Goal: Task Accomplishment & Management: Complete application form

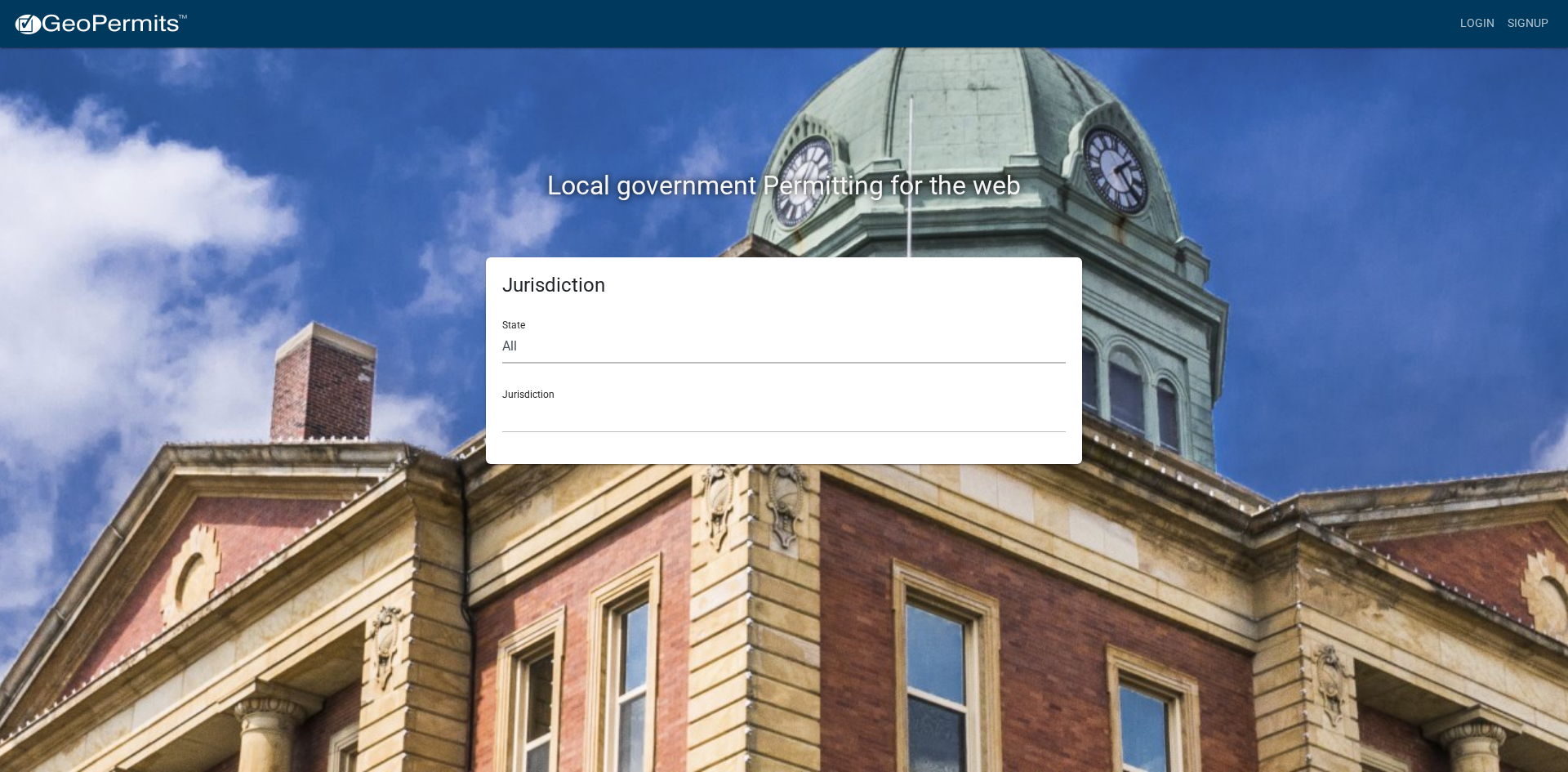
click at [529, 350] on select "All [US_STATE] [US_STATE] [US_STATE] [US_STATE] [US_STATE] [US_STATE] [US_STATE…" at bounding box center [784, 347] width 563 height 34
select select "[US_STATE]"
click at [502, 330] on select "All [US_STATE] [US_STATE] [US_STATE] [US_STATE] [US_STATE] [US_STATE] [US_STATE…" at bounding box center [784, 347] width 563 height 34
click at [558, 415] on select "Carroll County, Georgia Cook County, Georgia Crawford County, Georgia Gilmer Co…" at bounding box center [784, 417] width 563 height 34
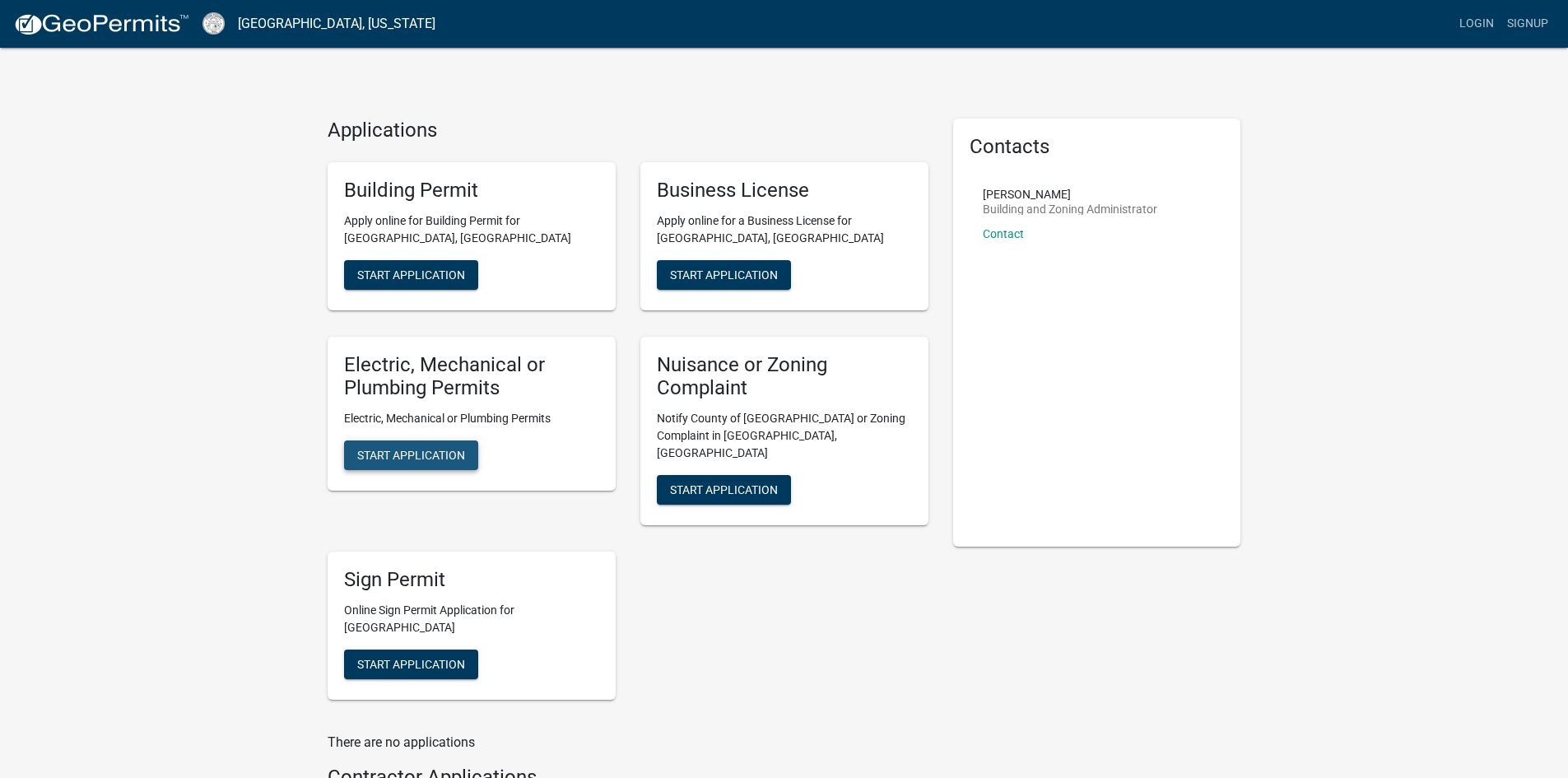
click at [453, 455] on span "Start Application" at bounding box center [411, 455] width 107 height 13
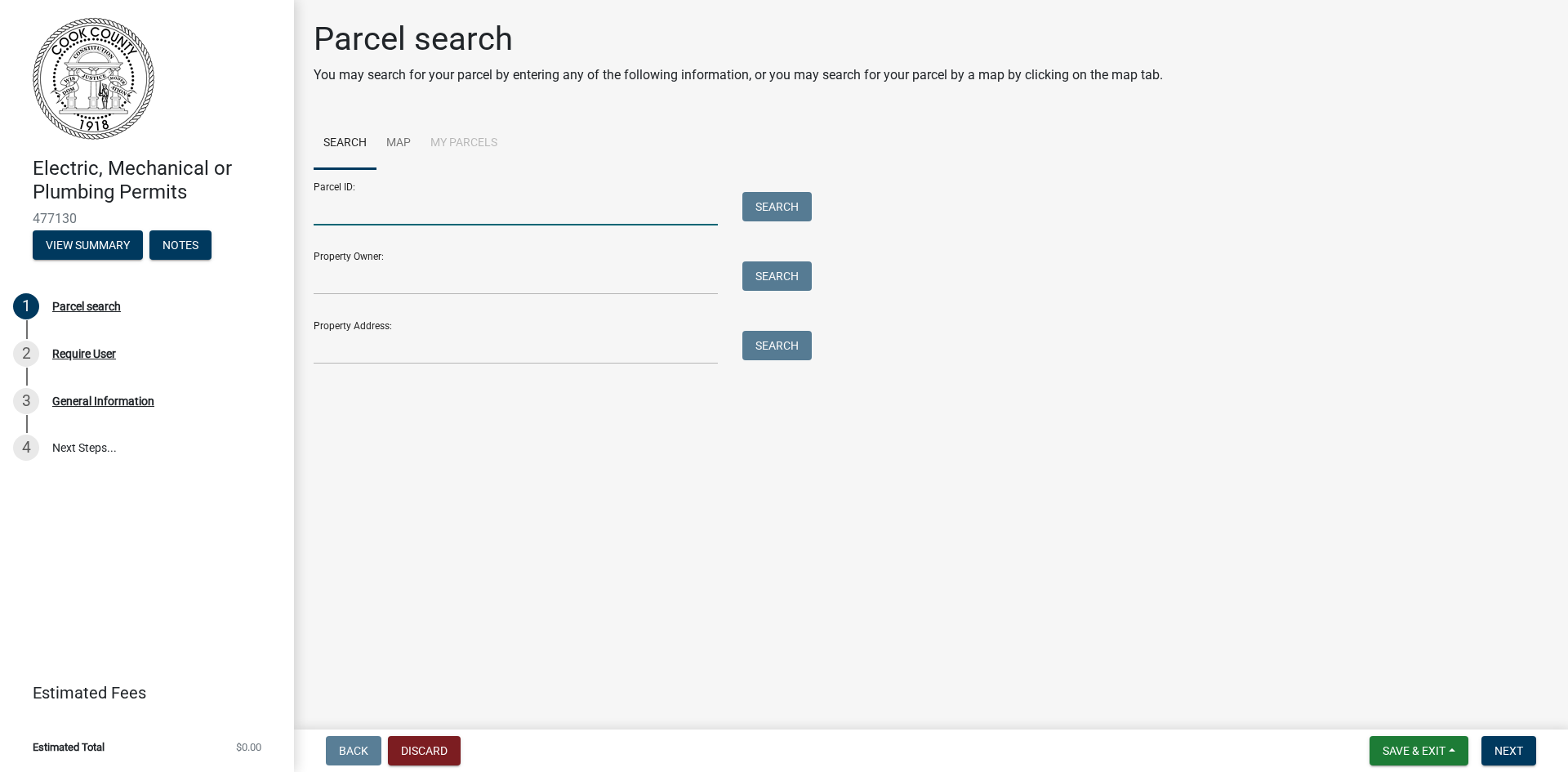
click at [404, 203] on input "Parcel ID:" at bounding box center [516, 209] width 405 height 34
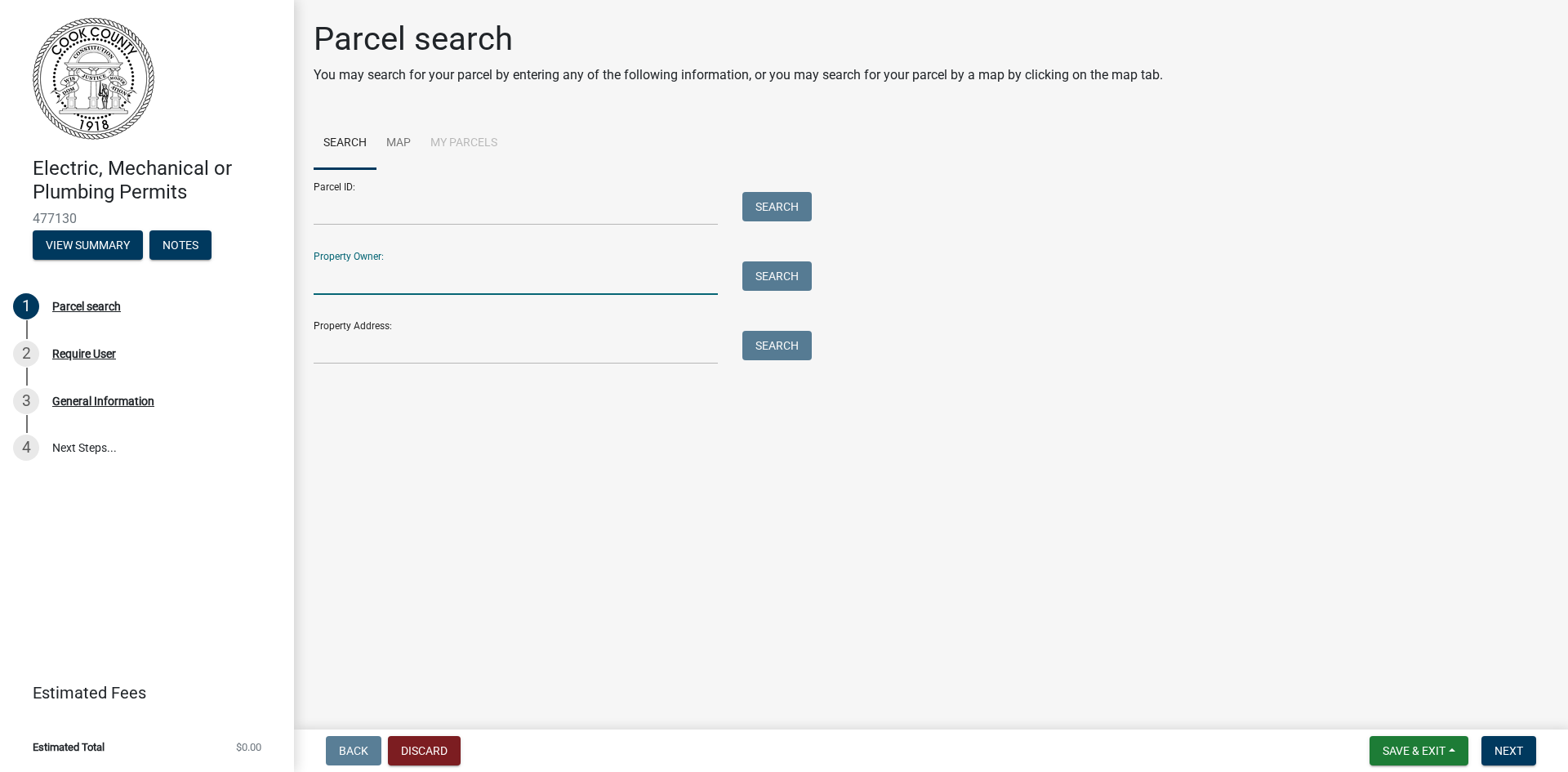
click at [401, 276] on input "Property Owner:" at bounding box center [516, 278] width 405 height 34
click at [401, 348] on input "Property Address:" at bounding box center [516, 347] width 405 height 34
click at [412, 270] on input "Property Owner:" at bounding box center [516, 278] width 405 height 34
type input "Albert"
click at [427, 283] on input "Albert" at bounding box center [516, 278] width 405 height 34
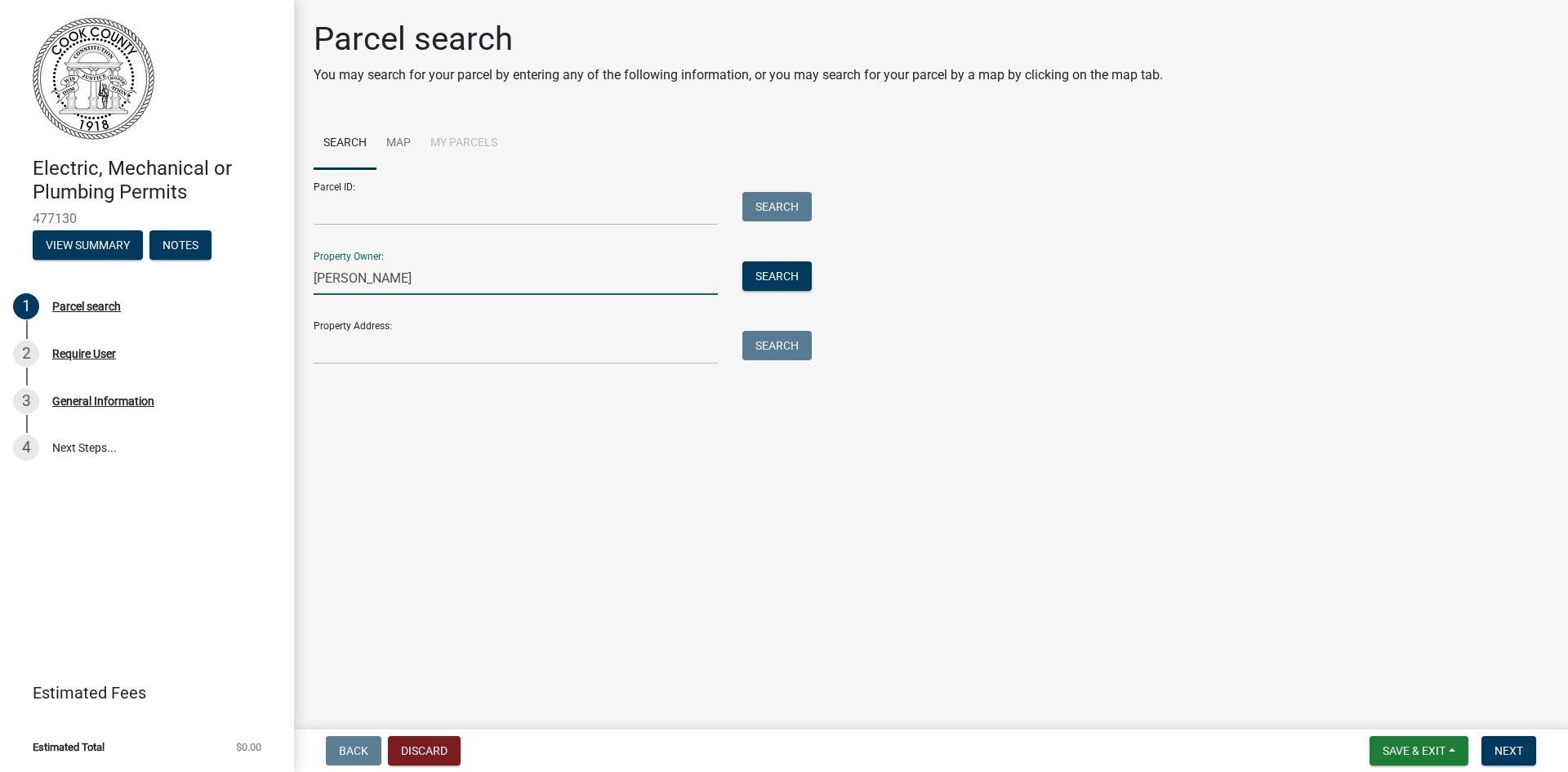
type input "Albert Copeland"
drag, startPoint x: 426, startPoint y: 278, endPoint x: 292, endPoint y: 270, distance: 134.2
click at [294, 271] on div "Parcel search You may search for your parcel by entering any of the following i…" at bounding box center [931, 199] width 1274 height 359
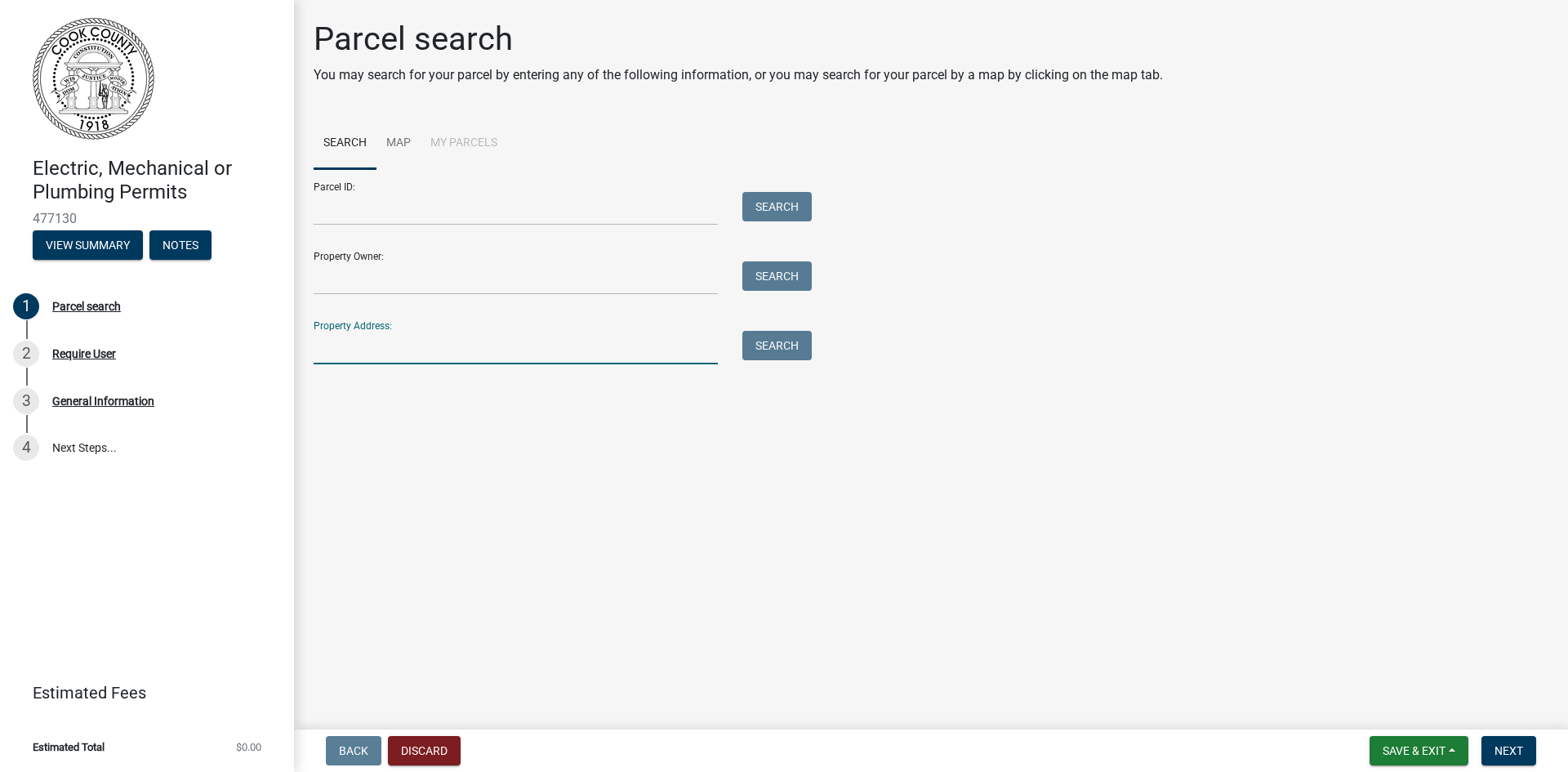
click at [425, 335] on input "Property Address:" at bounding box center [516, 347] width 405 height 34
type input "302 Bear Creek Rd"
click at [801, 352] on button "Search" at bounding box center [777, 346] width 69 height 30
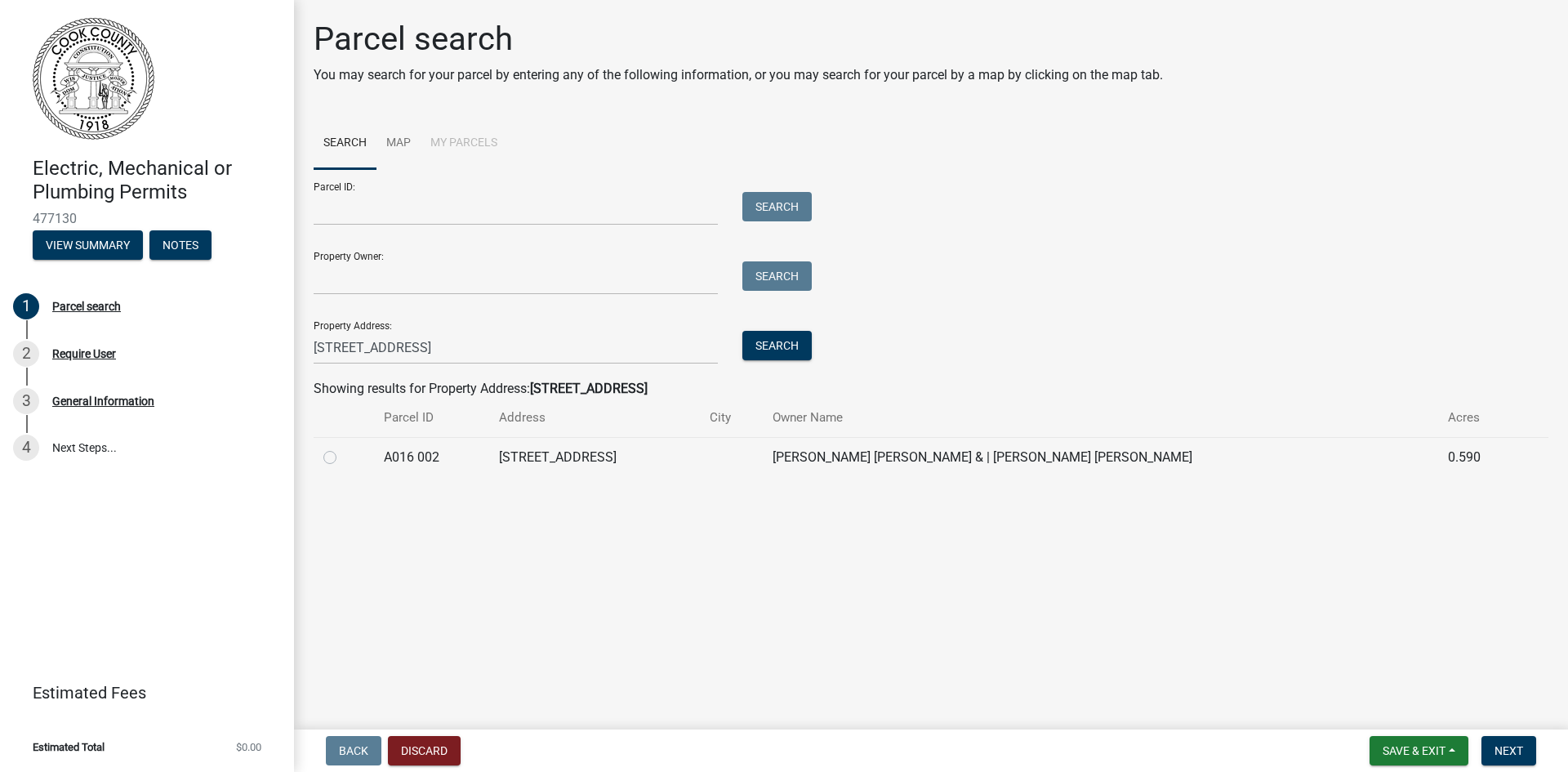
click at [336, 458] on div at bounding box center [343, 458] width 40 height 20
click at [343, 448] on label at bounding box center [343, 448] width 0 height 0
click at [343, 458] on 002 "radio" at bounding box center [348, 453] width 11 height 11
radio 002 "true"
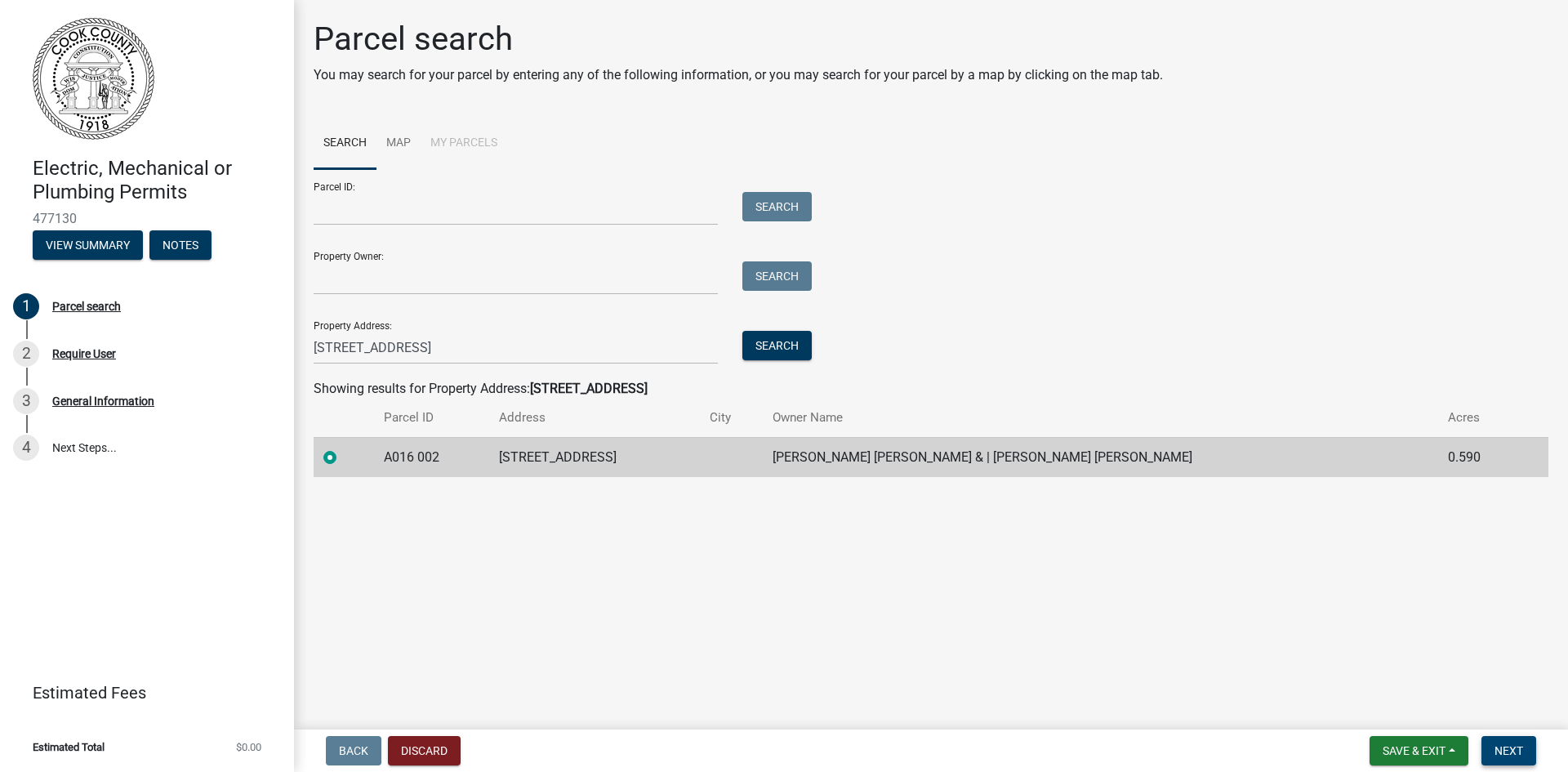
click at [1516, 756] on span "Next" at bounding box center [1509, 750] width 29 height 13
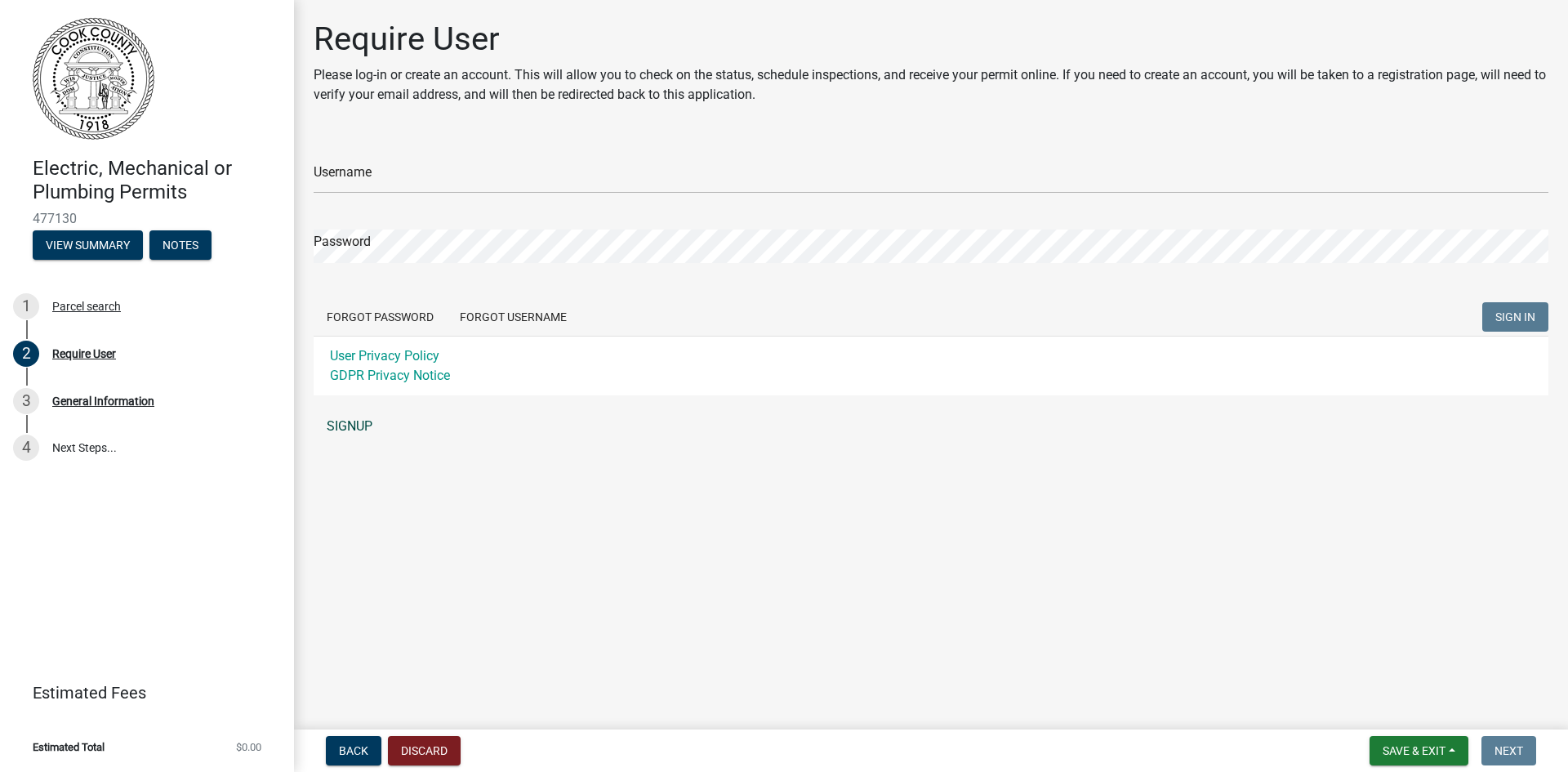
click at [355, 429] on link "SIGNUP" at bounding box center [932, 426] width 1235 height 33
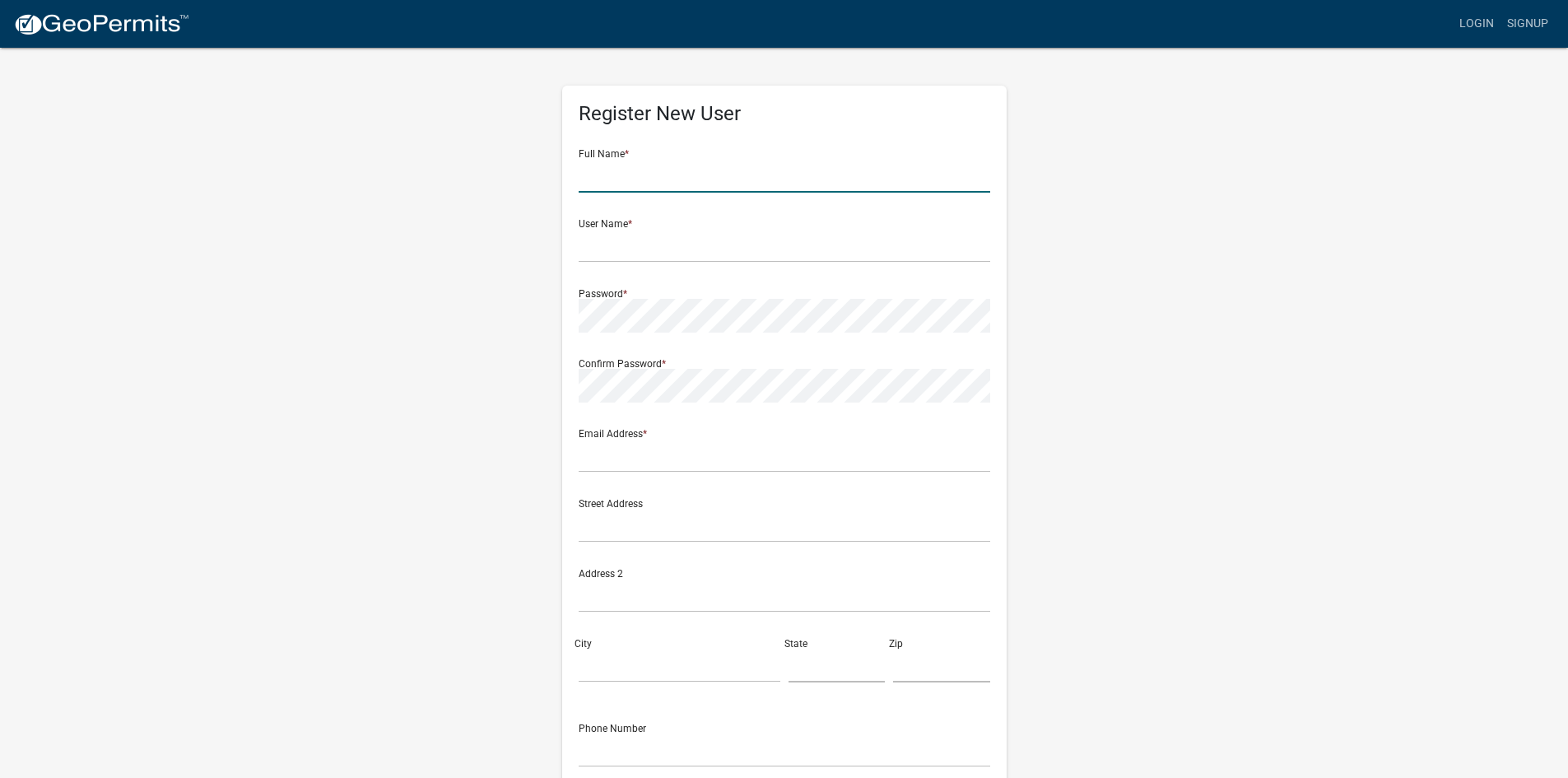
click at [695, 173] on input "text" at bounding box center [784, 176] width 412 height 34
type input "[PERSON_NAME]"
type input "georgiapeachb2019@gmail.com"
type input "5311 Cherry Street"
type input "Valdosta"
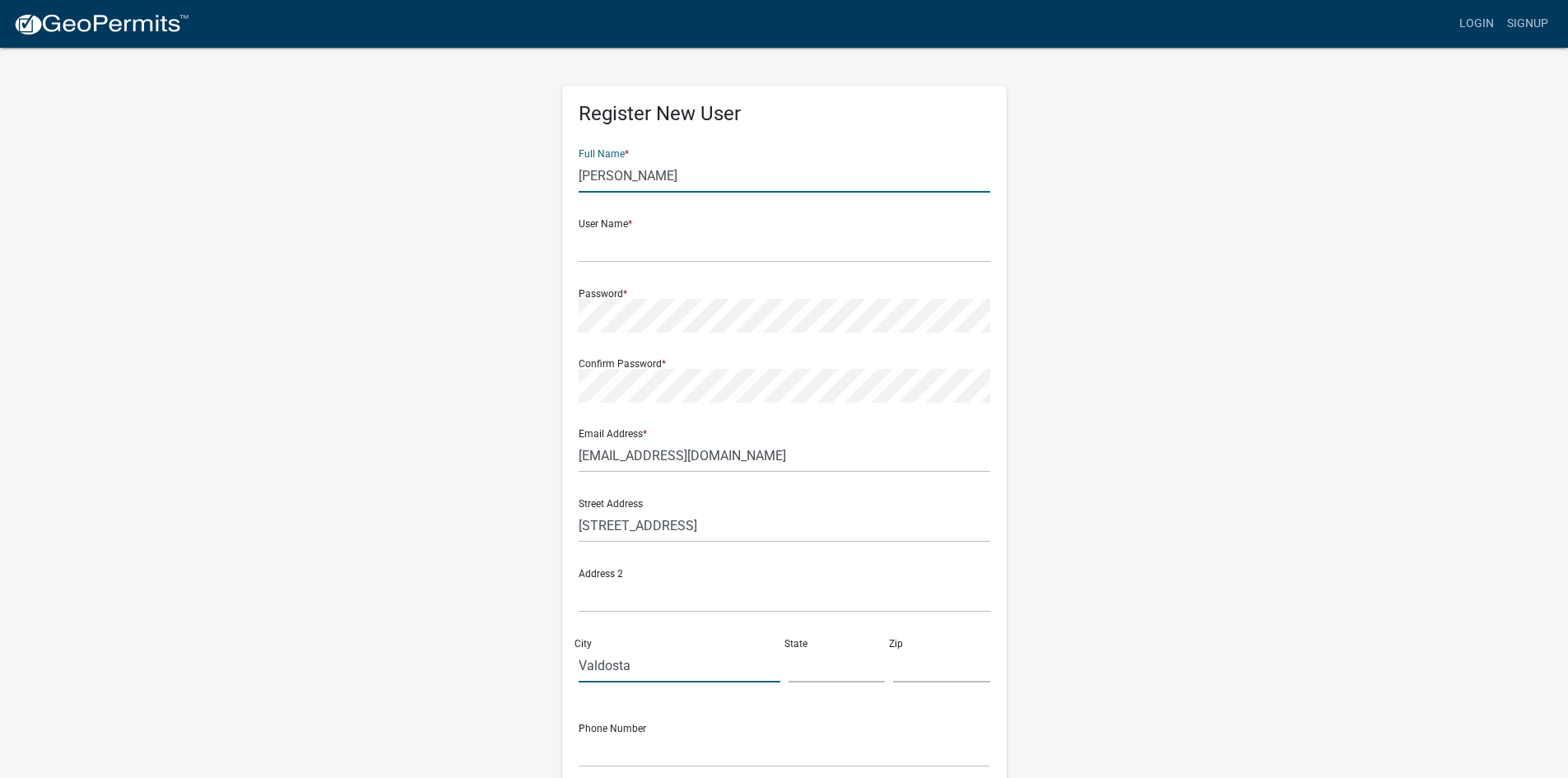
type input "Georgia"
type input "31601-2363"
type input "2294124814"
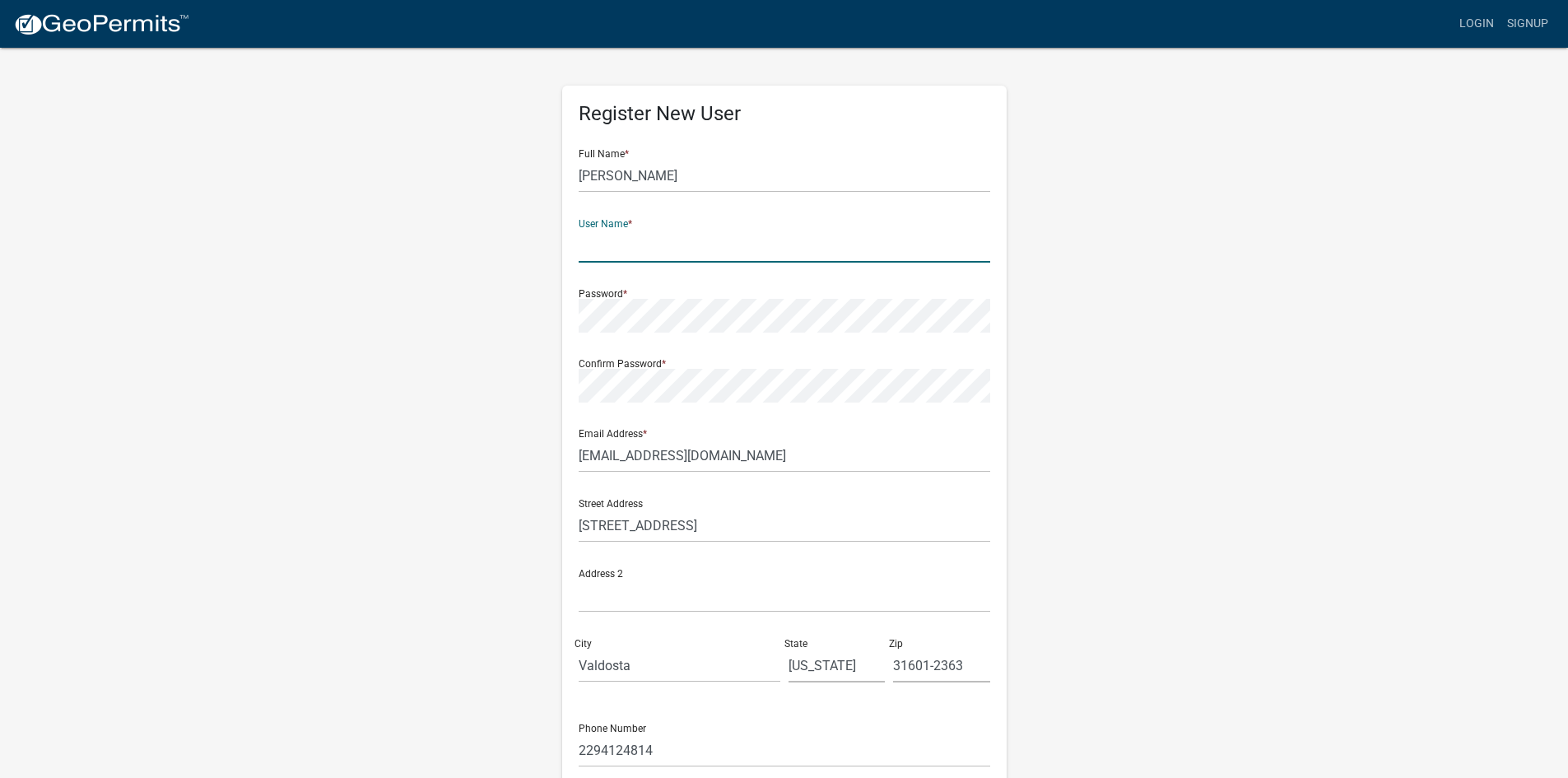
click at [643, 244] on input "text" at bounding box center [784, 246] width 412 height 34
type input "jessica.s@andersonpowerservices.com"
click at [493, 319] on div "Register New User Full Name * Jessica Shiver User Name * jessica.s@andersonpowe…" at bounding box center [784, 486] width 939 height 881
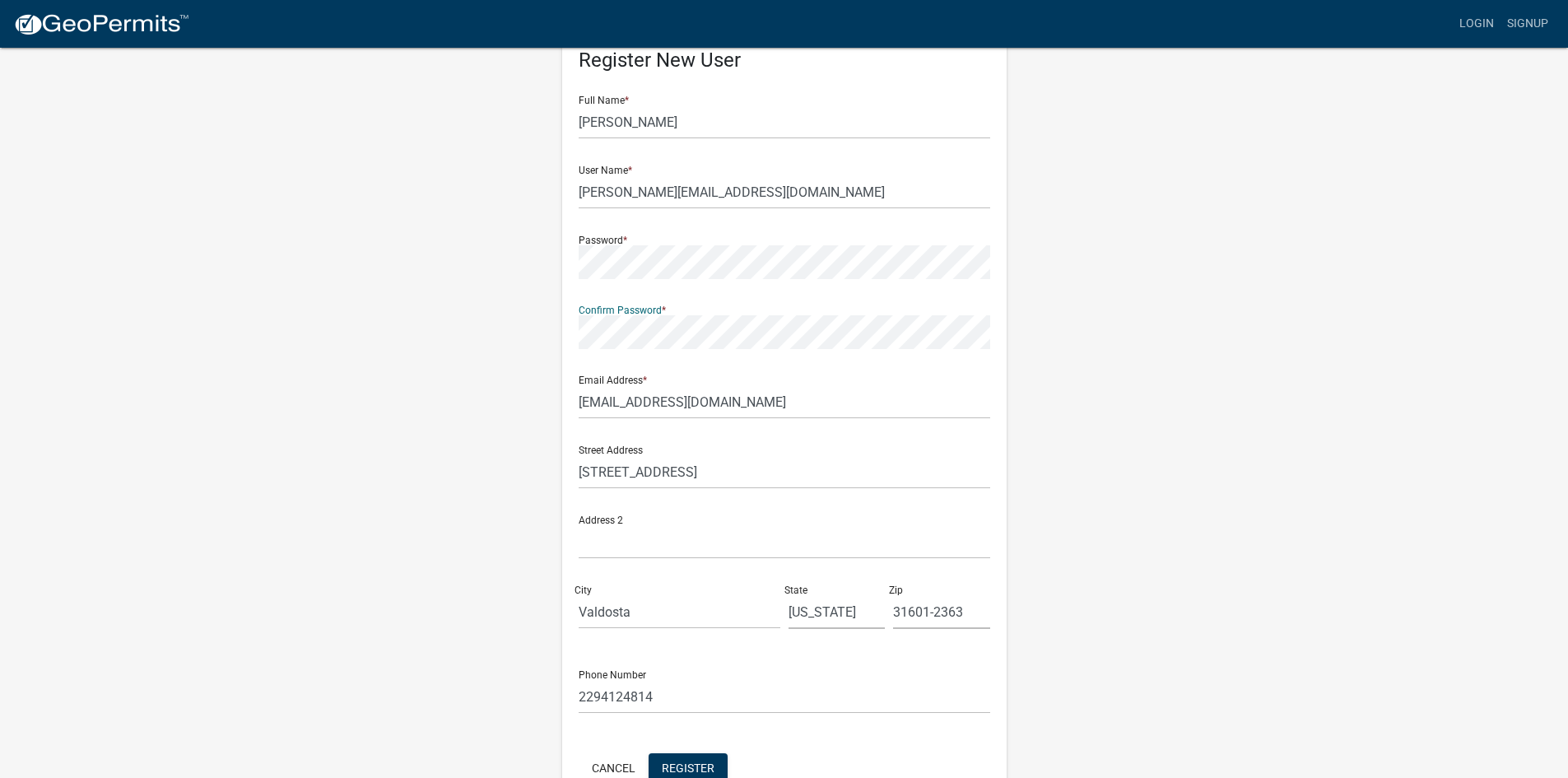
scroll to position [83, 0]
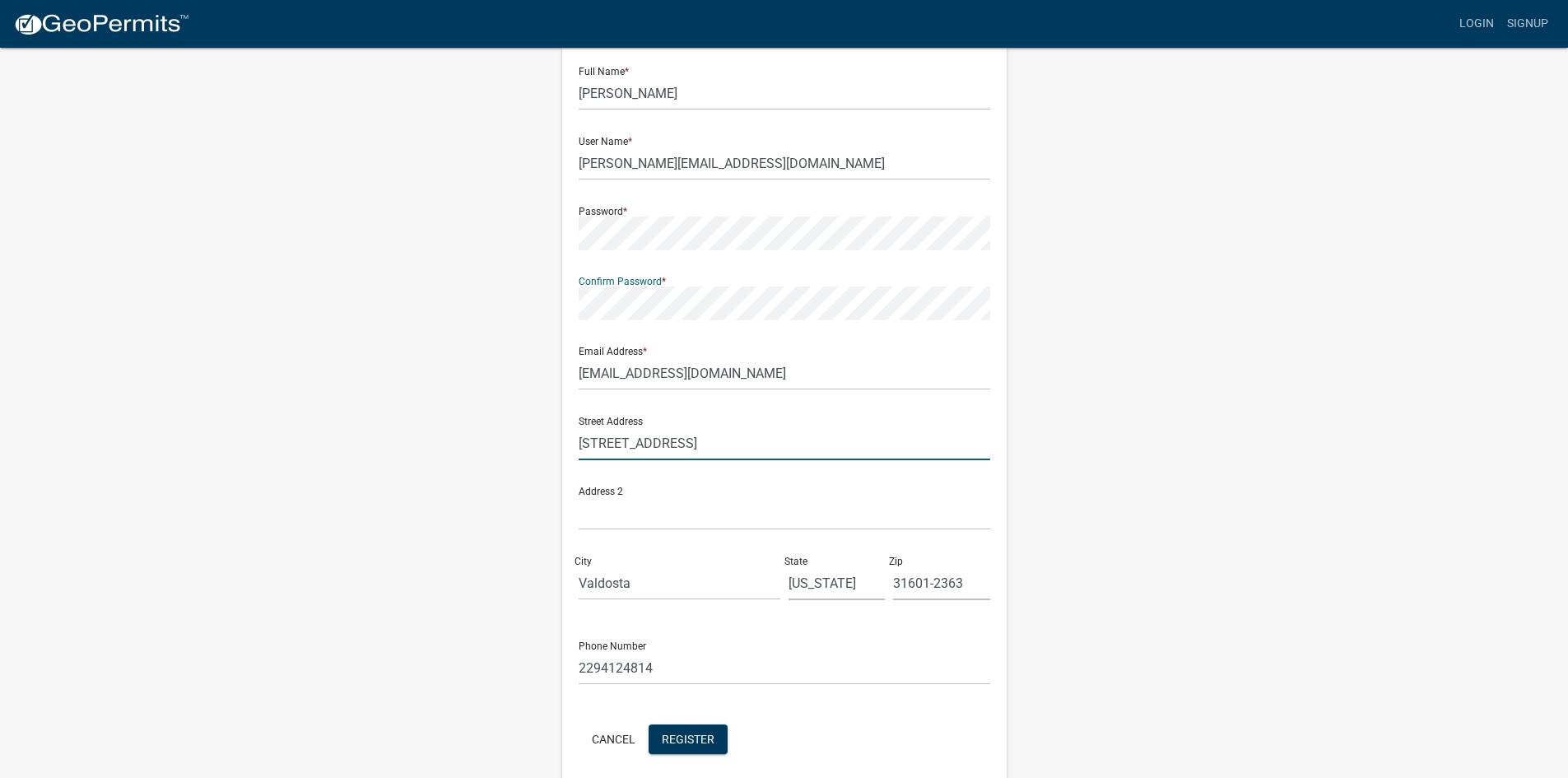
click at [733, 446] on input "5311 Cherry Street" at bounding box center [784, 444] width 412 height 34
type input "PO Box 31603"
click at [940, 582] on input "31601-2363" at bounding box center [942, 584] width 97 height 34
type input "31603"
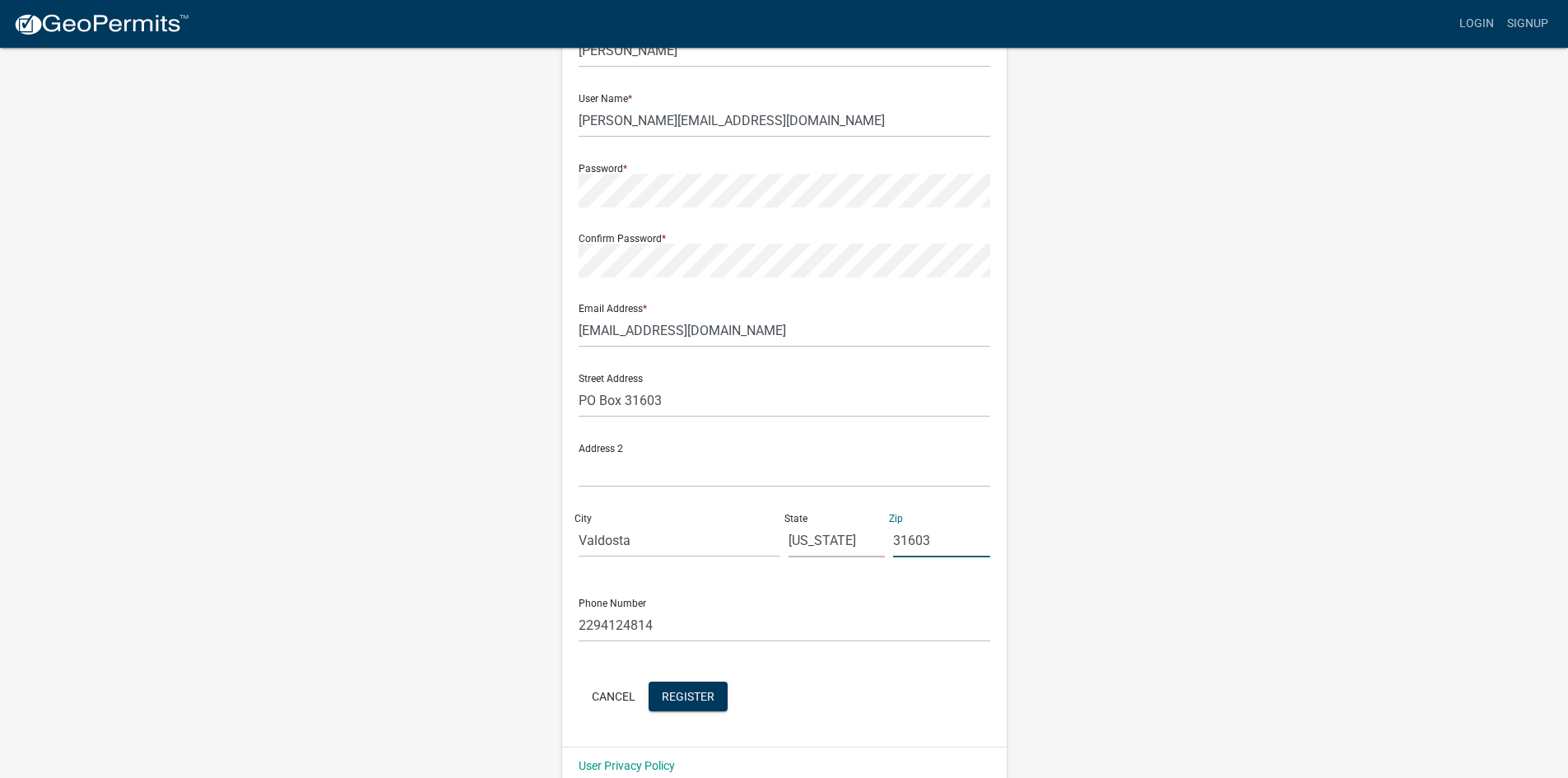
scroll to position [149, 0]
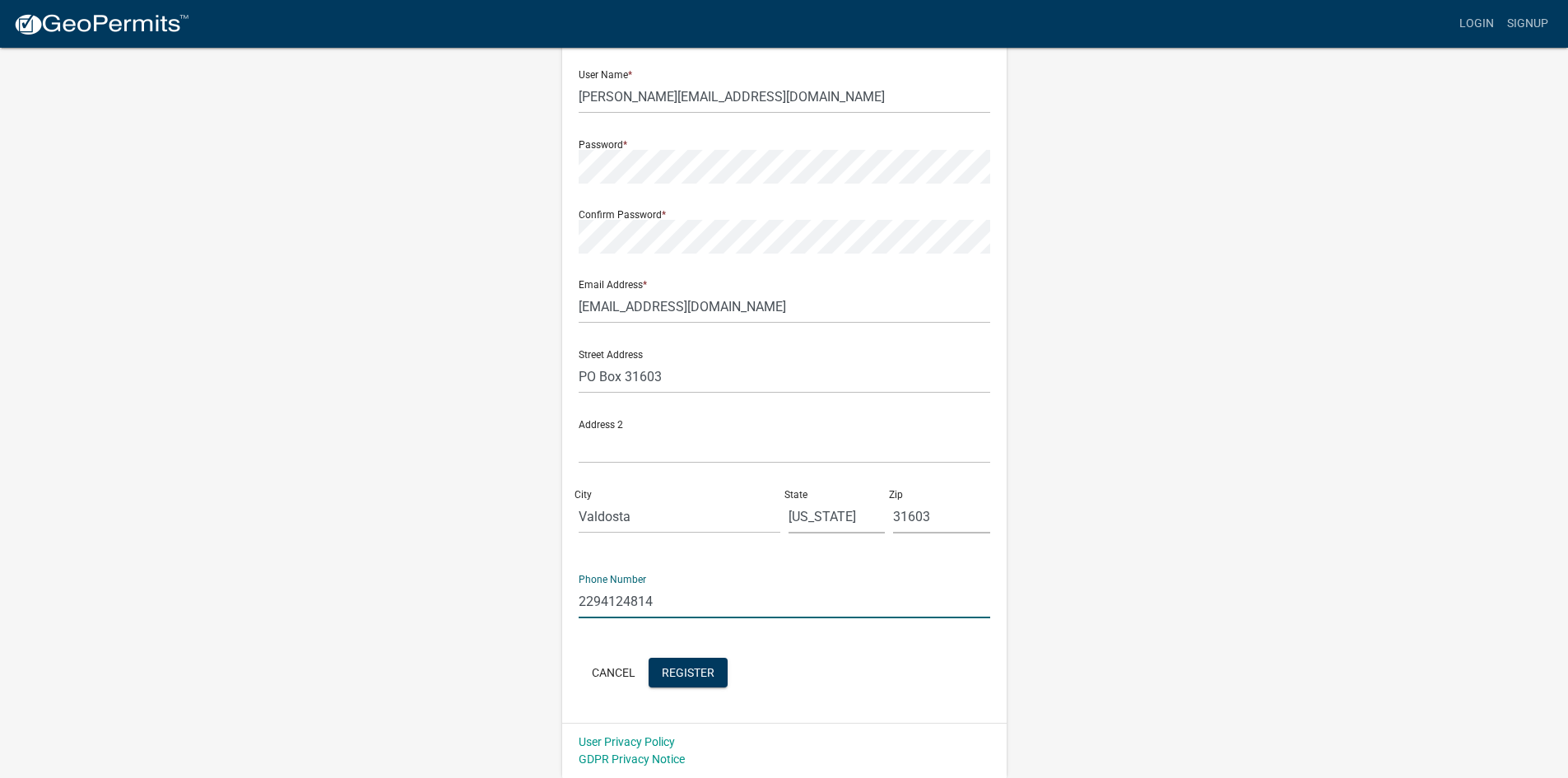
click at [693, 600] on input "2294124814" at bounding box center [784, 602] width 412 height 34
click at [903, 647] on form "Full Name * Jessica Shiver User Name * jessica.s@andersonpowerservices.com Pass…" at bounding box center [784, 339] width 412 height 705
click at [692, 672] on span "Register" at bounding box center [688, 672] width 53 height 13
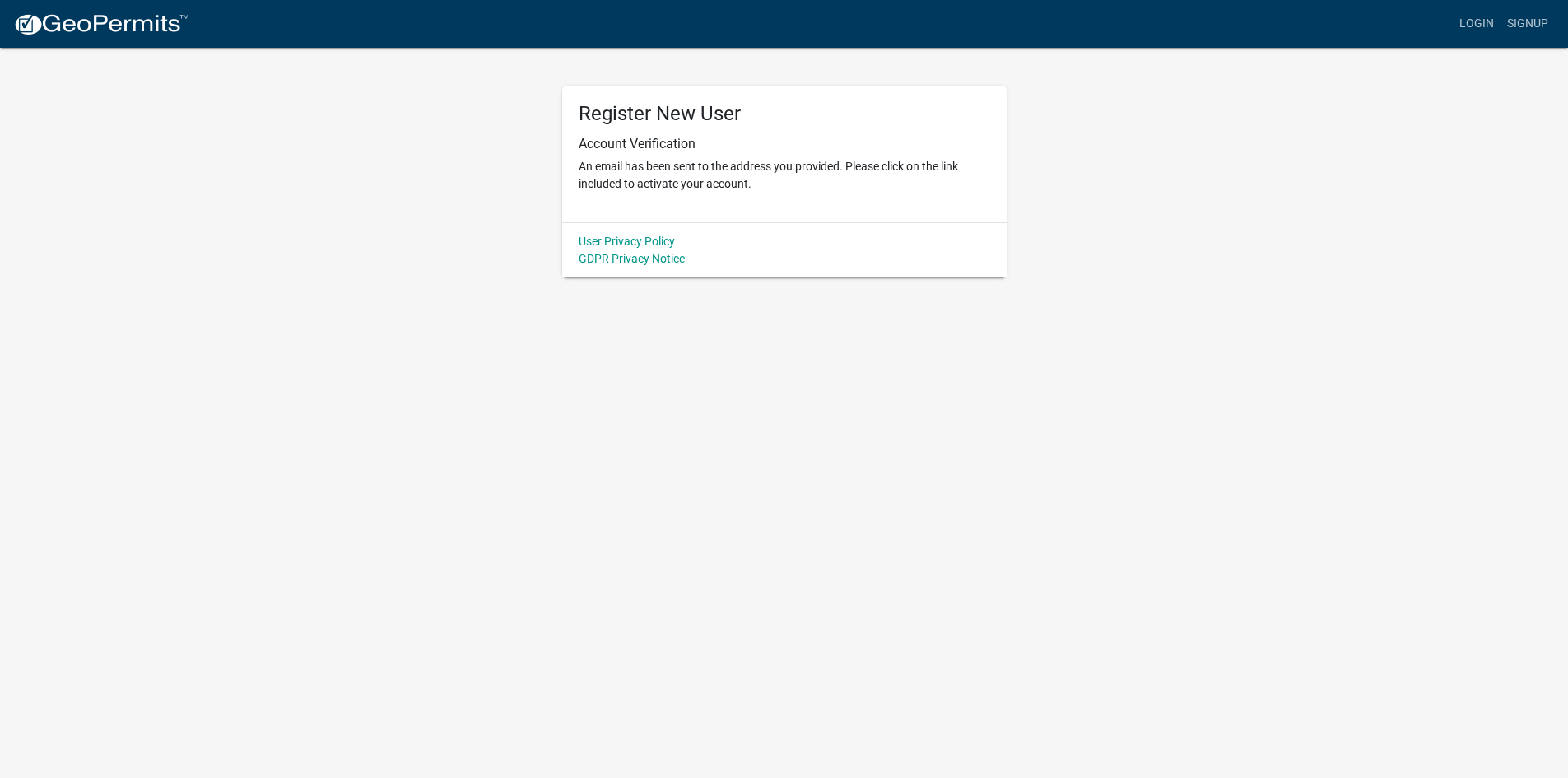
scroll to position [0, 0]
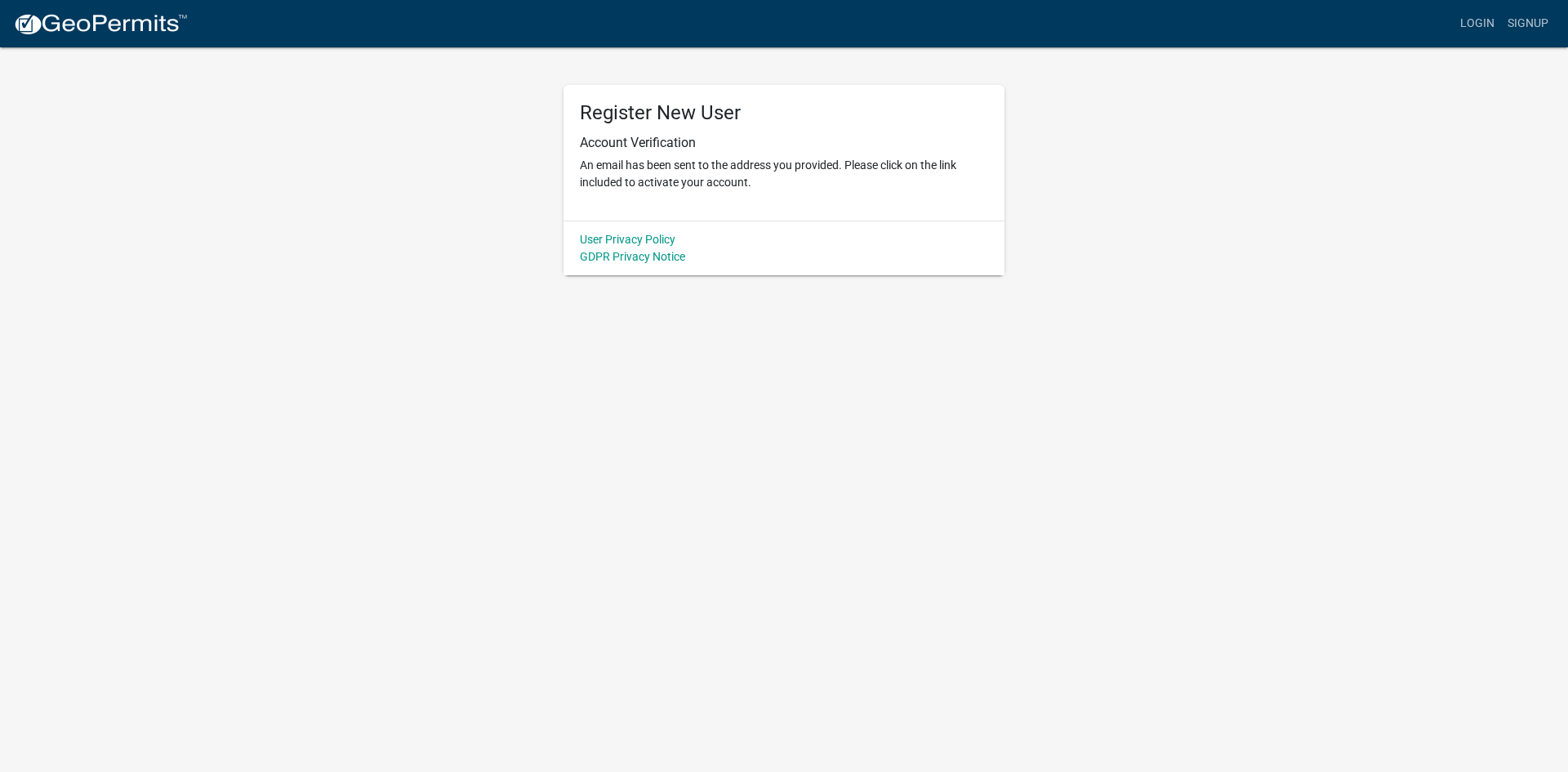
click at [1088, 404] on body "Internet Explorer does NOT work with GeoPermits. Get a new browser for more sec…" at bounding box center [784, 386] width 1568 height 772
click at [655, 284] on body "Internet Explorer does NOT work with GeoPermits. Get a new browser for more sec…" at bounding box center [784, 386] width 1568 height 772
click at [1477, 22] on link "Login" at bounding box center [1477, 23] width 47 height 31
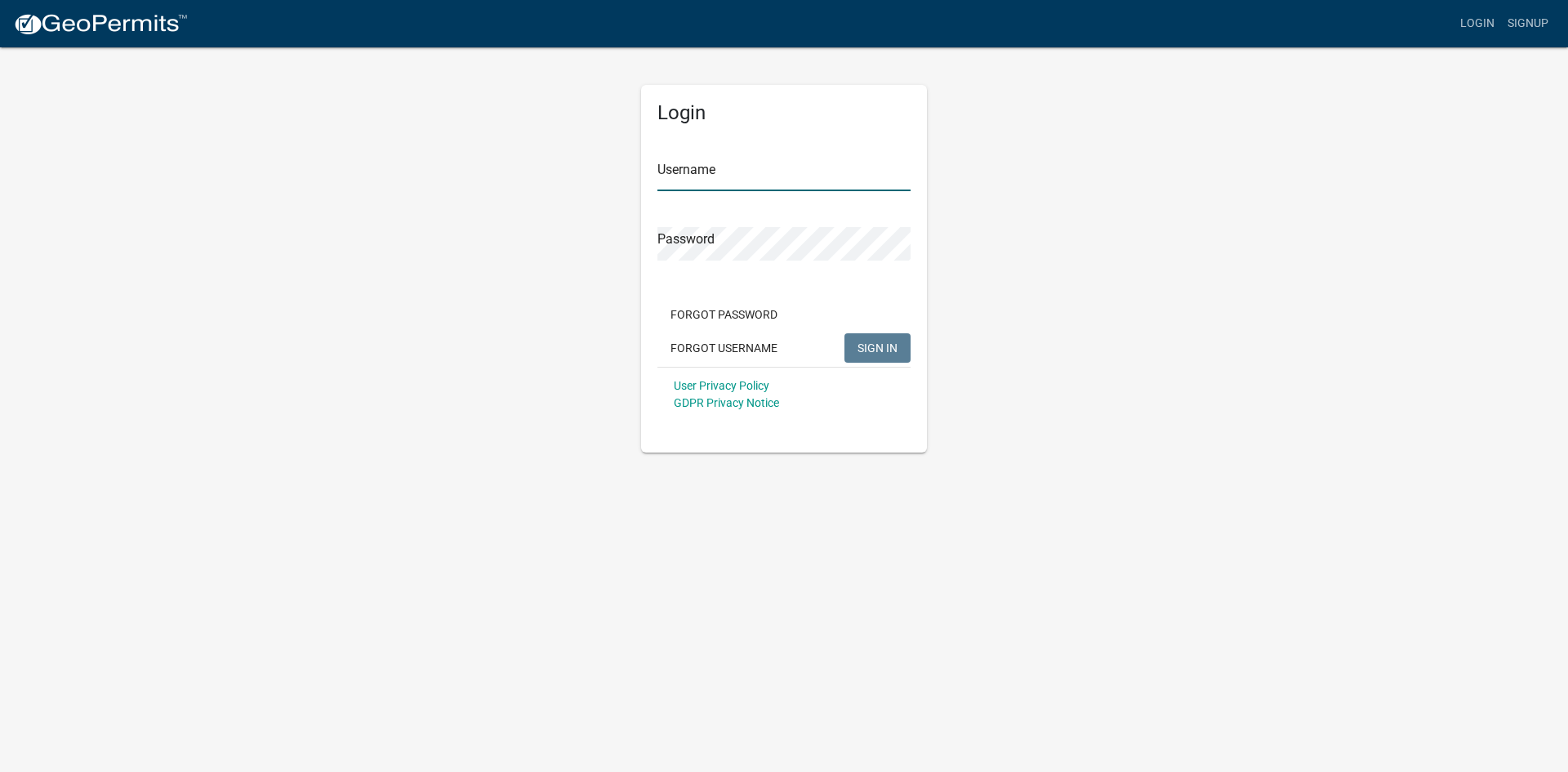
click at [824, 170] on input "Username" at bounding box center [784, 175] width 254 height 34
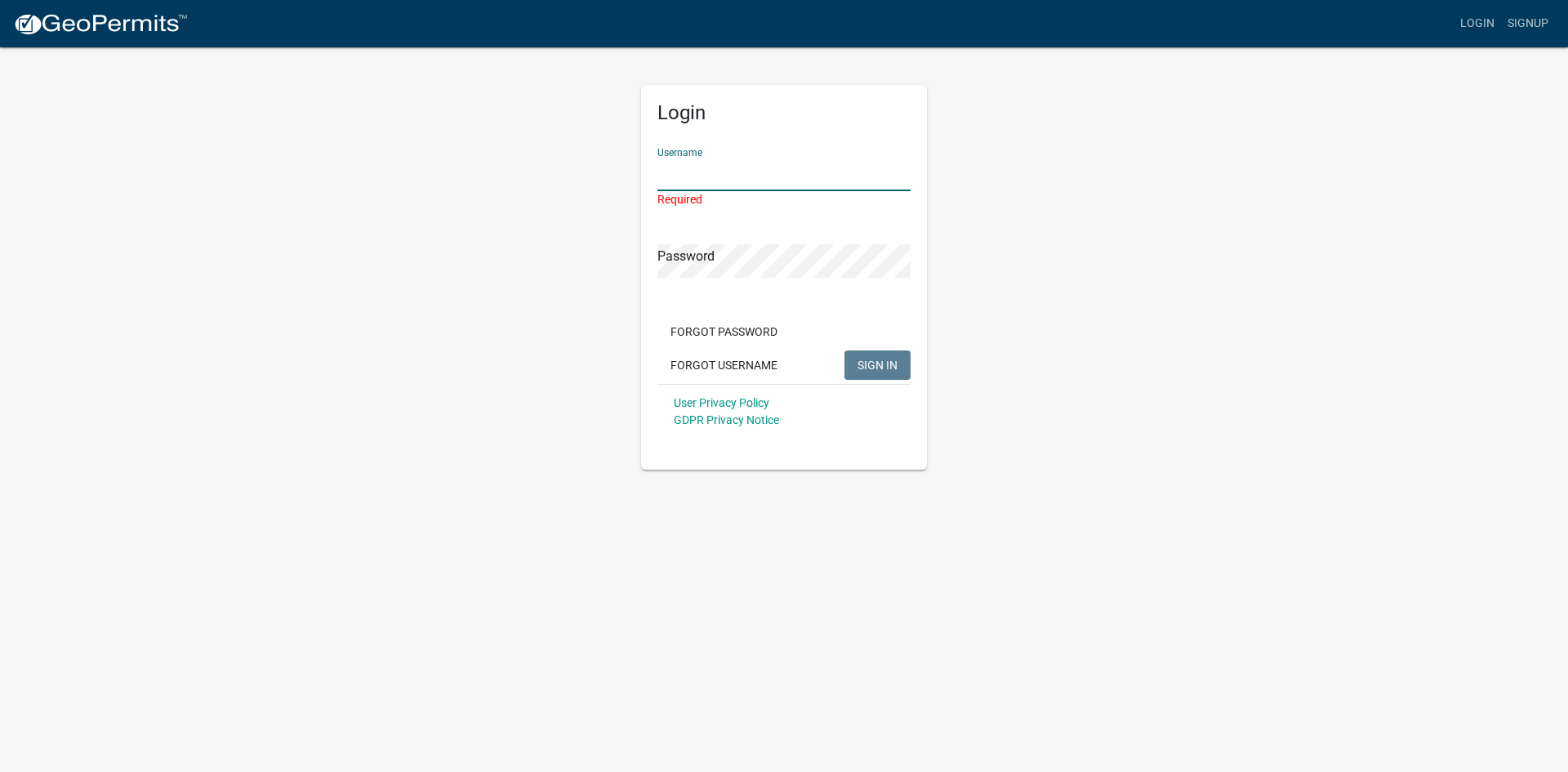
type input "jessica.s@andersonpowerservices.com"
click at [845, 350] on button "SIGN IN" at bounding box center [877, 365] width 66 height 30
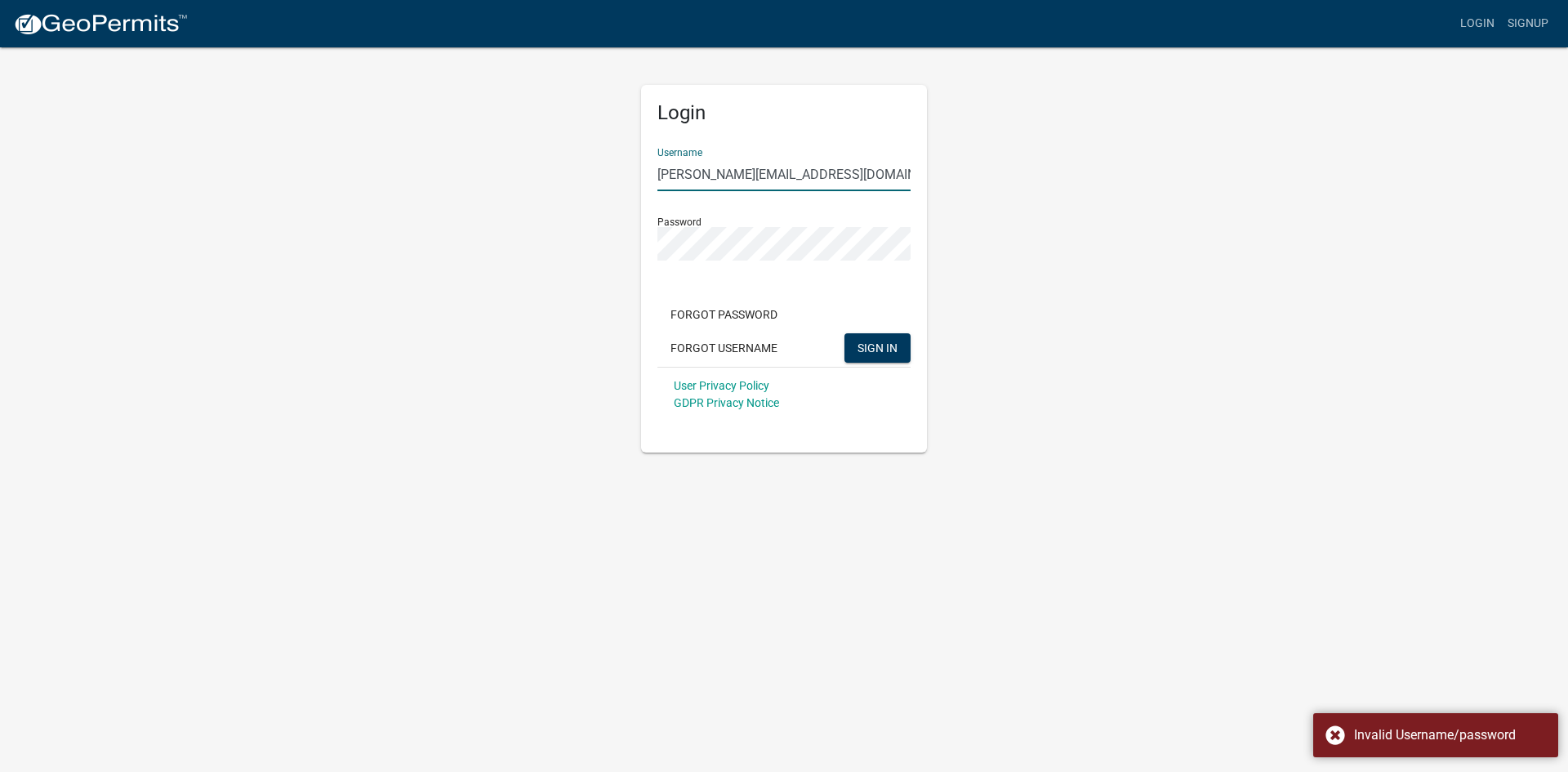
click at [900, 365] on div "Forgot Password Forgot Username SIGN IN" at bounding box center [784, 334] width 254 height 67
click at [891, 345] on span "SIGN IN" at bounding box center [877, 347] width 40 height 13
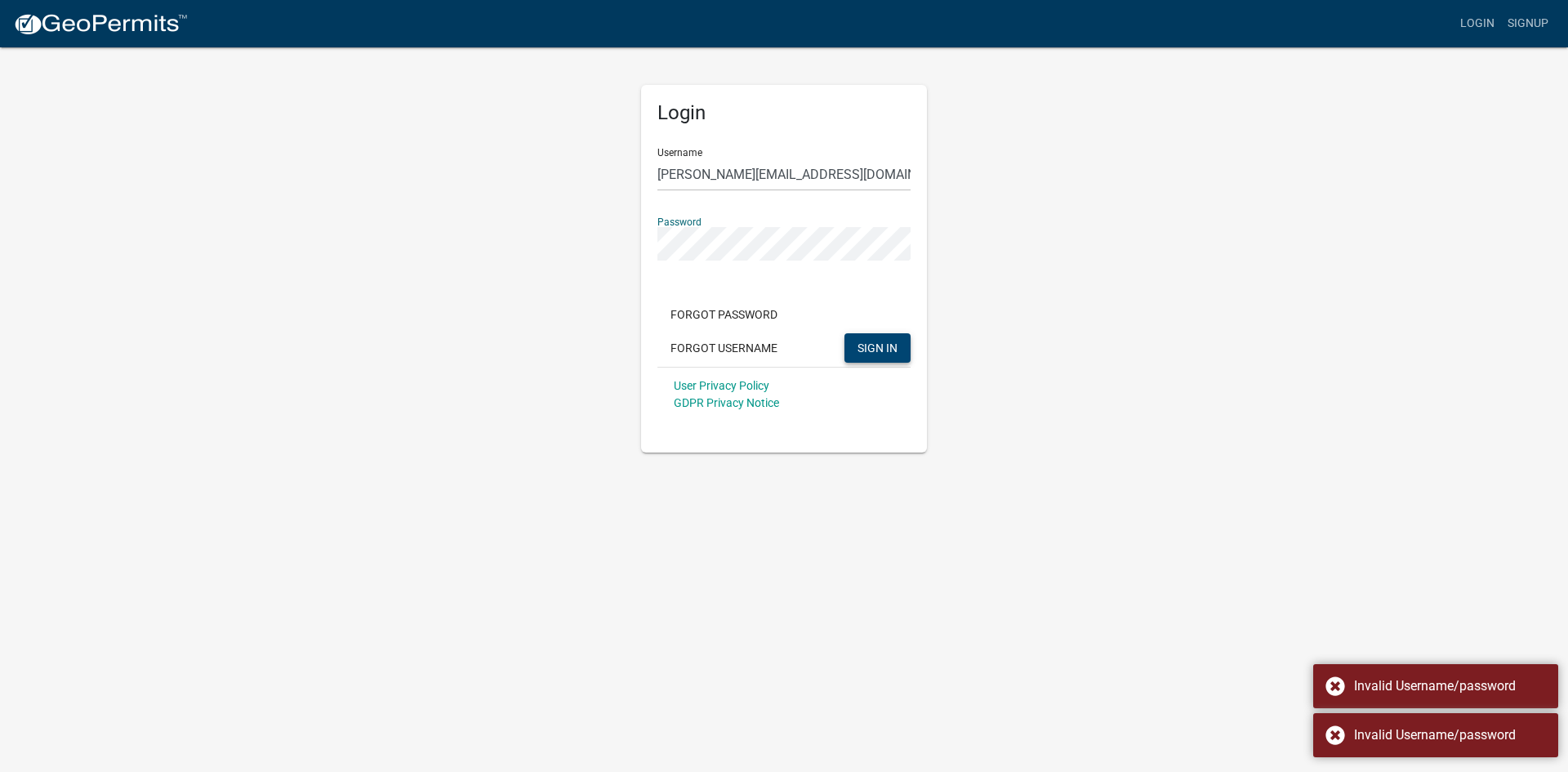
click at [1020, 257] on div "Login Username jessica.s@andersonpowerservices.com Password Forgot Password For…" at bounding box center [784, 249] width 932 height 407
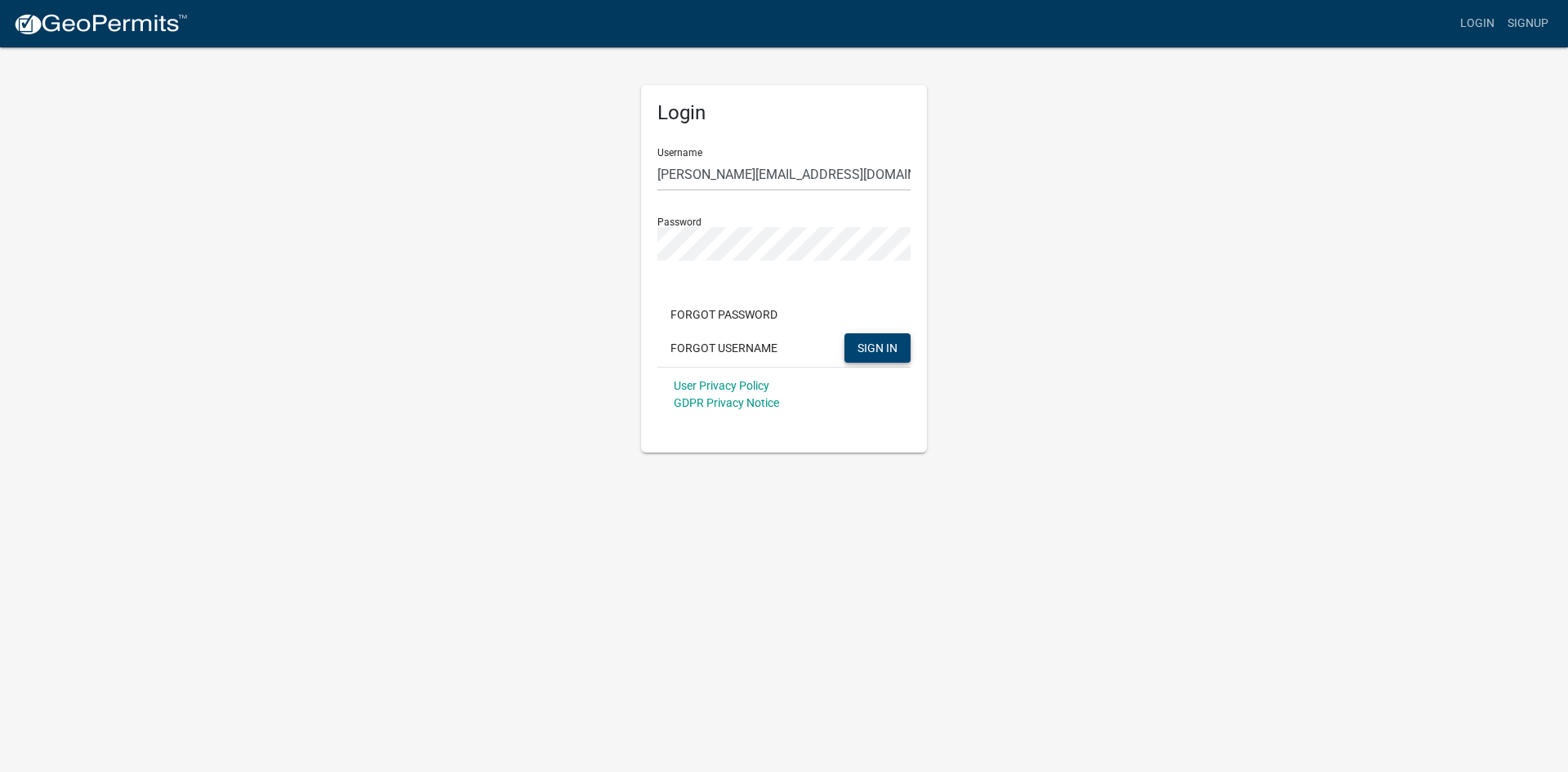
click at [727, 278] on form "Username jessica.s@andersonpowerservices.com Password Forgot Password Forgot Us…" at bounding box center [784, 278] width 254 height 287
click at [814, 275] on form "Username jessica.s@andersonpowerservices.com Password Forgot Password Forgot Us…" at bounding box center [784, 278] width 254 height 287
click at [1066, 278] on div "Login Username jessica.s@andersonpowerservices.com Password Forgot Password For…" at bounding box center [784, 249] width 932 height 407
click at [961, 236] on div "Login Username jessica.s@andersonpowerservices.com Password Forgot Password For…" at bounding box center [784, 249] width 932 height 407
click at [1214, 241] on div "Login Username jessica.s@andersonpowerservices.com Password Forgot Password For…" at bounding box center [784, 249] width 932 height 407
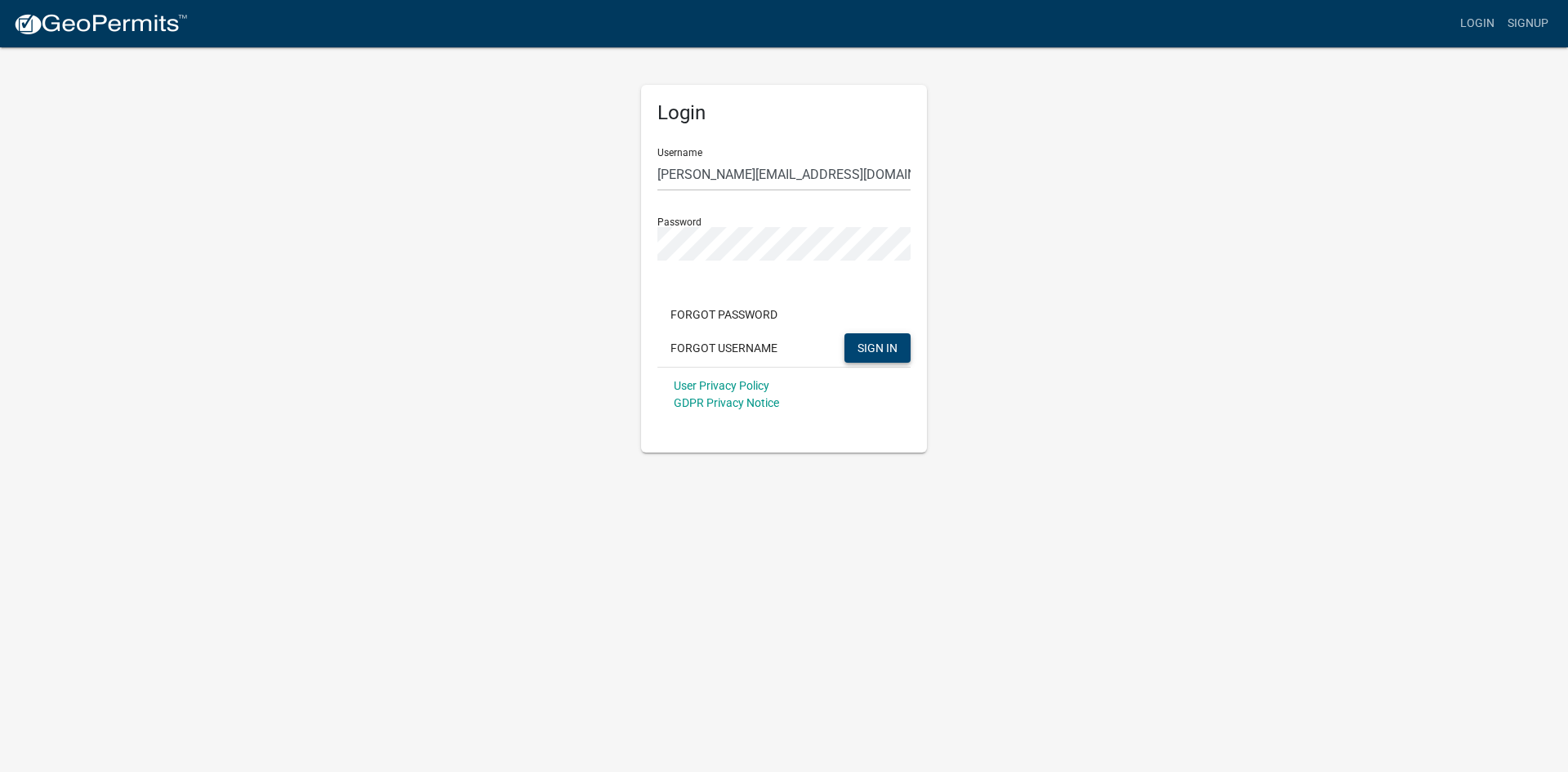
click at [566, 347] on div "Login Username jessica.s@andersonpowerservices.com Password Forgot Password For…" at bounding box center [784, 249] width 932 height 407
click at [938, 246] on div "Login Username jessica.s@andersonpowerservices.com Password Forgot Password For…" at bounding box center [784, 249] width 311 height 407
click at [940, 239] on div "Login Username jessica.s@andersonpowerservices.com Password Forgot Password For…" at bounding box center [784, 249] width 932 height 407
click at [1068, 230] on div "Login Username jessica.s@andersonpowerservices.com Password Forgot Password For…" at bounding box center [784, 249] width 932 height 407
drag, startPoint x: 1174, startPoint y: 246, endPoint x: 1166, endPoint y: 248, distance: 8.2
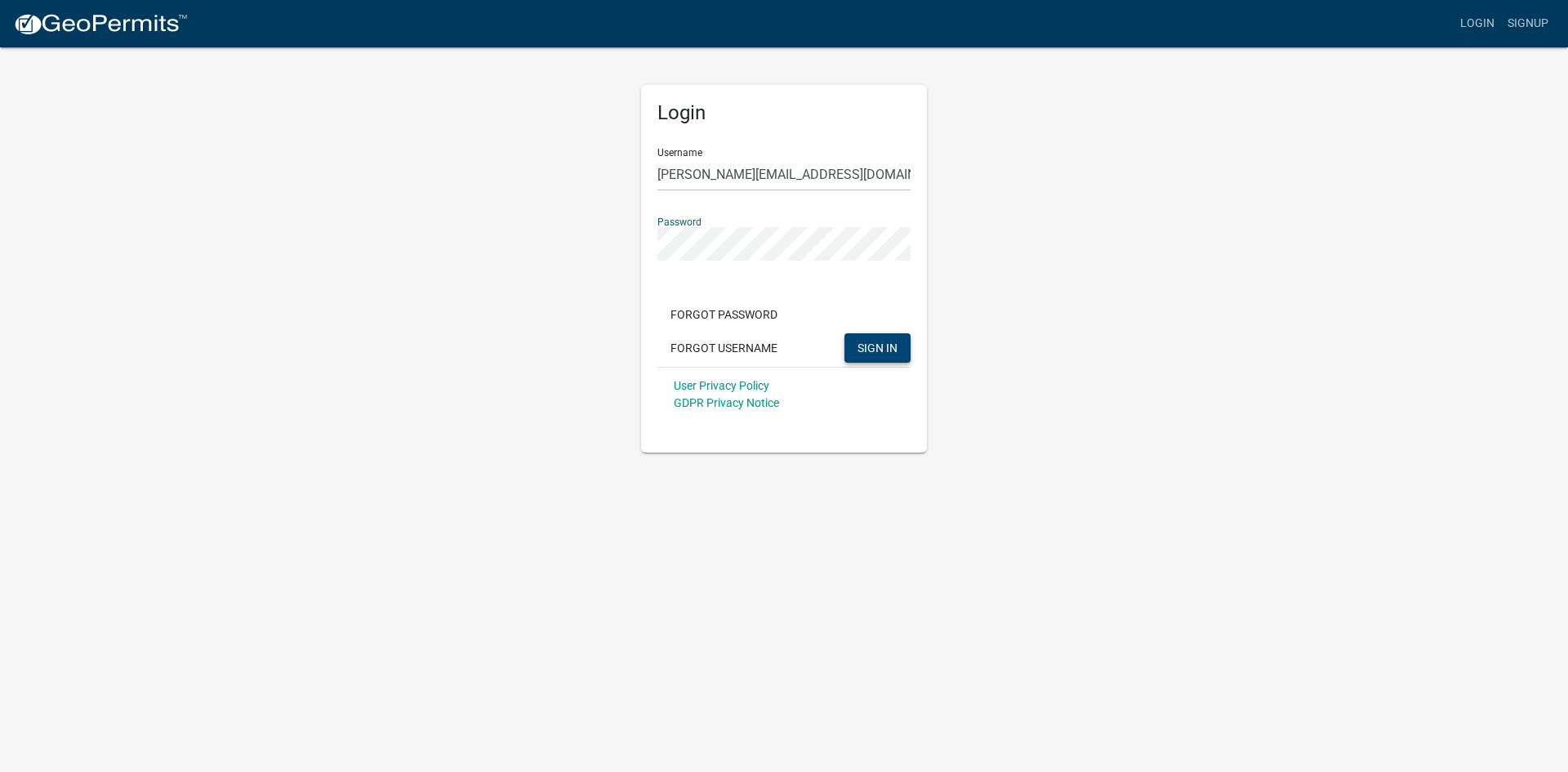
click at [1174, 246] on div "Login Username jessica.s@andersonpowerservices.com Password Forgot Password For…" at bounding box center [784, 249] width 932 height 407
click at [277, 372] on app-login-view "more_horiz Login Signup Login Username jessica.s@andersonpowerservices.com Pass…" at bounding box center [784, 226] width 1568 height 453
click at [882, 364] on div "Forgot Password Forgot Username SIGN IN" at bounding box center [784, 334] width 254 height 67
click at [885, 355] on button "SIGN IN" at bounding box center [877, 348] width 66 height 30
drag, startPoint x: 818, startPoint y: 379, endPoint x: 822, endPoint y: 395, distance: 16.5
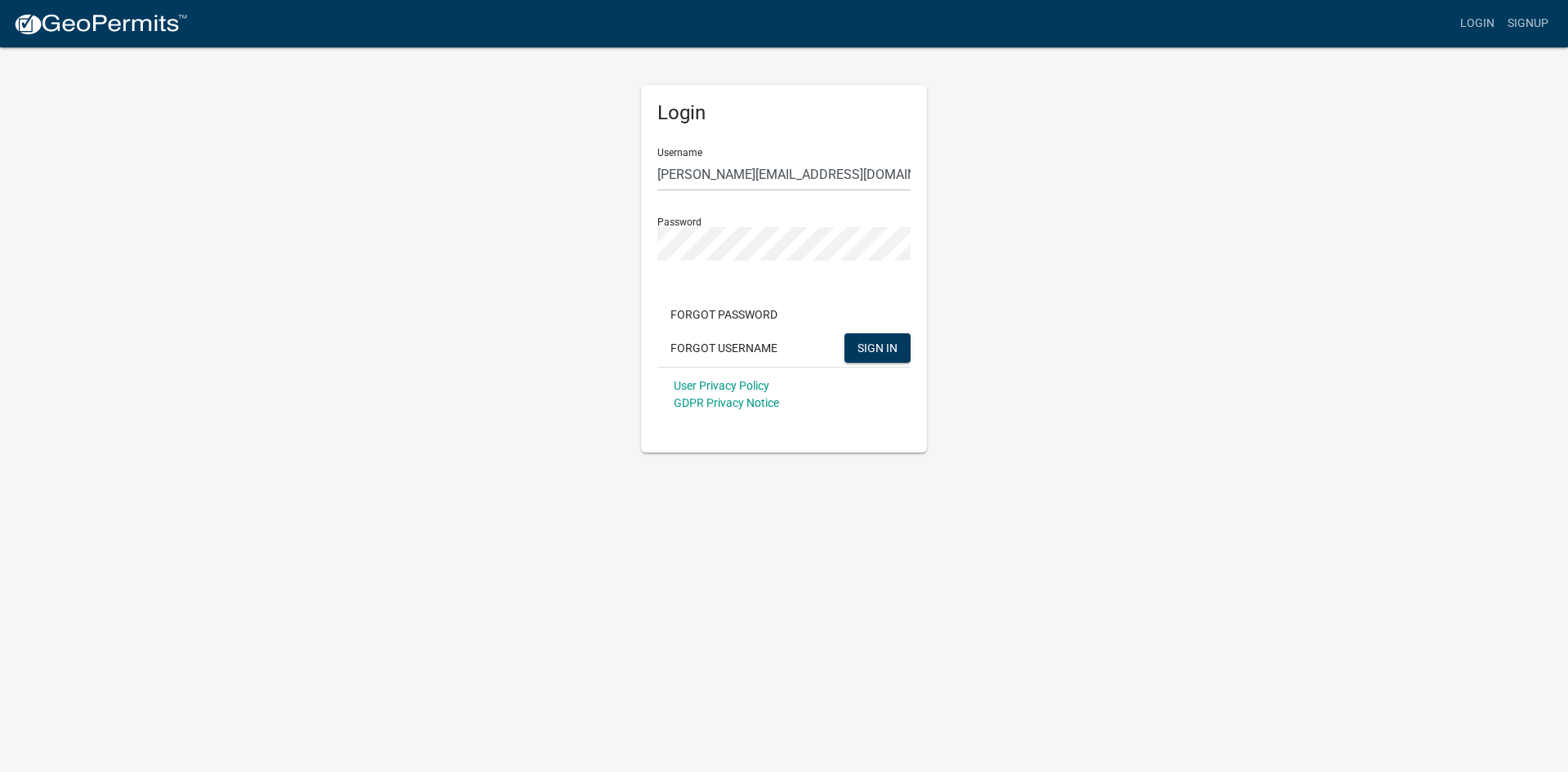
click at [823, 391] on div "User Privacy Policy GDPR Privacy Notice" at bounding box center [784, 394] width 254 height 54
click at [1075, 316] on div "Login Username jessica.s@andersonpowerservices.com Password Forgot Password For…" at bounding box center [784, 249] width 932 height 407
click at [714, 346] on button "Forgot Username" at bounding box center [723, 348] width 133 height 30
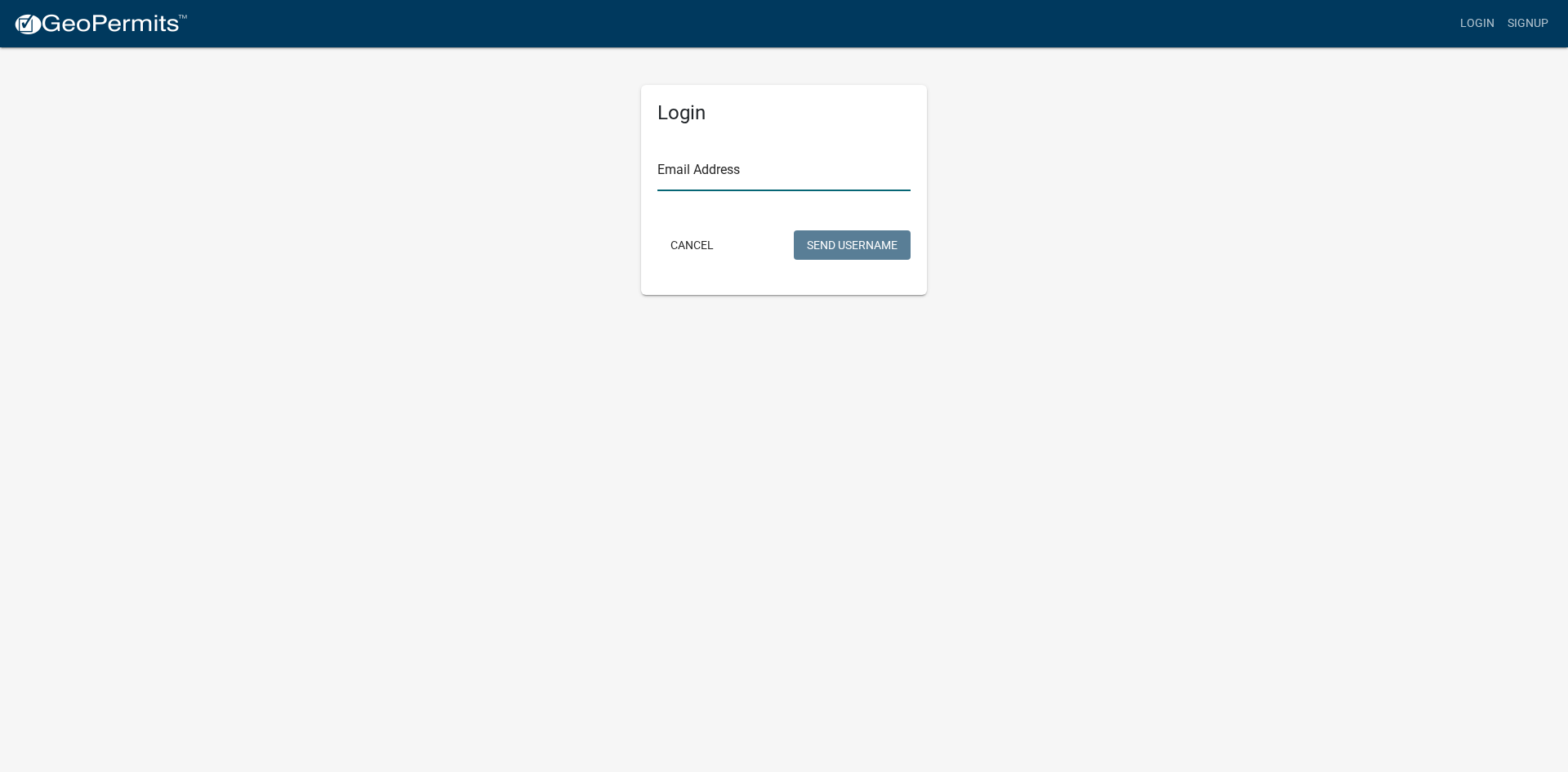
click at [813, 175] on input "Email Address" at bounding box center [784, 175] width 254 height 34
type input "Jessica.S@andersonpowerservices.com"
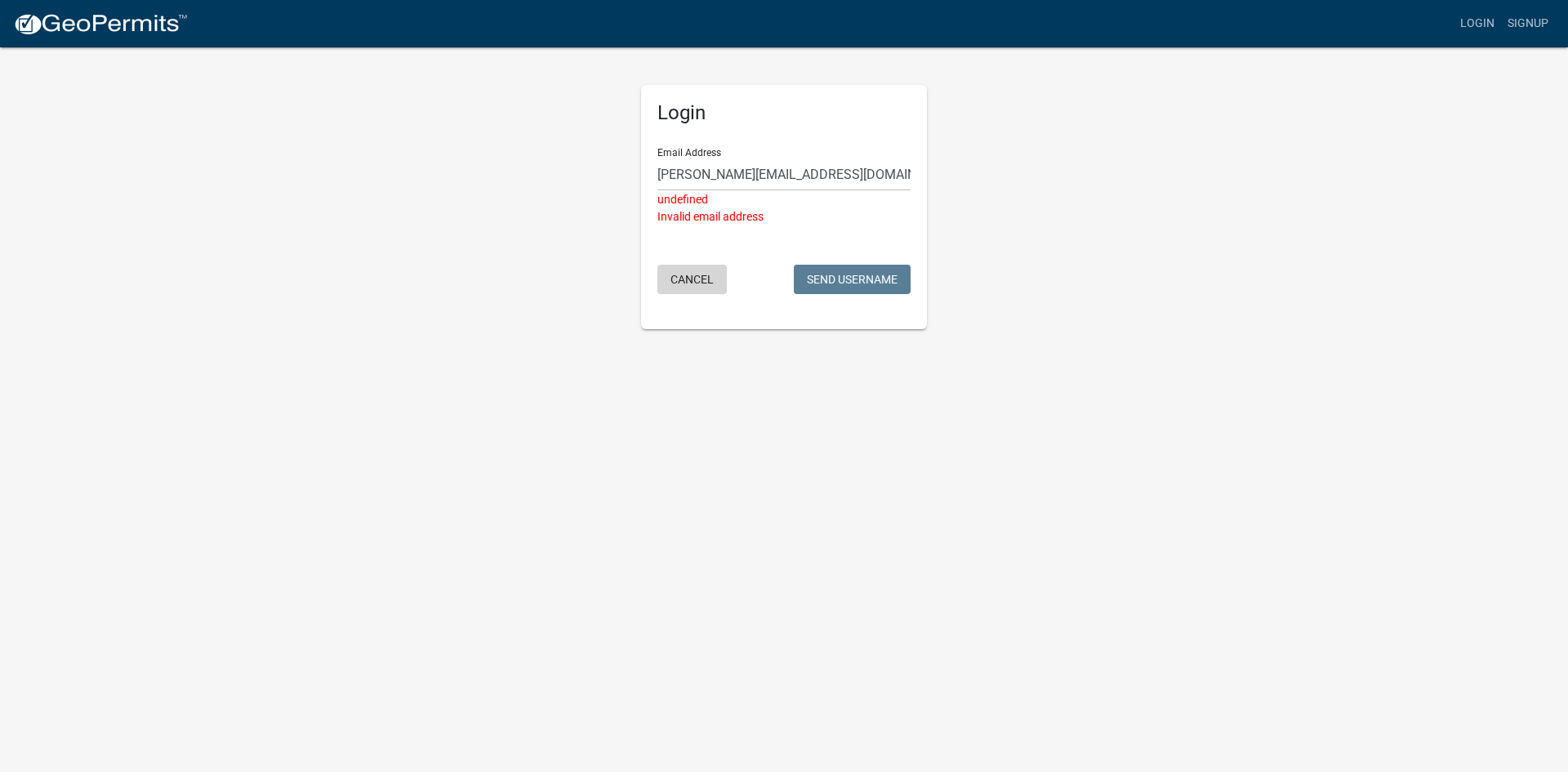
click at [704, 282] on button "Cancel" at bounding box center [692, 279] width 69 height 30
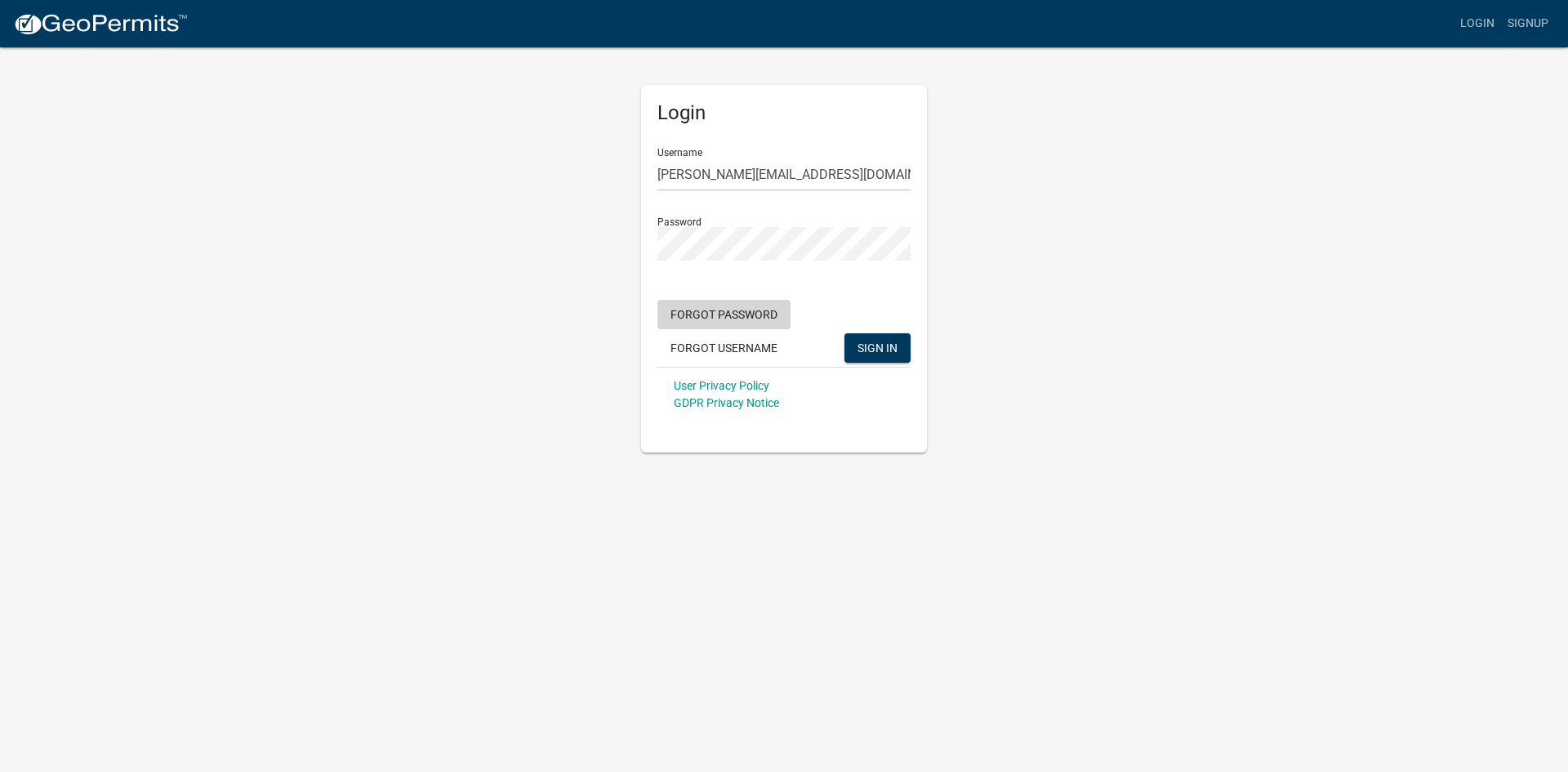
click at [742, 319] on button "Forgot Password" at bounding box center [723, 315] width 133 height 30
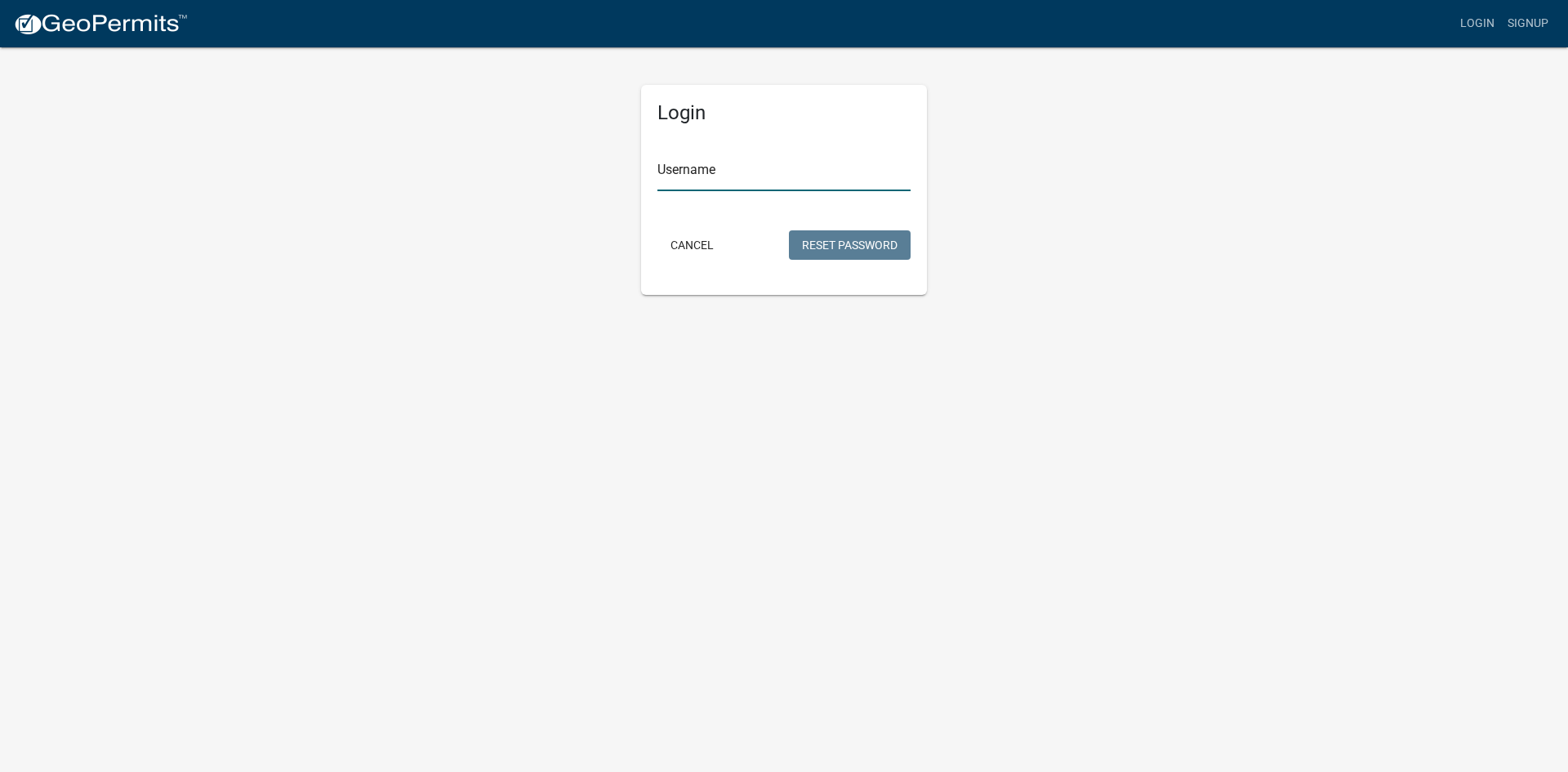
click at [770, 177] on input "Username" at bounding box center [784, 175] width 254 height 34
type input "H"
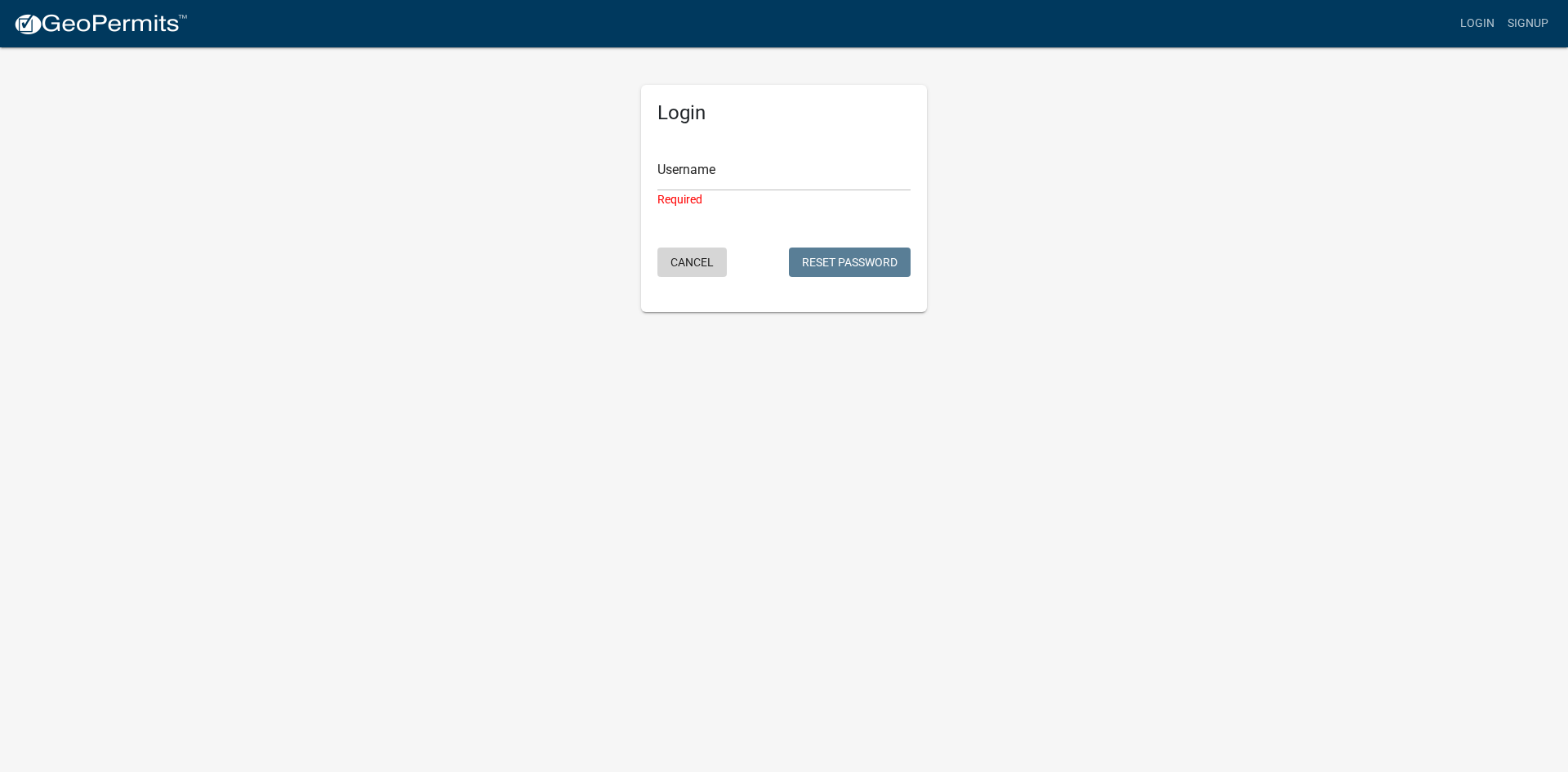
click at [685, 259] on button "Cancel" at bounding box center [692, 263] width 69 height 30
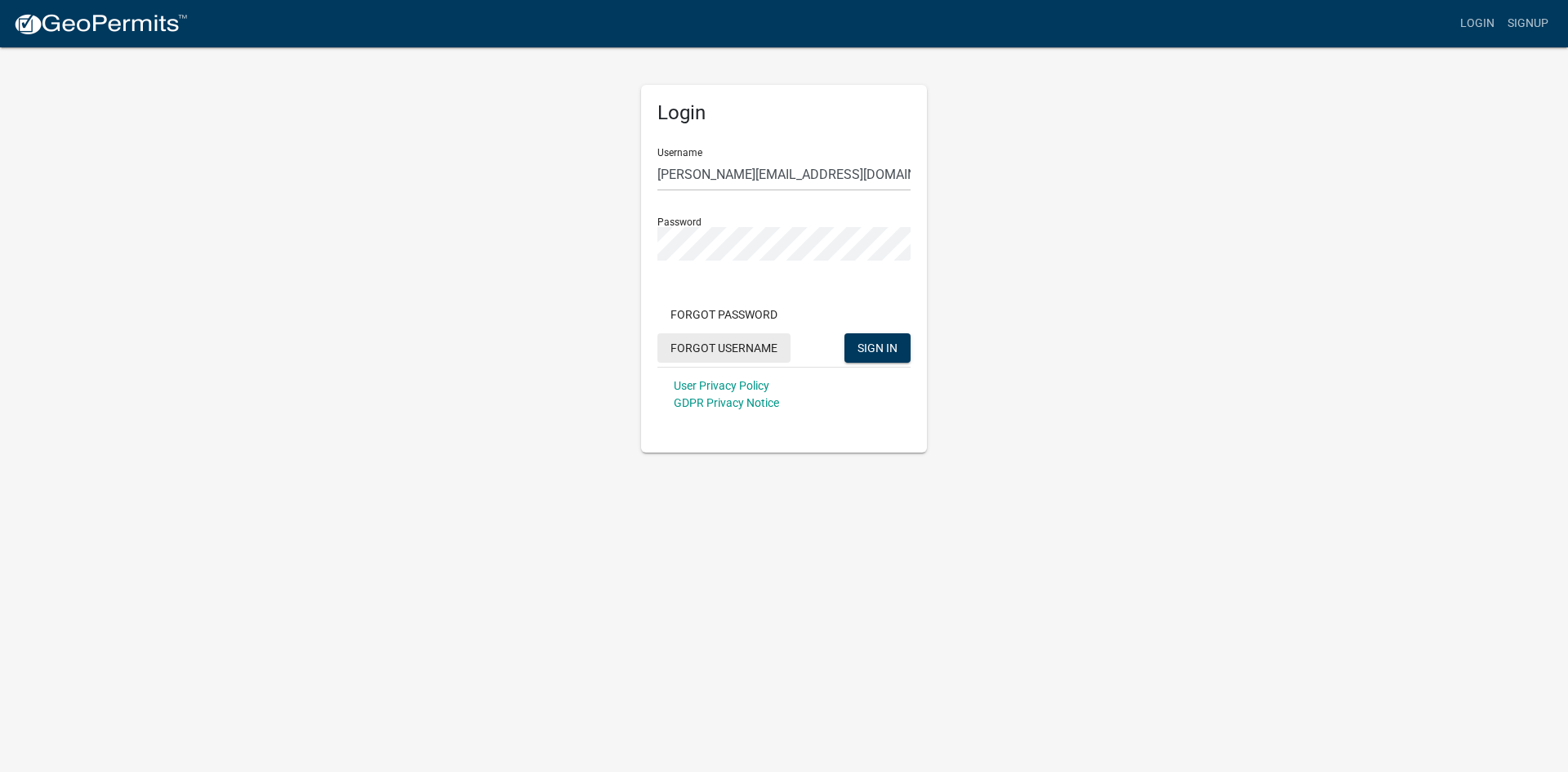
click at [752, 351] on button "Forgot Username" at bounding box center [723, 348] width 133 height 30
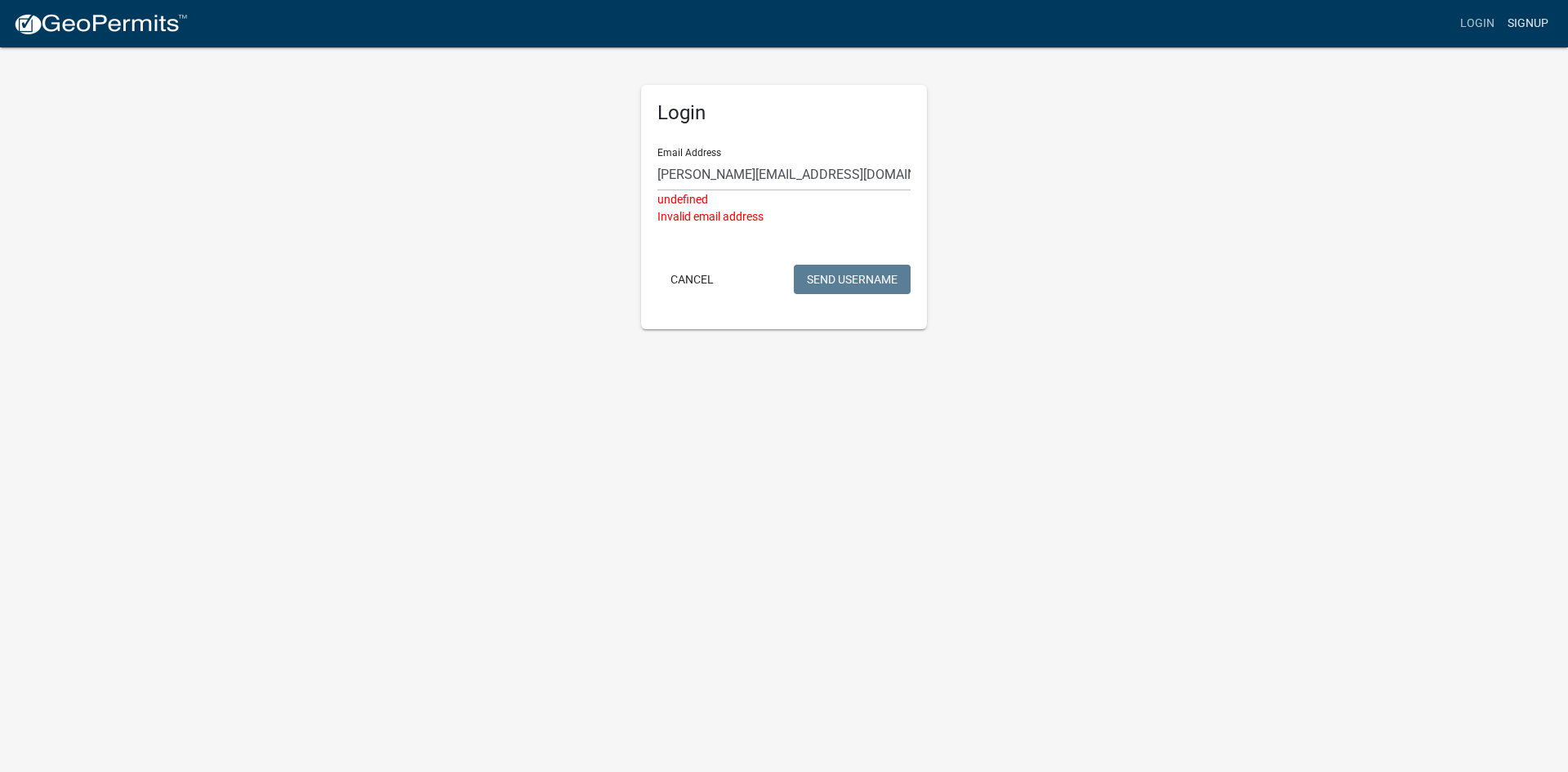
click at [1506, 22] on link "Signup" at bounding box center [1528, 23] width 54 height 31
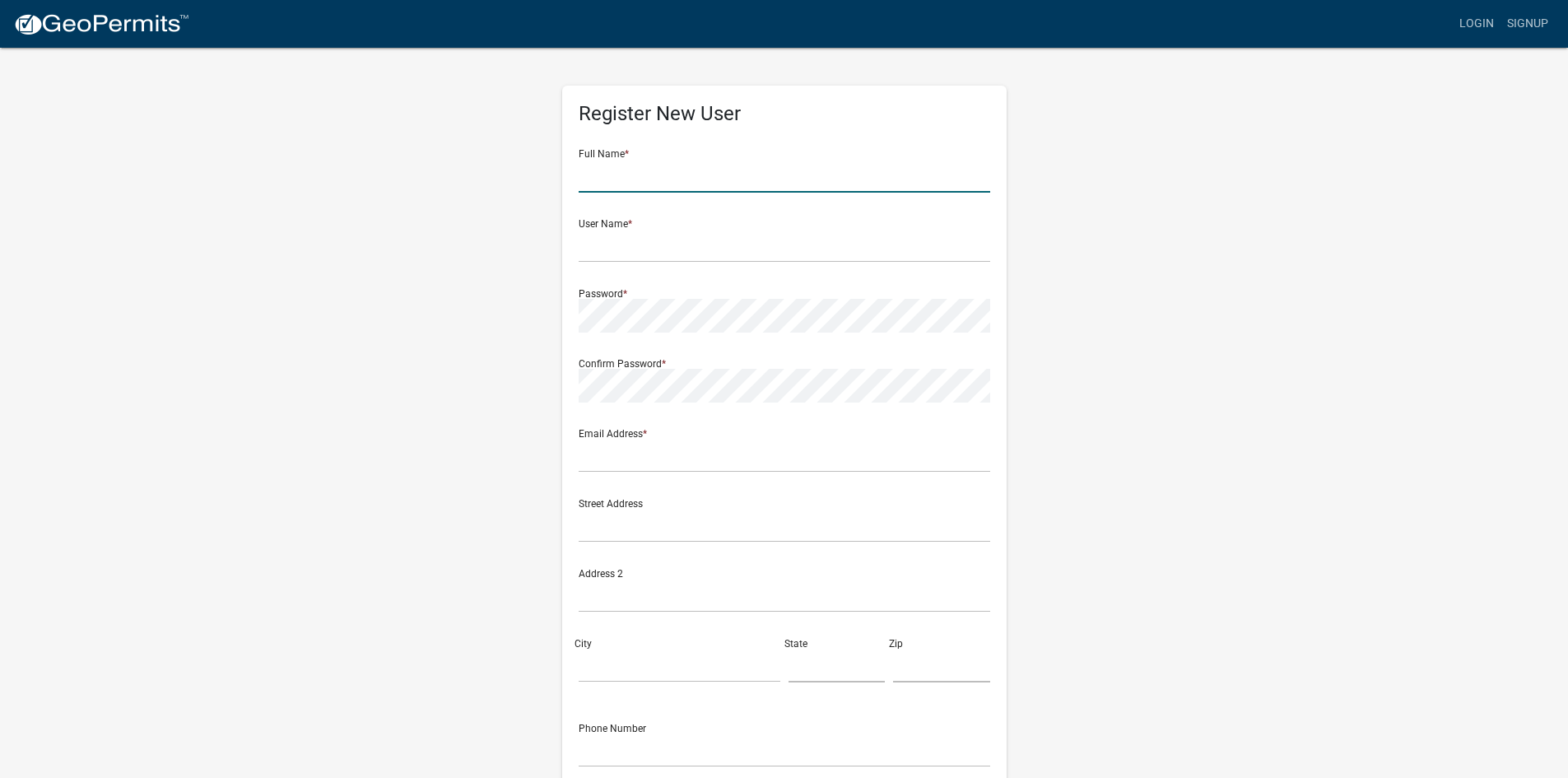
click at [715, 167] on input "text" at bounding box center [784, 176] width 412 height 34
type input "[PERSON_NAME]"
type input "georgiapeachb2019@gmail.com"
type input "5311 Cherry Street"
type input "Valdosta"
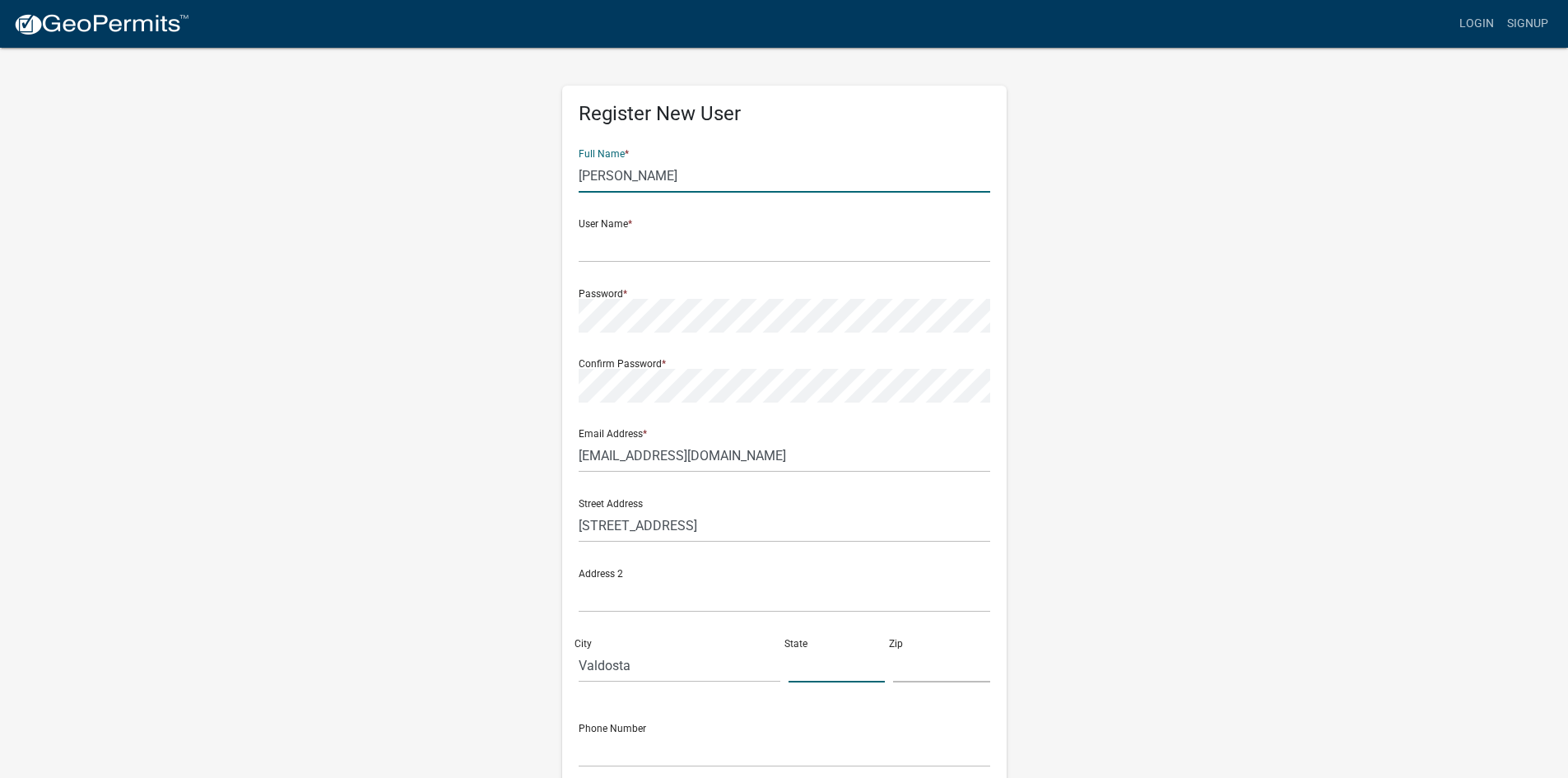
type input "Georgia"
type input "31601-2363"
type input "2294124814"
click at [687, 247] on input "text" at bounding box center [784, 246] width 412 height 34
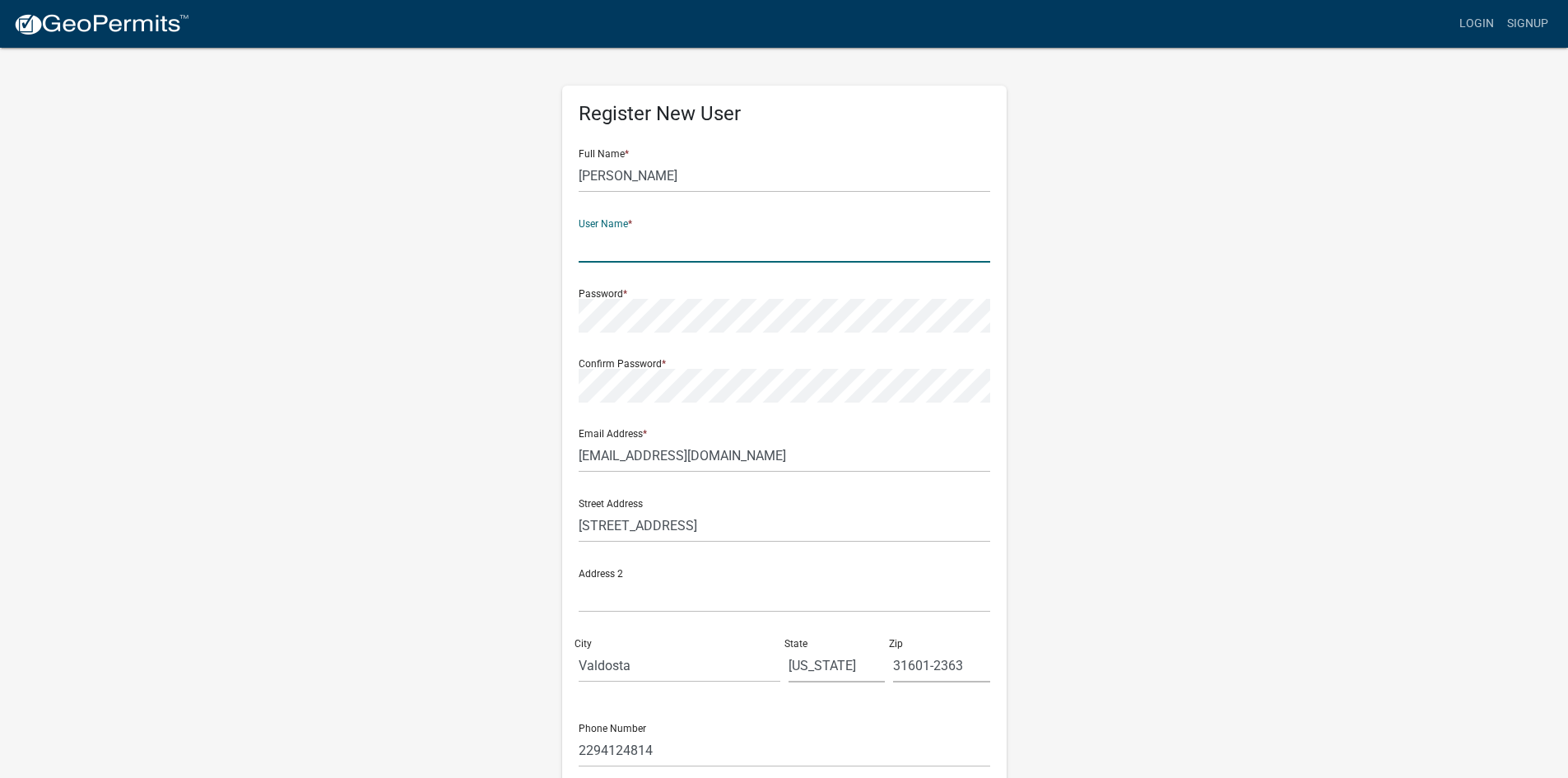
click at [731, 247] on input "text" at bounding box center [784, 246] width 412 height 34
paste input "jessica.s@andersonpowerservices.com"
type input "jessica.s@andersonpowerservices.com"
click at [628, 485] on form "Full Name * Jessica Shiver User Name * jessica.s@andersonpowerservices.com Pass…" at bounding box center [784, 488] width 412 height 705
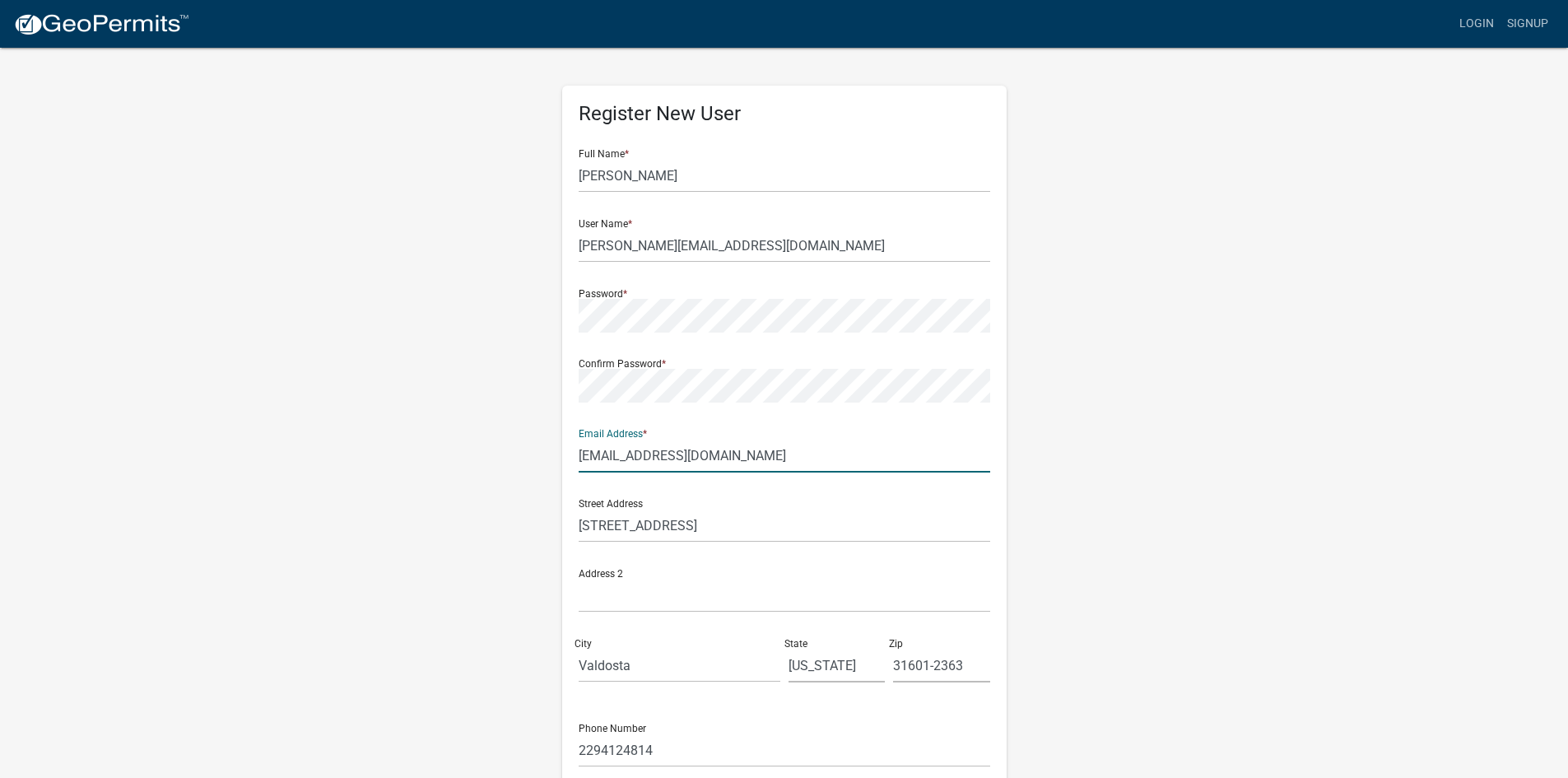
drag, startPoint x: 807, startPoint y: 442, endPoint x: 811, endPoint y: 453, distance: 11.7
click at [807, 442] on input "georgiapeachb2019@gmail.com" at bounding box center [784, 456] width 412 height 34
drag, startPoint x: 811, startPoint y: 457, endPoint x: 497, endPoint y: 452, distance: 314.0
click at [497, 452] on div "Register New User Full Name * Jessica Shiver User Name * jessica.s@andersonpowe…" at bounding box center [784, 486] width 939 height 881
paste input "jessica.s@andersonpowerservices"
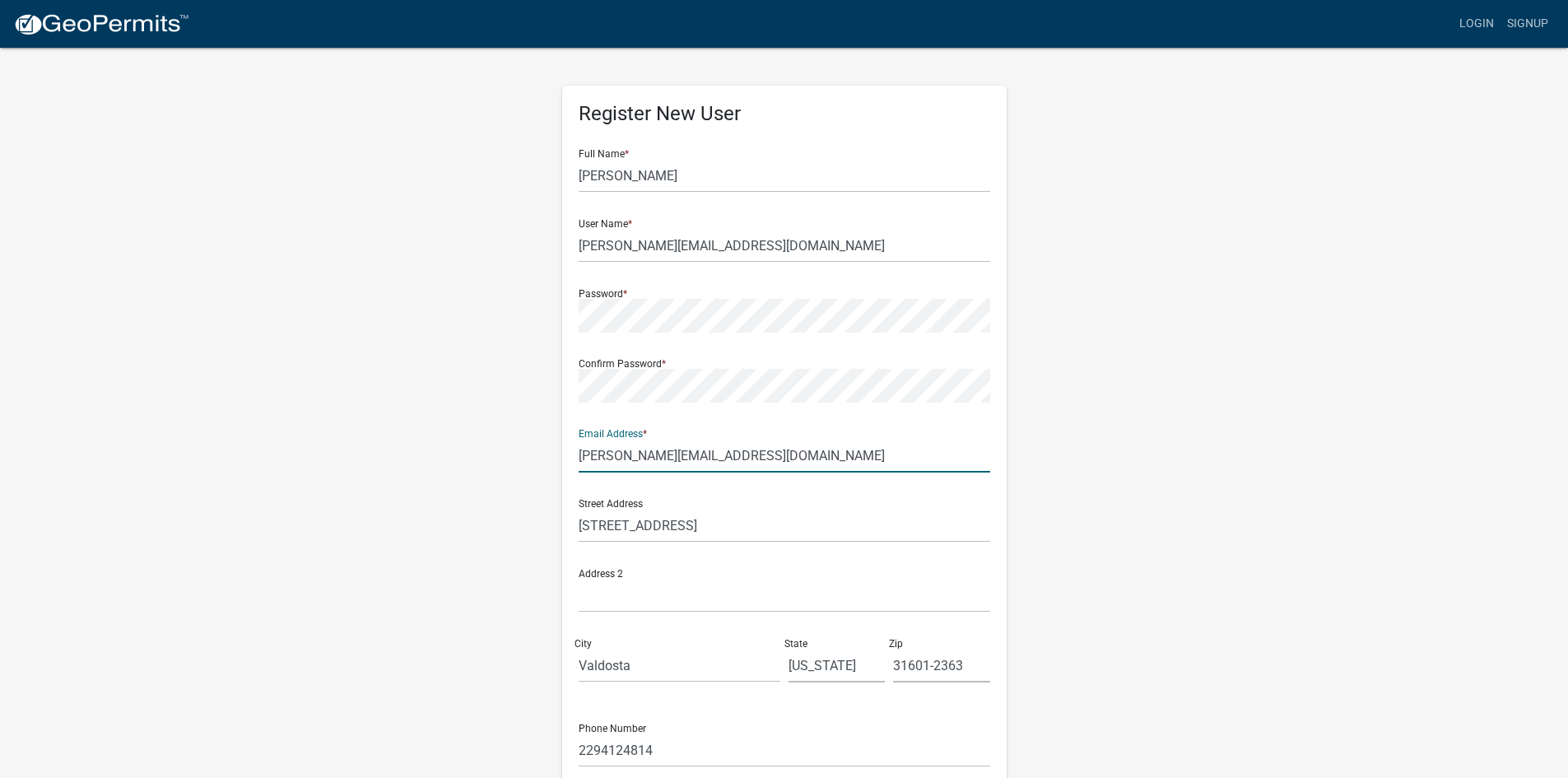
click at [945, 443] on input "jessica.s@andersonpowerservices.com" at bounding box center [784, 456] width 412 height 34
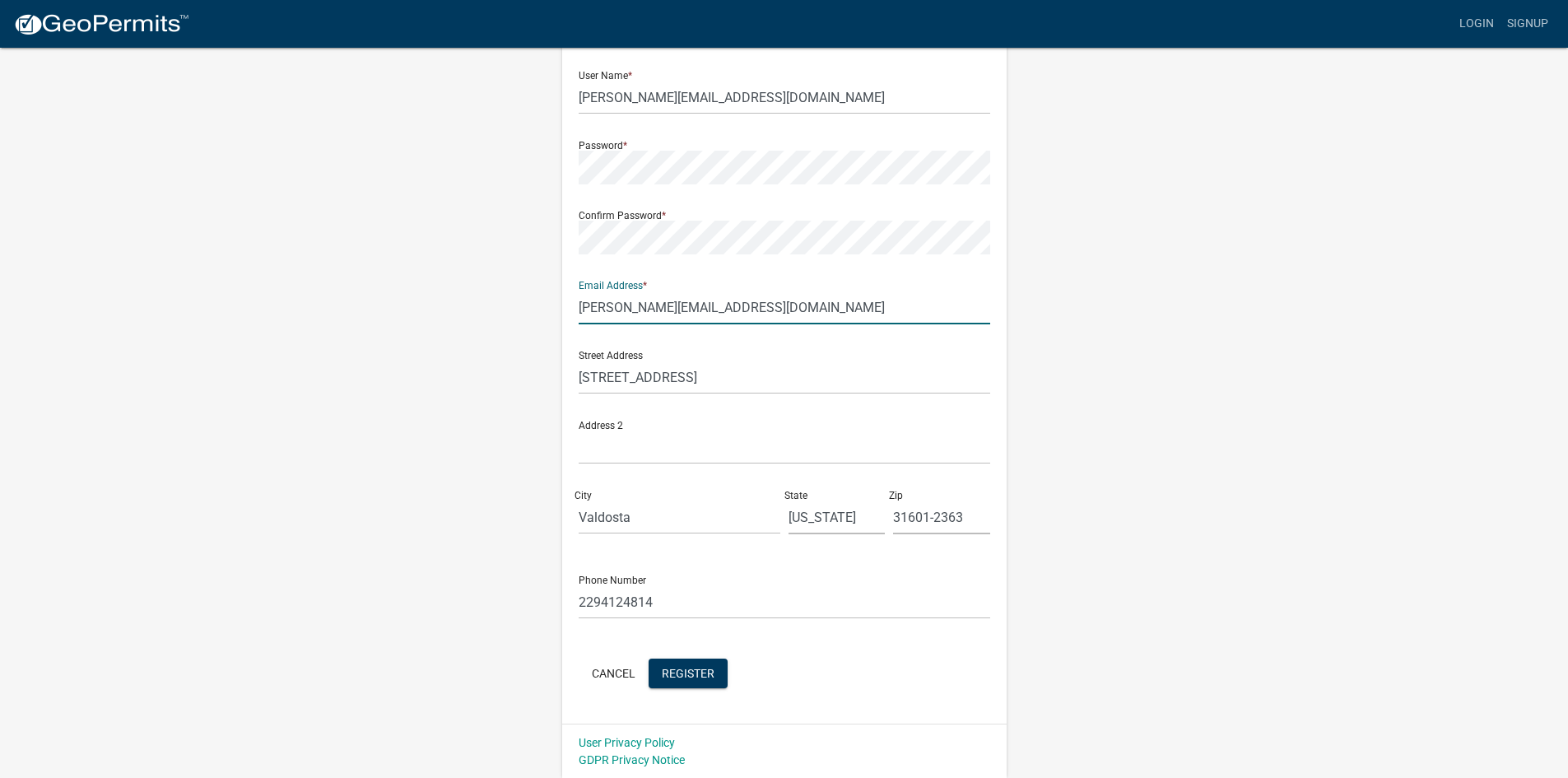
scroll to position [149, 0]
type input "jessica.s@andersonpowerservices.com"
click at [772, 372] on input "5311 Cherry Street" at bounding box center [784, 377] width 412 height 34
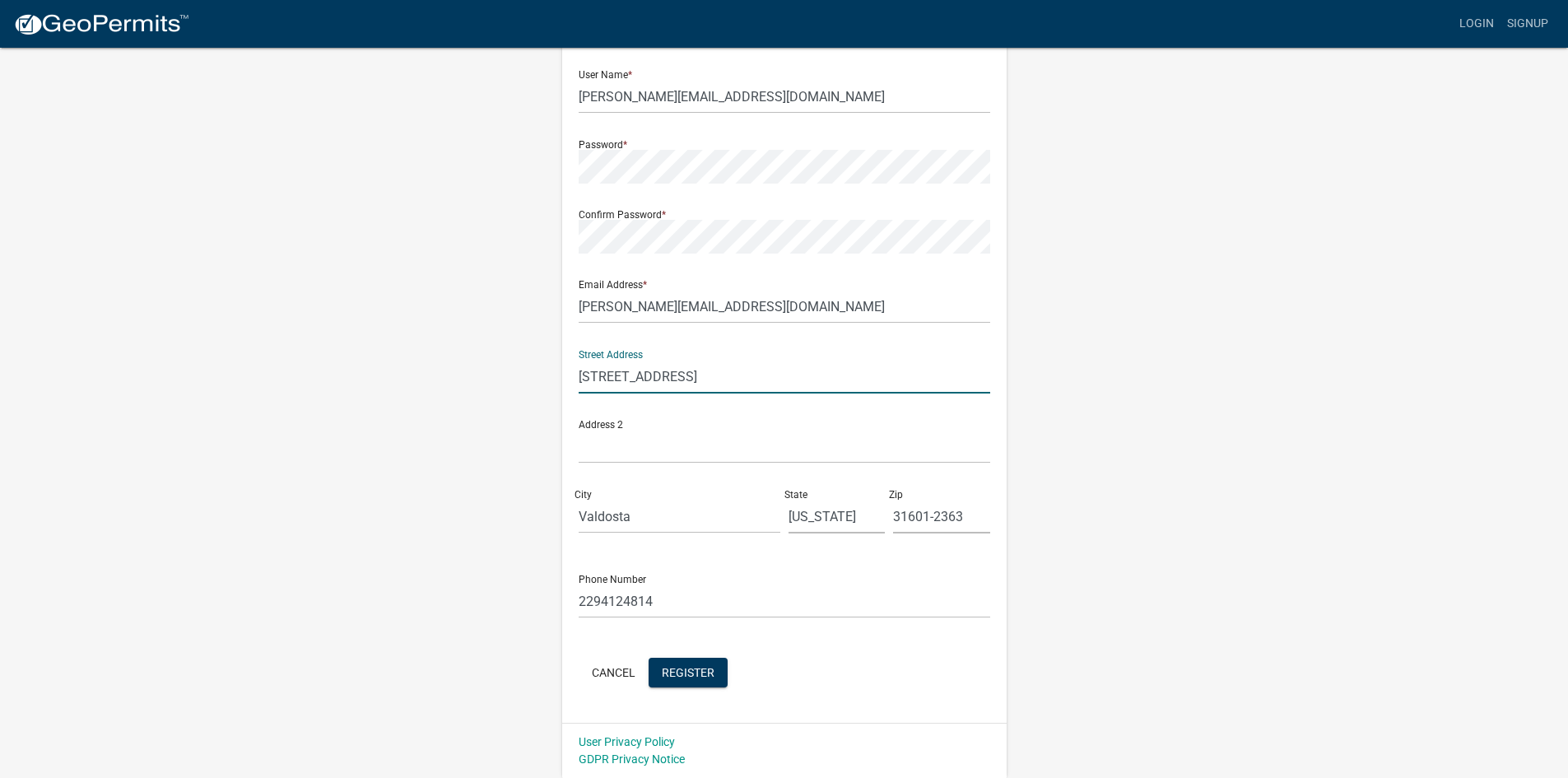
type input "PO Box 31603"
click at [929, 517] on input "31601-2363" at bounding box center [942, 516] width 97 height 34
type input "31603"
click at [689, 679] on span "Register" at bounding box center [688, 672] width 53 height 13
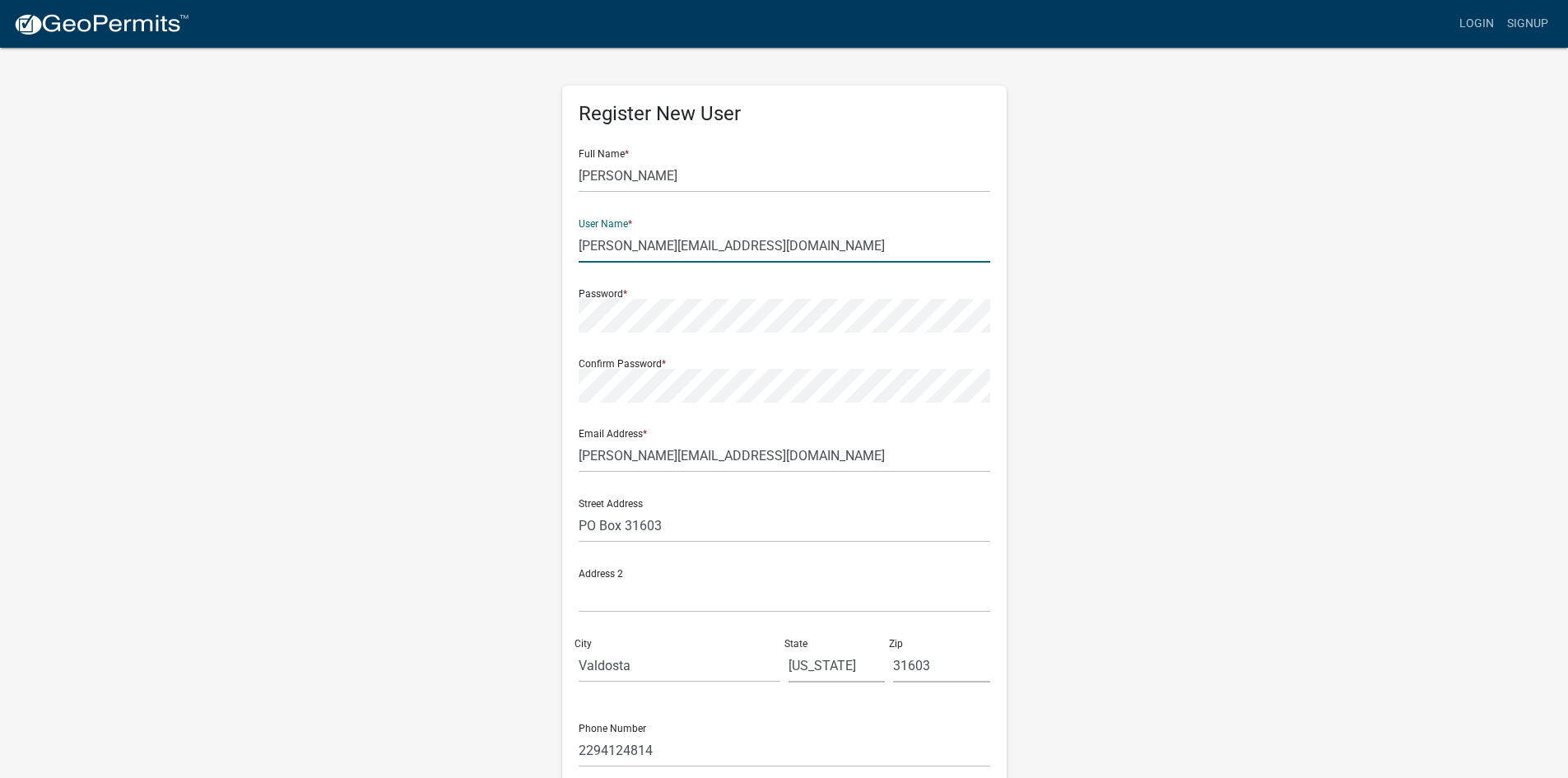
click at [853, 246] on input "jessica.s@andersonpowerservices.com" at bounding box center [784, 246] width 412 height 34
drag, startPoint x: 849, startPoint y: 246, endPoint x: 511, endPoint y: 290, distance: 340.9
click at [462, 258] on div "Register New User Full Name * Jessica Shiver User Name * jessica.s@andersonpowe…" at bounding box center [784, 486] width 939 height 881
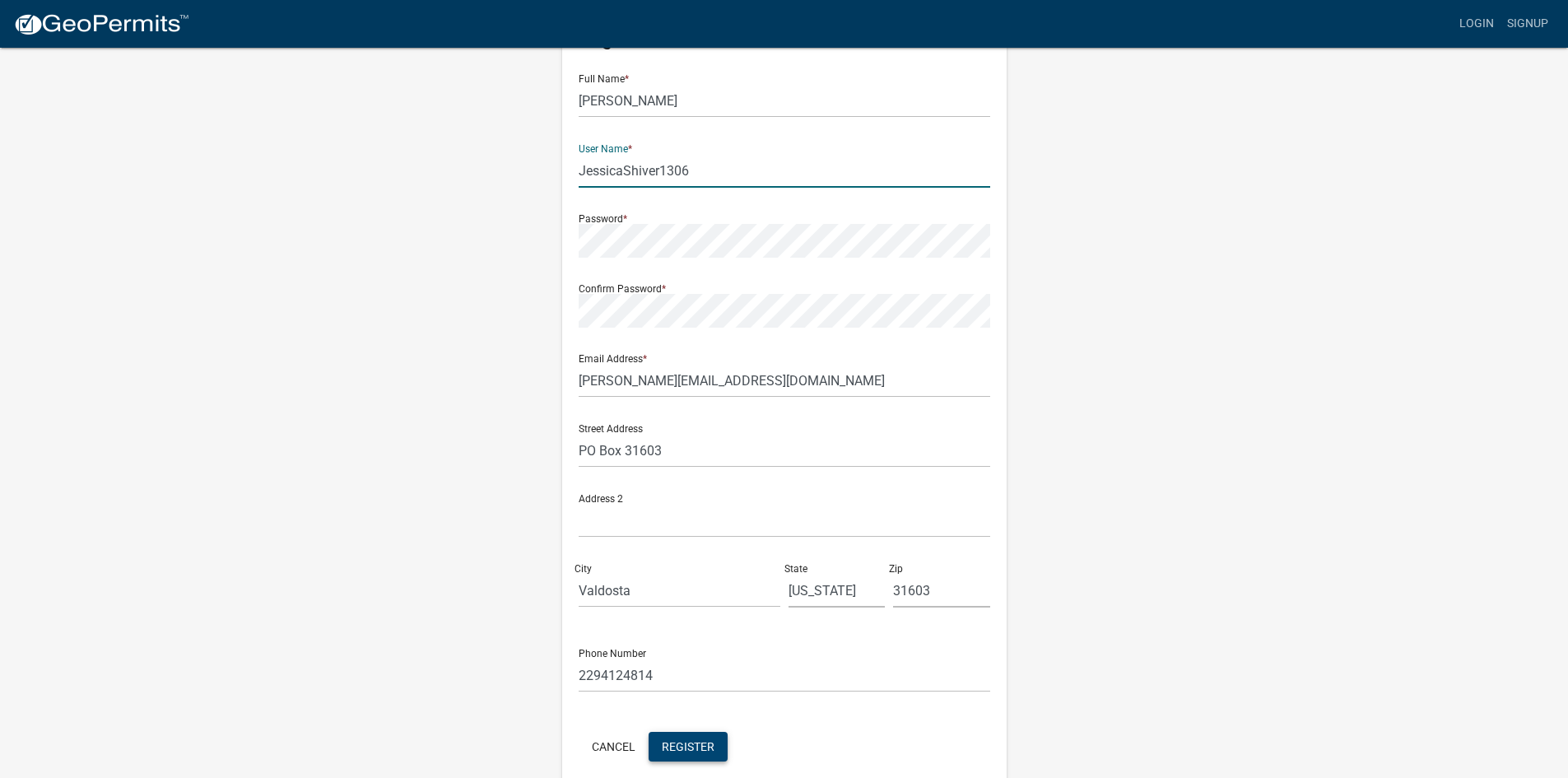
scroll to position [149, 0]
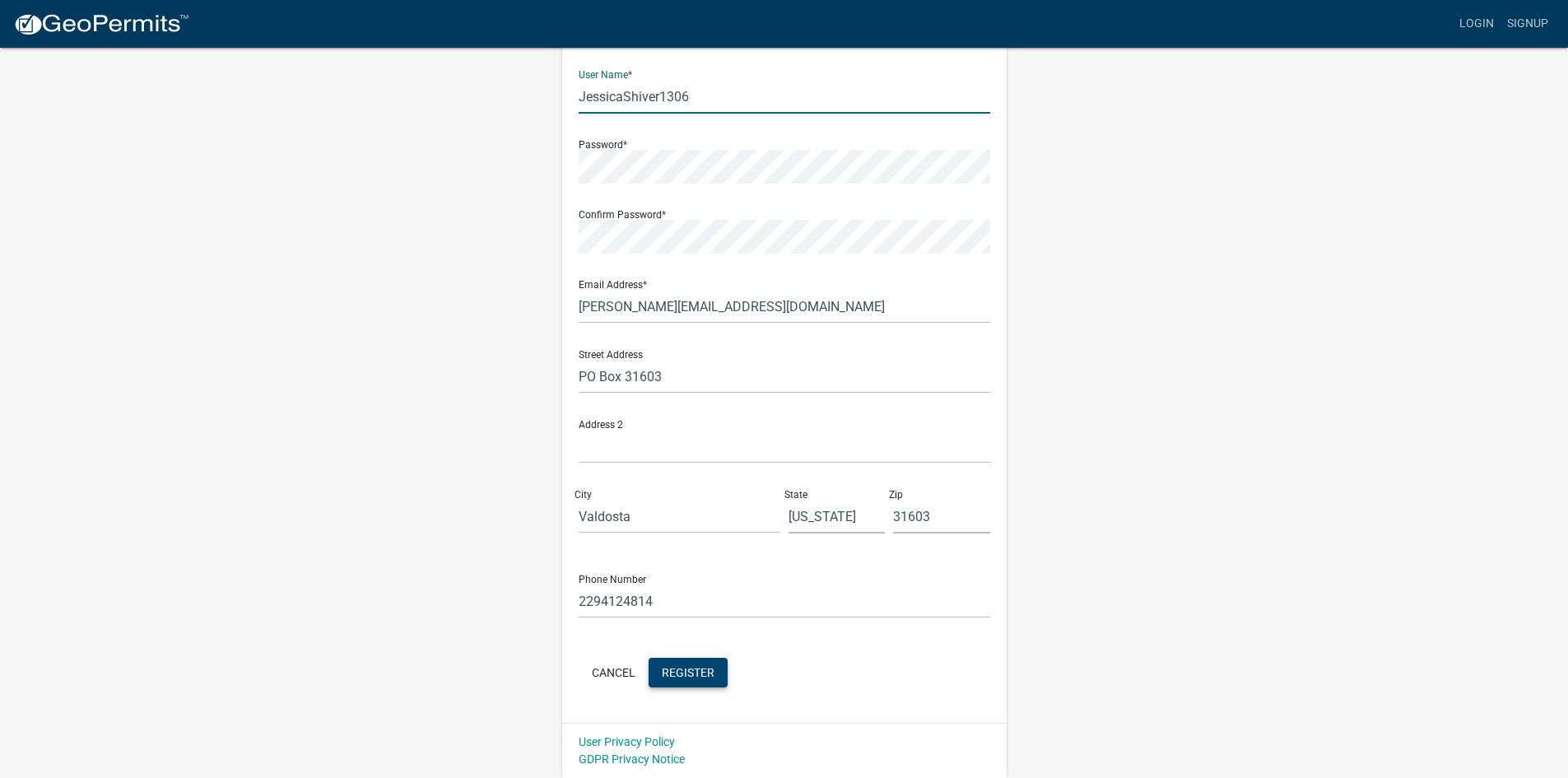
type input "JessicaShiver1306"
click at [696, 676] on span "Register" at bounding box center [688, 672] width 53 height 13
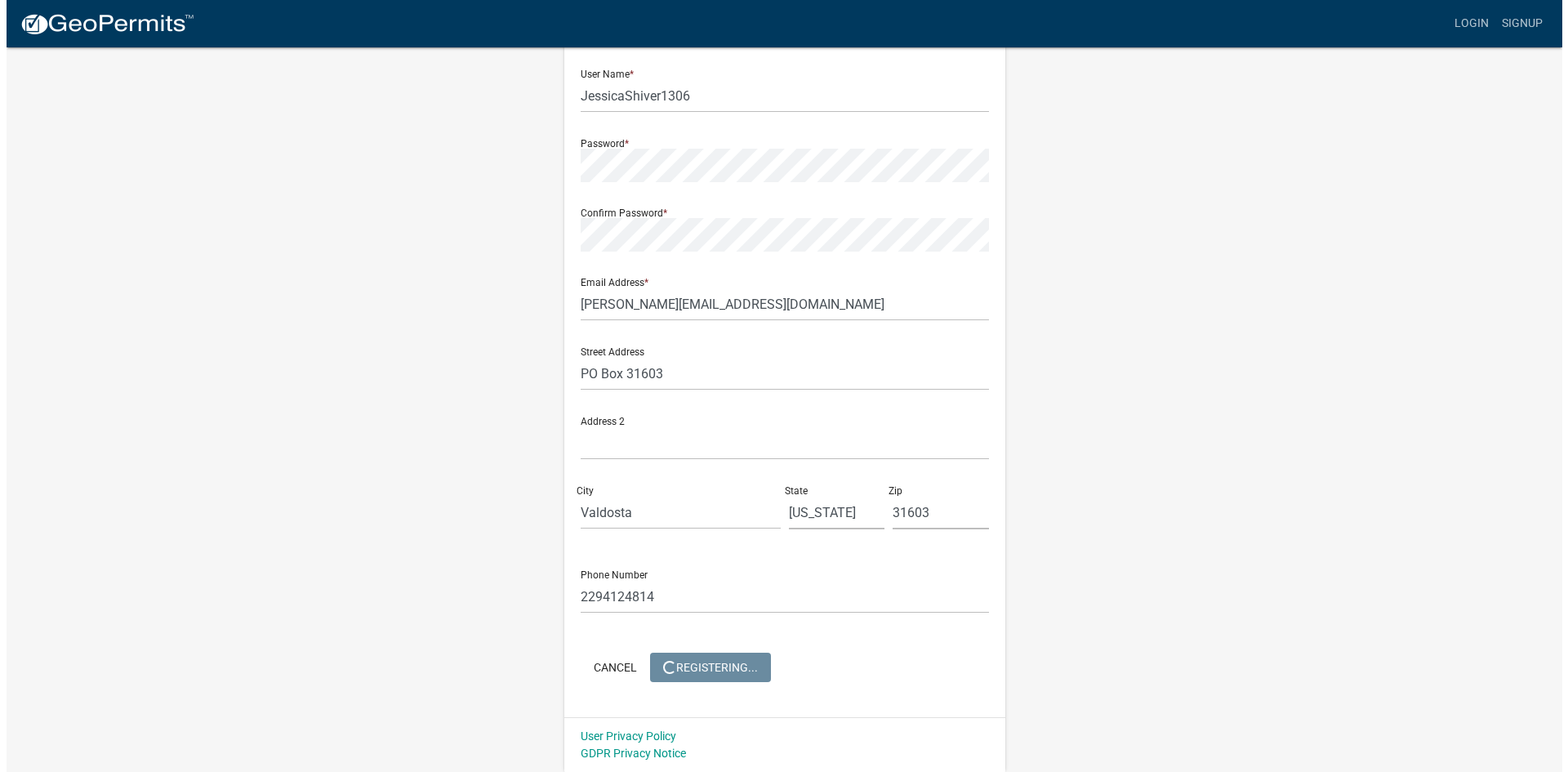
scroll to position [0, 0]
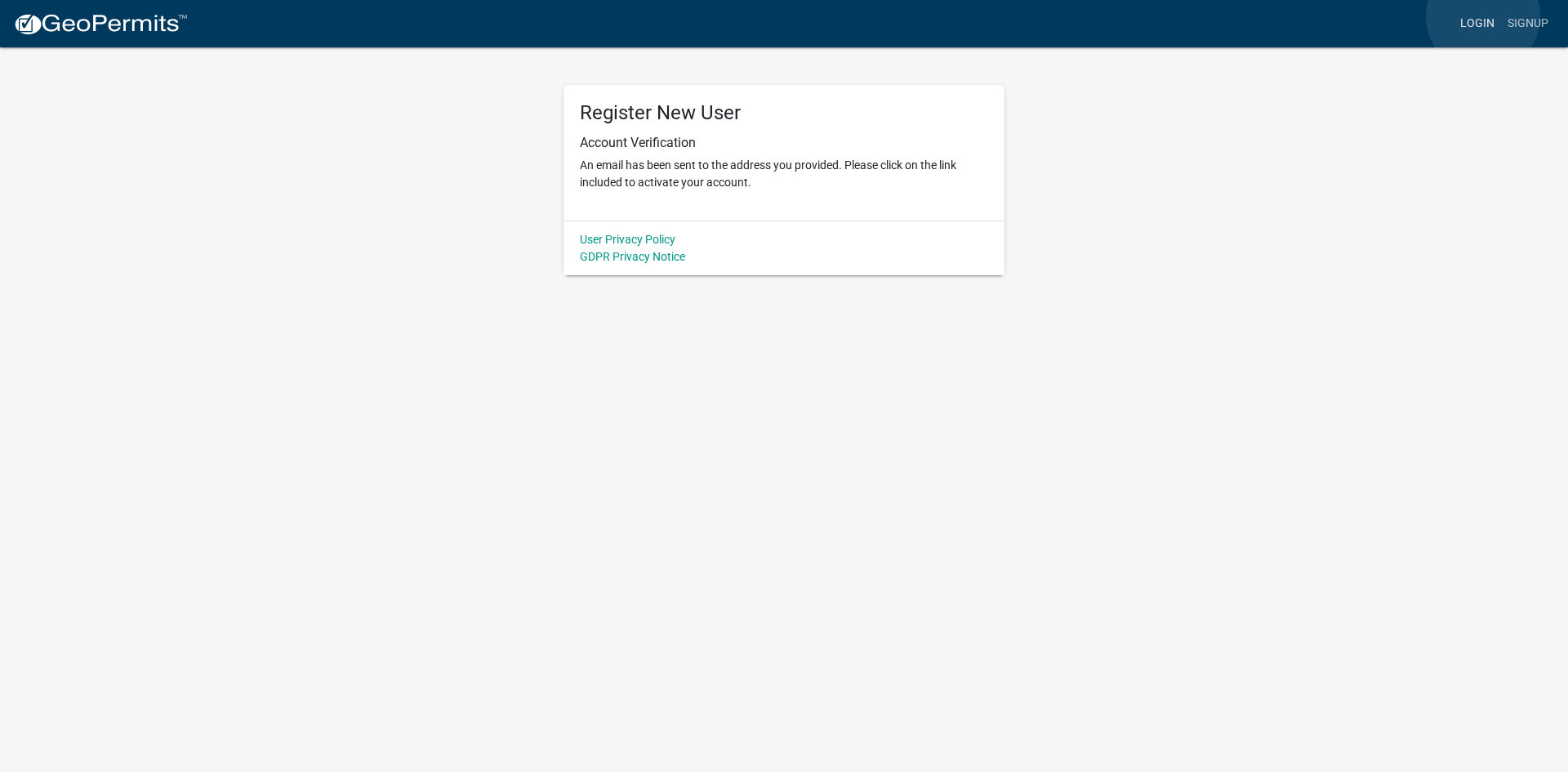
click at [1483, 17] on link "Login" at bounding box center [1477, 23] width 47 height 31
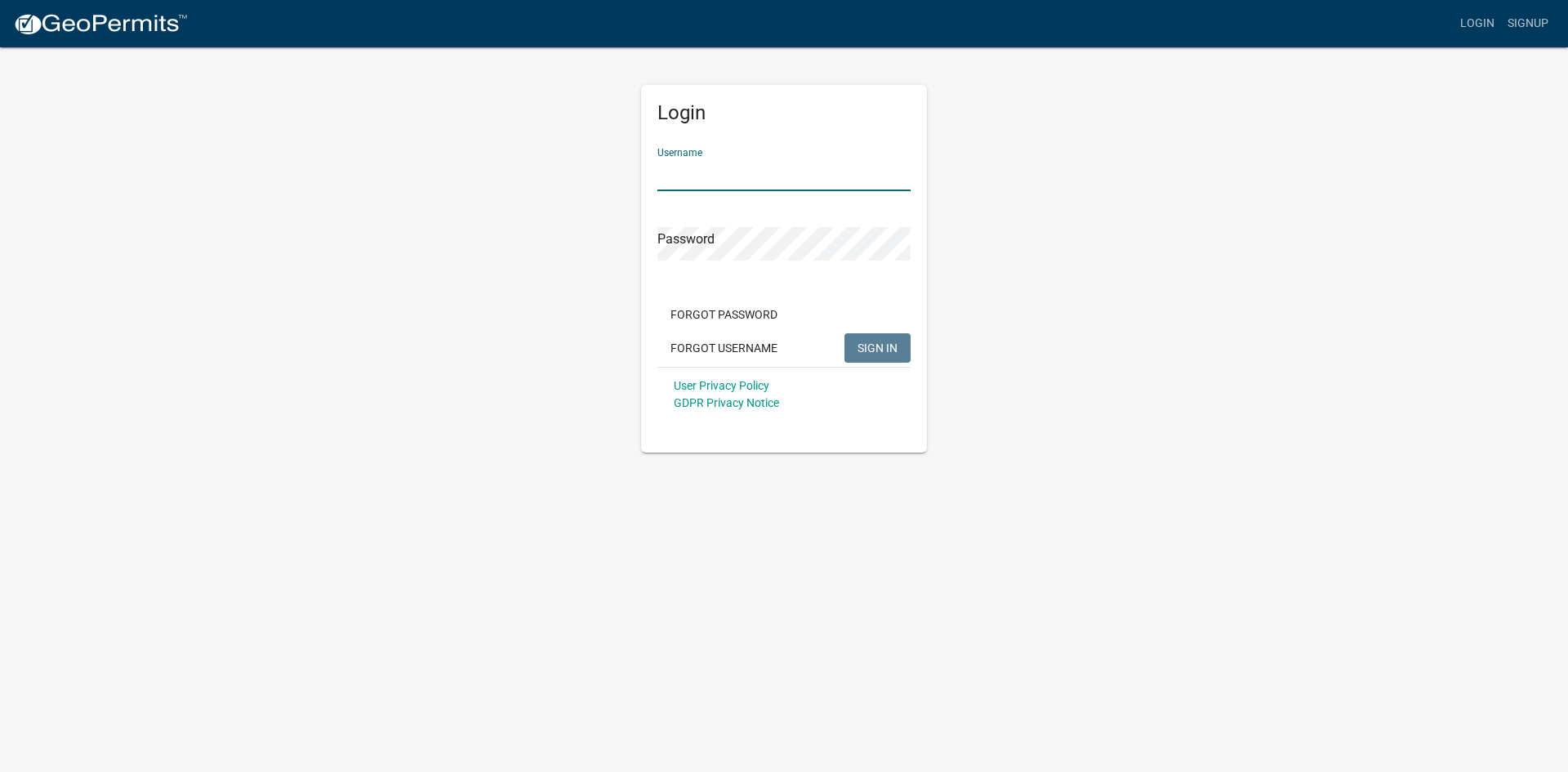
click at [835, 165] on input "Username" at bounding box center [784, 175] width 254 height 34
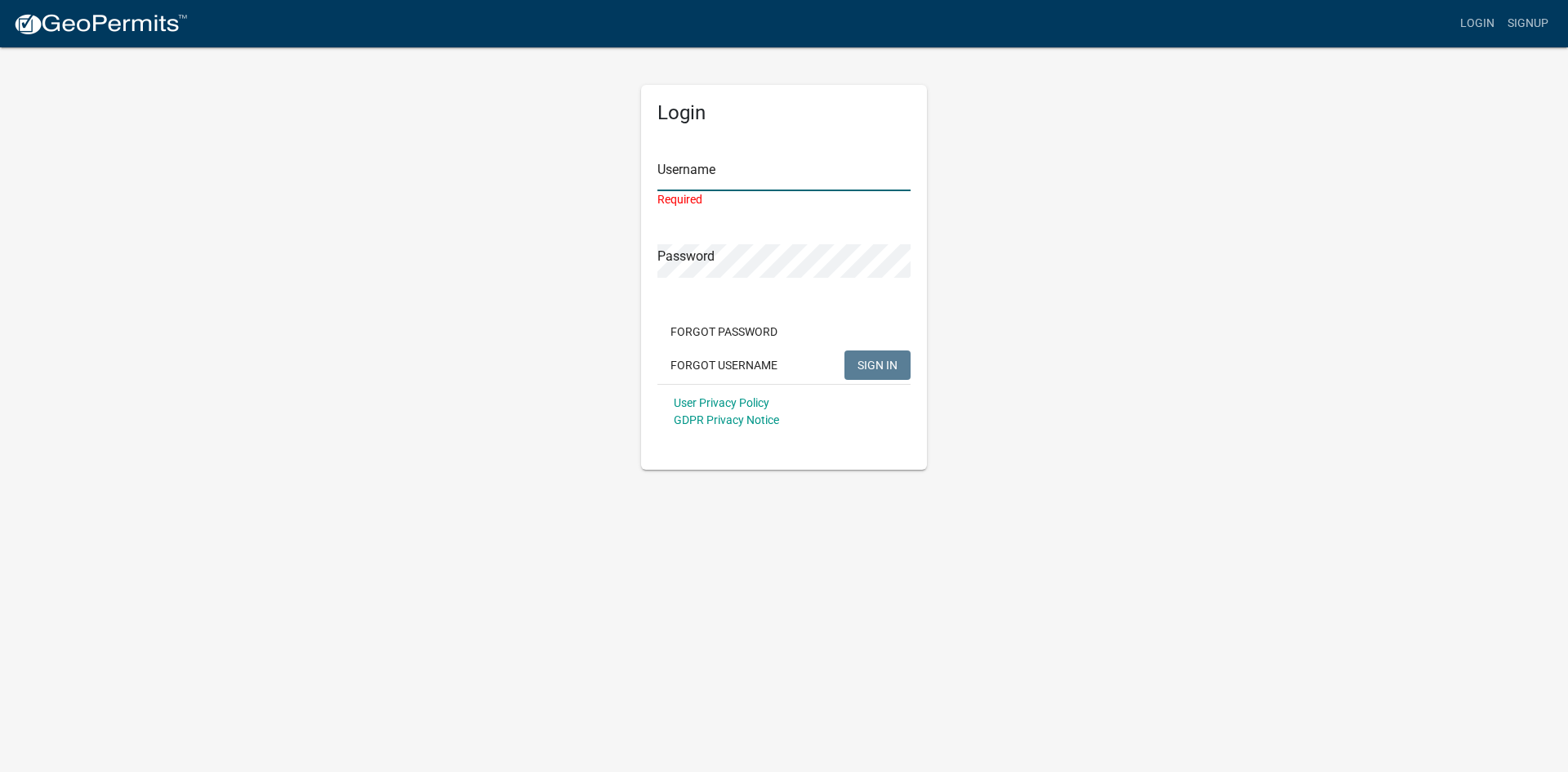
type input "JessicaShiver1306"
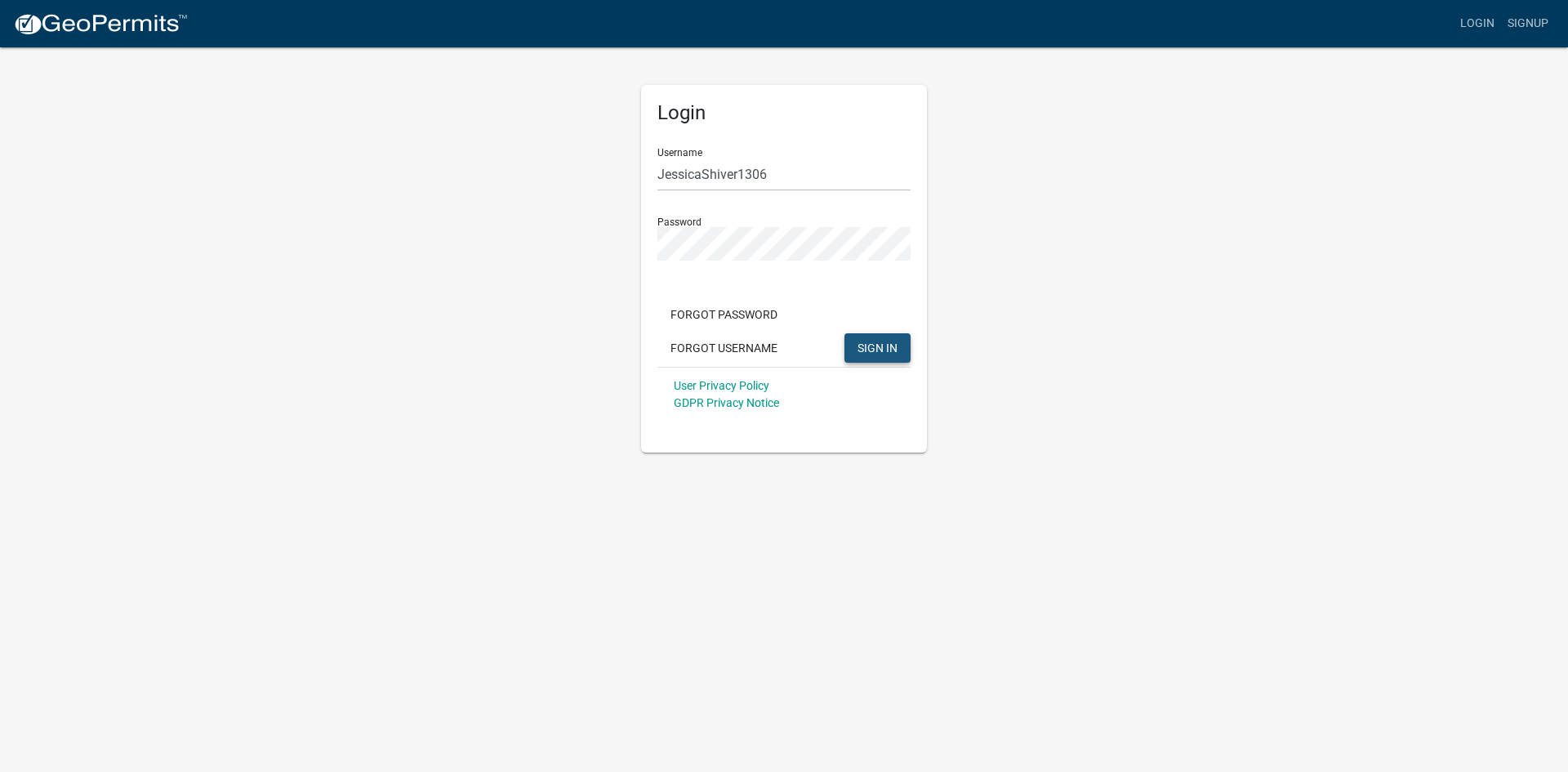
click at [888, 339] on button "SIGN IN" at bounding box center [877, 348] width 66 height 30
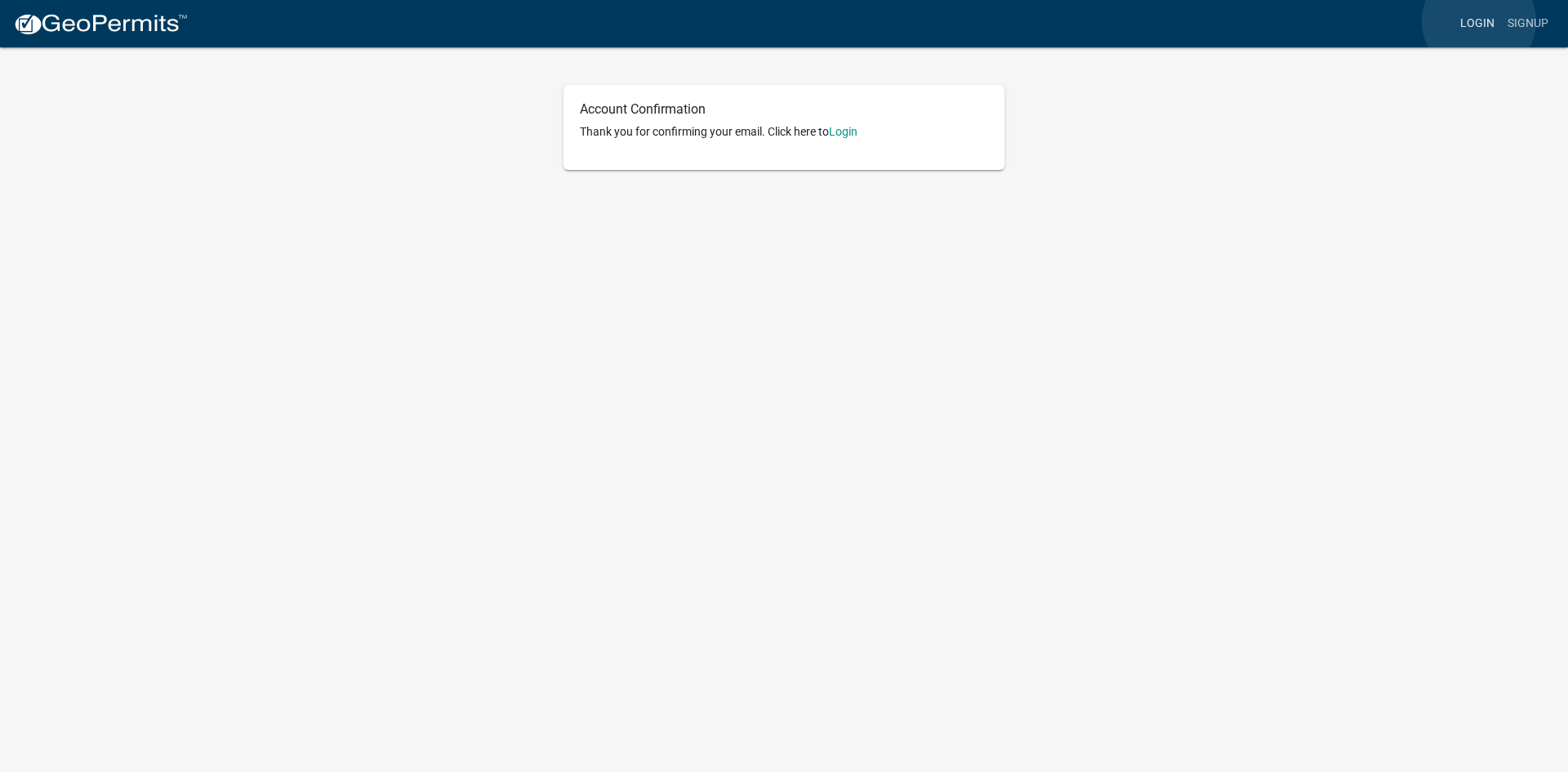
click at [1479, 22] on link "Login" at bounding box center [1477, 23] width 47 height 31
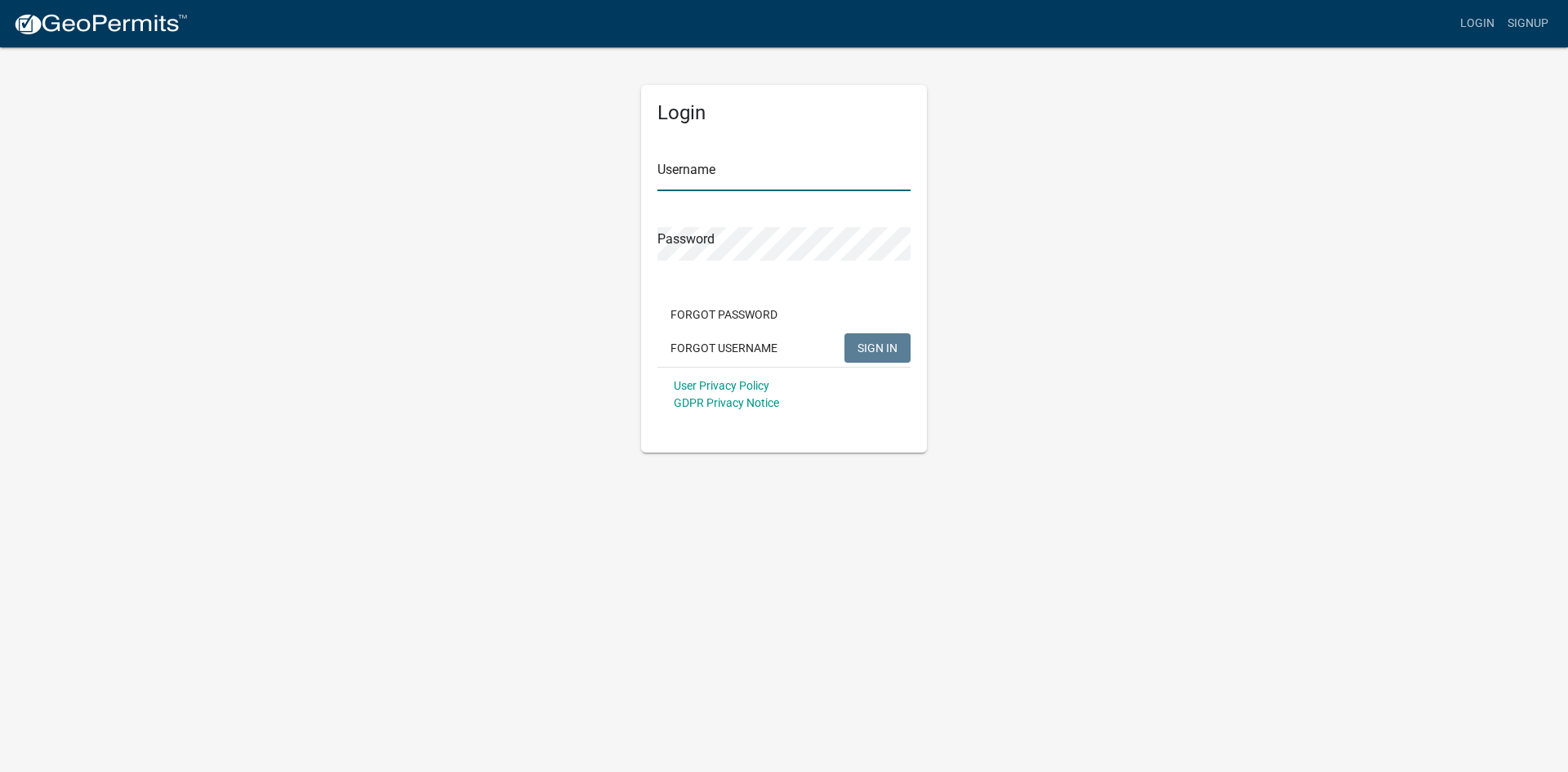
click at [748, 179] on input "Username" at bounding box center [784, 175] width 254 height 34
click at [790, 158] on input "Username" at bounding box center [784, 175] width 254 height 34
click at [791, 169] on input "Username" at bounding box center [784, 175] width 254 height 34
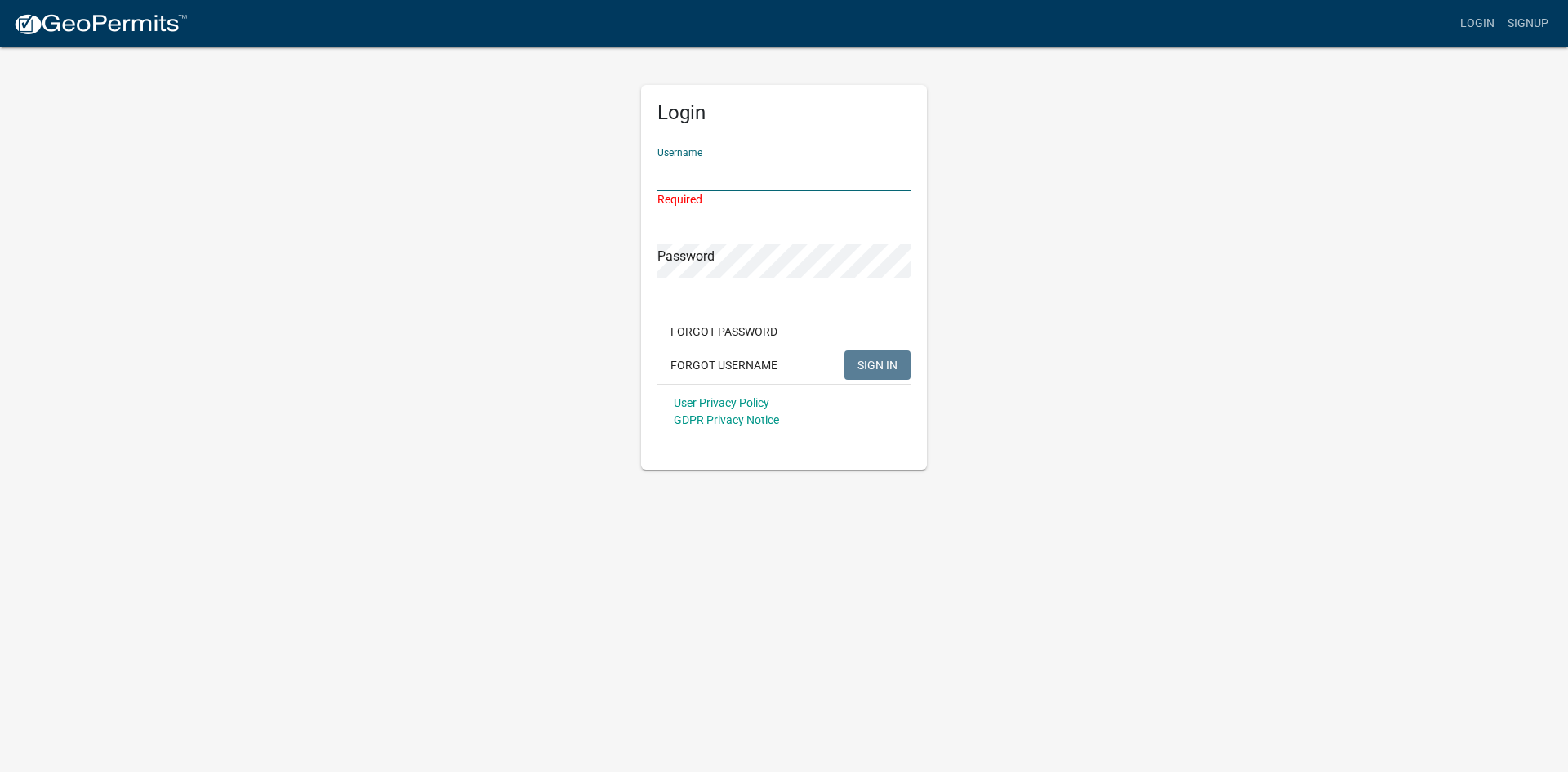
type input "JessicaShiver1306"
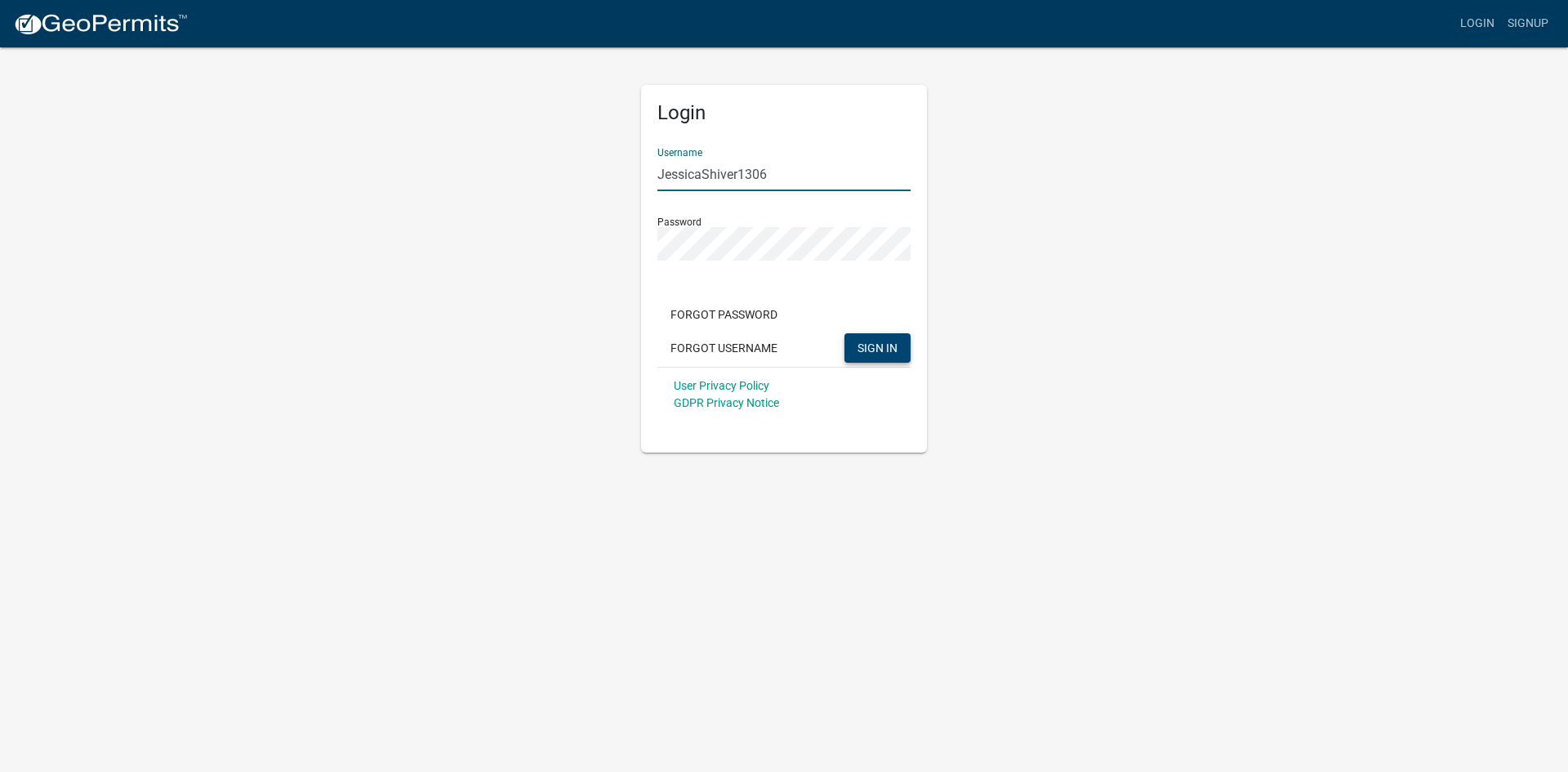
click at [883, 336] on button "SIGN IN" at bounding box center [877, 348] width 66 height 30
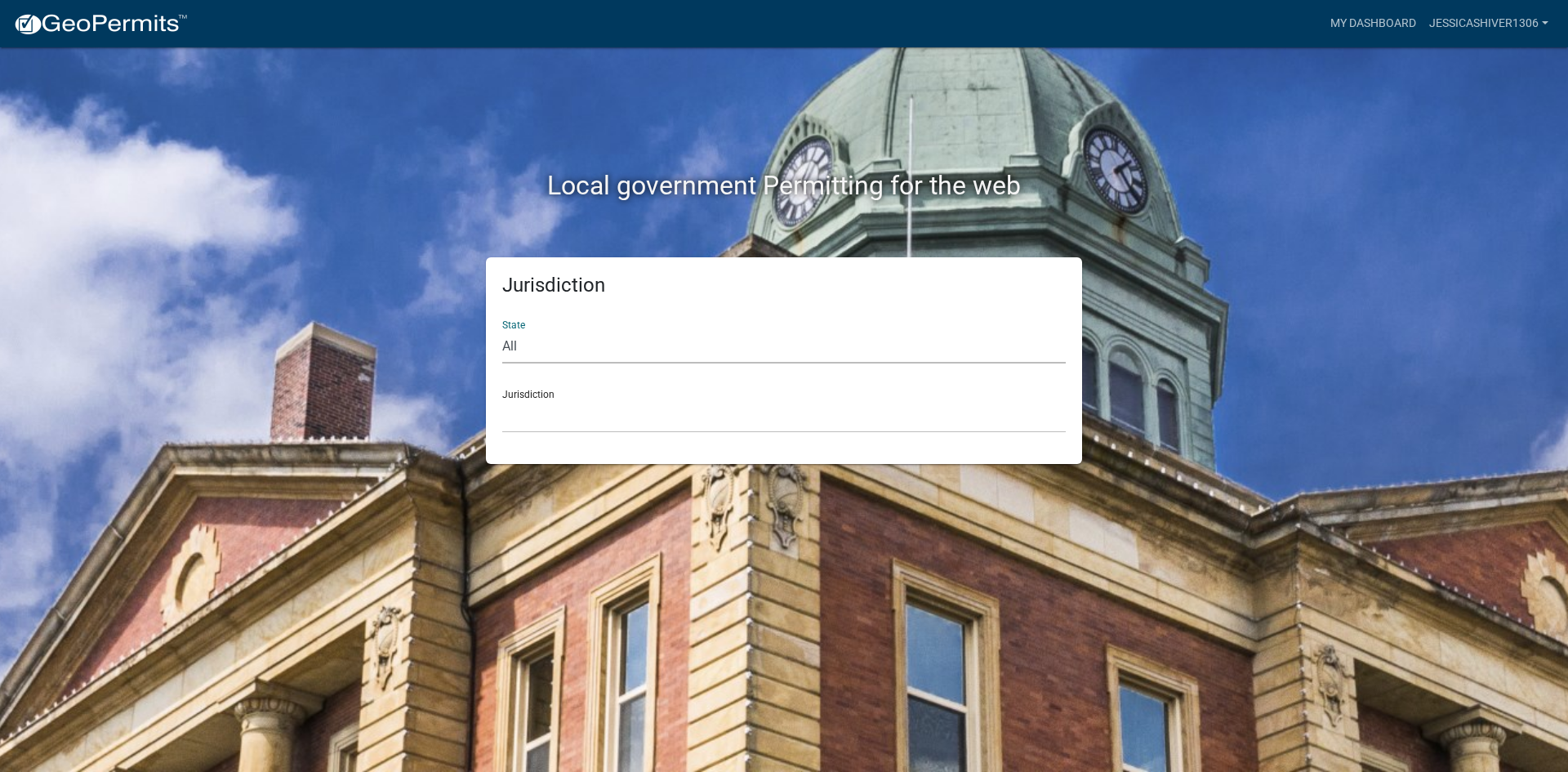
click at [614, 345] on select "All Colorado Georgia Indiana Iowa Kansas Minnesota Ohio South Carolina Wisconsin" at bounding box center [784, 347] width 563 height 34
select select "Georgia"
click at [502, 330] on select "All Colorado Georgia Indiana Iowa Kansas Minnesota Ohio South Carolina Wisconsin" at bounding box center [784, 347] width 563 height 34
click at [656, 418] on select "Carroll County, Georgia Cook County, Georgia Crawford County, Georgia Gilmer Co…" at bounding box center [784, 417] width 563 height 34
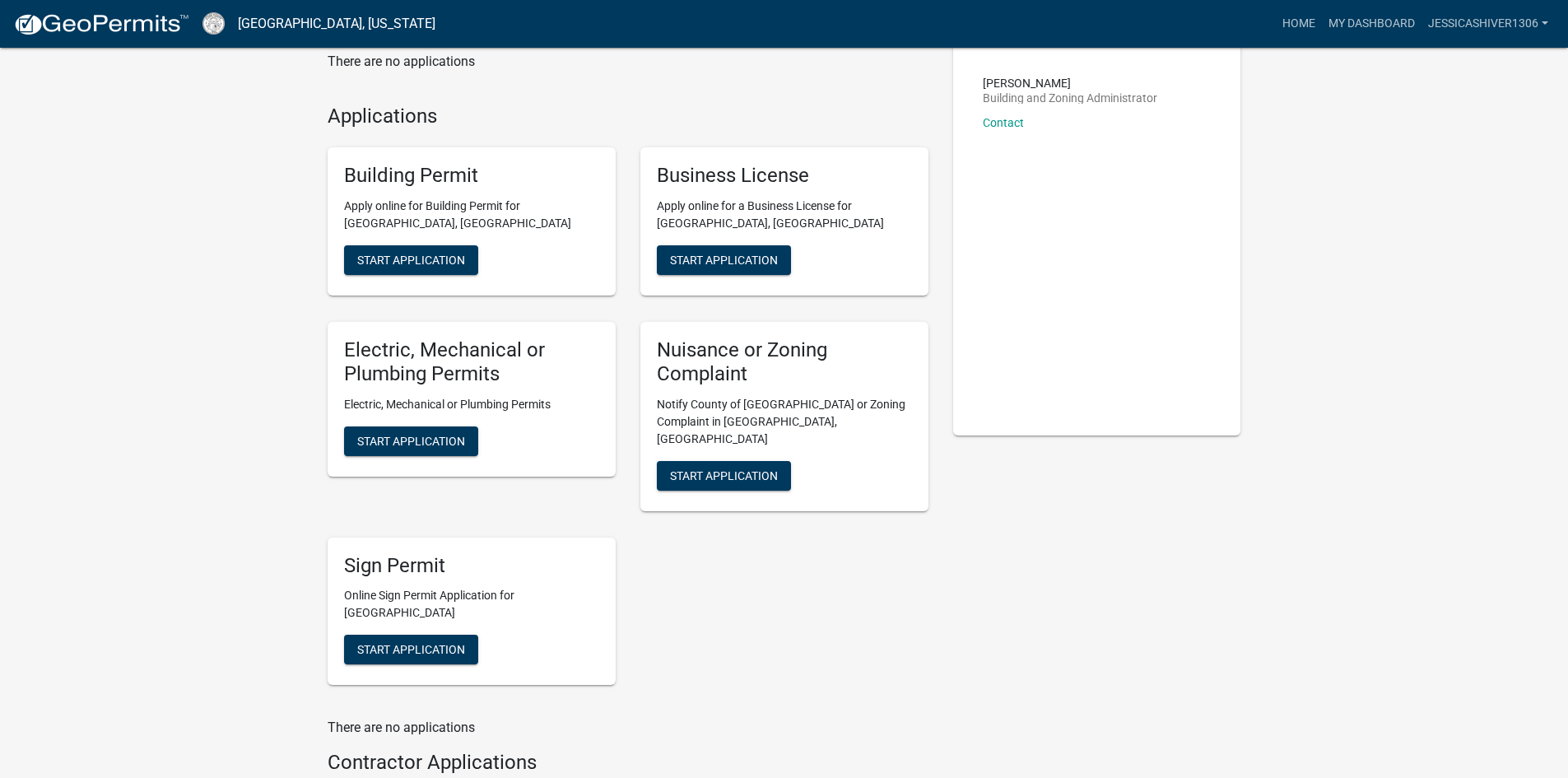
scroll to position [83, 0]
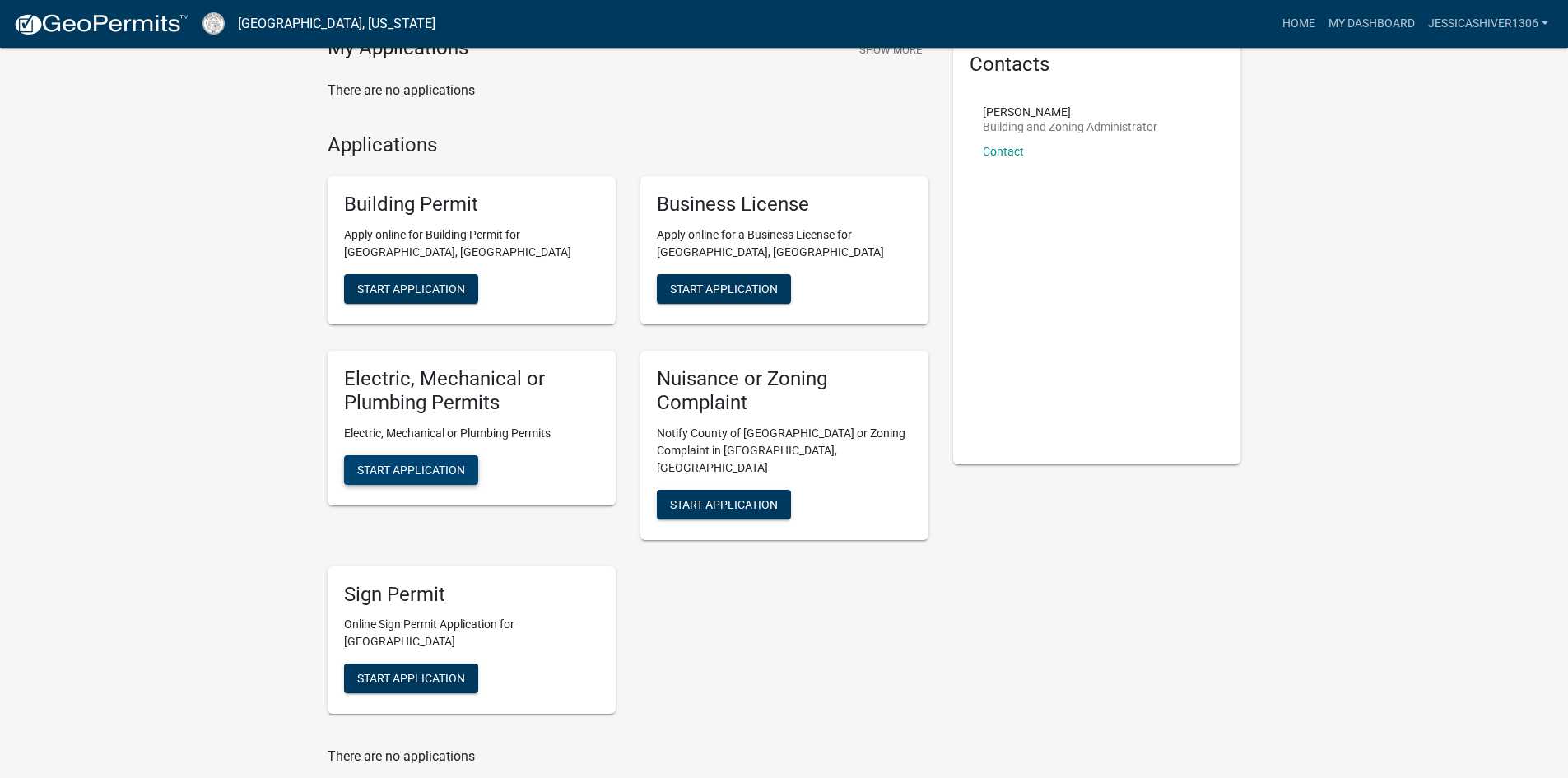
click at [414, 465] on span "Start Application" at bounding box center [411, 469] width 107 height 13
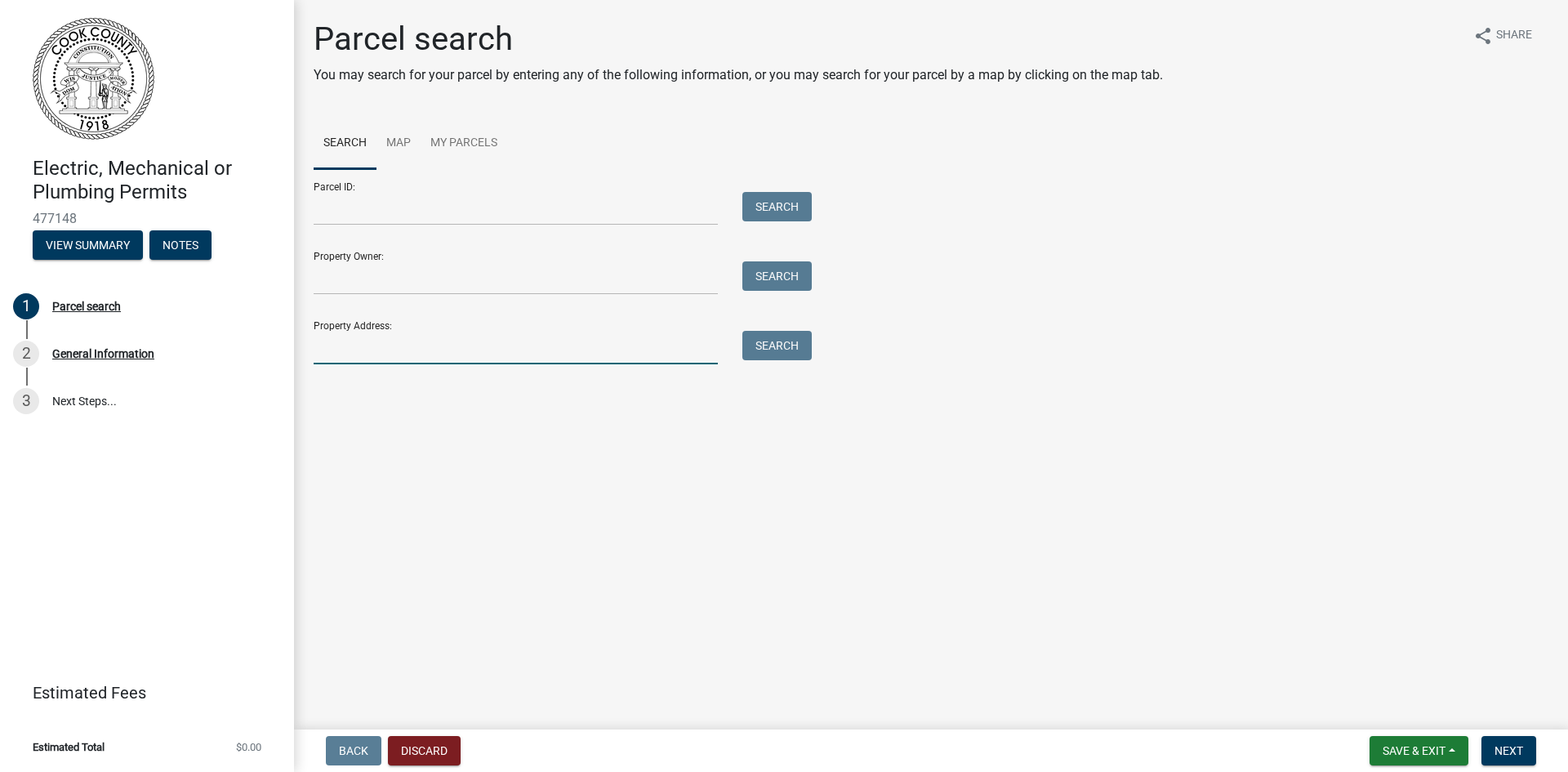
click at [399, 340] on input "Property Address:" at bounding box center [516, 347] width 405 height 34
type input "302 Bear Creek Rd"
click at [779, 354] on button "Search" at bounding box center [777, 346] width 69 height 30
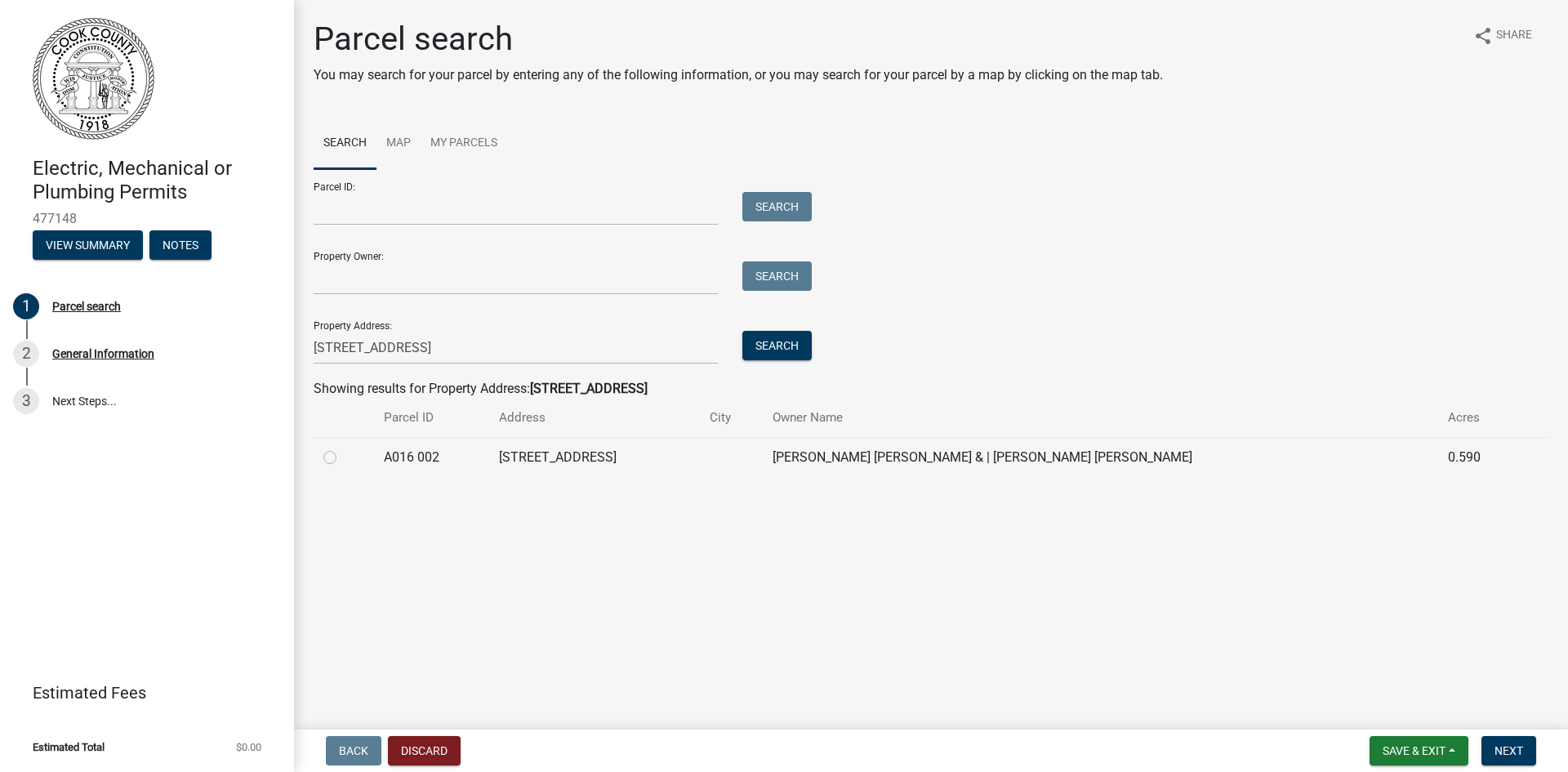
click at [345, 459] on div at bounding box center [343, 458] width 40 height 20
click at [343, 448] on label at bounding box center [343, 448] width 0 height 0
click at [343, 453] on 002 "radio" at bounding box center [348, 453] width 11 height 11
radio 002 "true"
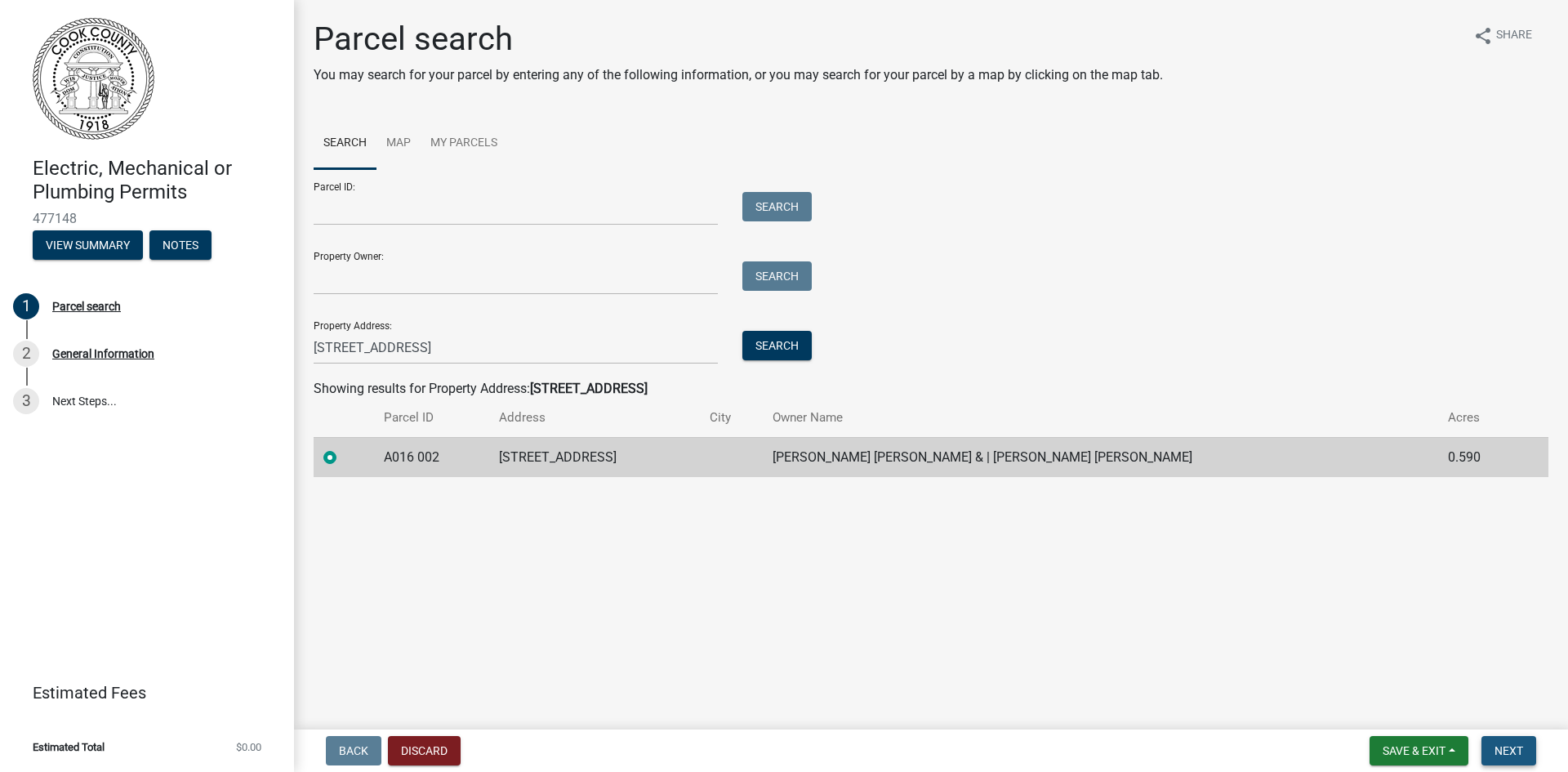
click at [1525, 745] on button "Next" at bounding box center [1509, 751] width 54 height 30
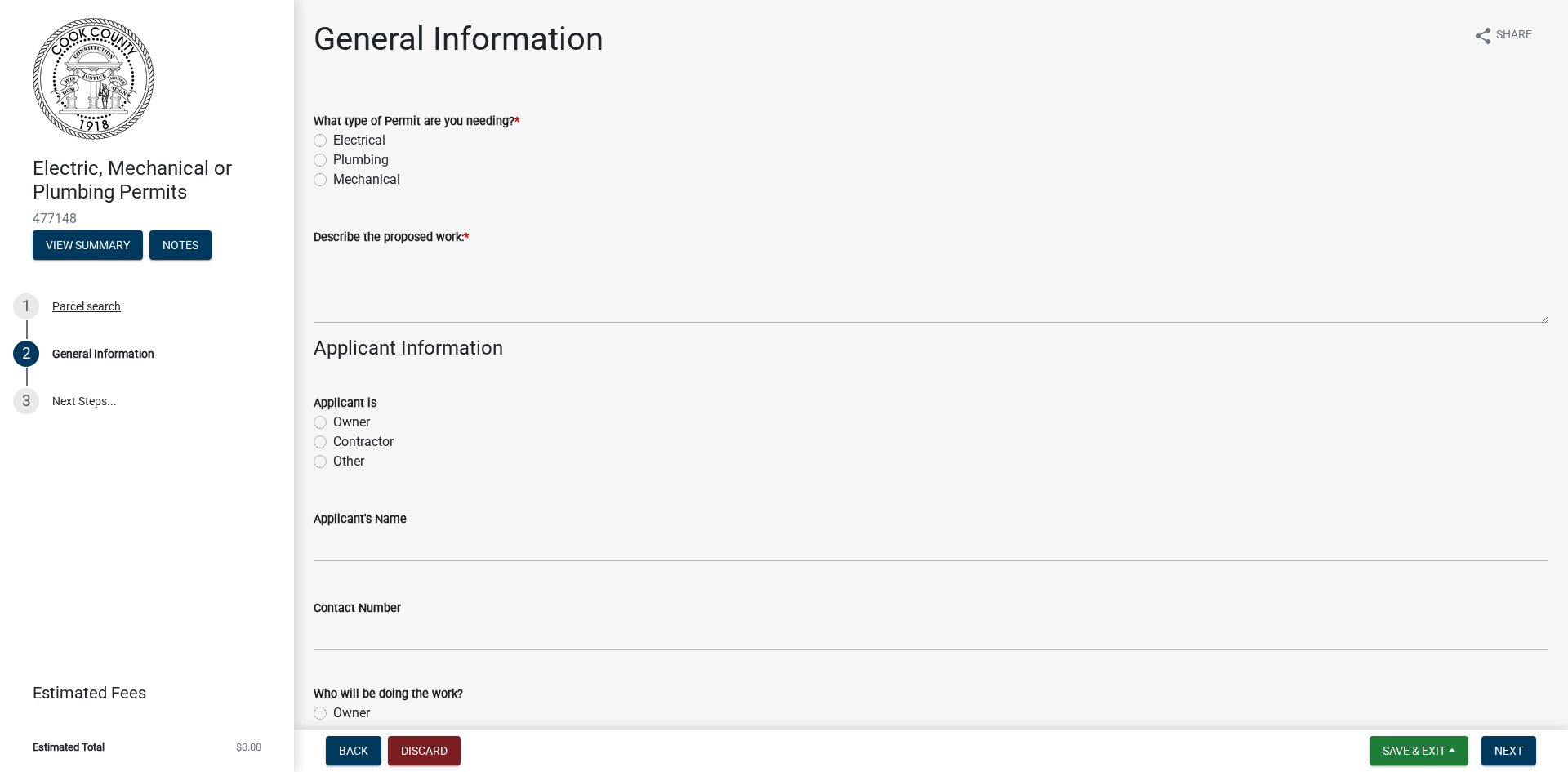
click at [334, 154] on label "Plumbing" at bounding box center [361, 160] width 55 height 20
click at [334, 154] on input "Plumbing" at bounding box center [338, 155] width 11 height 11
radio input "true"
click at [334, 135] on label "Electrical" at bounding box center [359, 140] width 52 height 20
click at [334, 135] on input "Electrical" at bounding box center [338, 135] width 11 height 11
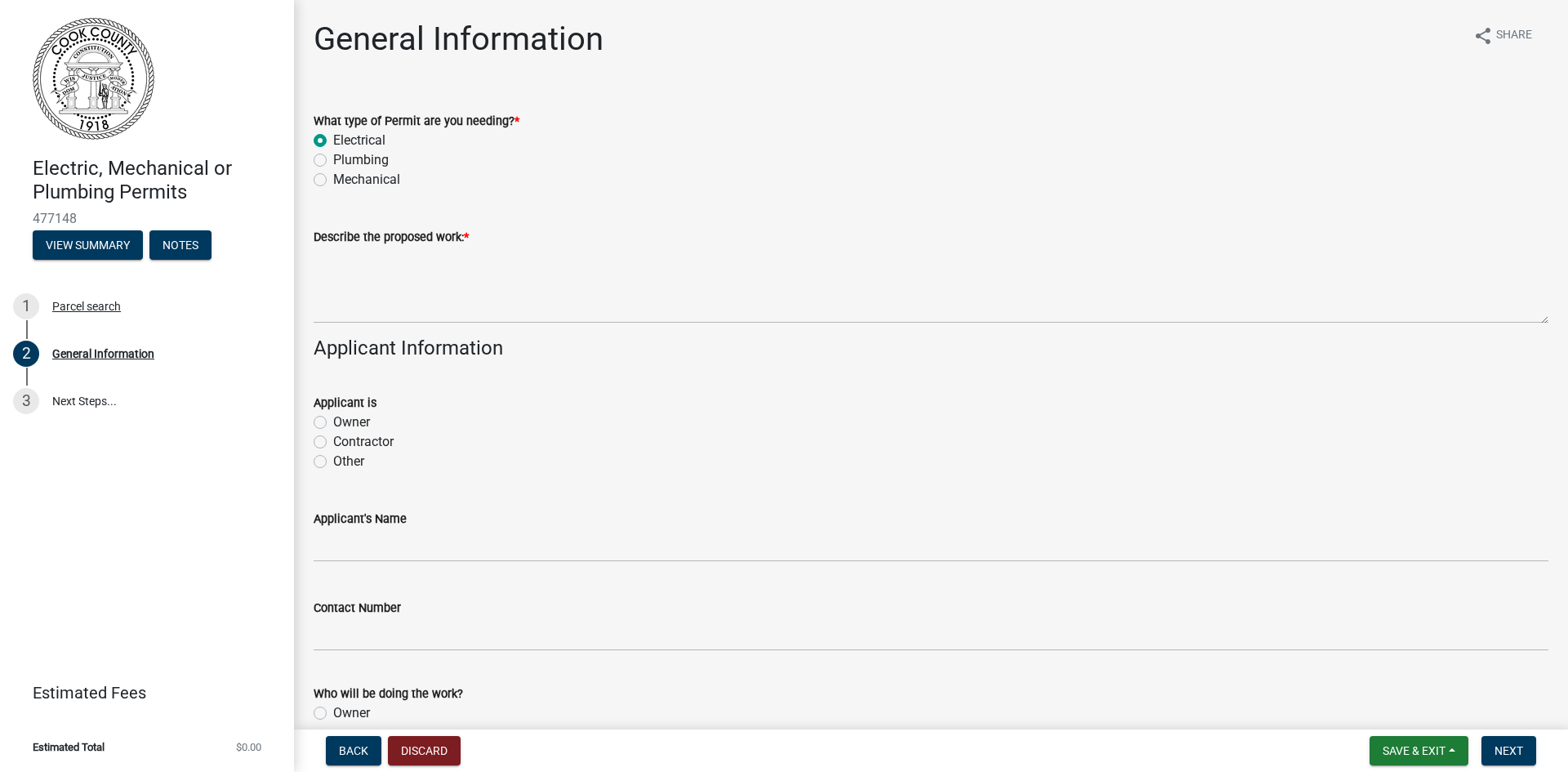
radio input "true"
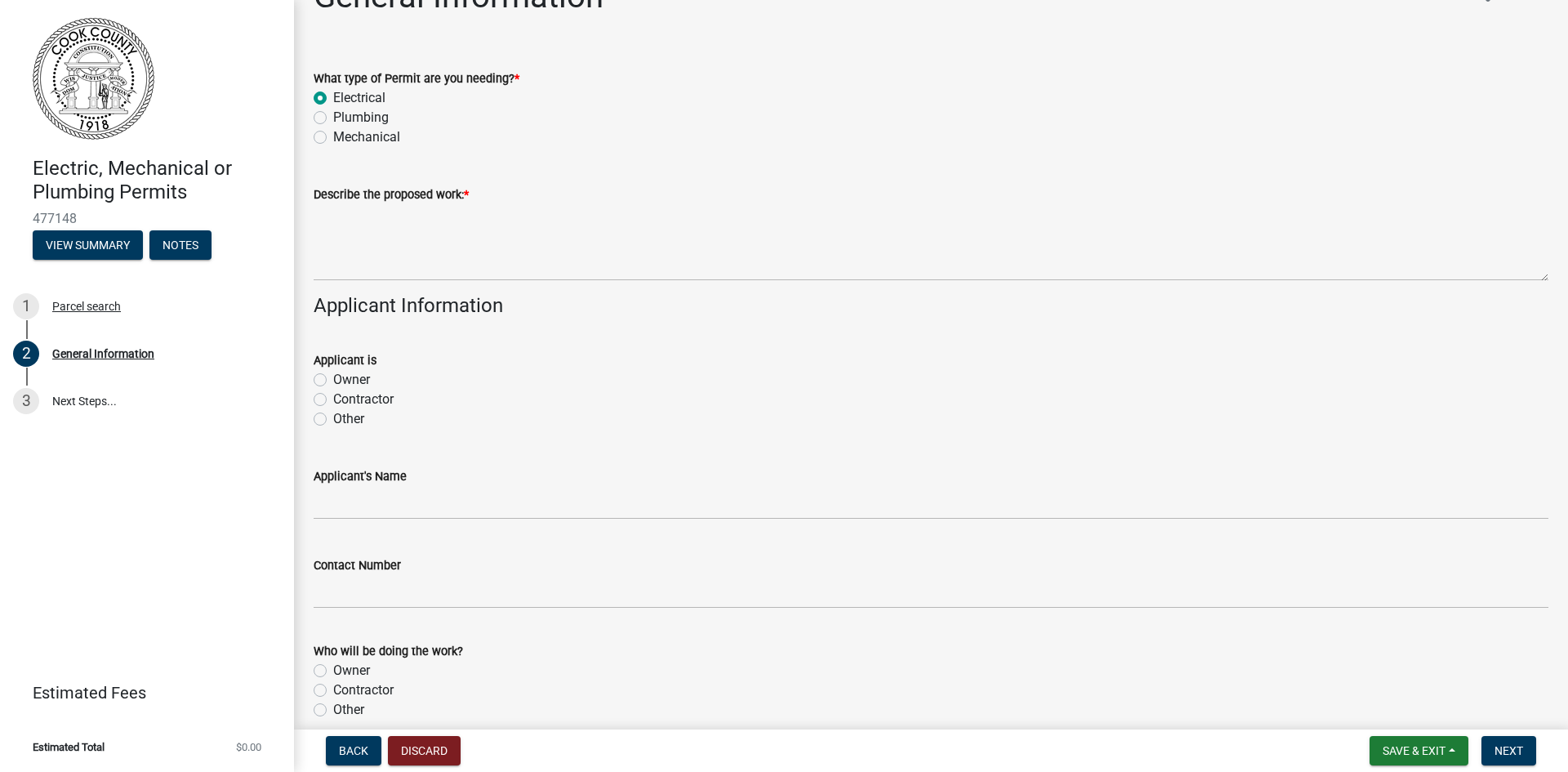
scroll to position [82, 0]
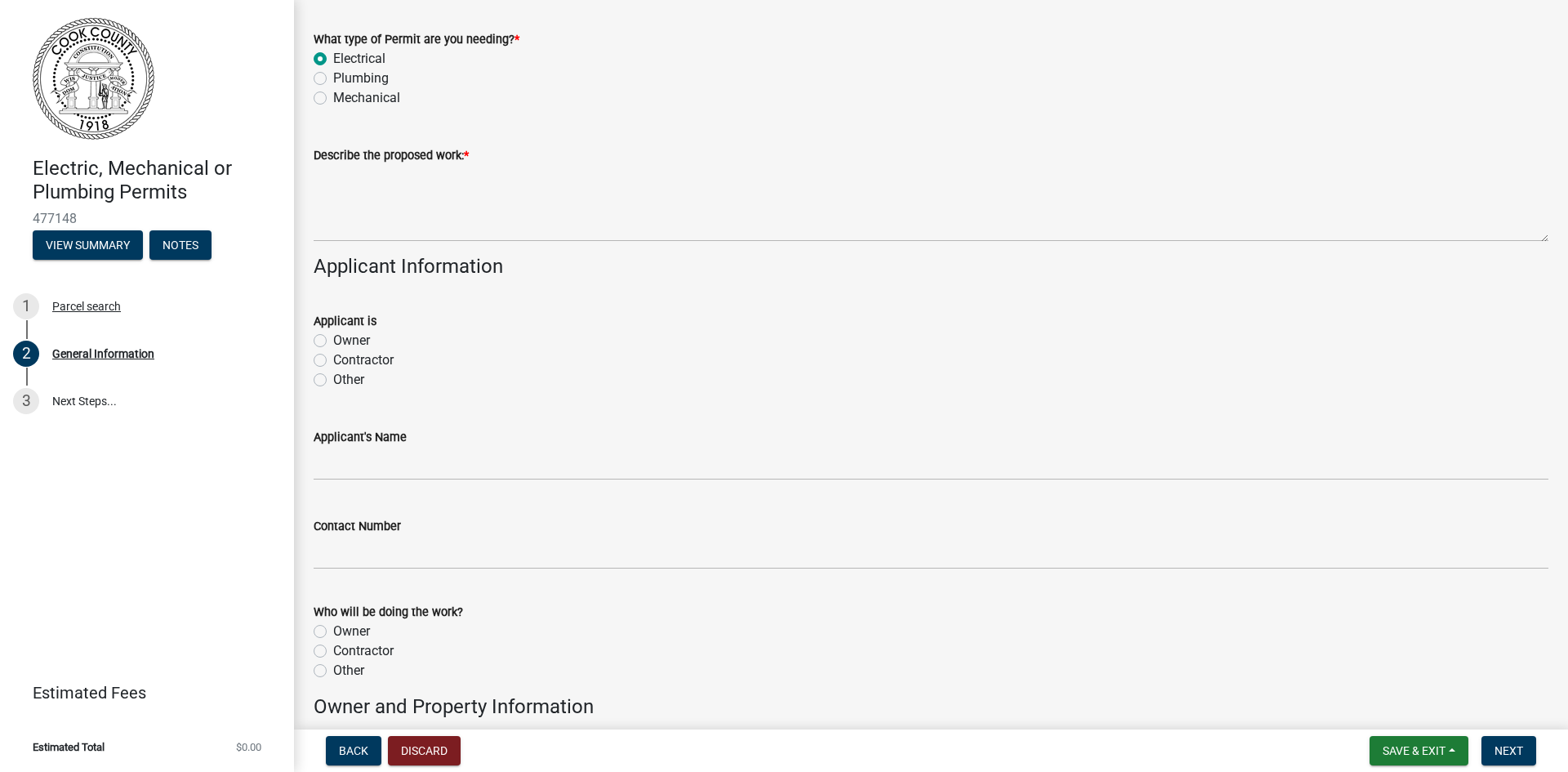
click at [334, 357] on label "Contractor" at bounding box center [363, 360] width 60 height 20
click at [334, 357] on input "Contractor" at bounding box center [338, 355] width 11 height 11
radio input "true"
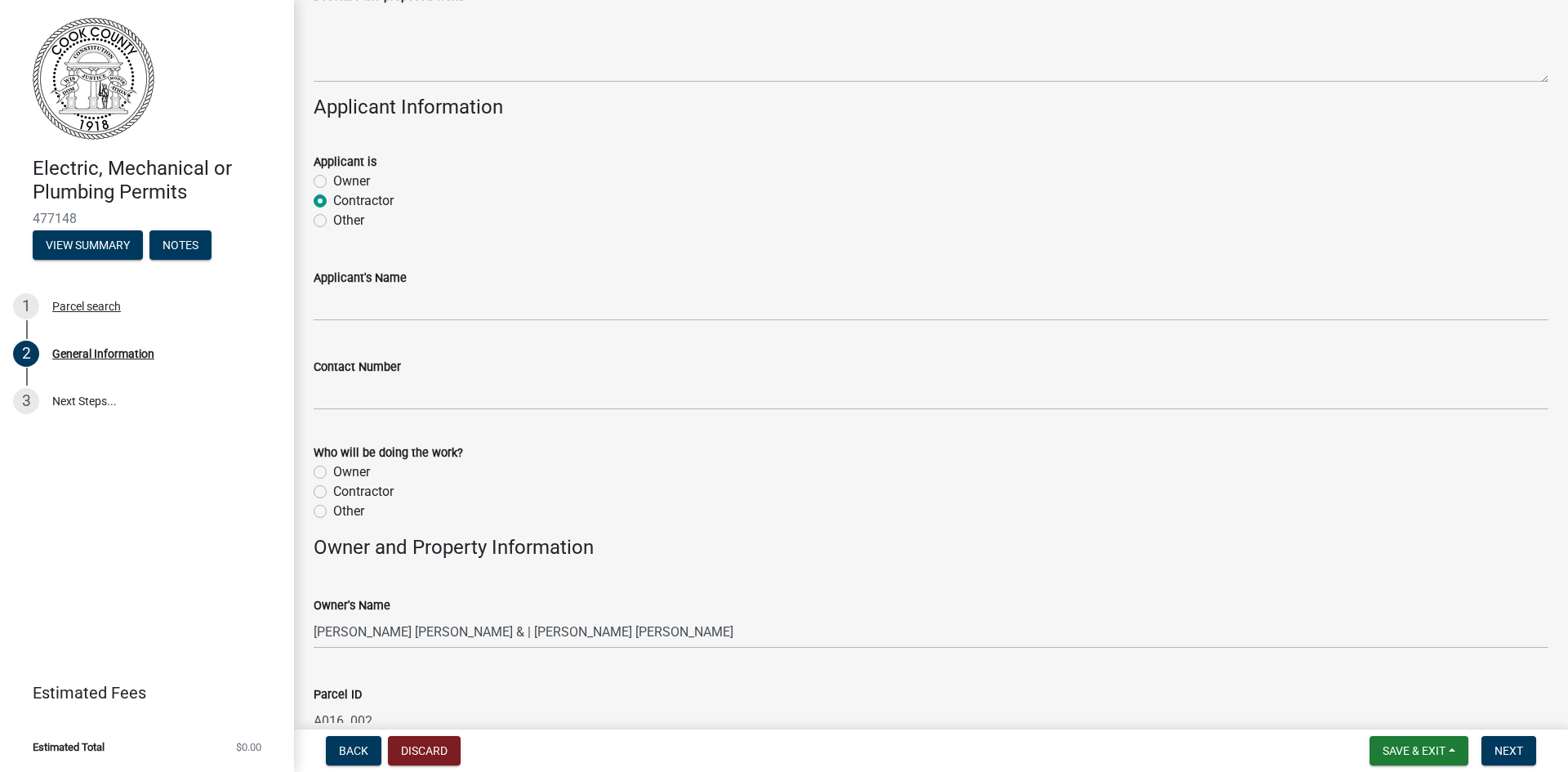
scroll to position [245, 0]
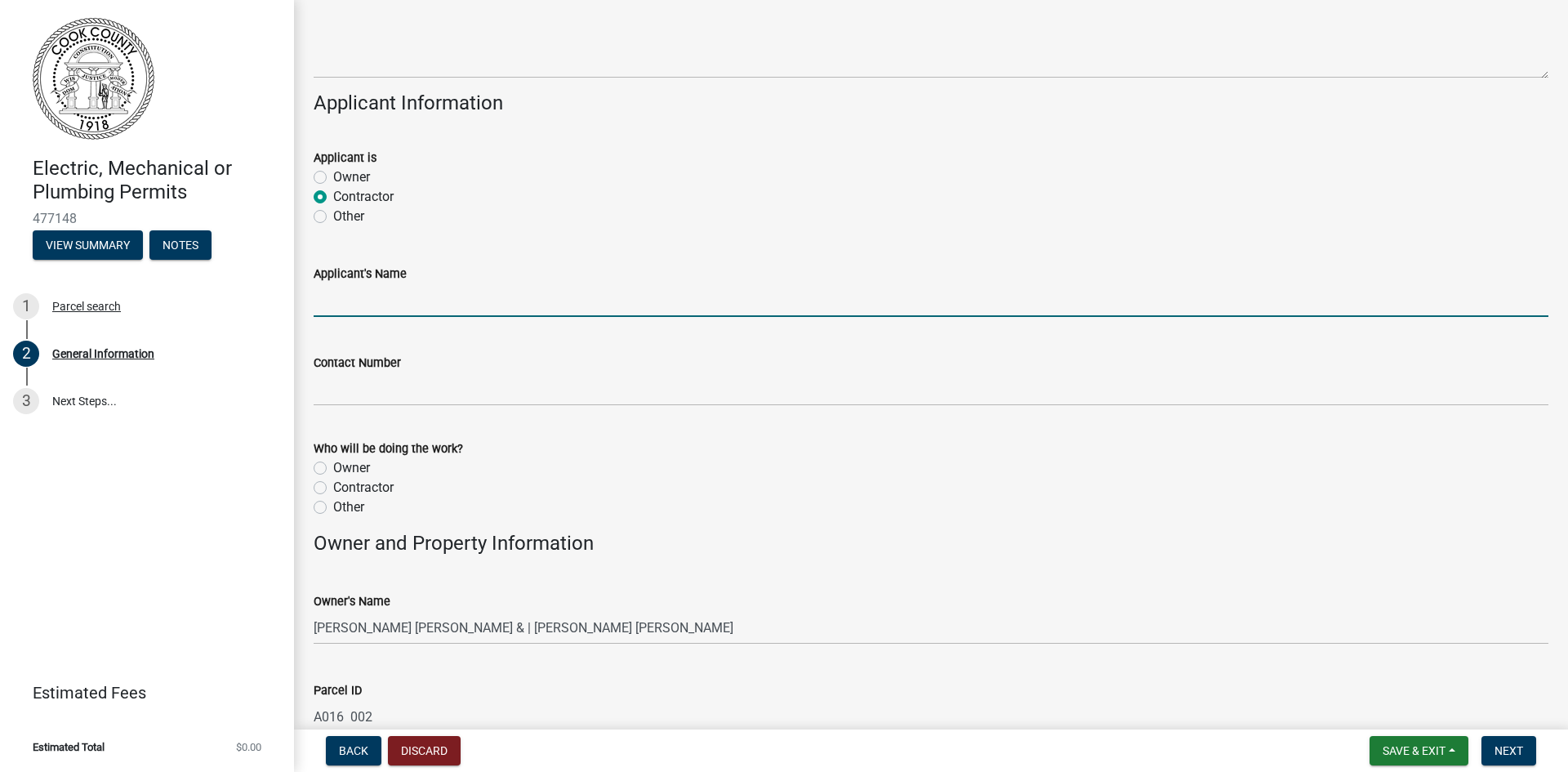
click at [390, 307] on input "Applicant's Name" at bounding box center [932, 300] width 1235 height 34
type input "[PERSON_NAME]"
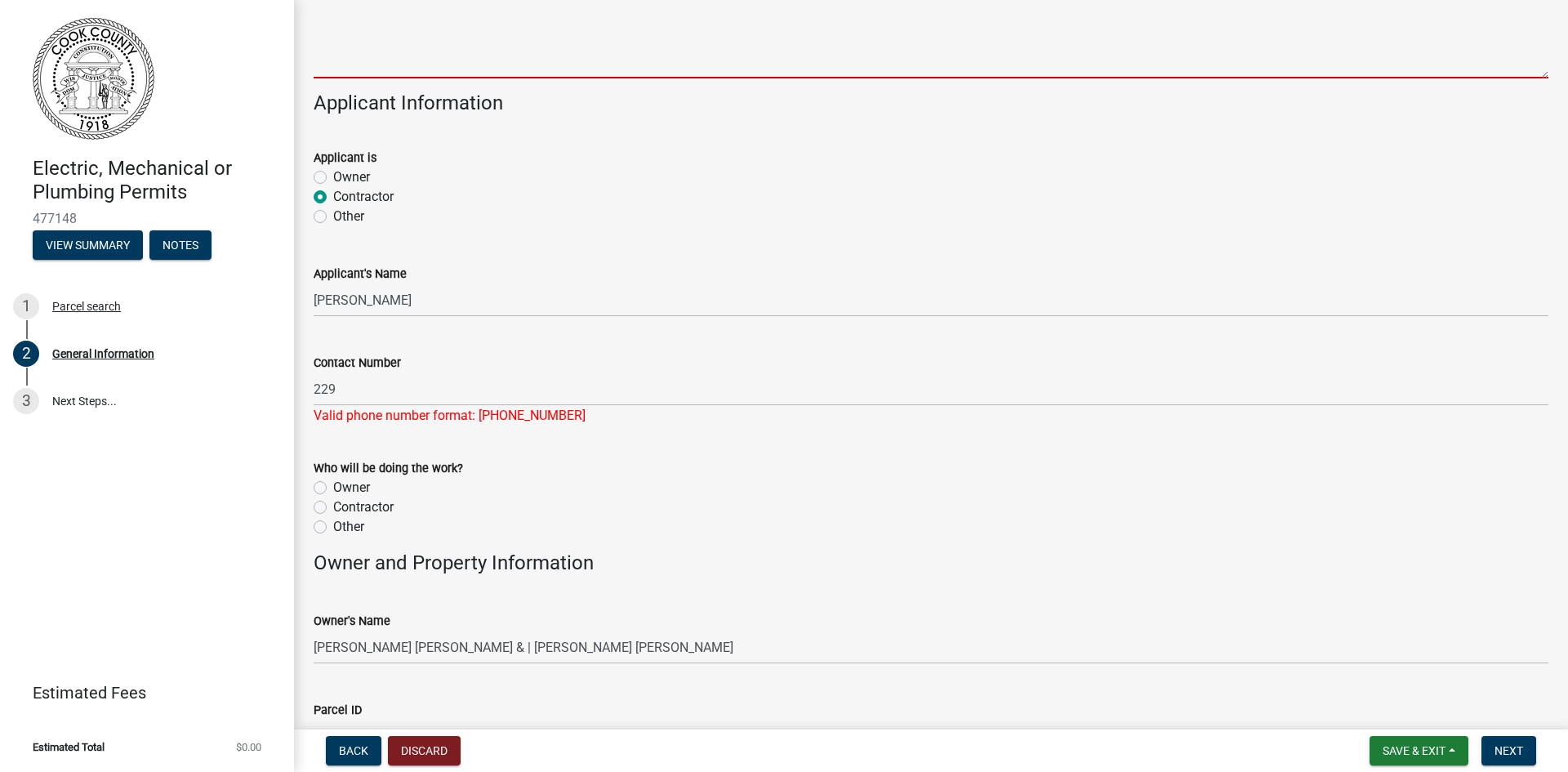
drag, startPoint x: 1394, startPoint y: 37, endPoint x: 874, endPoint y: 178, distance: 538.8
click at [875, 177] on wm-data-entity-input-list "What type of Permit are you needing? * Electrical Plumbing Mechanical Describe …" at bounding box center [932, 606] width 1235 height 1521
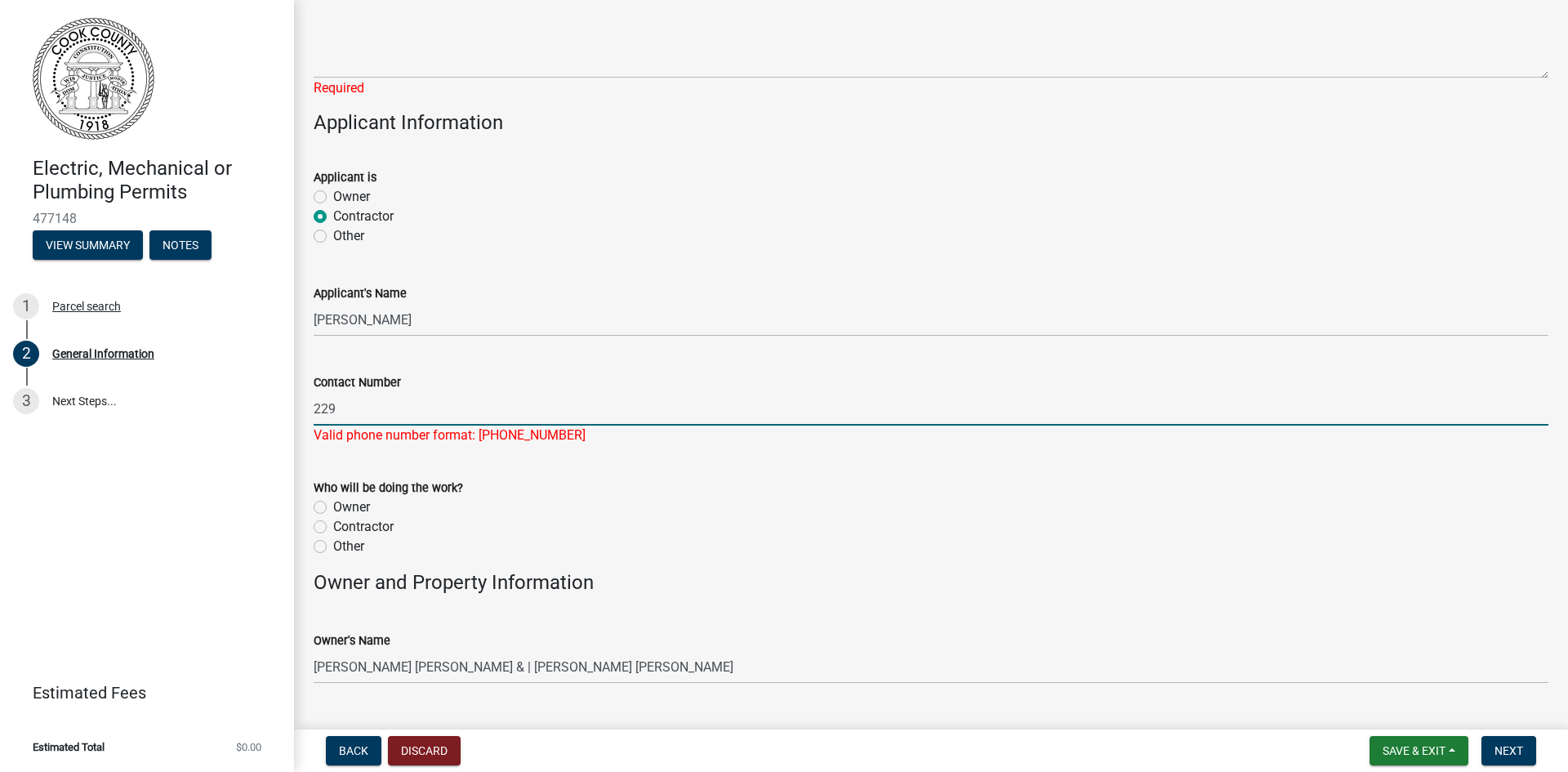
click at [454, 409] on input "229" at bounding box center [932, 409] width 1235 height 34
type input "2292476630"
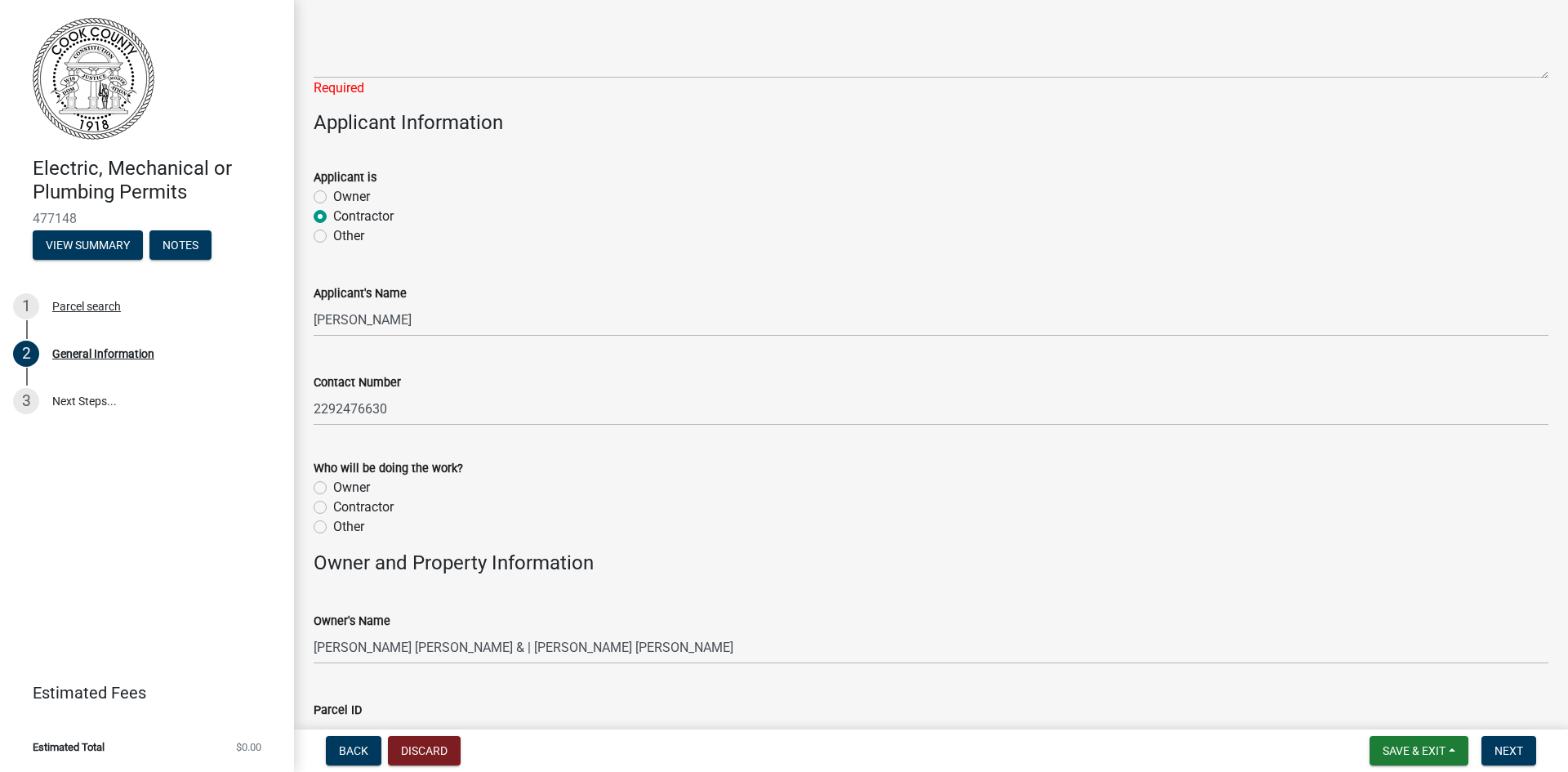
click at [334, 506] on label "Contractor" at bounding box center [363, 507] width 60 height 20
click at [334, 506] on input "Contractor" at bounding box center [338, 502] width 11 height 11
radio input "true"
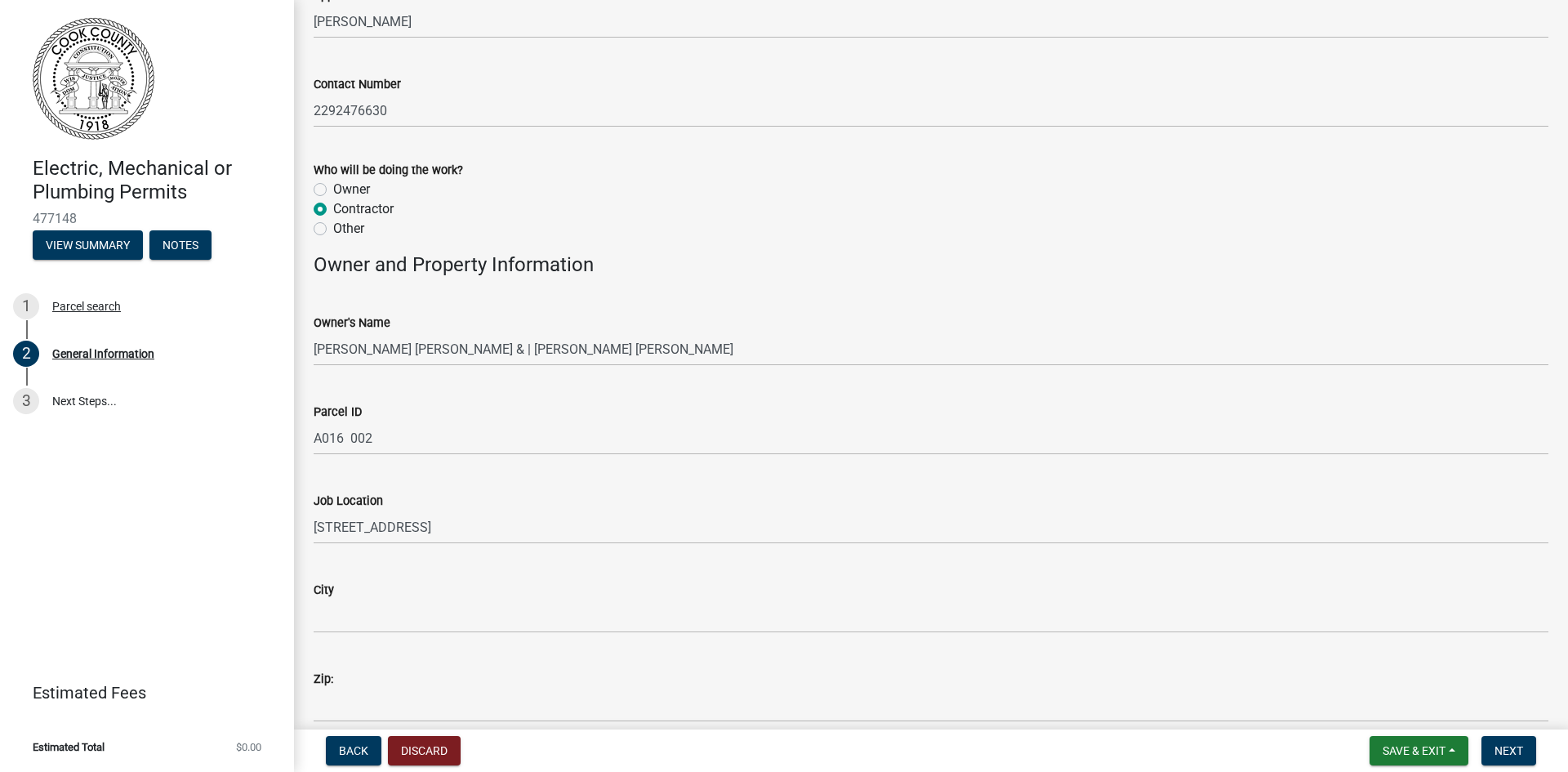
scroll to position [654, 0]
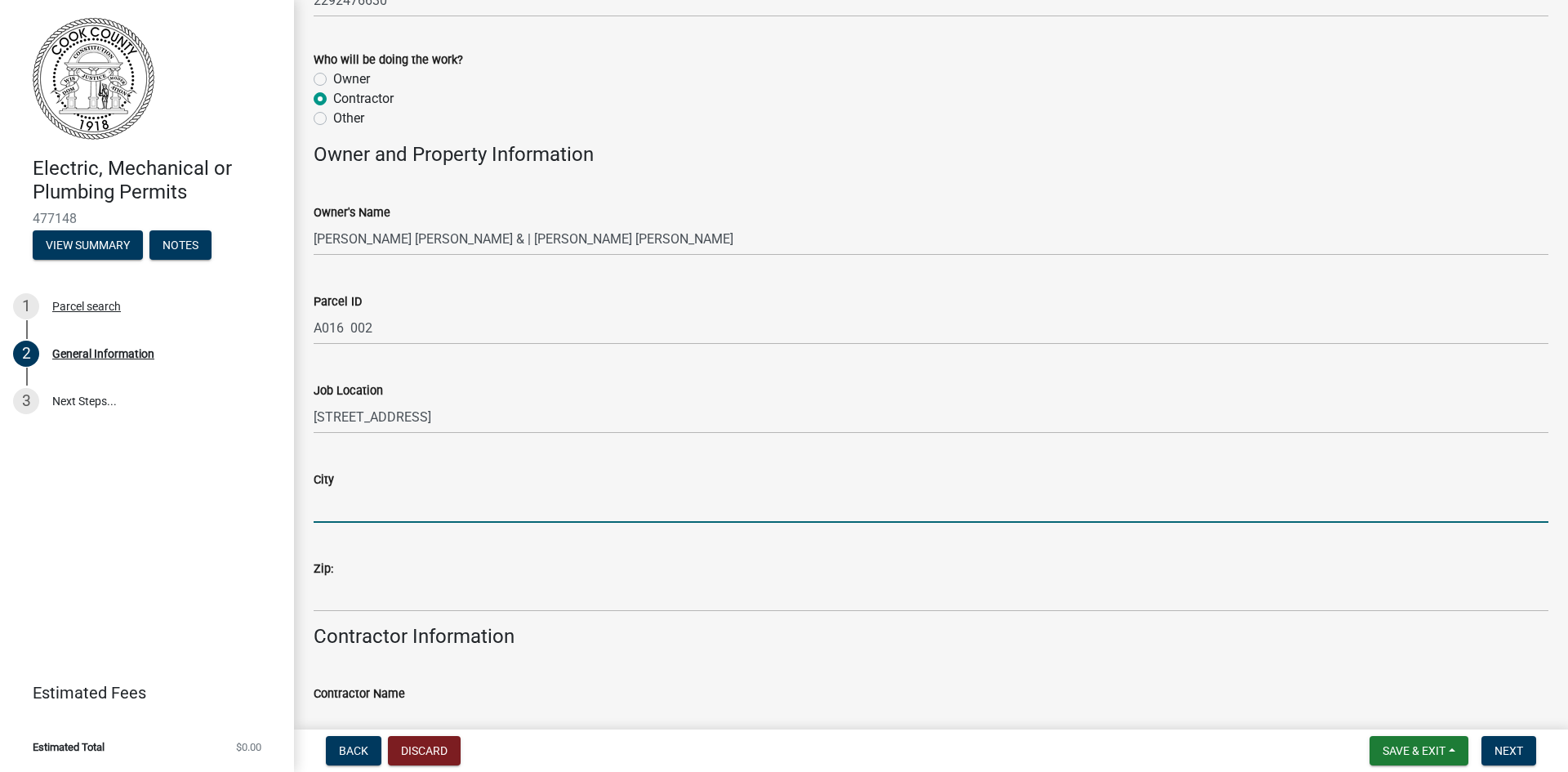
click at [406, 500] on input "City" at bounding box center [932, 506] width 1235 height 34
type input "Adel"
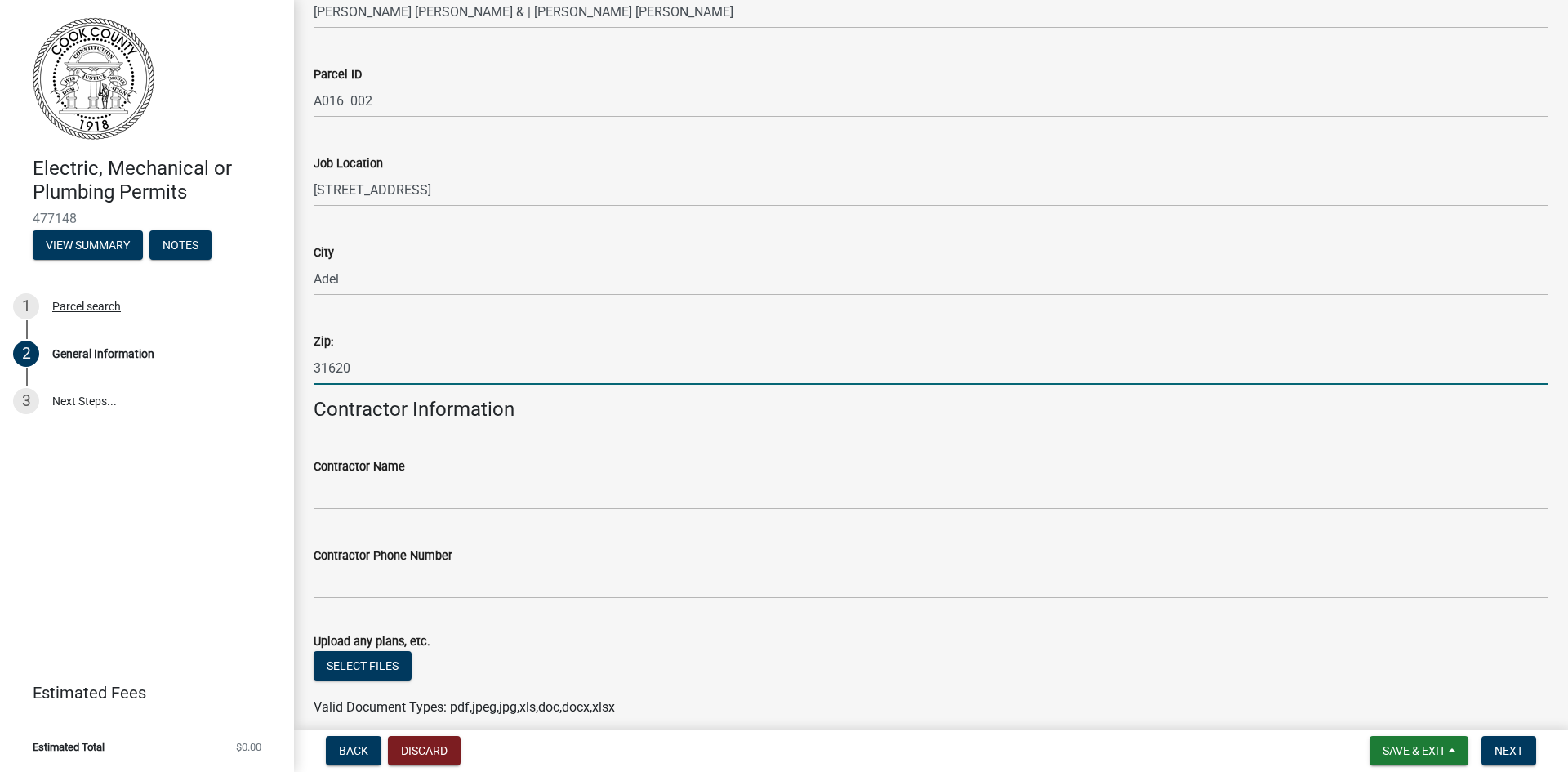
scroll to position [954, 0]
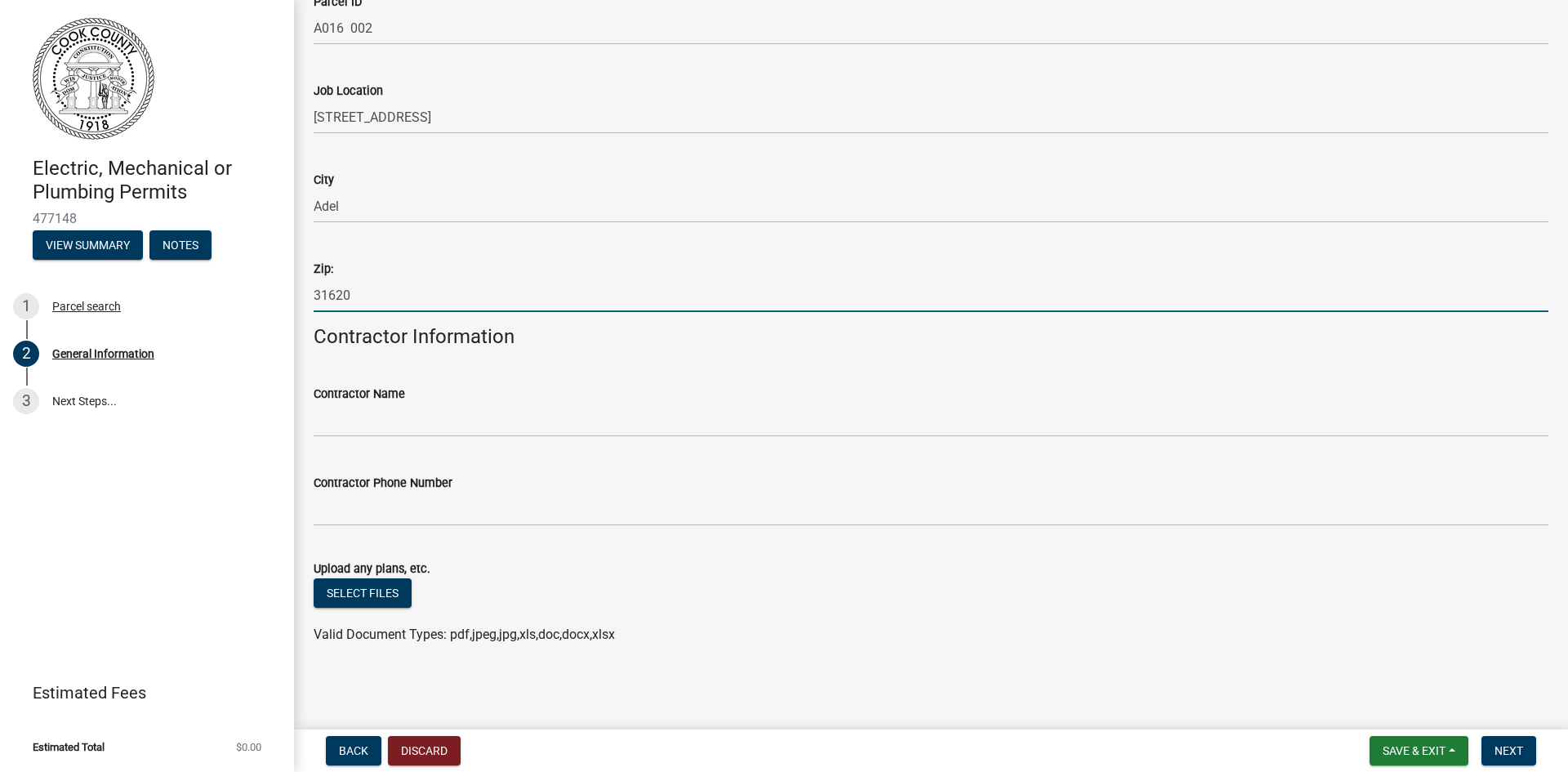
type input "31620"
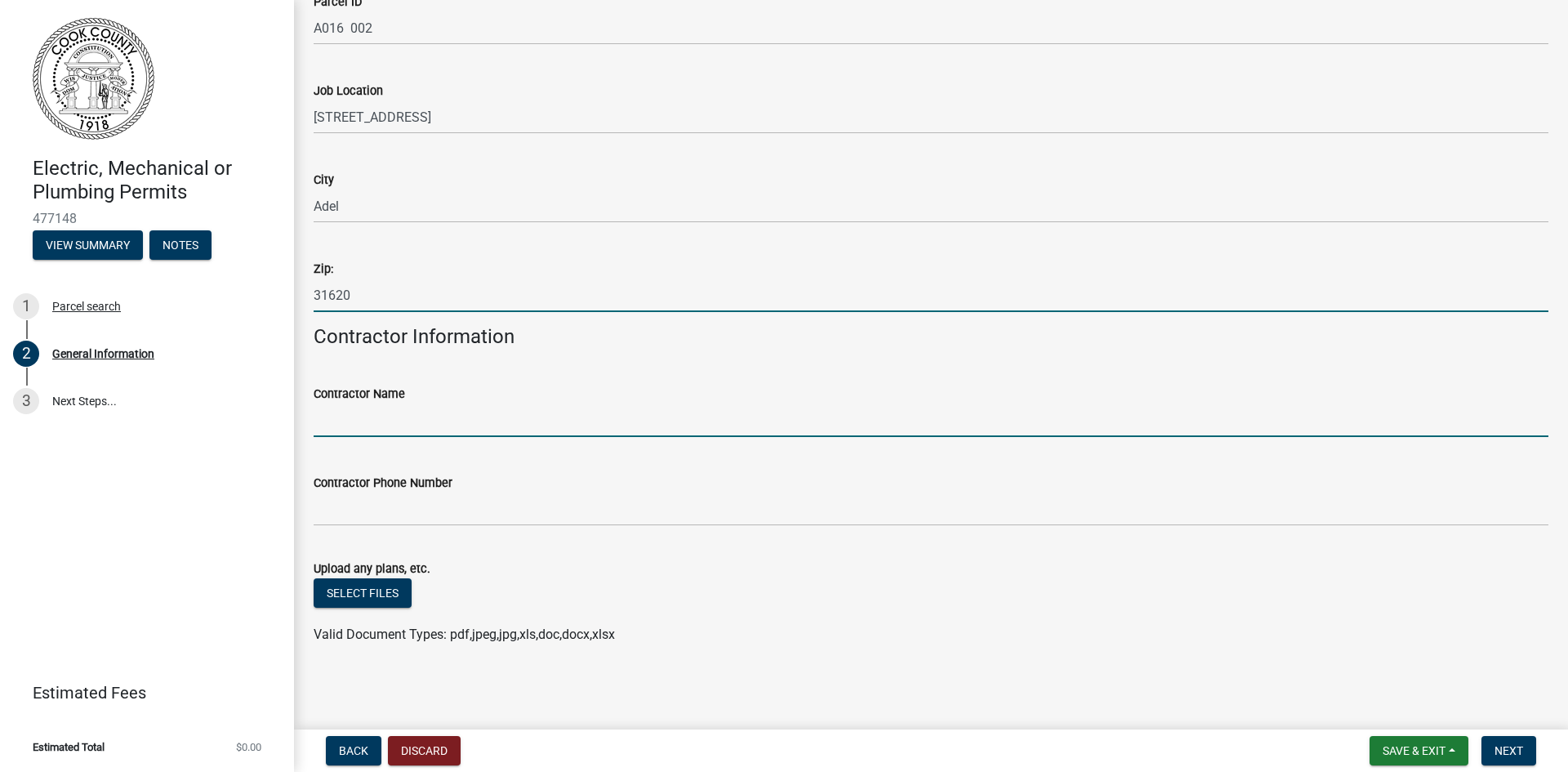
click at [464, 420] on input "Contractor Name" at bounding box center [932, 421] width 1235 height 34
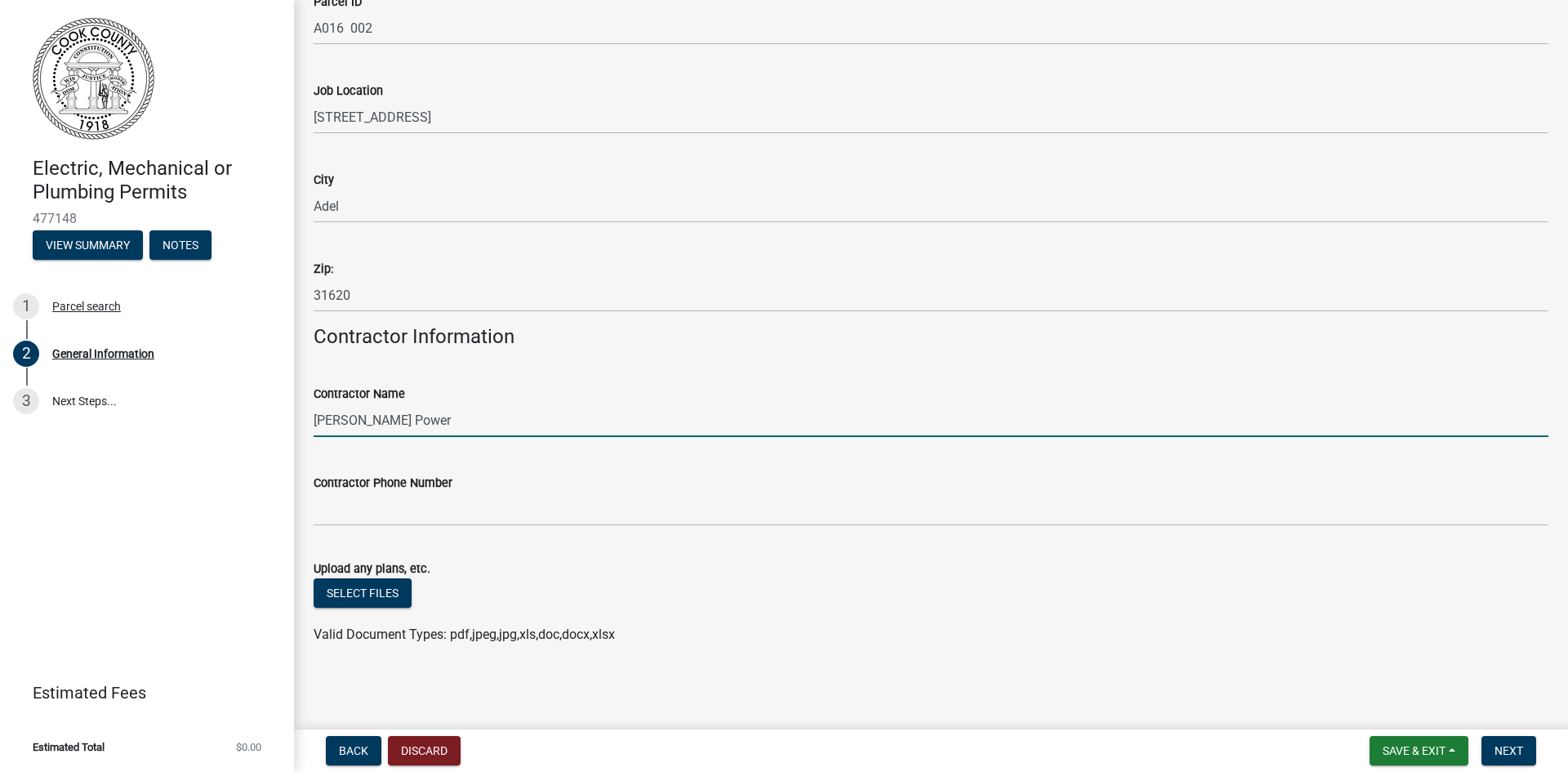
type input "Anderson Power"
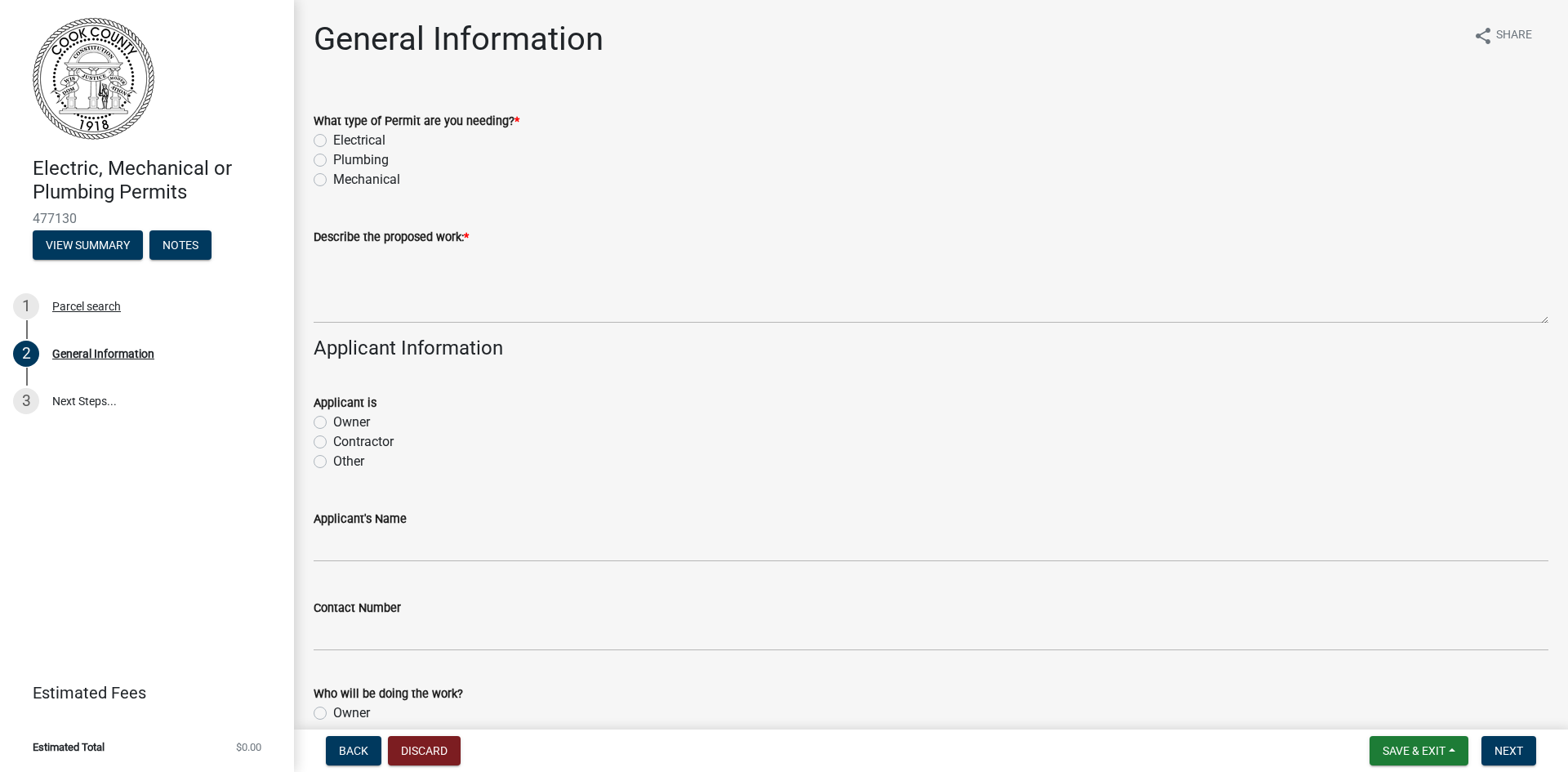
click at [334, 138] on label "Electrical" at bounding box center [359, 140] width 52 height 20
click at [334, 138] on input "Electrical" at bounding box center [338, 135] width 11 height 11
radio input "true"
click at [334, 437] on label "Contractor" at bounding box center [363, 442] width 60 height 20
click at [334, 437] on input "Contractor" at bounding box center [338, 437] width 11 height 11
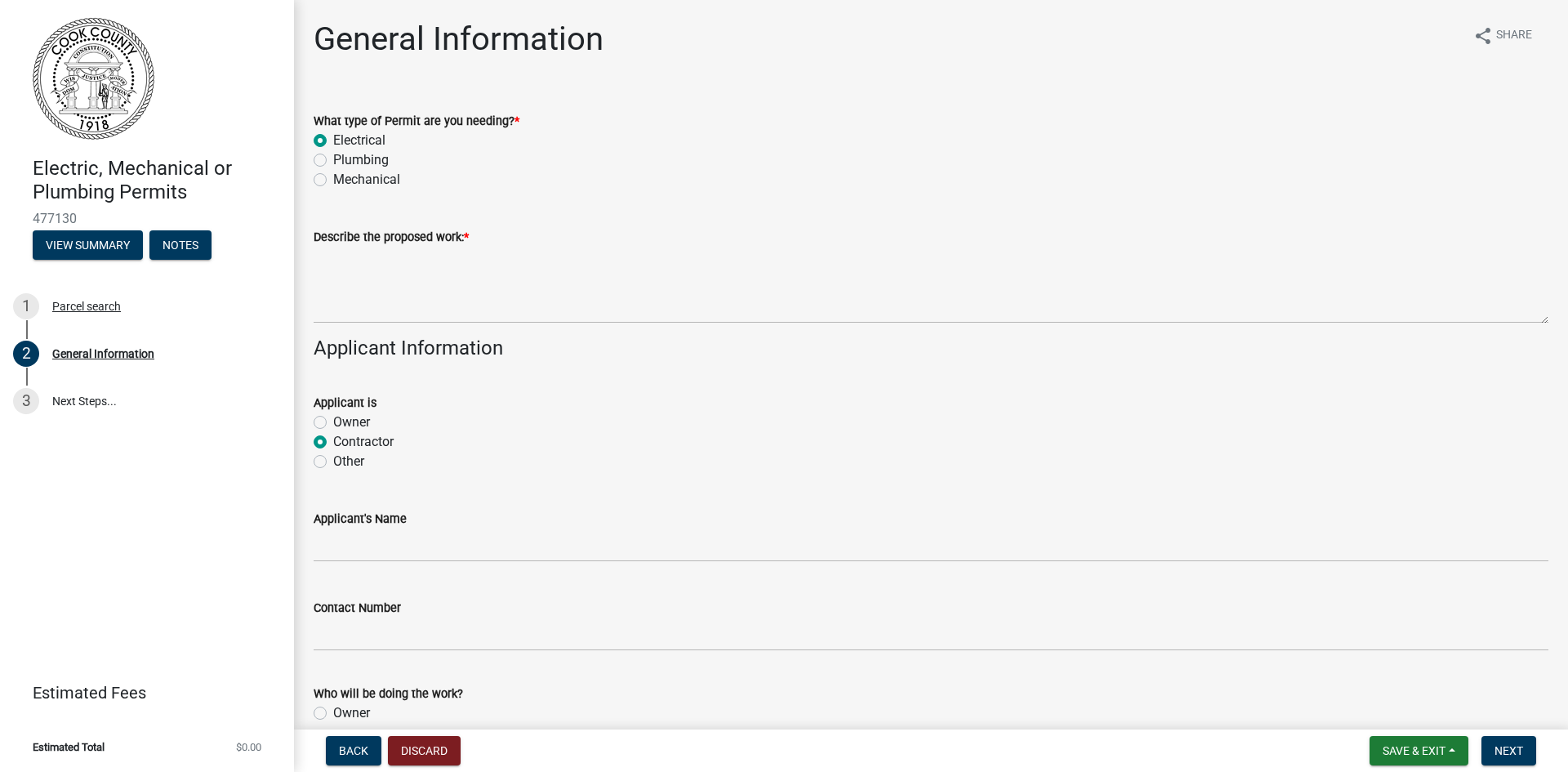
radio input "true"
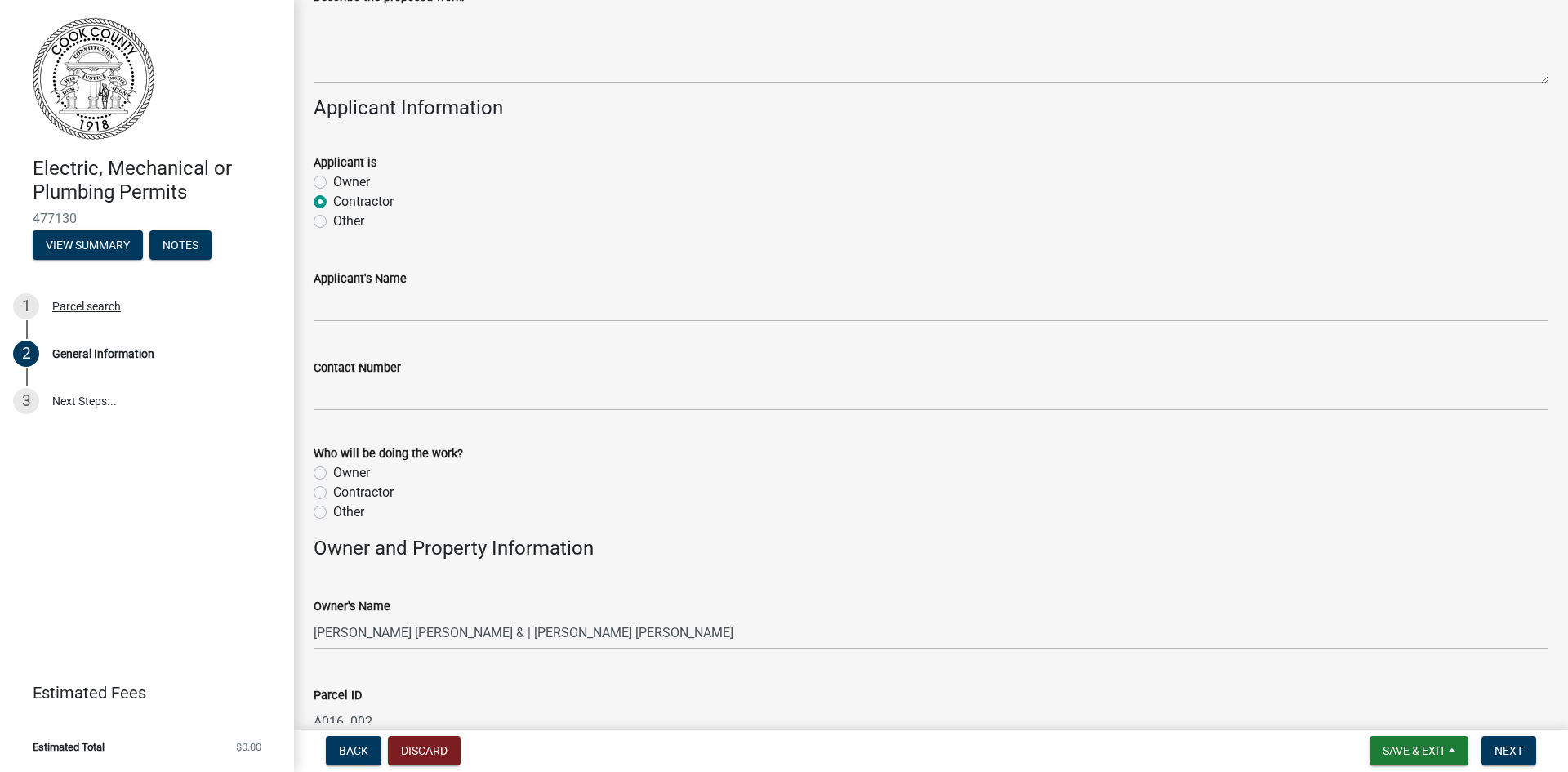
scroll to position [245, 0]
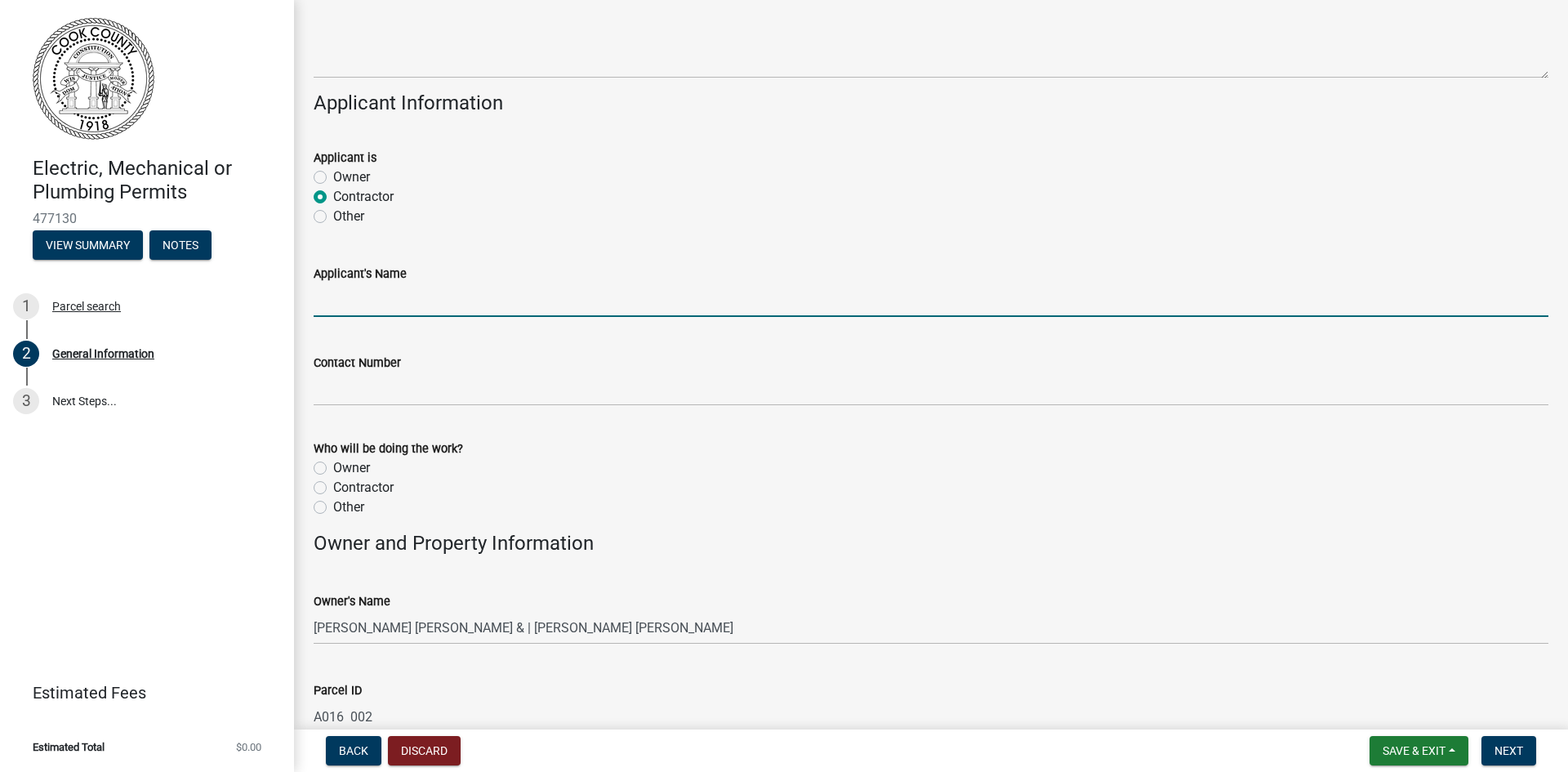
click at [471, 301] on input "Applicant's Name" at bounding box center [932, 300] width 1235 height 34
type input "[PERSON_NAME]"
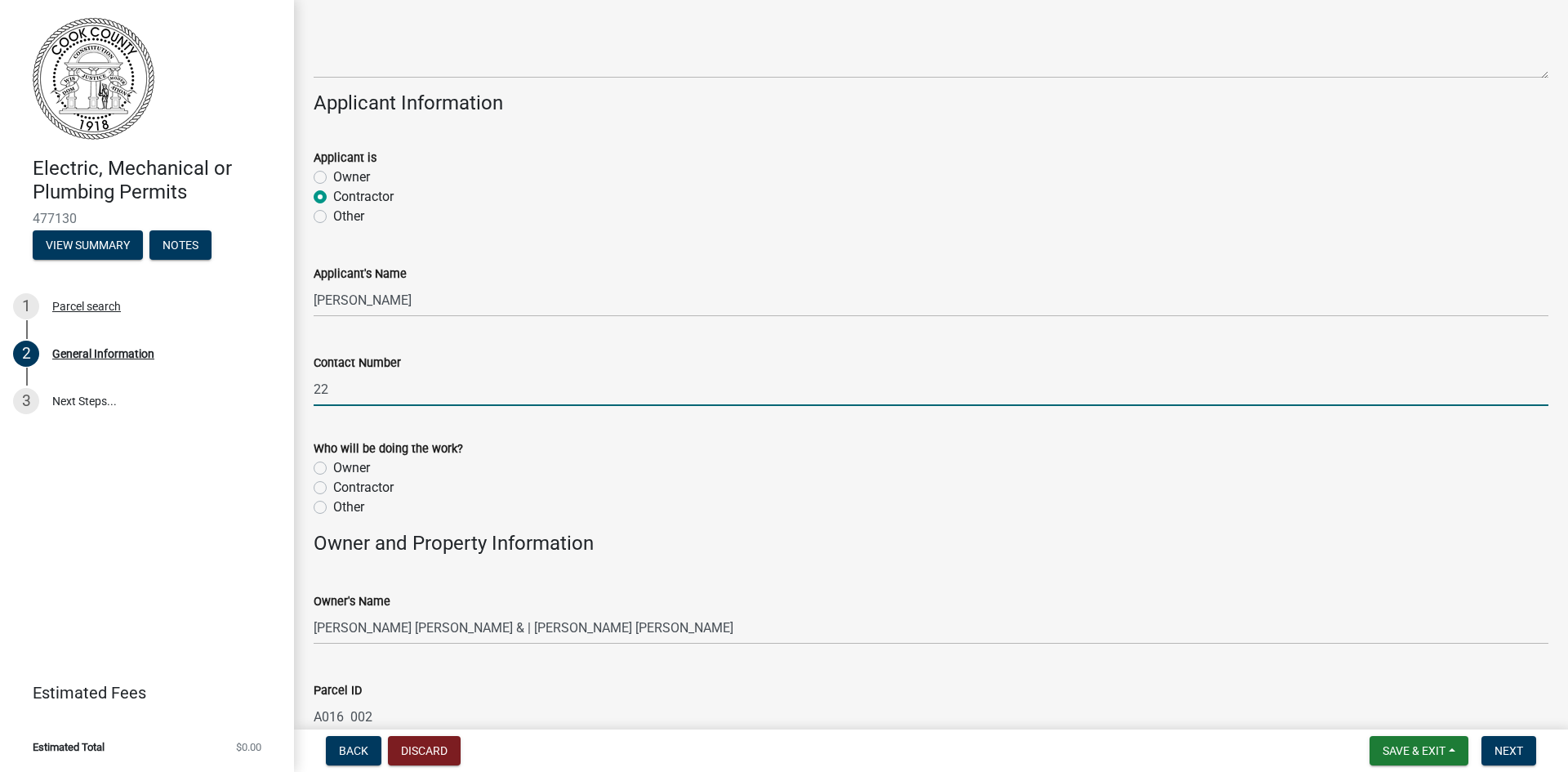
type input "2294124814"
type input "Valdosta"
type input "31603"
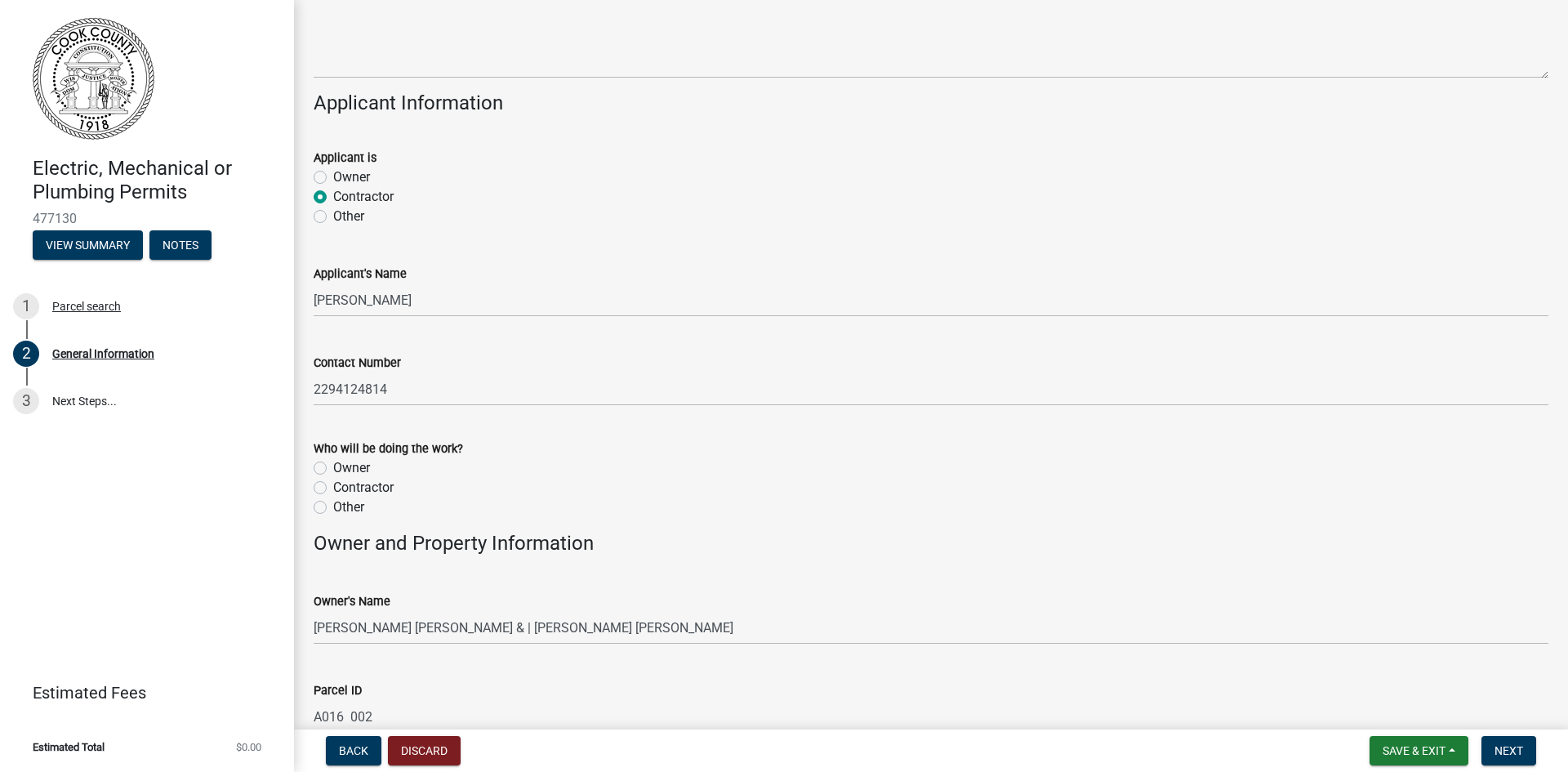
click at [334, 494] on label "Contractor" at bounding box center [363, 488] width 60 height 20
click at [334, 489] on input "Contractor" at bounding box center [338, 483] width 11 height 11
radio input "true"
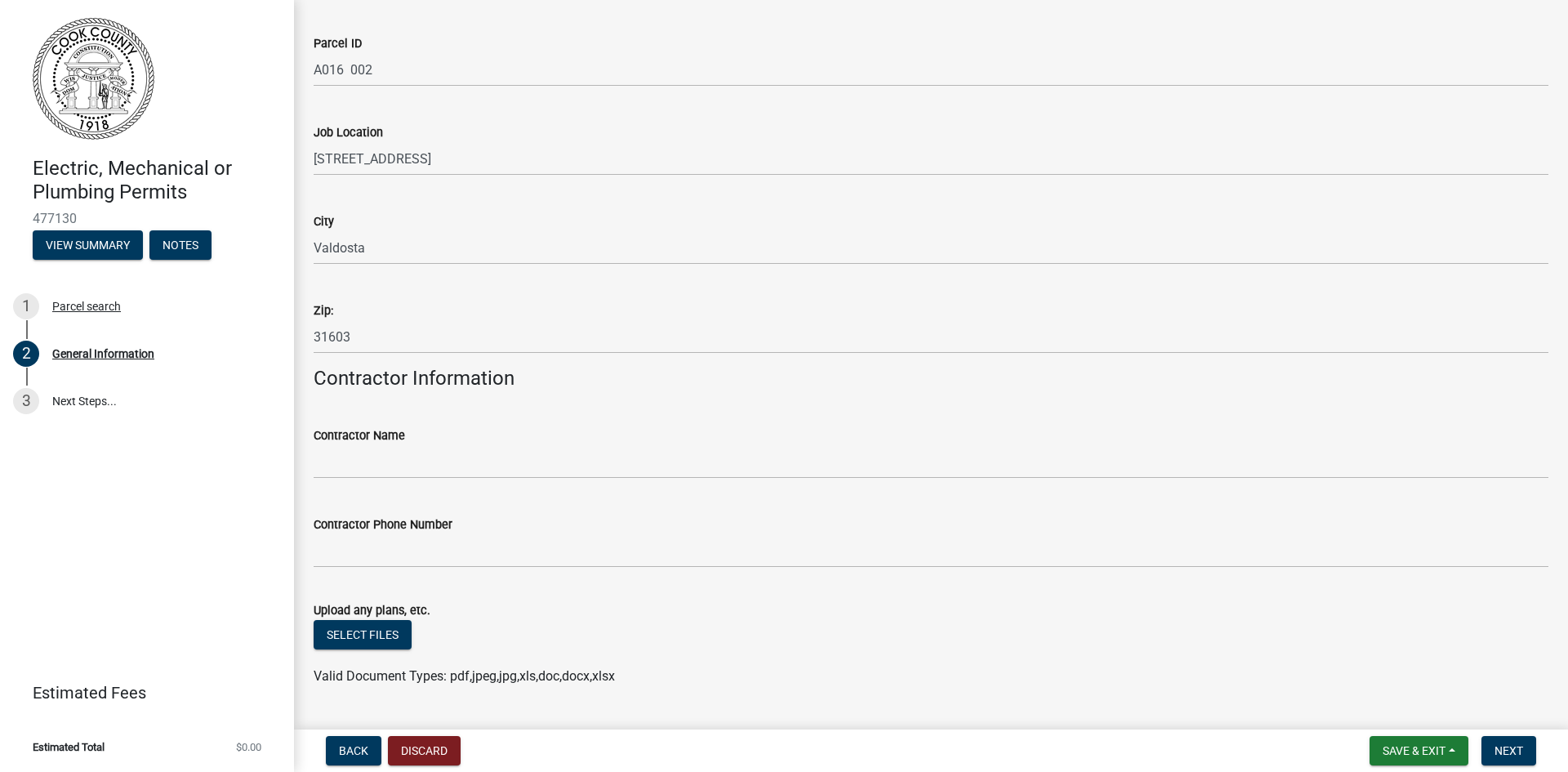
scroll to position [899, 0]
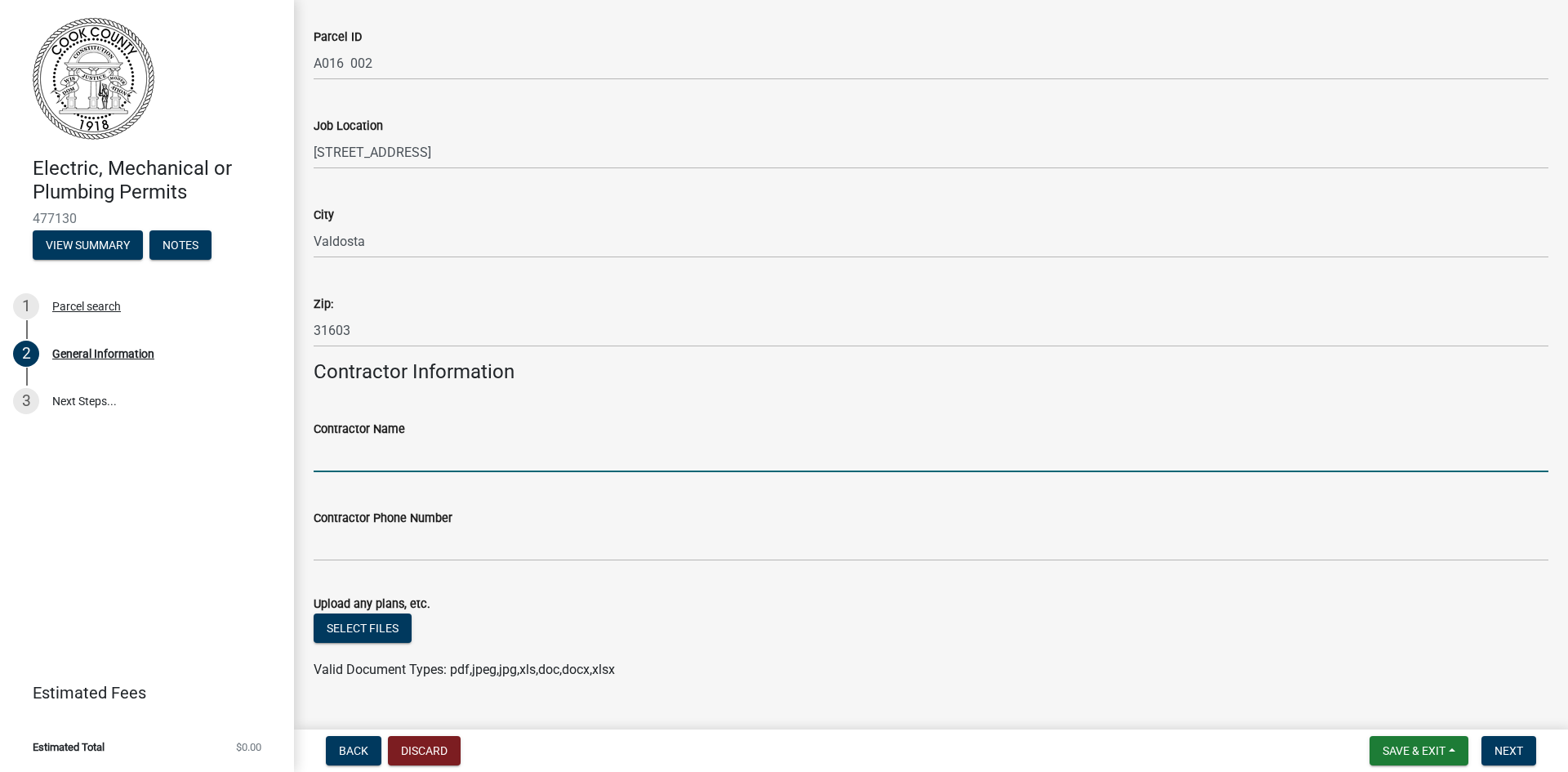
click at [394, 444] on input "Contractor Name" at bounding box center [932, 456] width 1235 height 34
drag, startPoint x: 403, startPoint y: 459, endPoint x: 377, endPoint y: 463, distance: 26.3
click at [377, 463] on input "Contractor Name" at bounding box center [932, 456] width 1235 height 34
paste input "anderson power services"
click at [320, 458] on input "anderson power services" at bounding box center [932, 456] width 1235 height 34
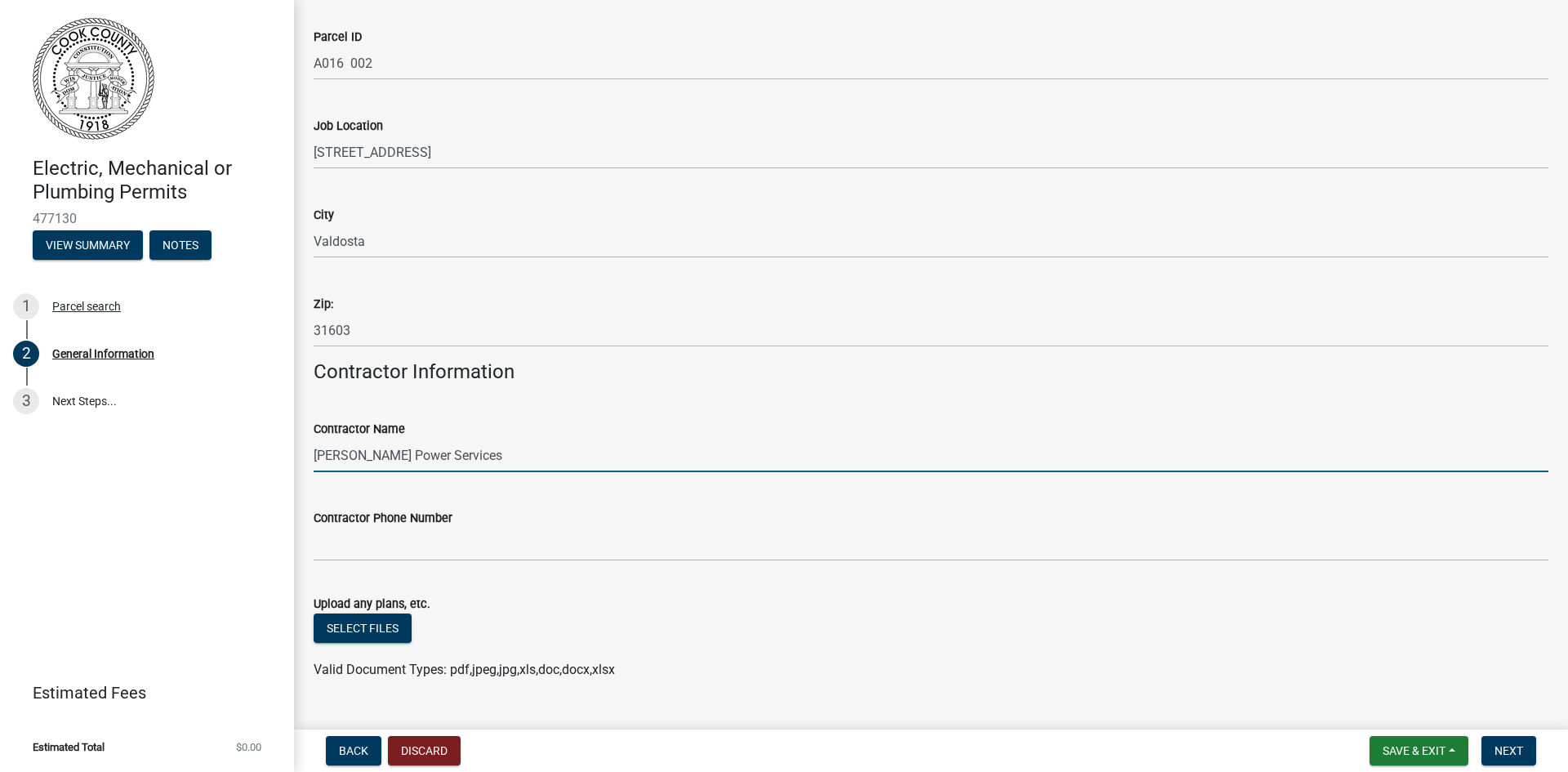
type input "Anderson Power Services"
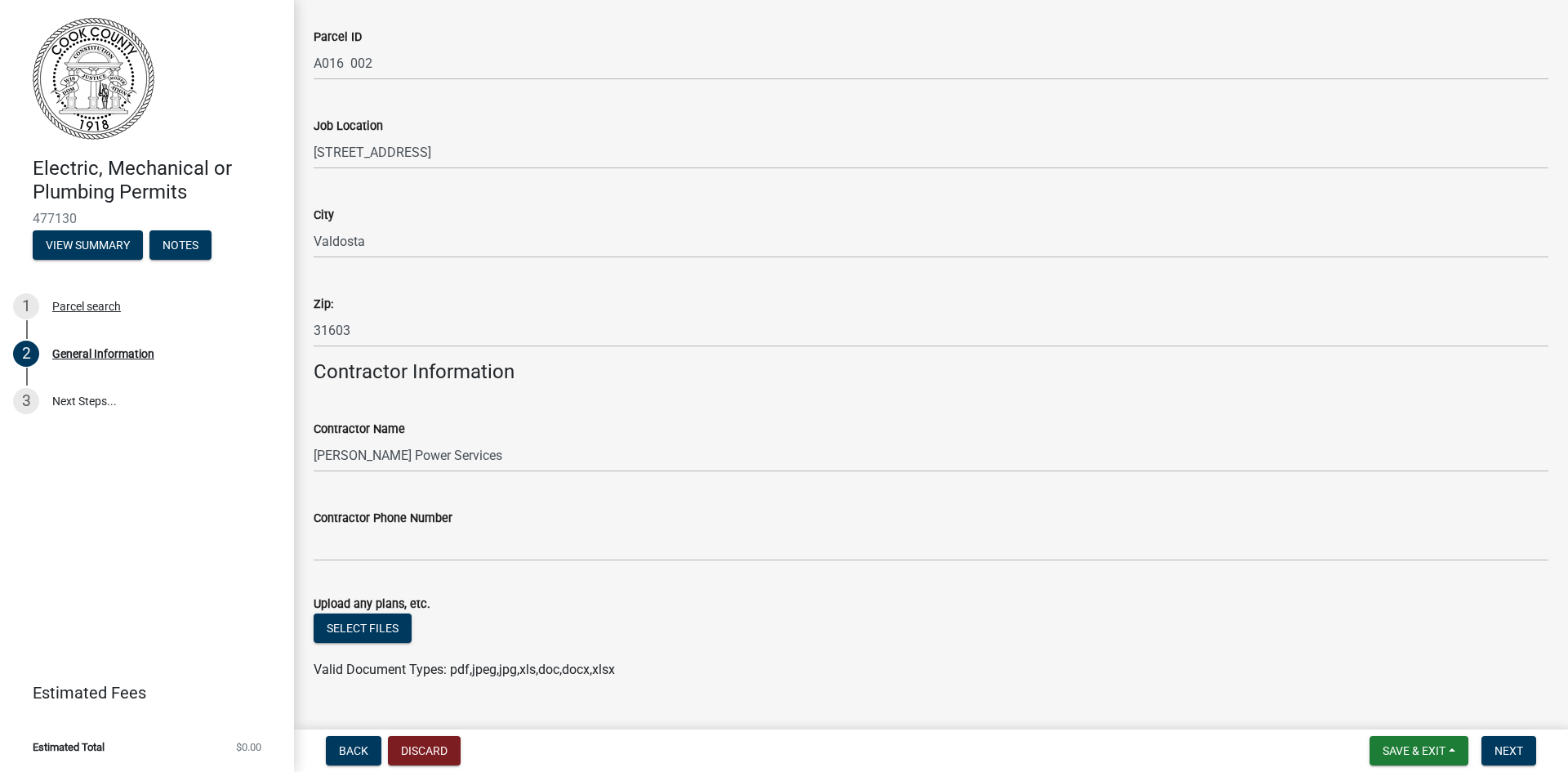
drag, startPoint x: 451, startPoint y: 522, endPoint x: 458, endPoint y: 565, distance: 43.6
click at [455, 563] on wm-data-entity-input "Contractor Phone Number" at bounding box center [932, 530] width 1235 height 89
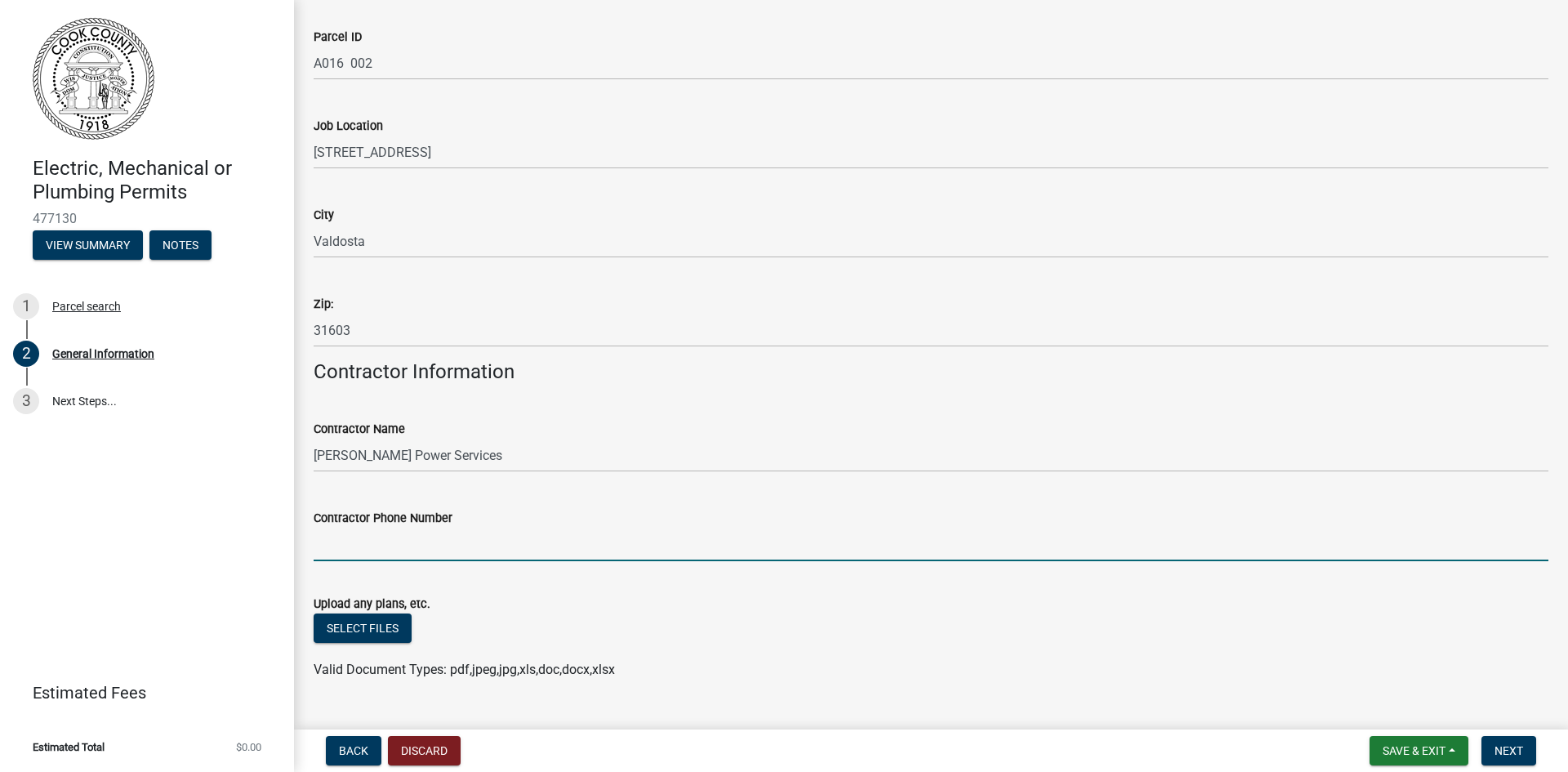
click at [480, 539] on input "Contractor Phone Number" at bounding box center [932, 545] width 1235 height 34
drag, startPoint x: 472, startPoint y: 556, endPoint x: 162, endPoint y: 513, distance: 313.0
click at [162, 513] on div "Electric, Mechanical or Plumbing Permits 477130 View Summary Notes 1 Parcel sea…" at bounding box center [784, 386] width 1568 height 772
type input "2292476630"
click at [751, 630] on div "Select files" at bounding box center [932, 631] width 1235 height 34
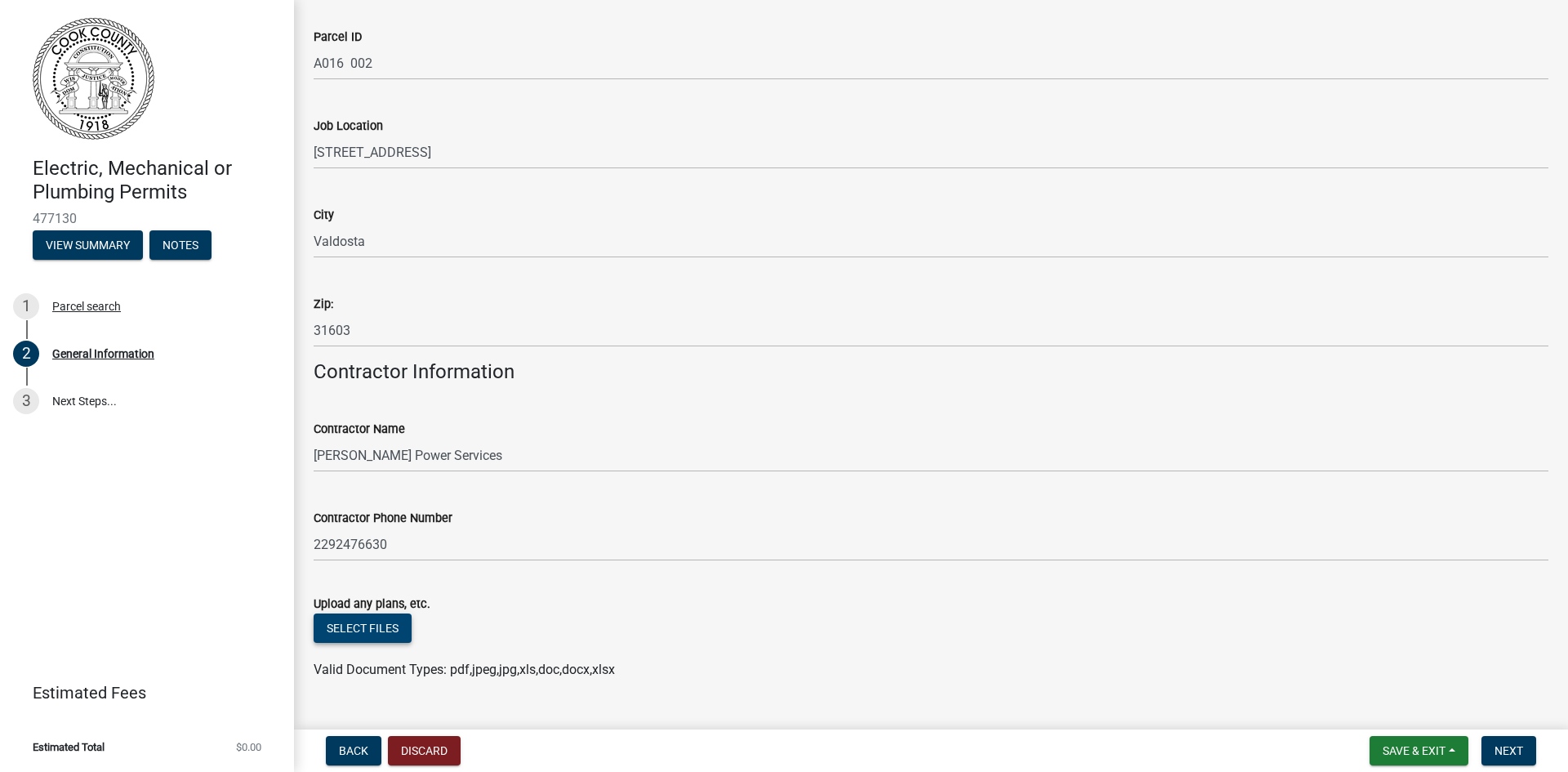
scroll to position [934, 0]
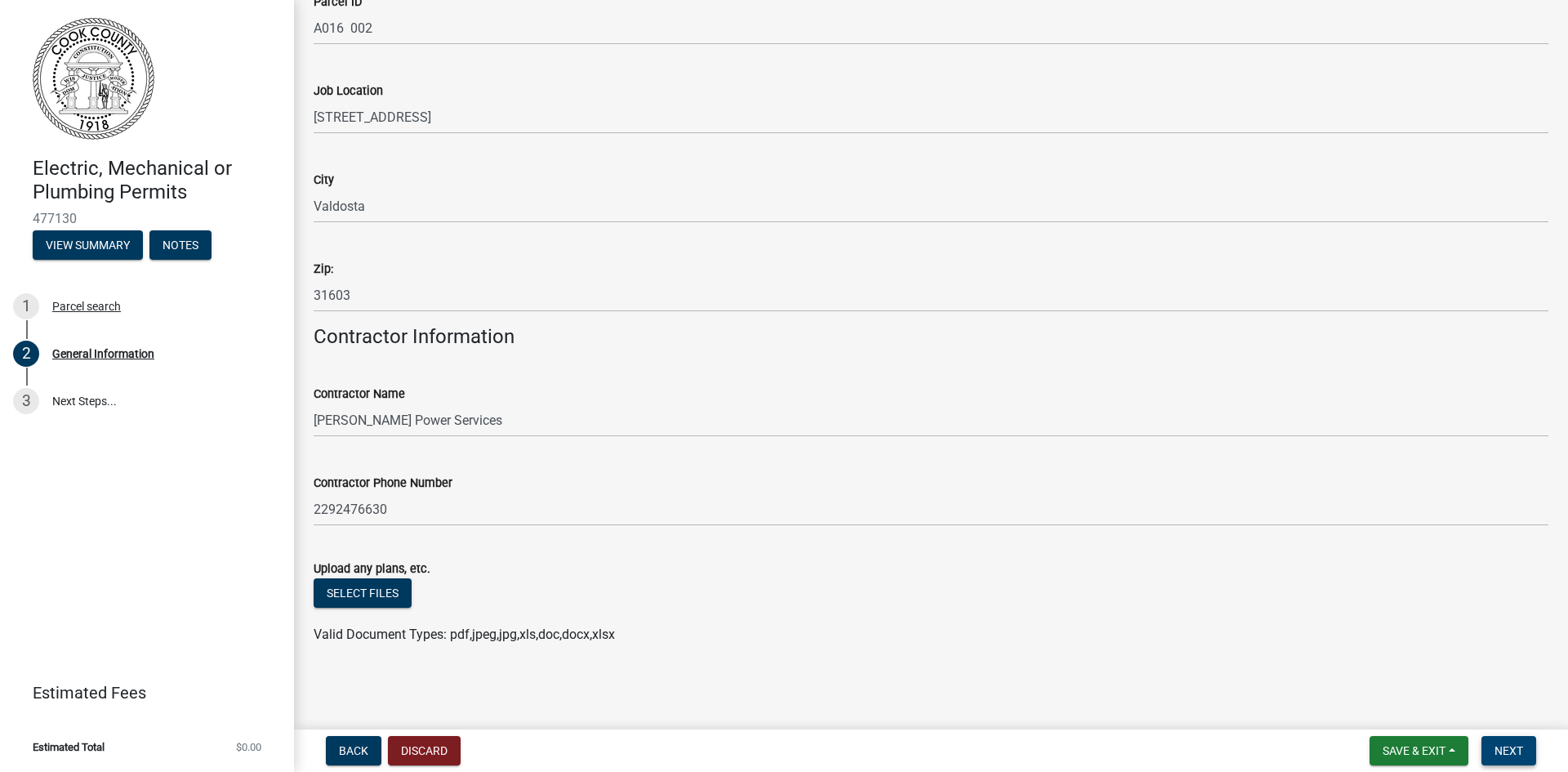
click at [1524, 750] on span "Next" at bounding box center [1509, 750] width 29 height 13
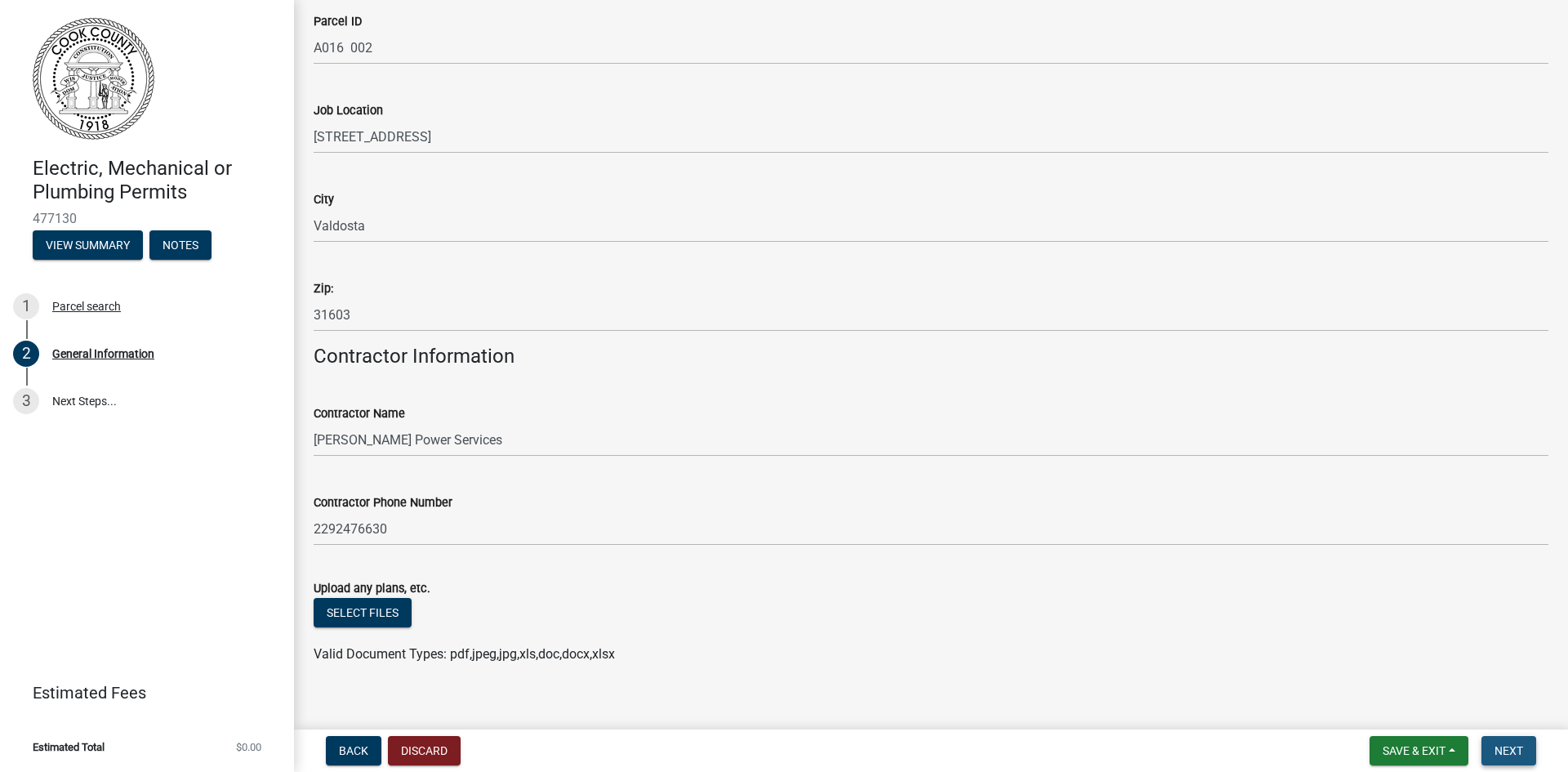
scroll to position [954, 0]
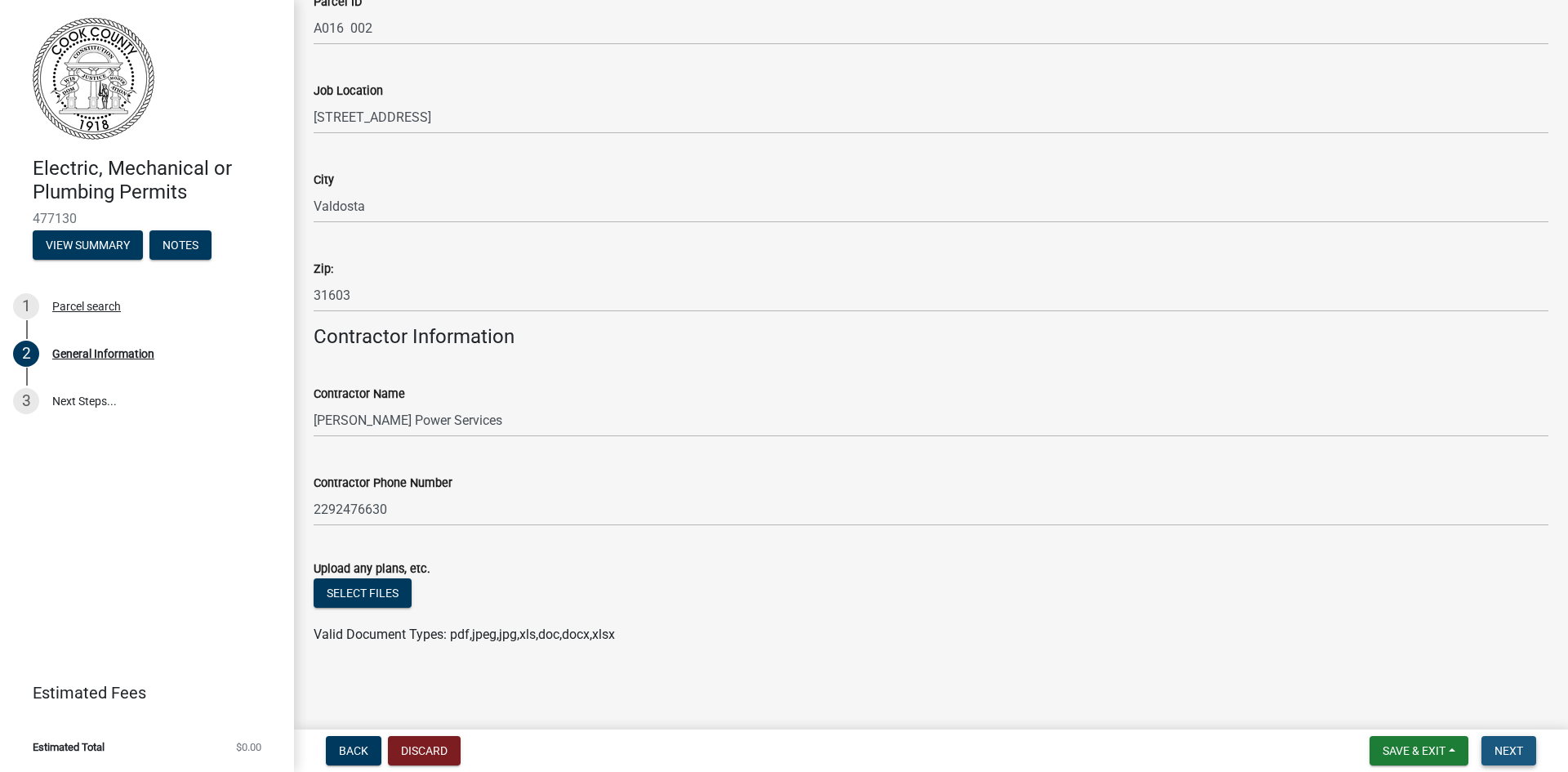
click at [1515, 745] on span "Next" at bounding box center [1509, 750] width 29 height 13
click at [386, 609] on div "Select files" at bounding box center [932, 595] width 1235 height 34
click at [387, 605] on button "Select files" at bounding box center [362, 593] width 98 height 30
click at [368, 593] on button "Select files" at bounding box center [362, 593] width 98 height 30
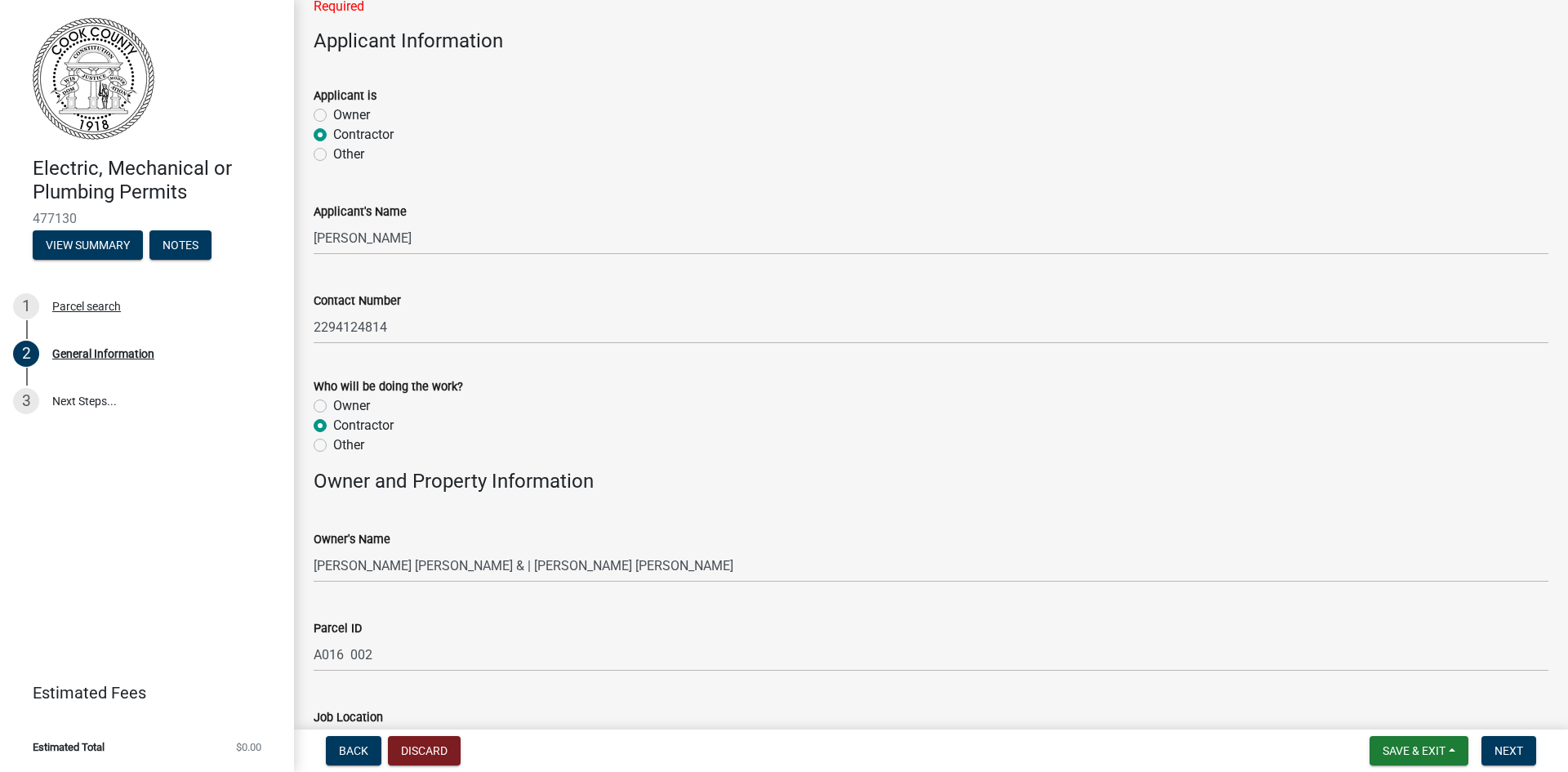
scroll to position [0, 0]
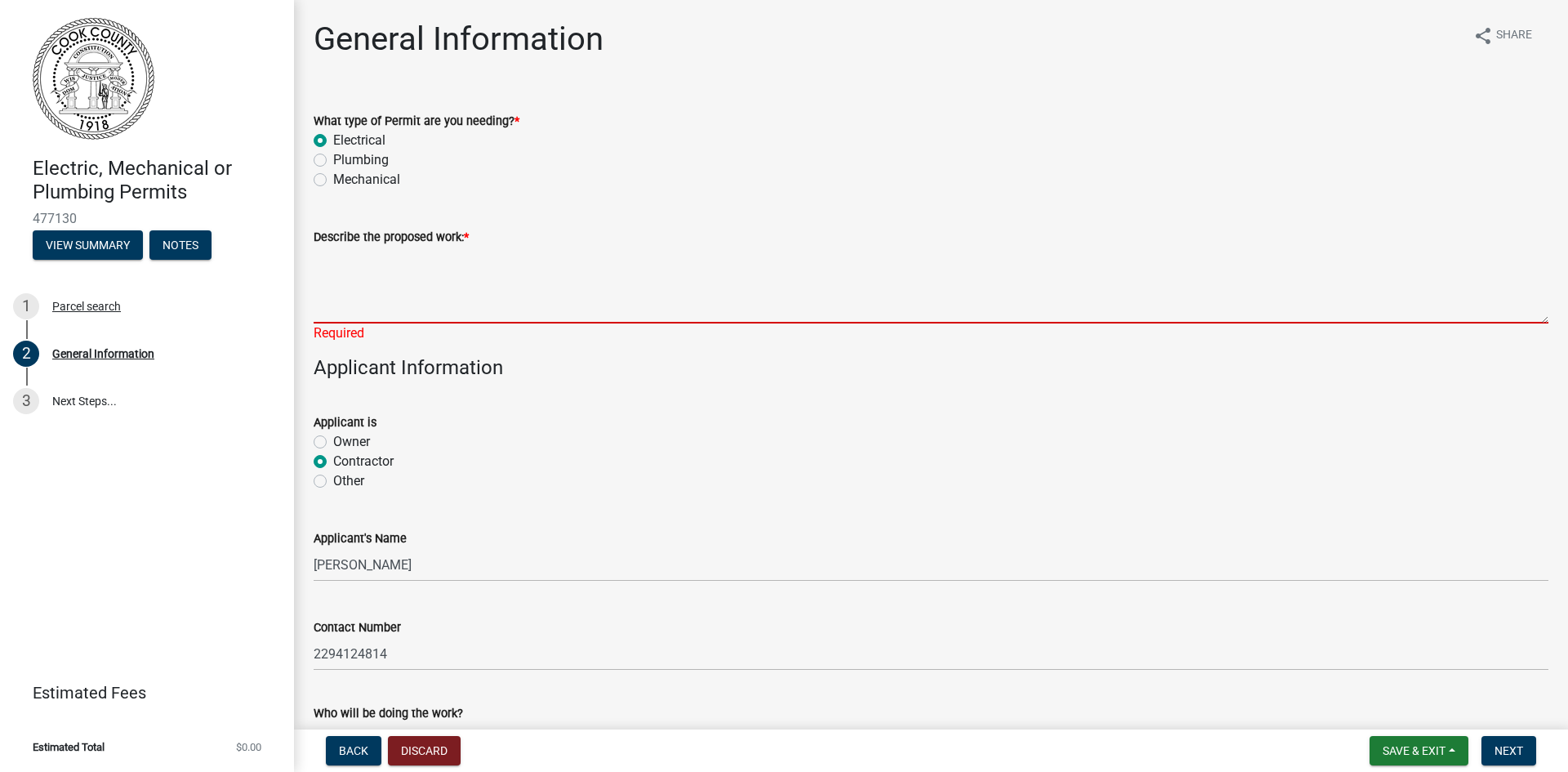
click at [374, 303] on textarea "Describe the proposed work: *" at bounding box center [932, 285] width 1235 height 77
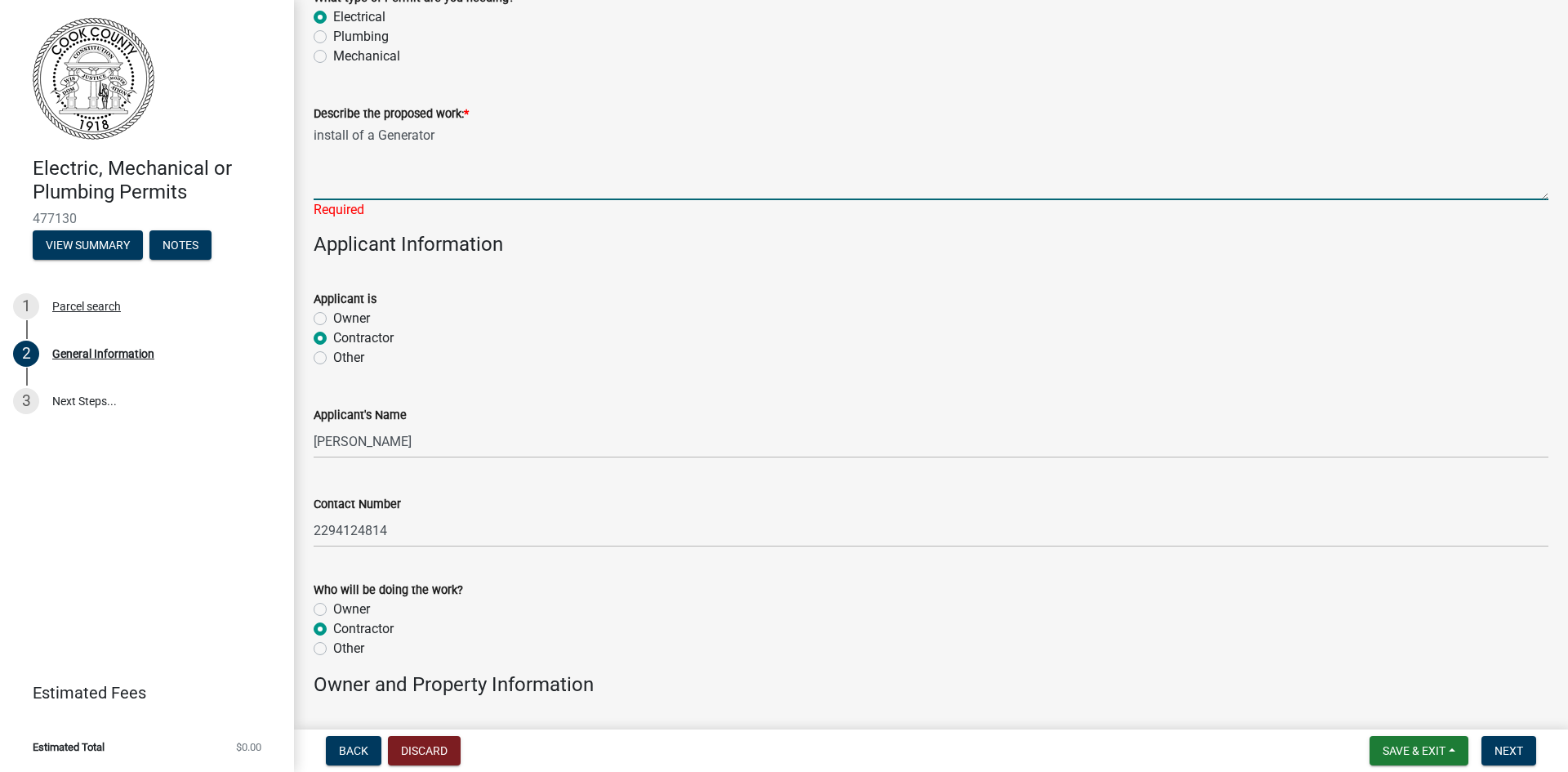
scroll to position [164, 0]
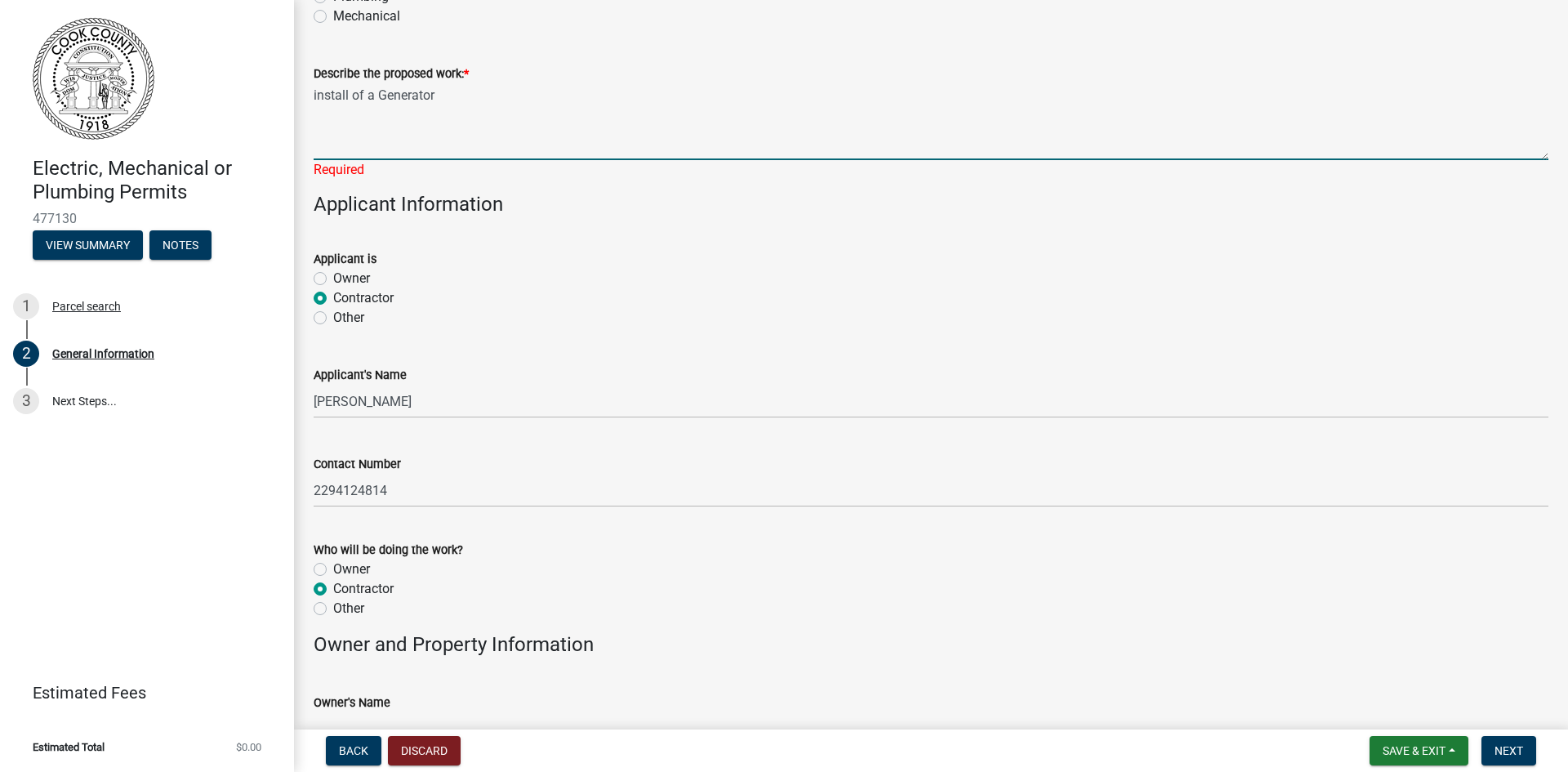
drag, startPoint x: 428, startPoint y: 146, endPoint x: 408, endPoint y: 159, distance: 23.9
click at [426, 147] on textarea "install of a Generator" at bounding box center [932, 121] width 1235 height 77
click at [393, 159] on textarea "install of a Generator" at bounding box center [932, 121] width 1235 height 77
click at [386, 149] on textarea "install of a Generator" at bounding box center [932, 121] width 1235 height 77
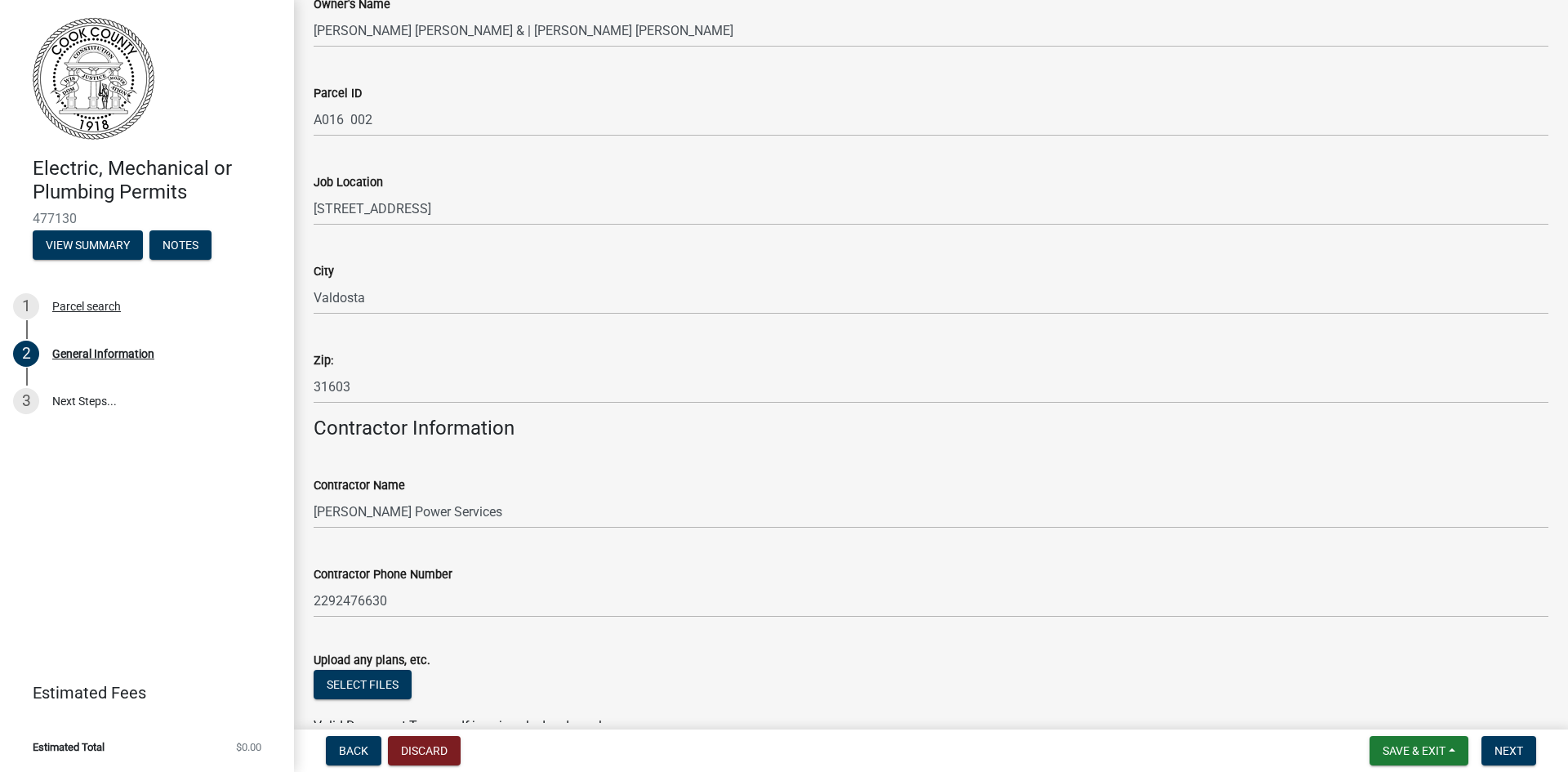
scroll to position [954, 0]
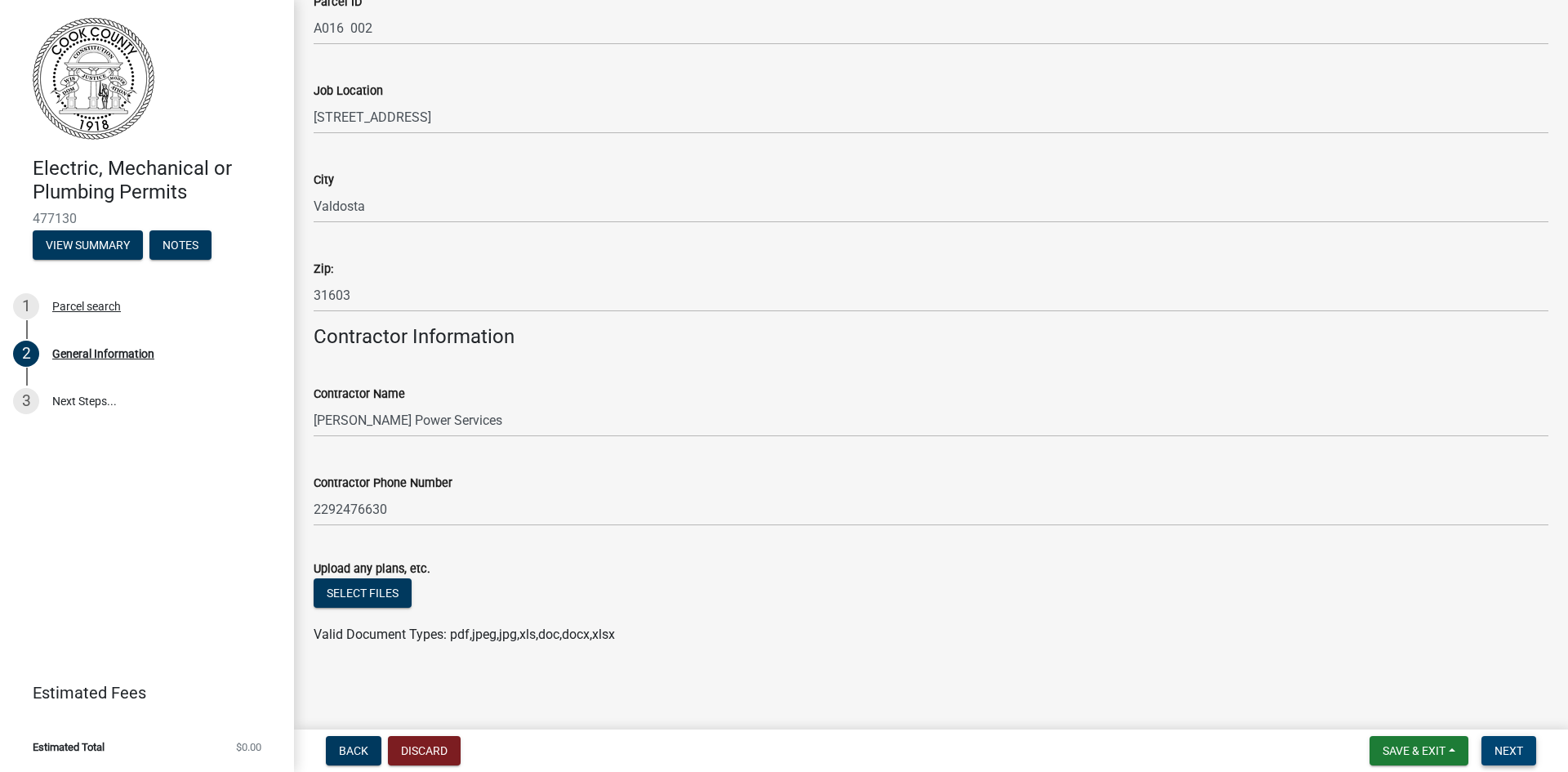
type textarea "install of a Generator"
click at [1524, 737] on button "Next" at bounding box center [1509, 751] width 54 height 30
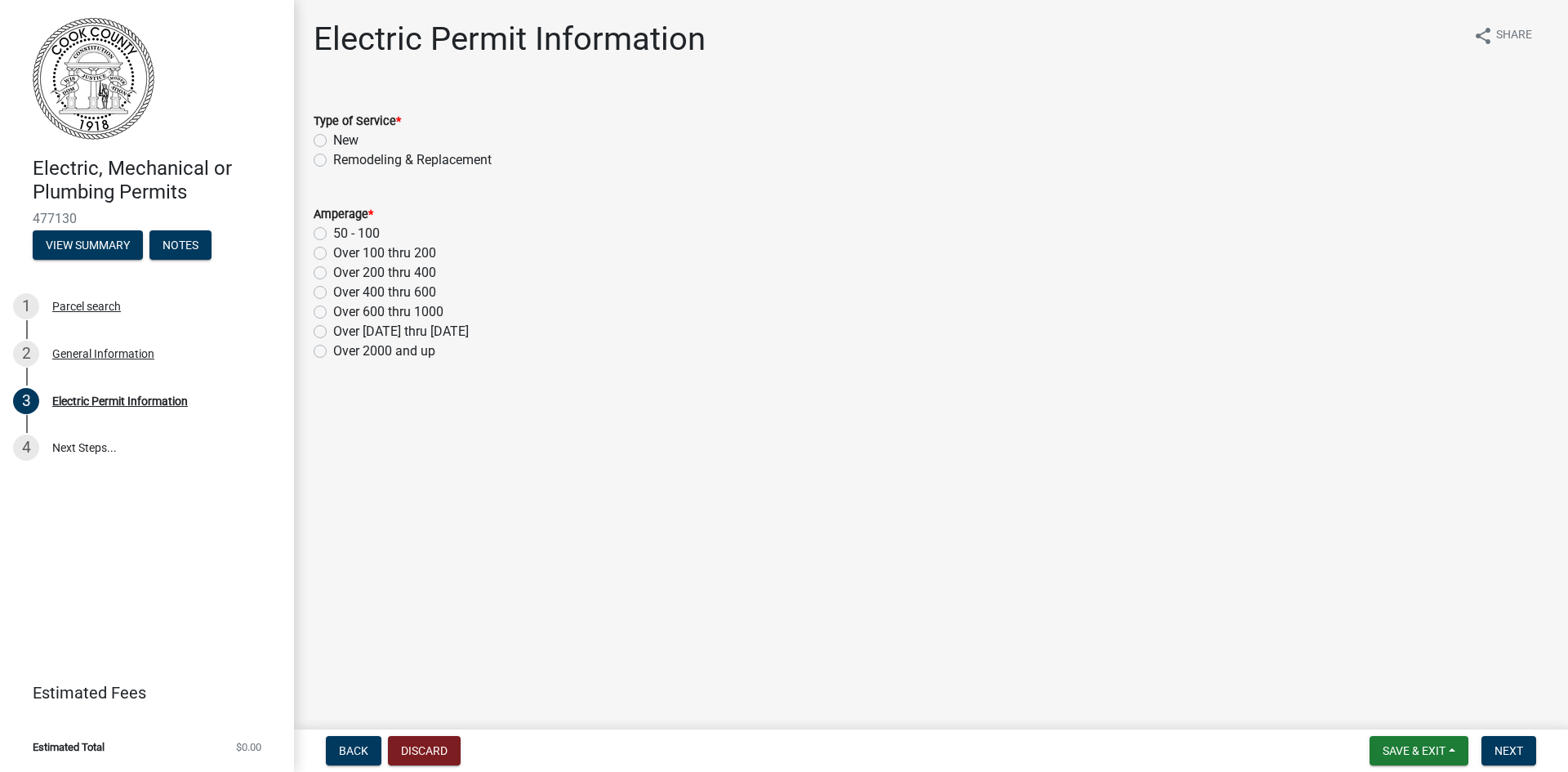
click at [334, 142] on label "New" at bounding box center [346, 140] width 26 height 20
click at [334, 141] on input "New" at bounding box center [338, 135] width 11 height 11
radio input "true"
click at [334, 258] on label "Over 100 thru 200" at bounding box center [385, 254] width 103 height 20
click at [334, 254] on input "Over 100 thru 200" at bounding box center [338, 249] width 11 height 11
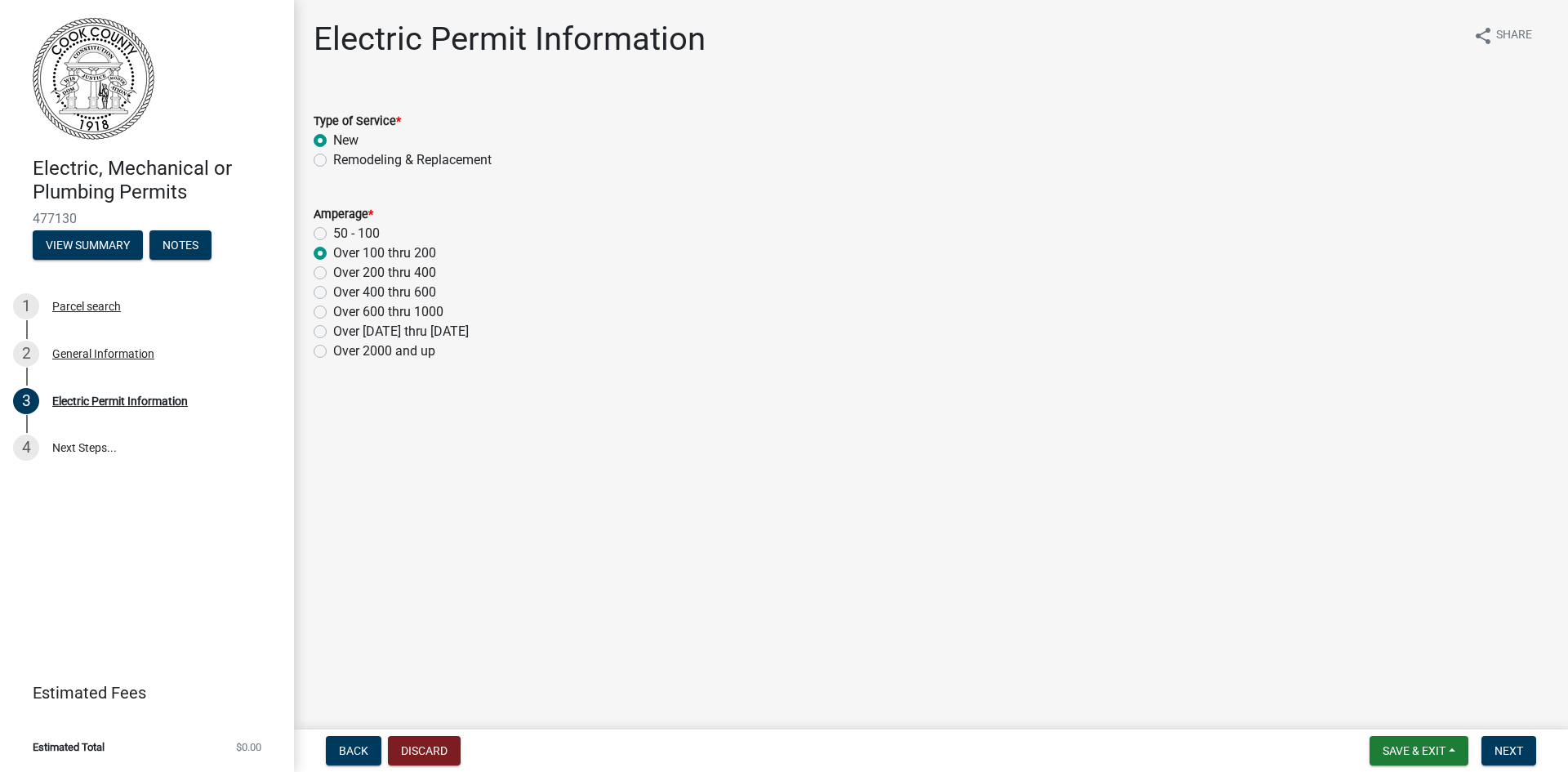
radio input "true"
click at [1512, 745] on span "Next" at bounding box center [1509, 750] width 29 height 13
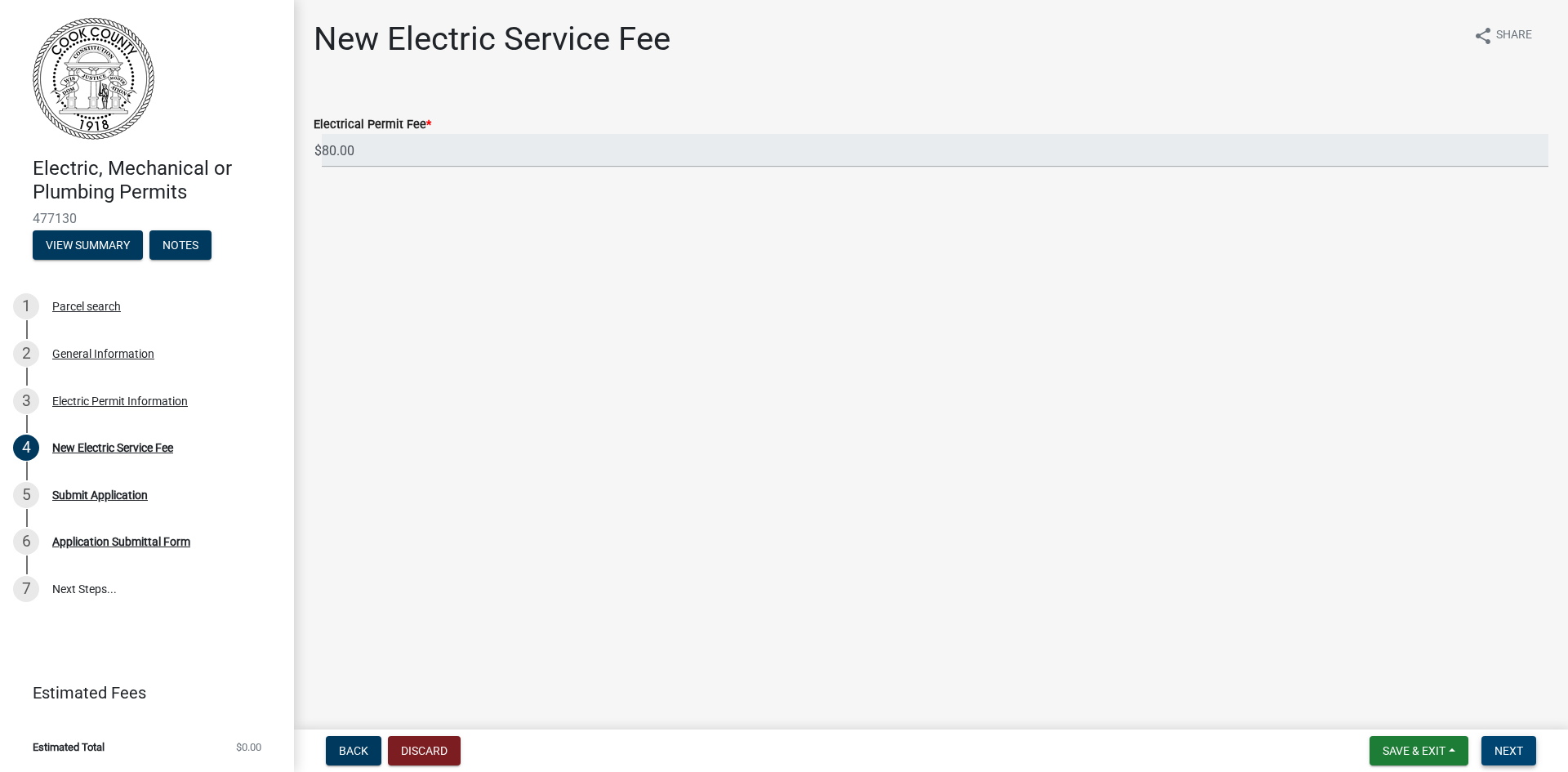
click at [1523, 748] on span "Next" at bounding box center [1509, 750] width 29 height 13
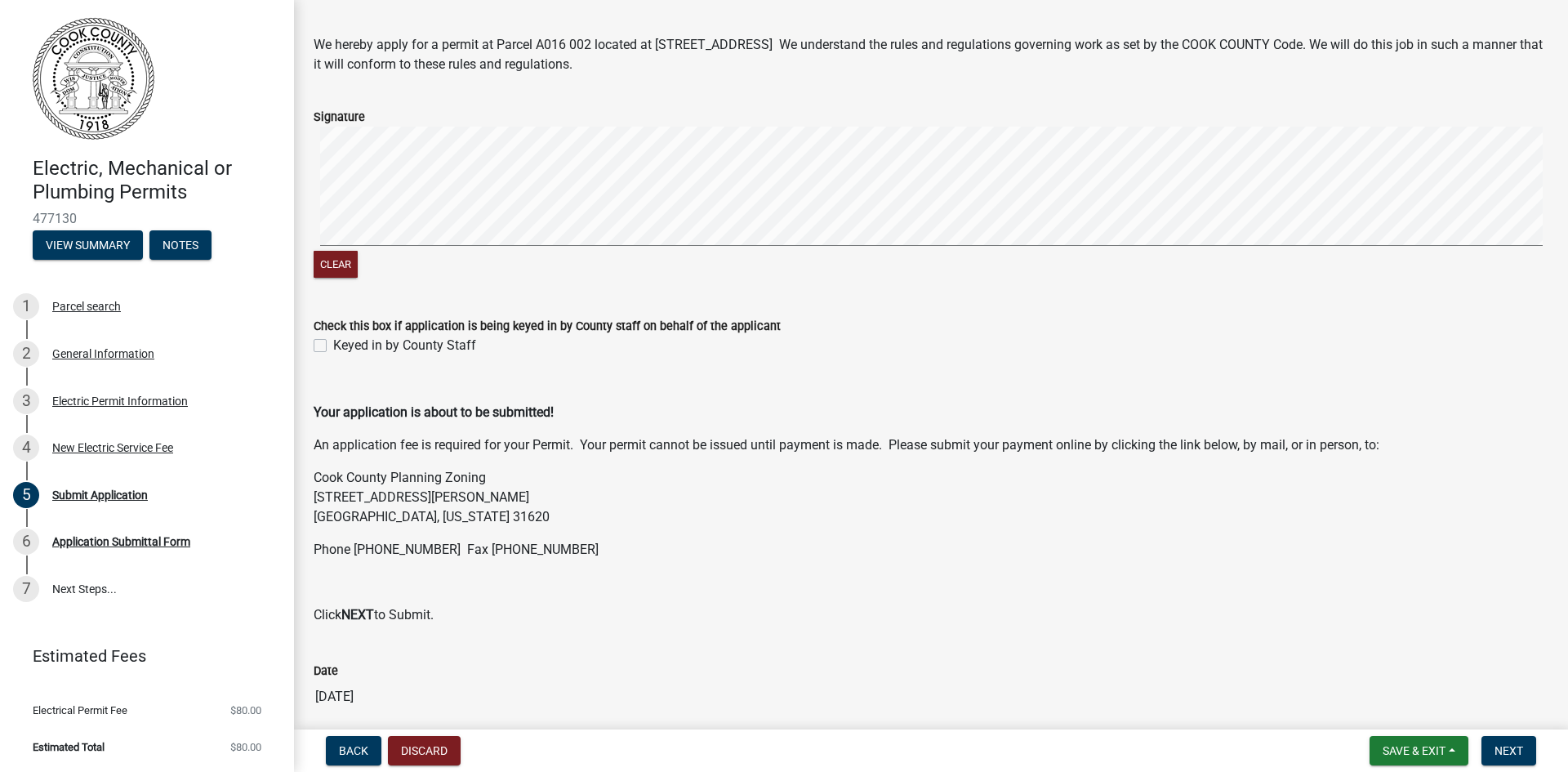
scroll to position [82, 0]
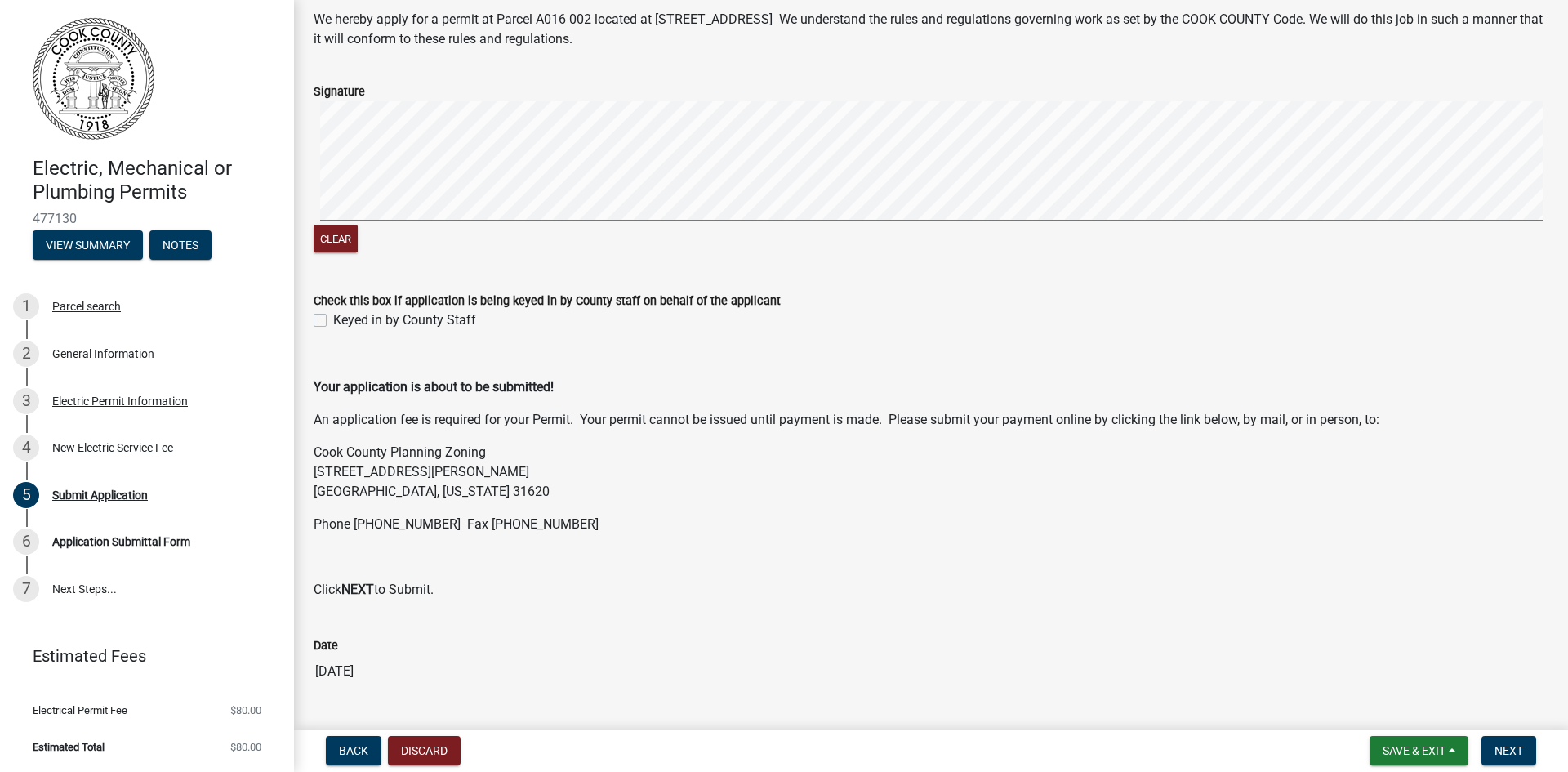
click at [334, 318] on label "Keyed in by County Staff" at bounding box center [405, 321] width 143 height 20
click at [334, 318] on input "Keyed in by County Staff" at bounding box center [338, 316] width 11 height 11
checkbox input "true"
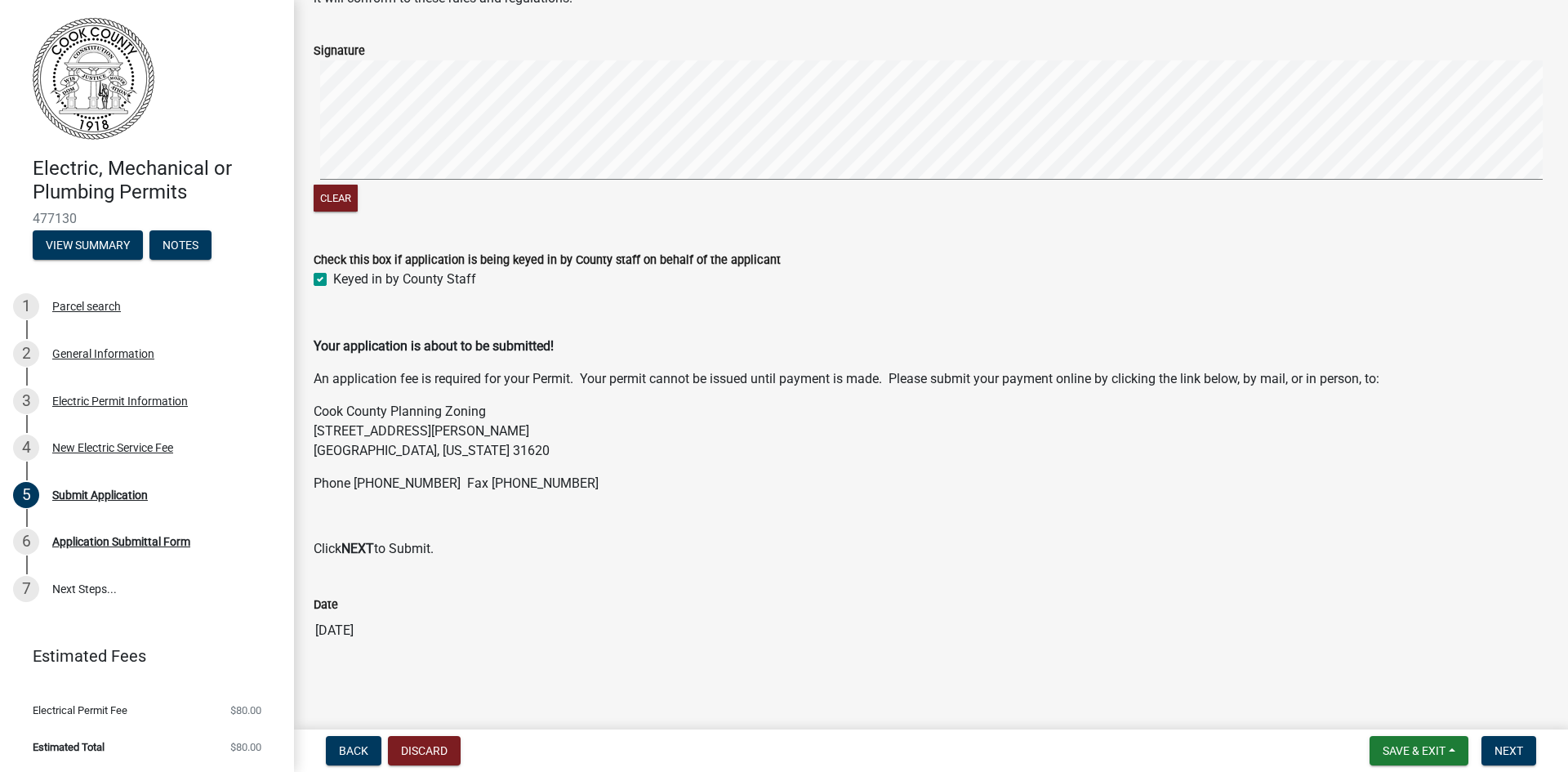
scroll to position [123, 0]
click at [1514, 745] on span "Next" at bounding box center [1509, 750] width 29 height 13
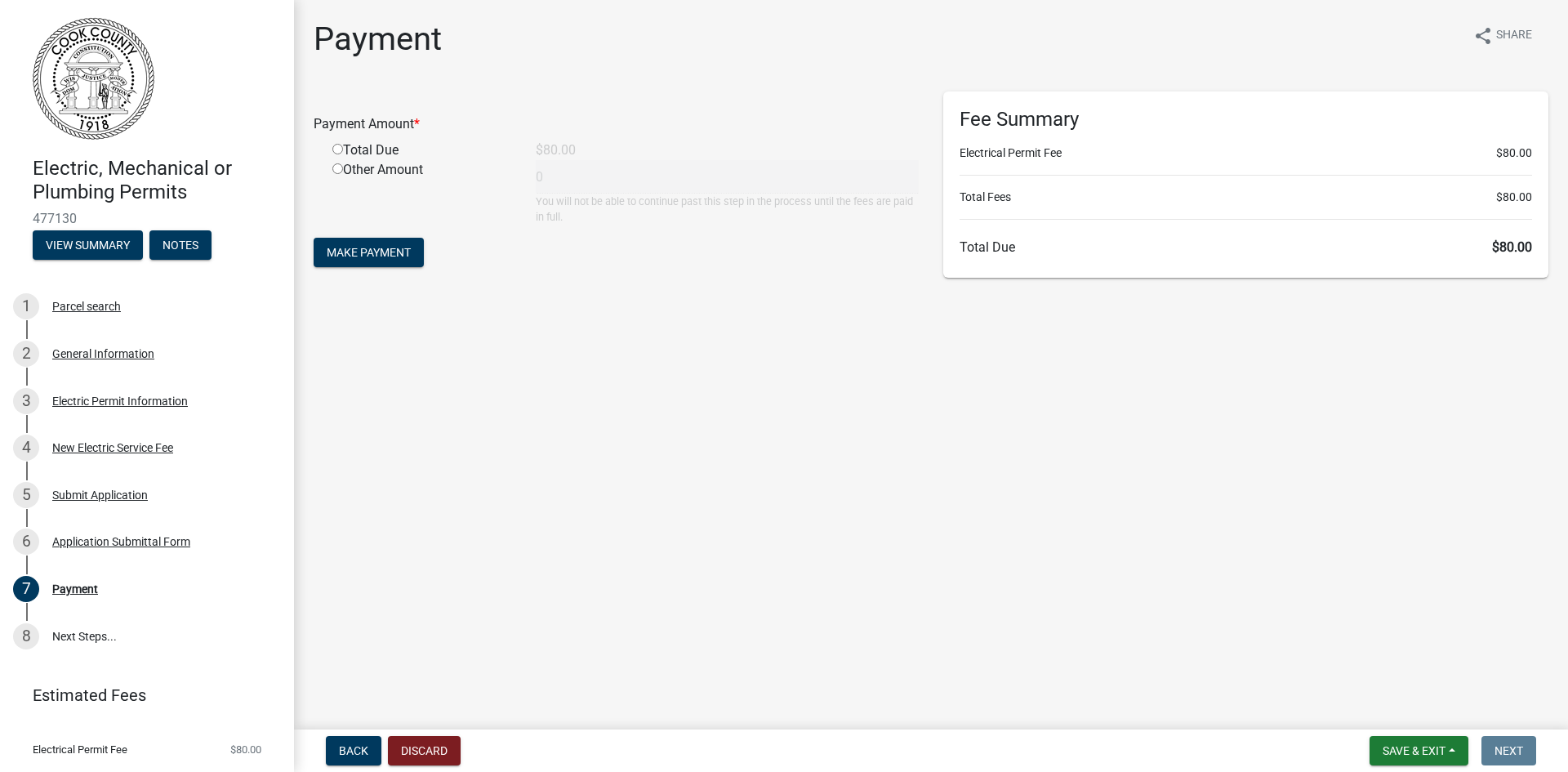
click at [328, 152] on div "Total Due" at bounding box center [421, 150] width 203 height 20
click at [343, 150] on div "Total Due" at bounding box center [421, 150] width 203 height 20
click at [332, 151] on div "Total Due" at bounding box center [421, 150] width 203 height 20
click at [339, 146] on input "radio" at bounding box center [337, 149] width 11 height 11
radio input "true"
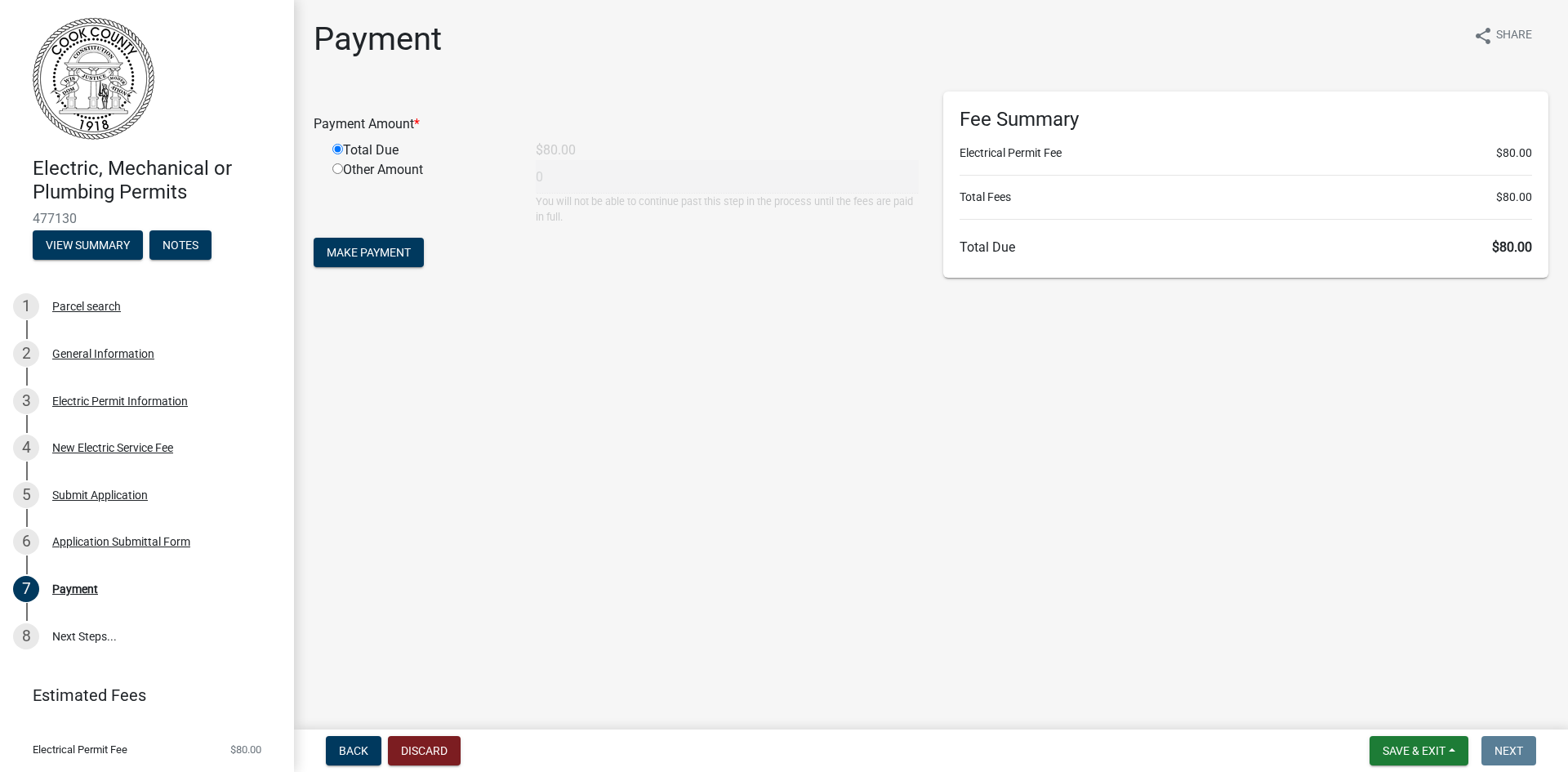
type input "80"
click at [398, 252] on span "Make Payment" at bounding box center [368, 252] width 84 height 13
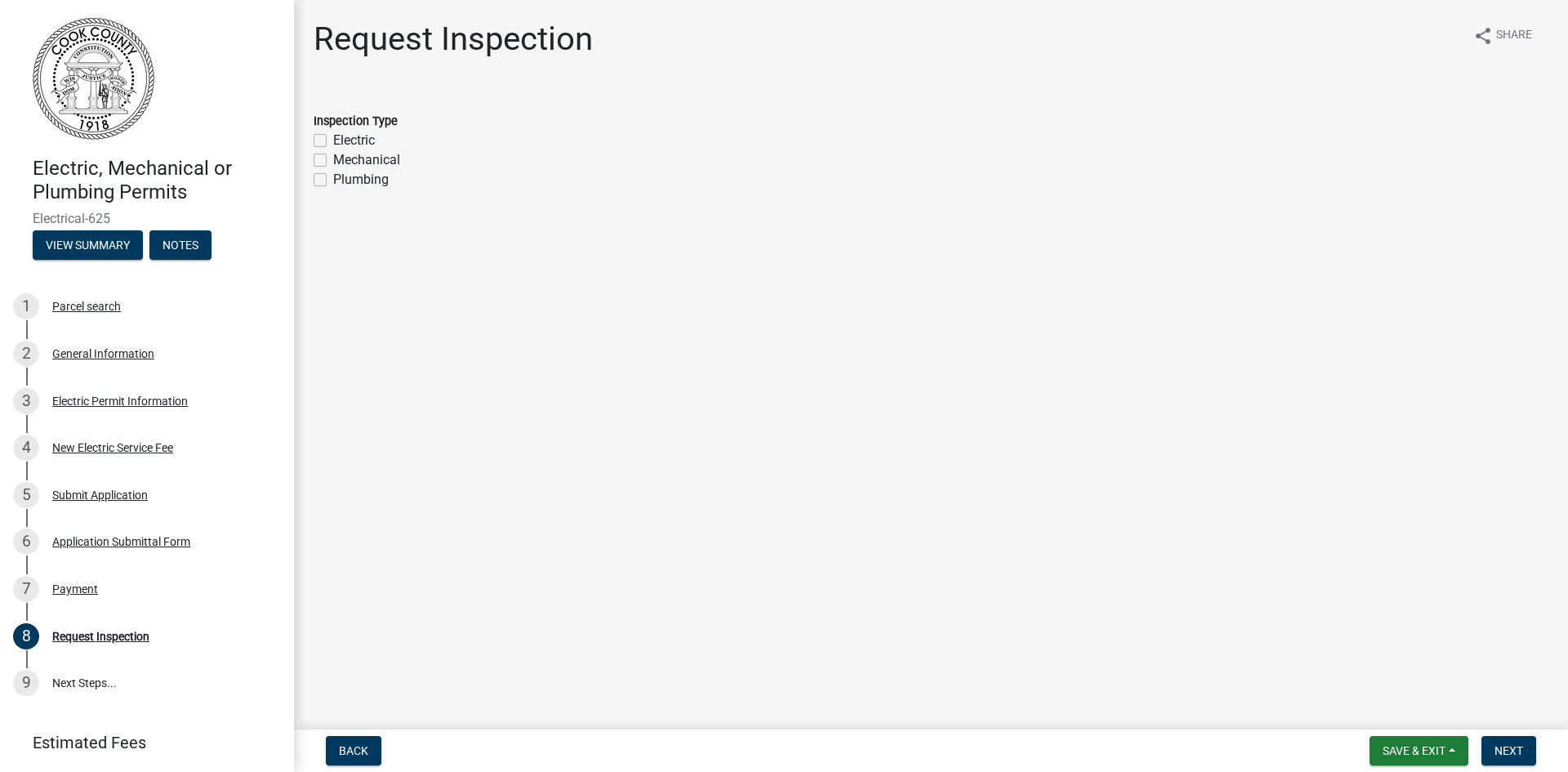
click at [334, 140] on label "Electric" at bounding box center [354, 140] width 41 height 20
click at [334, 140] on input "Electric" at bounding box center [338, 135] width 11 height 11
checkbox input "true"
checkbox input "false"
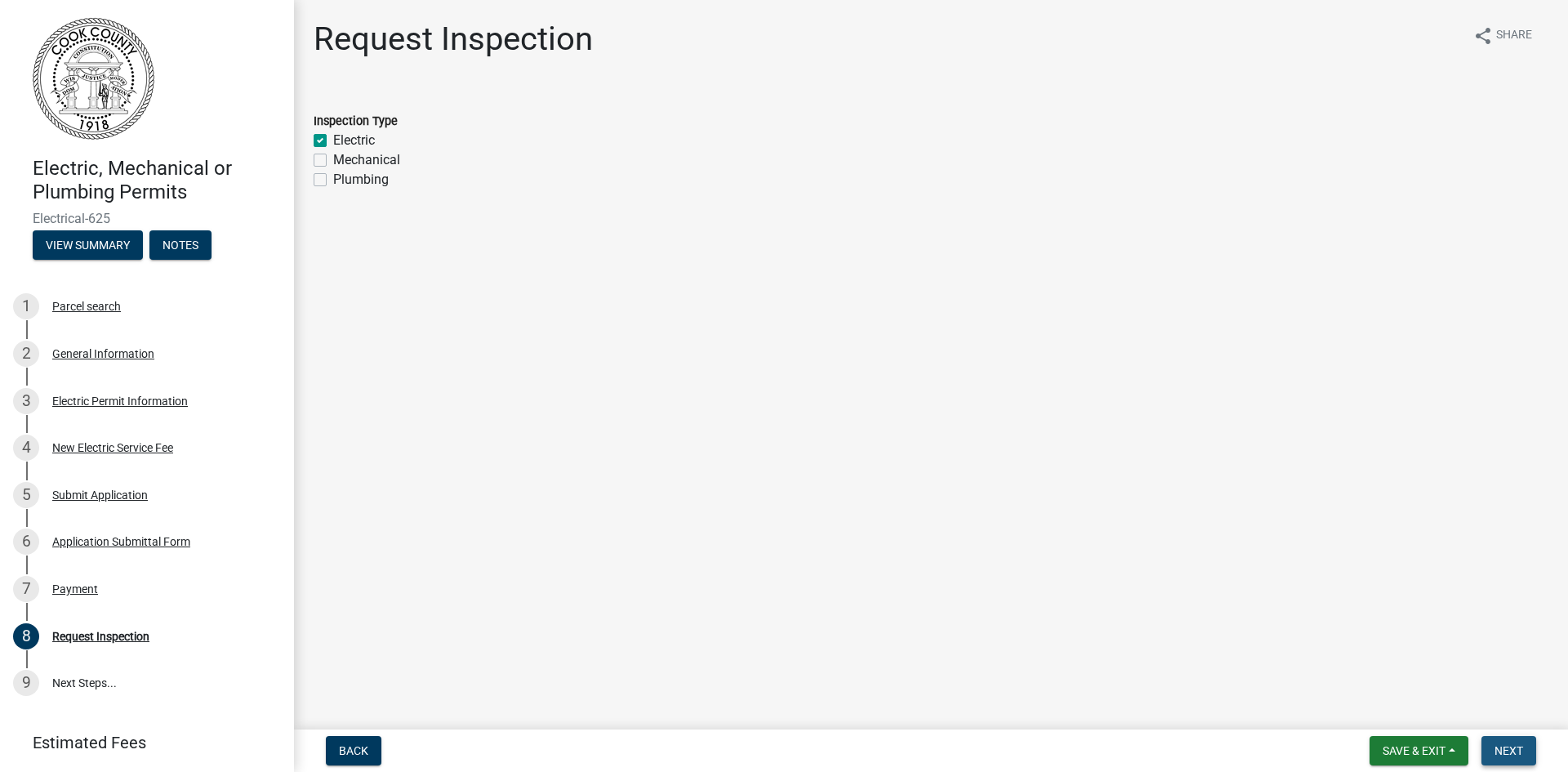
click at [1508, 748] on span "Next" at bounding box center [1509, 750] width 29 height 13
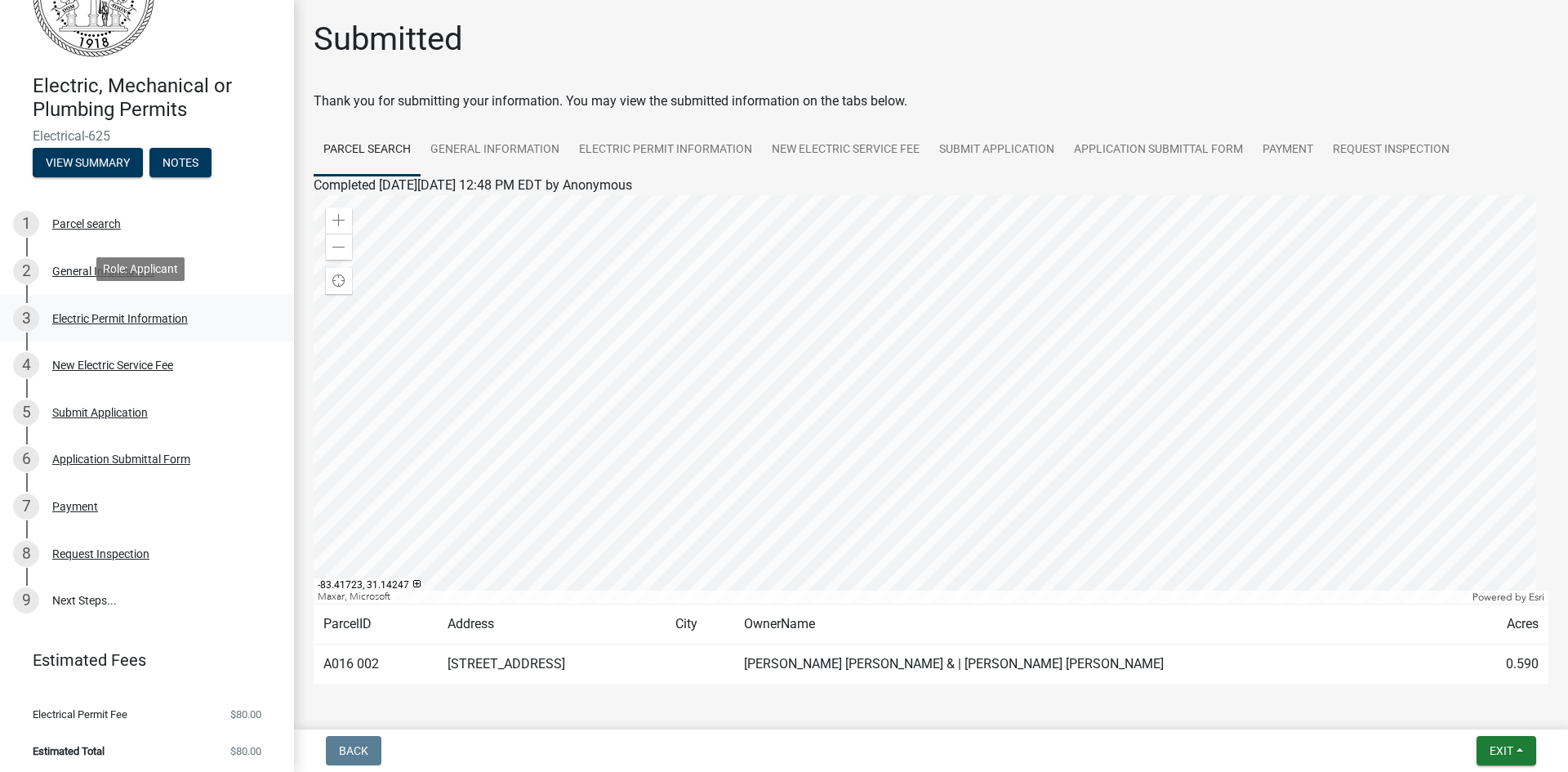
scroll to position [87, 0]
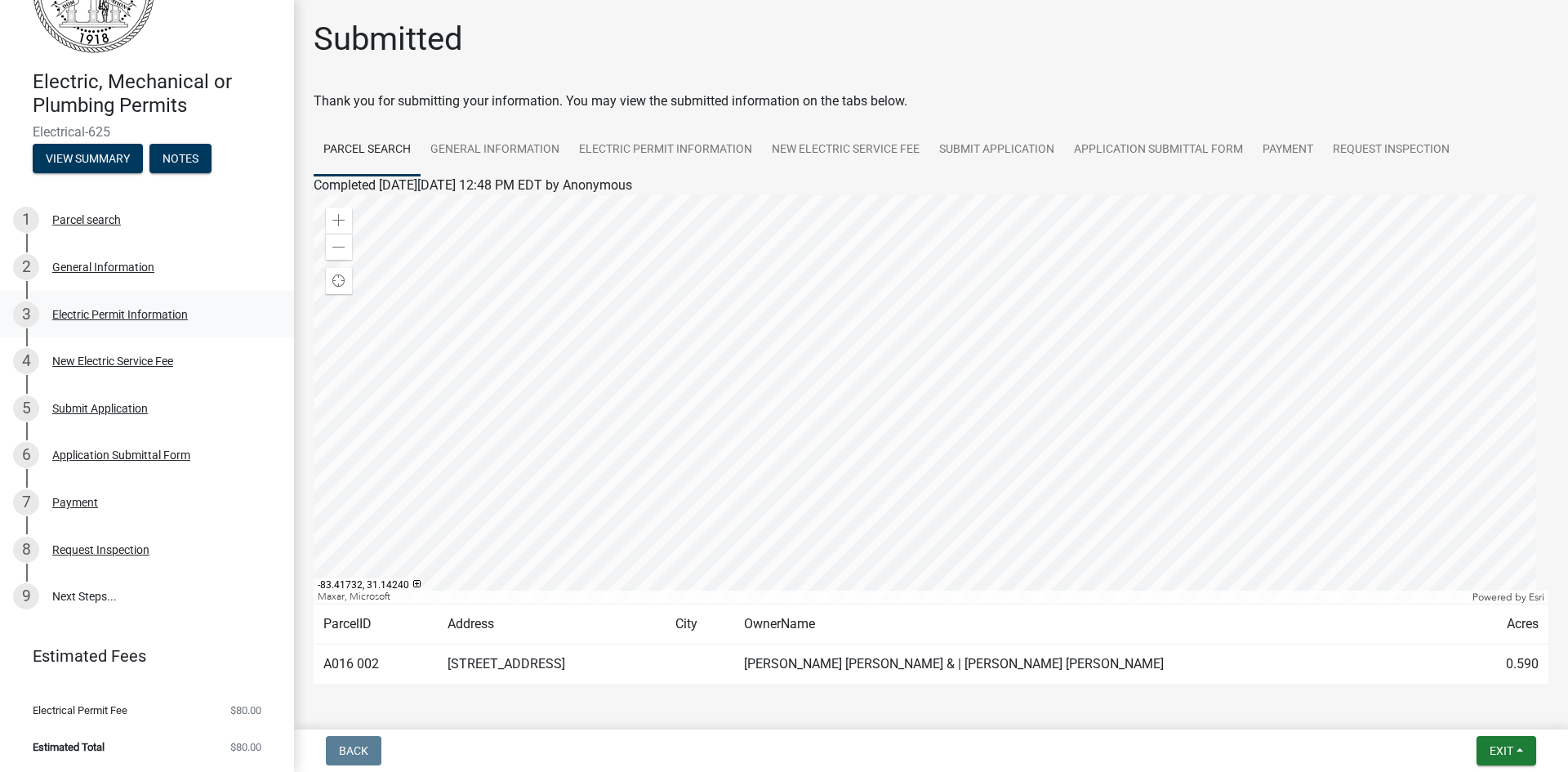
click at [128, 314] on div "Electric Permit Information" at bounding box center [119, 315] width 135 height 12
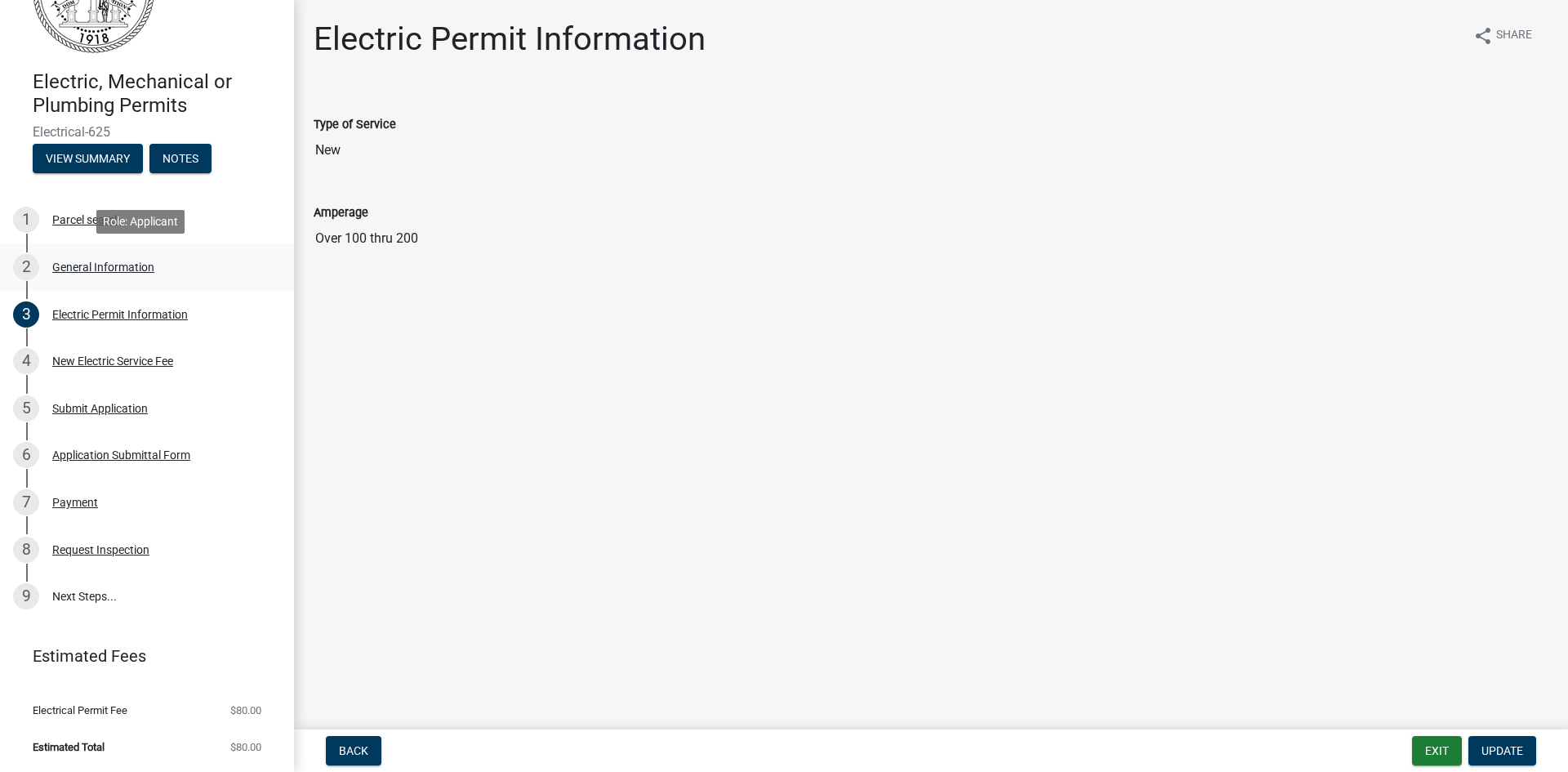
click at [122, 271] on div "General Information" at bounding box center [103, 268] width 102 height 12
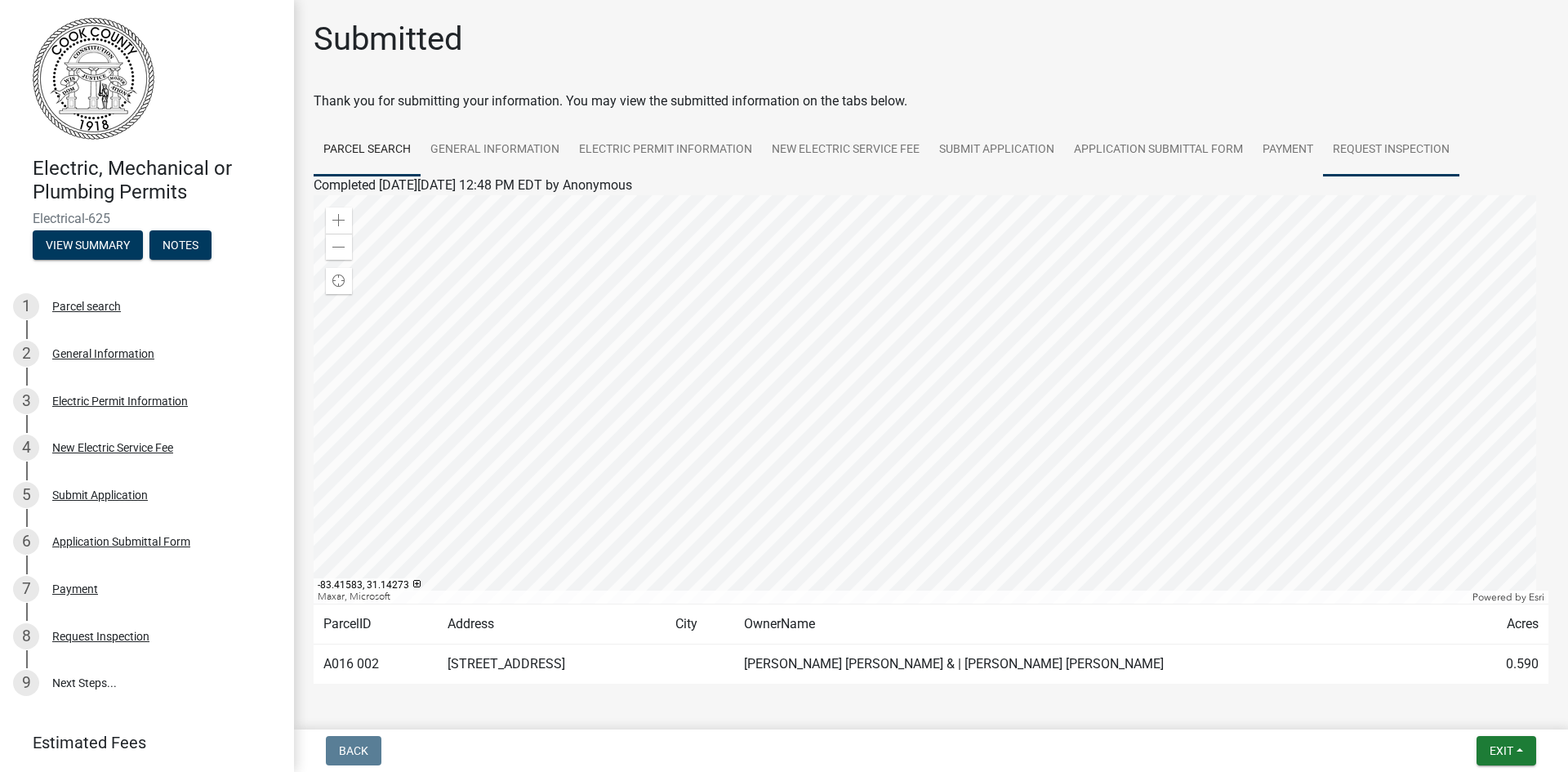
click at [1392, 149] on link "Request Inspection" at bounding box center [1391, 150] width 136 height 52
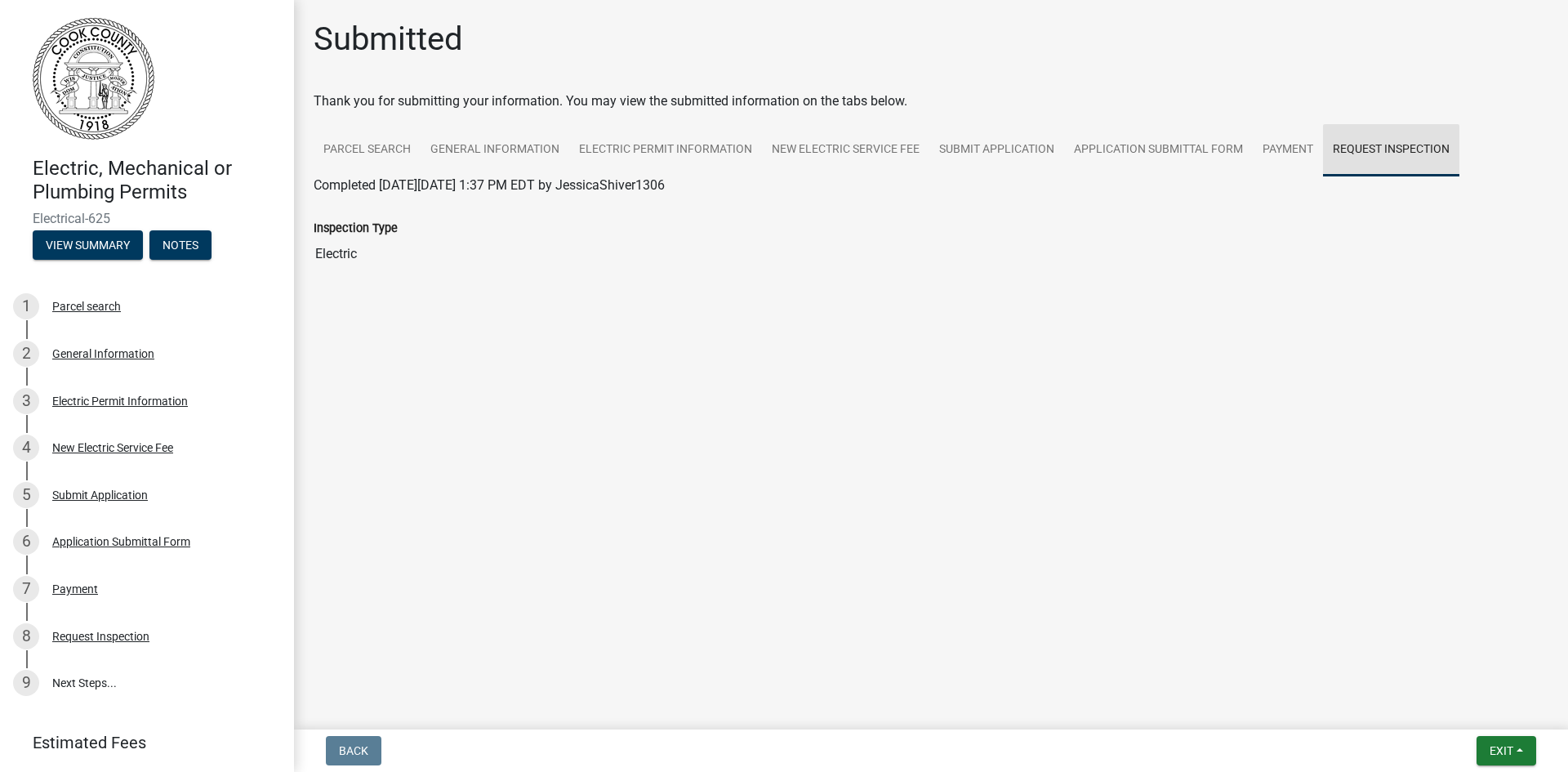
click at [1413, 151] on link "Request Inspection" at bounding box center [1391, 150] width 136 height 52
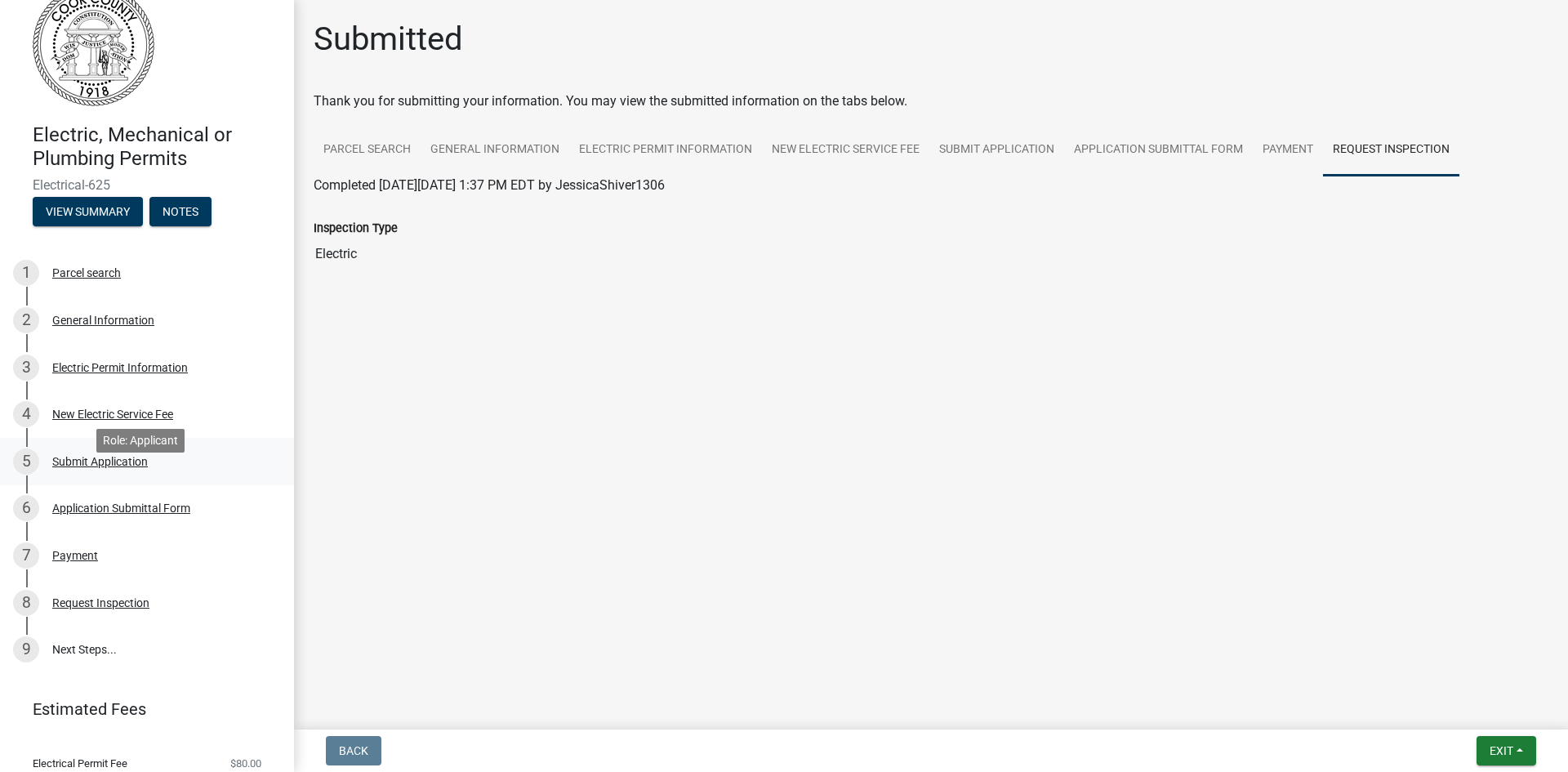
scroll to position [5, 0]
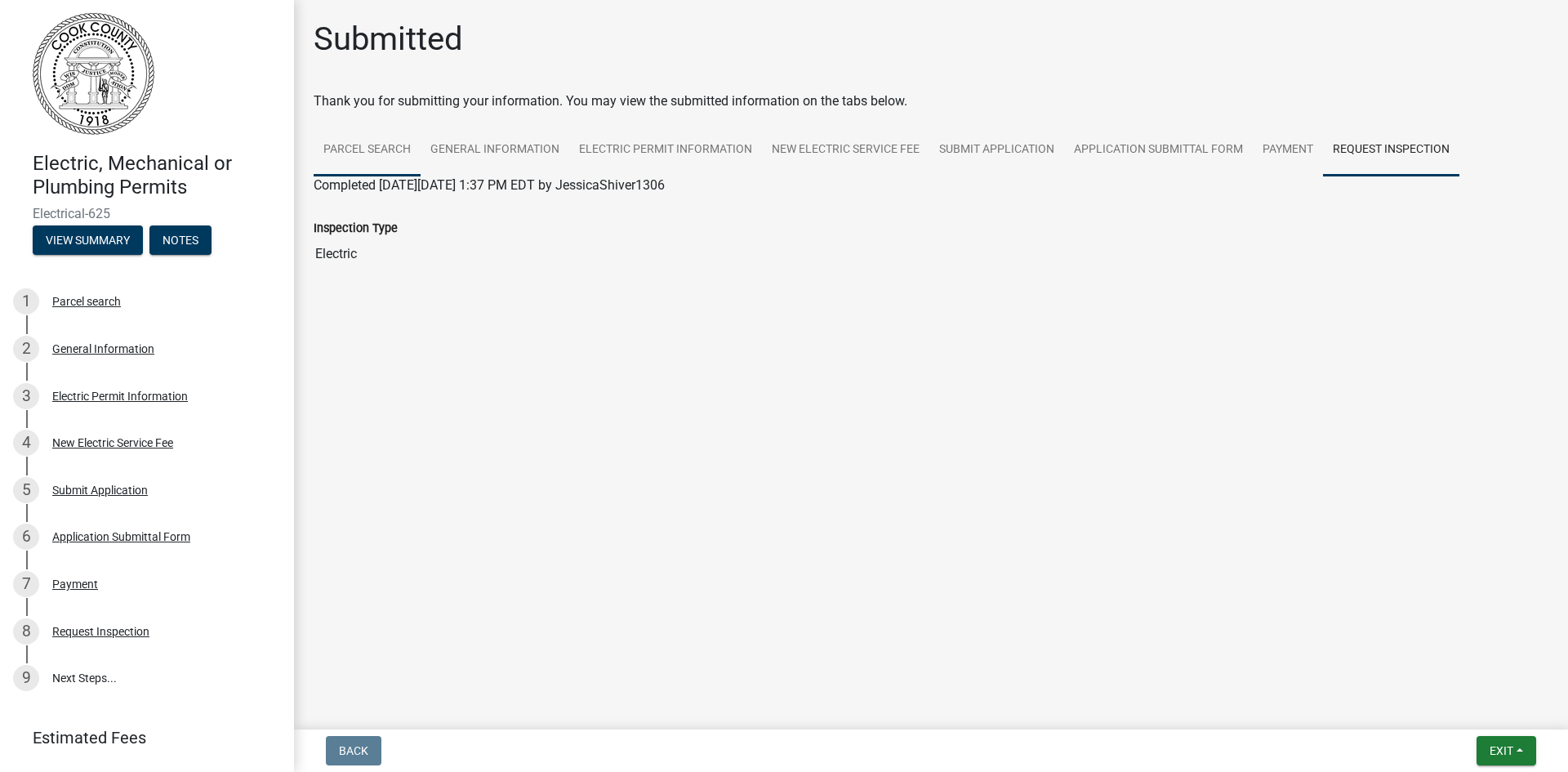
click at [383, 154] on link "Parcel search" at bounding box center [367, 150] width 107 height 52
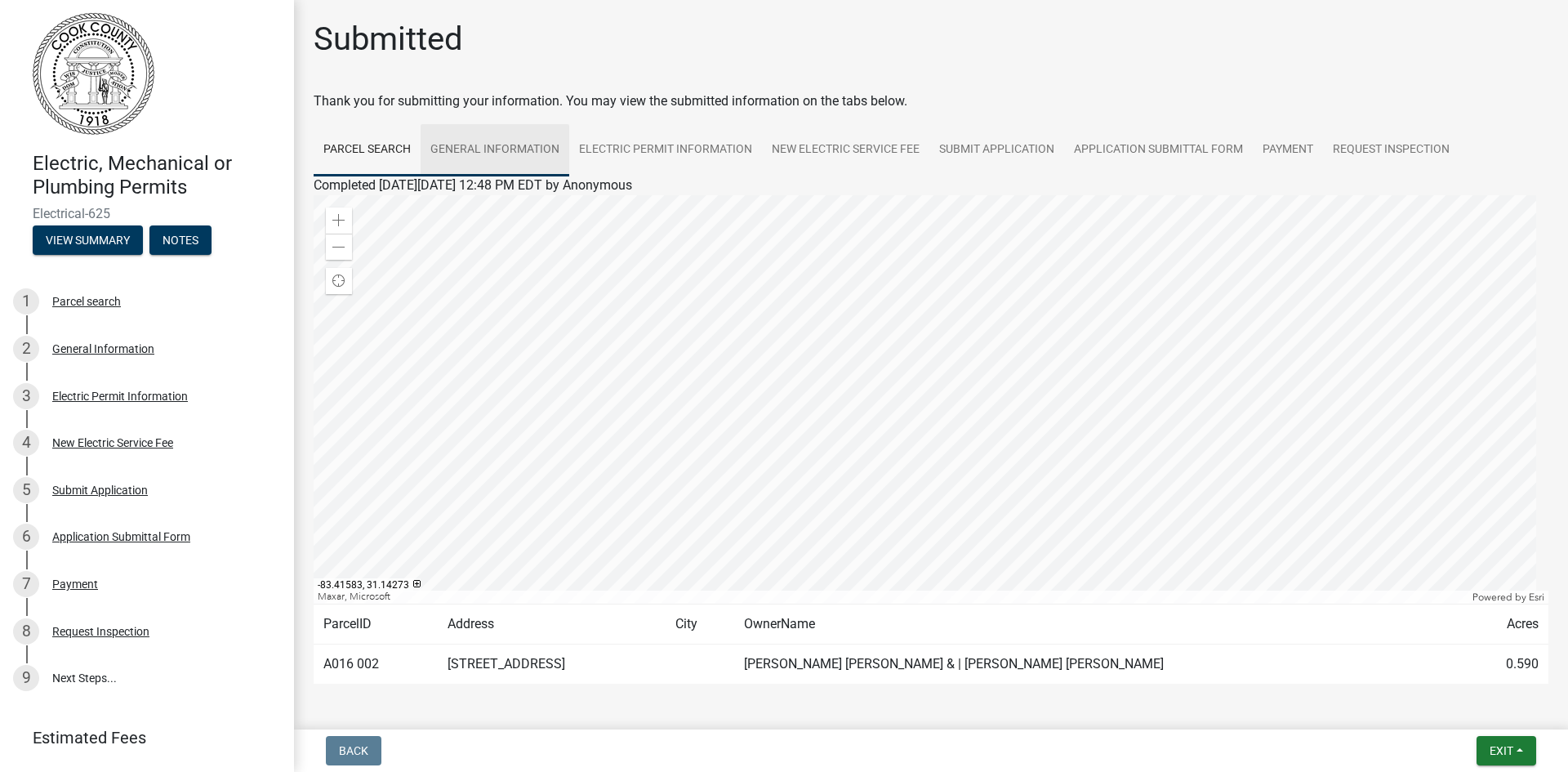
click at [523, 152] on link "General Information" at bounding box center [494, 150] width 149 height 52
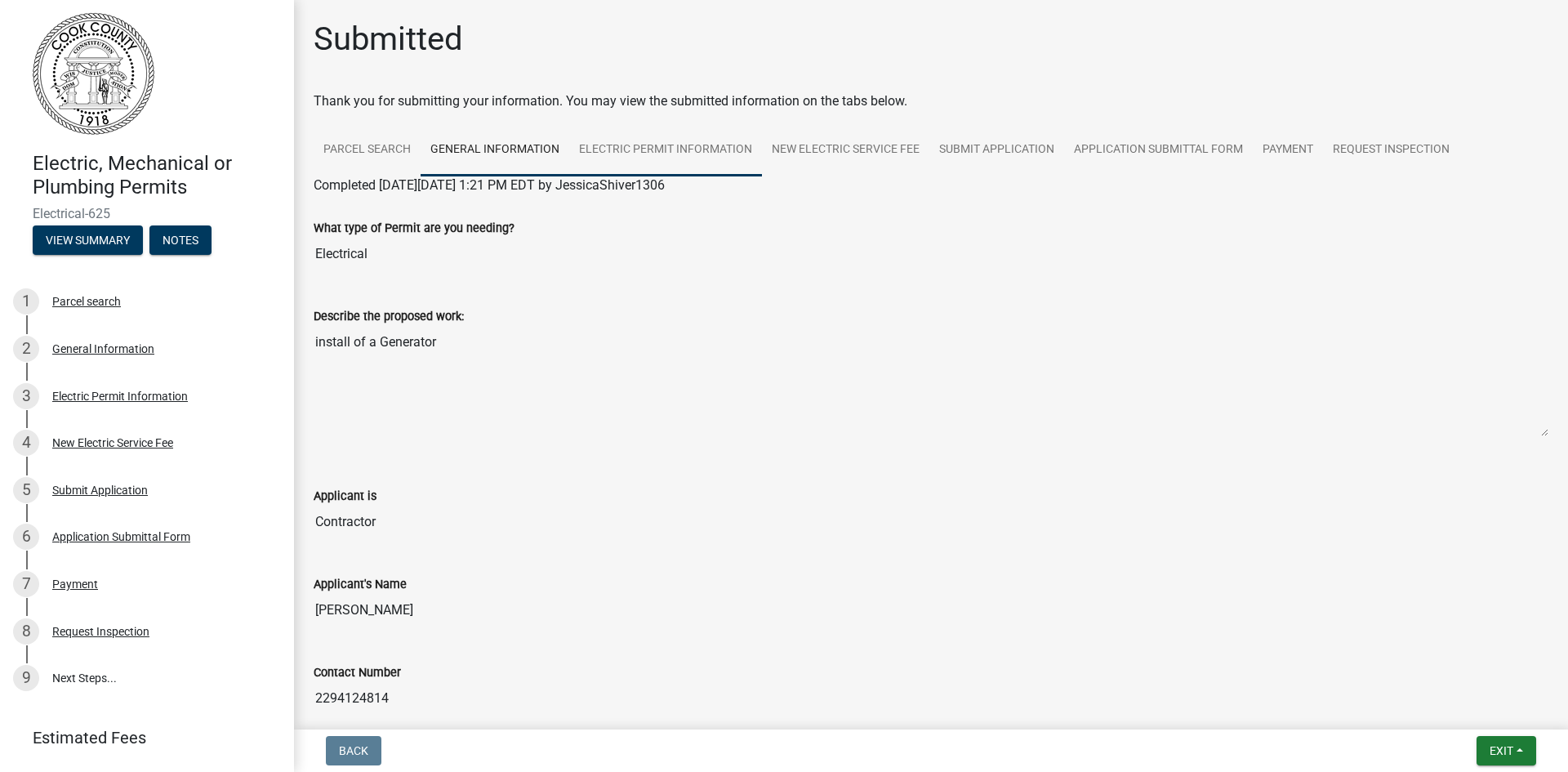
click at [621, 149] on link "Electric Permit Information" at bounding box center [665, 150] width 192 height 52
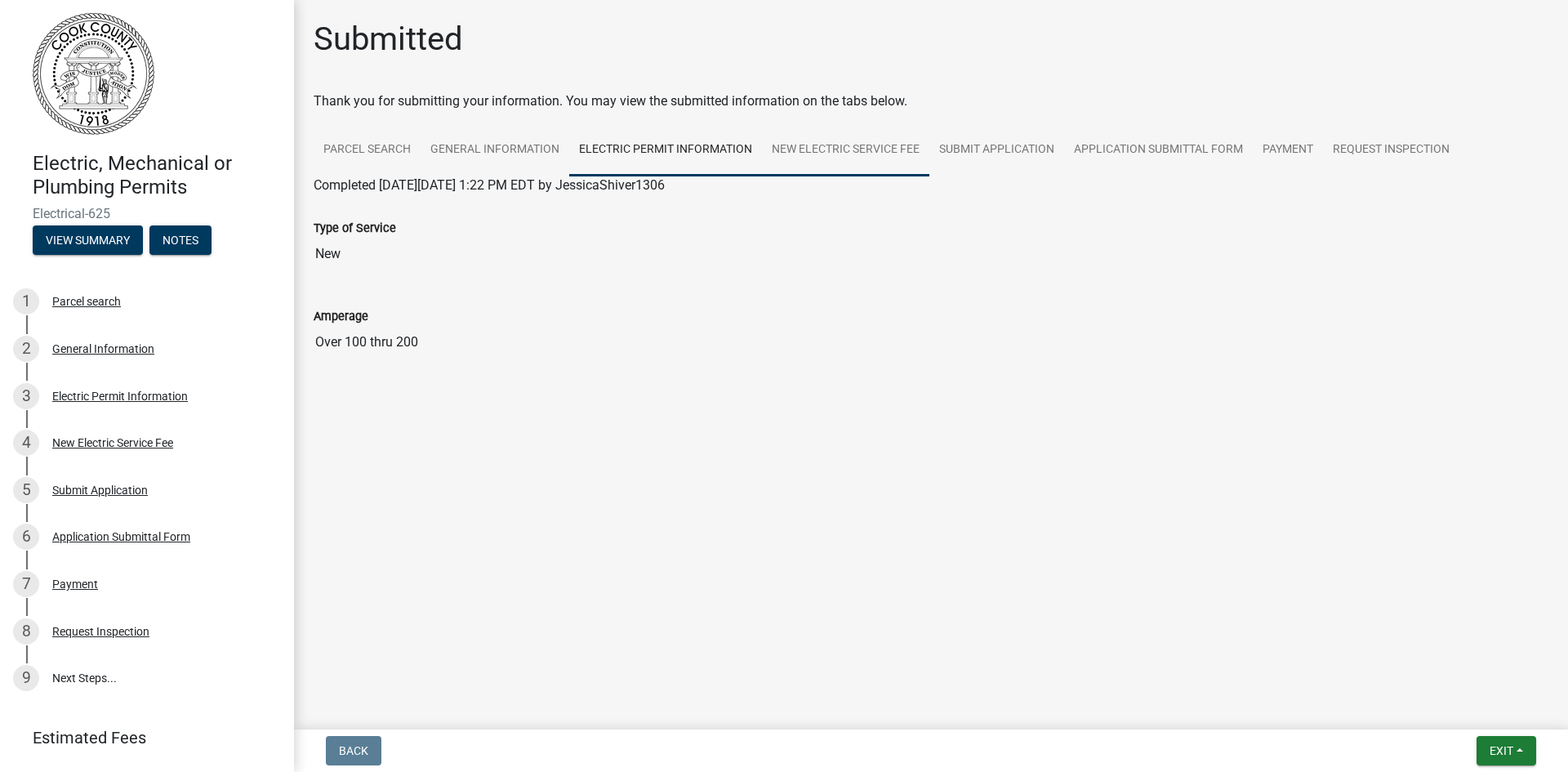
click at [889, 144] on link "New Electric Service Fee" at bounding box center [846, 150] width 168 height 52
click at [1008, 150] on link "Submit Application" at bounding box center [997, 150] width 135 height 52
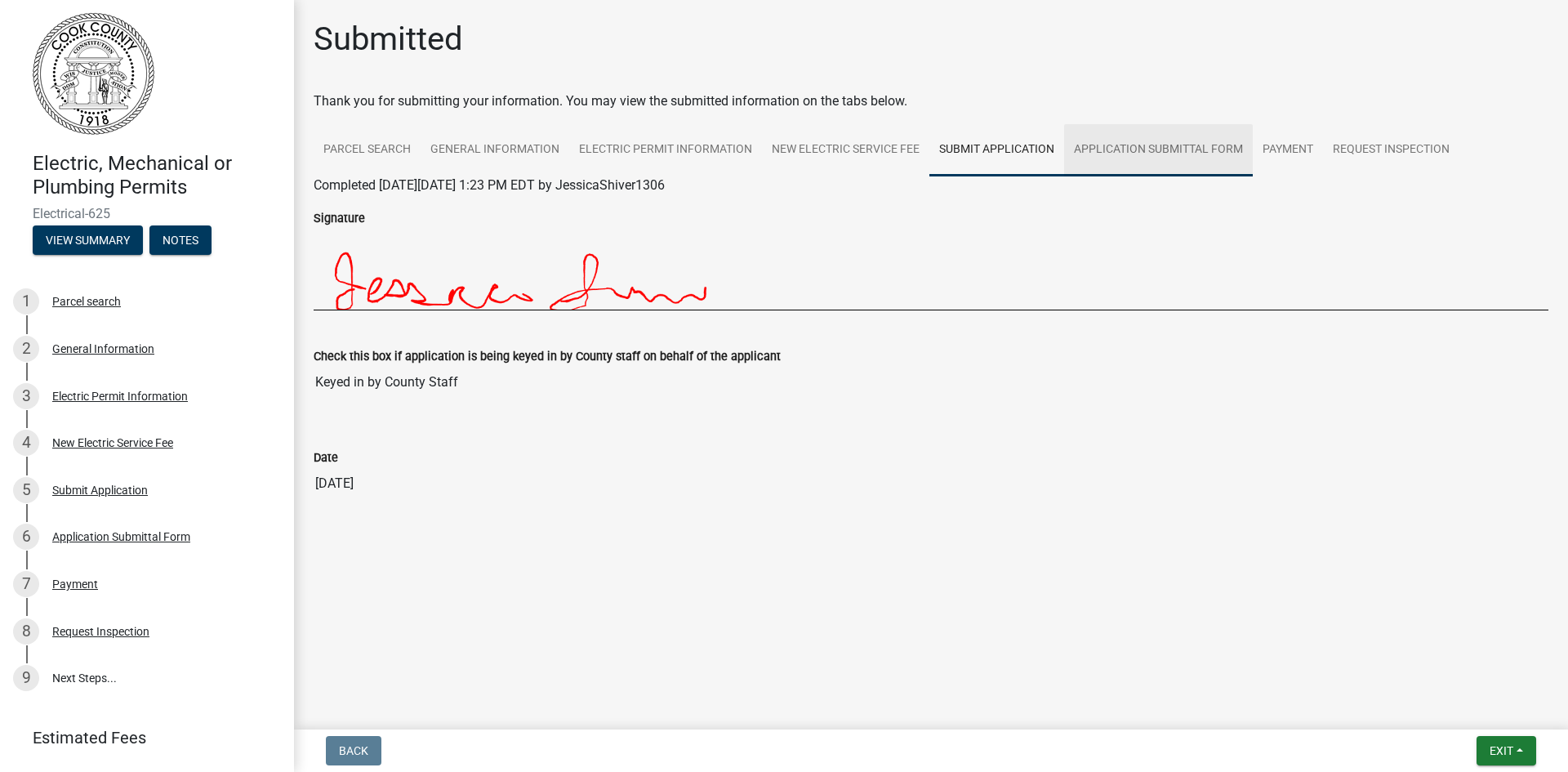
click at [1139, 145] on link "Application Submittal Form" at bounding box center [1158, 150] width 188 height 52
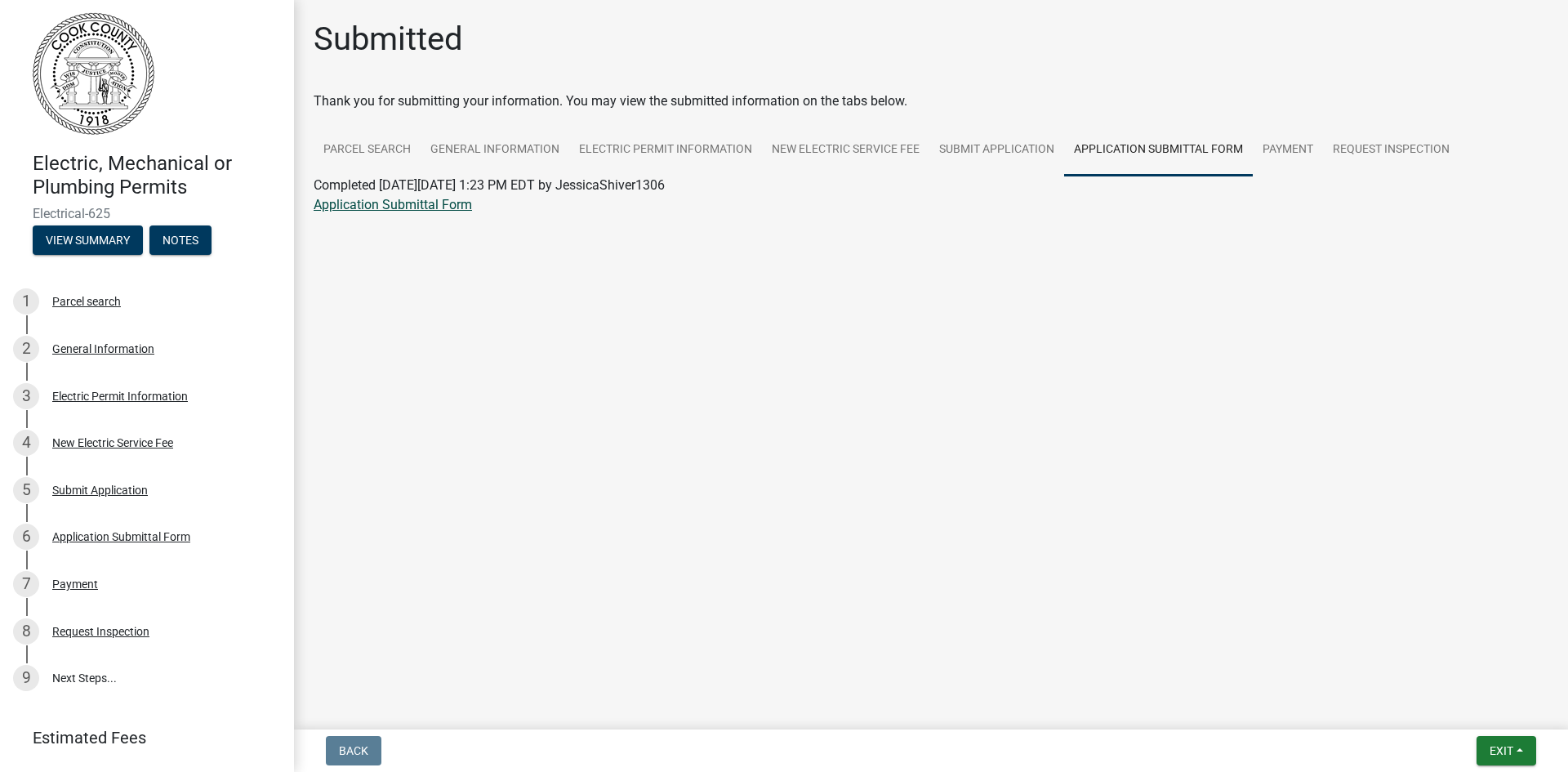
click at [443, 198] on link "Application Submittal Form" at bounding box center [393, 204] width 159 height 16
click at [1419, 133] on link "Request Inspection" at bounding box center [1391, 150] width 136 height 52
click at [420, 196] on div "Inspection Type Electric" at bounding box center [932, 233] width 1235 height 75
click at [381, 157] on link "Parcel search" at bounding box center [367, 150] width 107 height 52
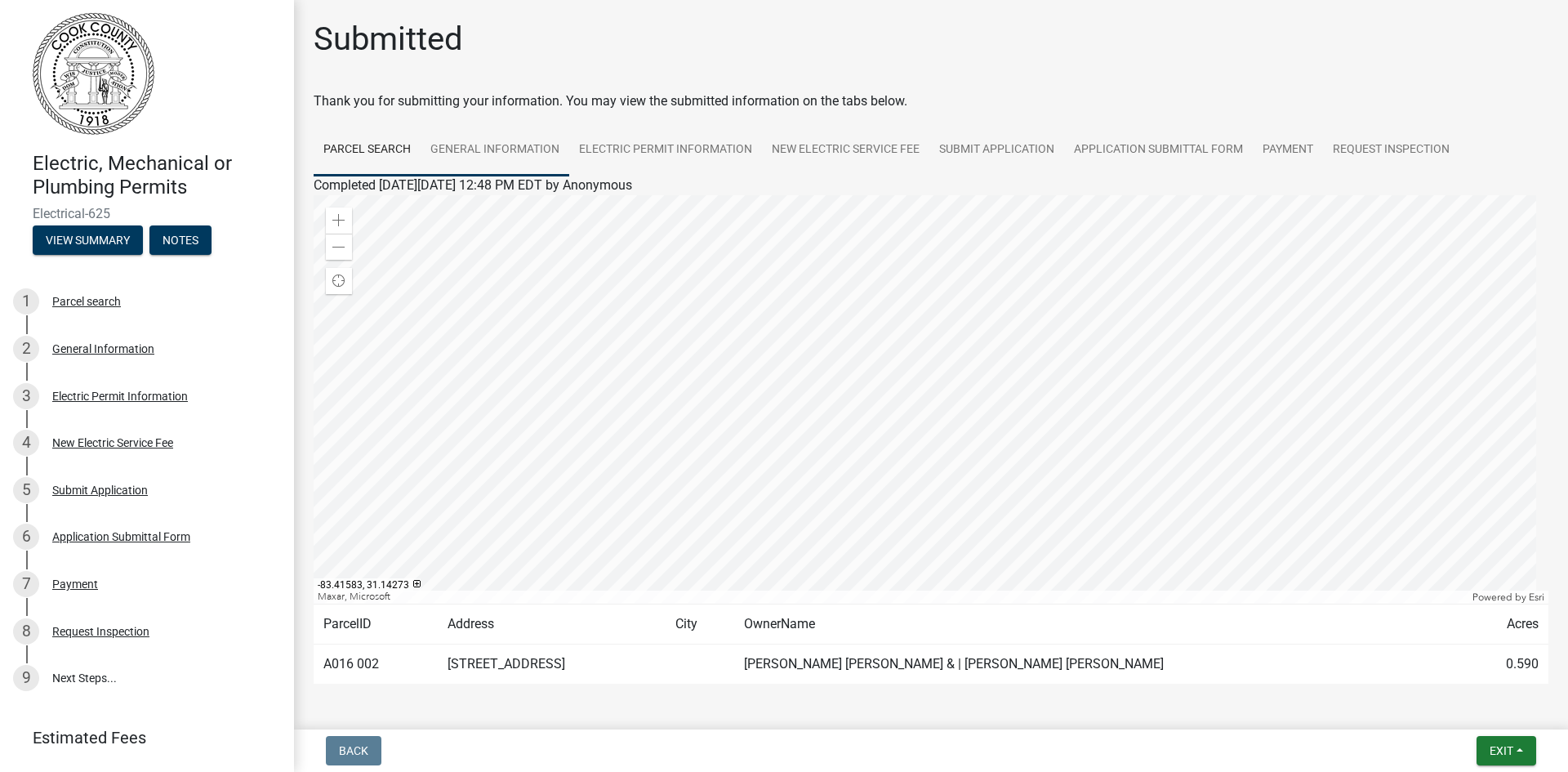
click at [490, 164] on link "General Information" at bounding box center [494, 150] width 149 height 52
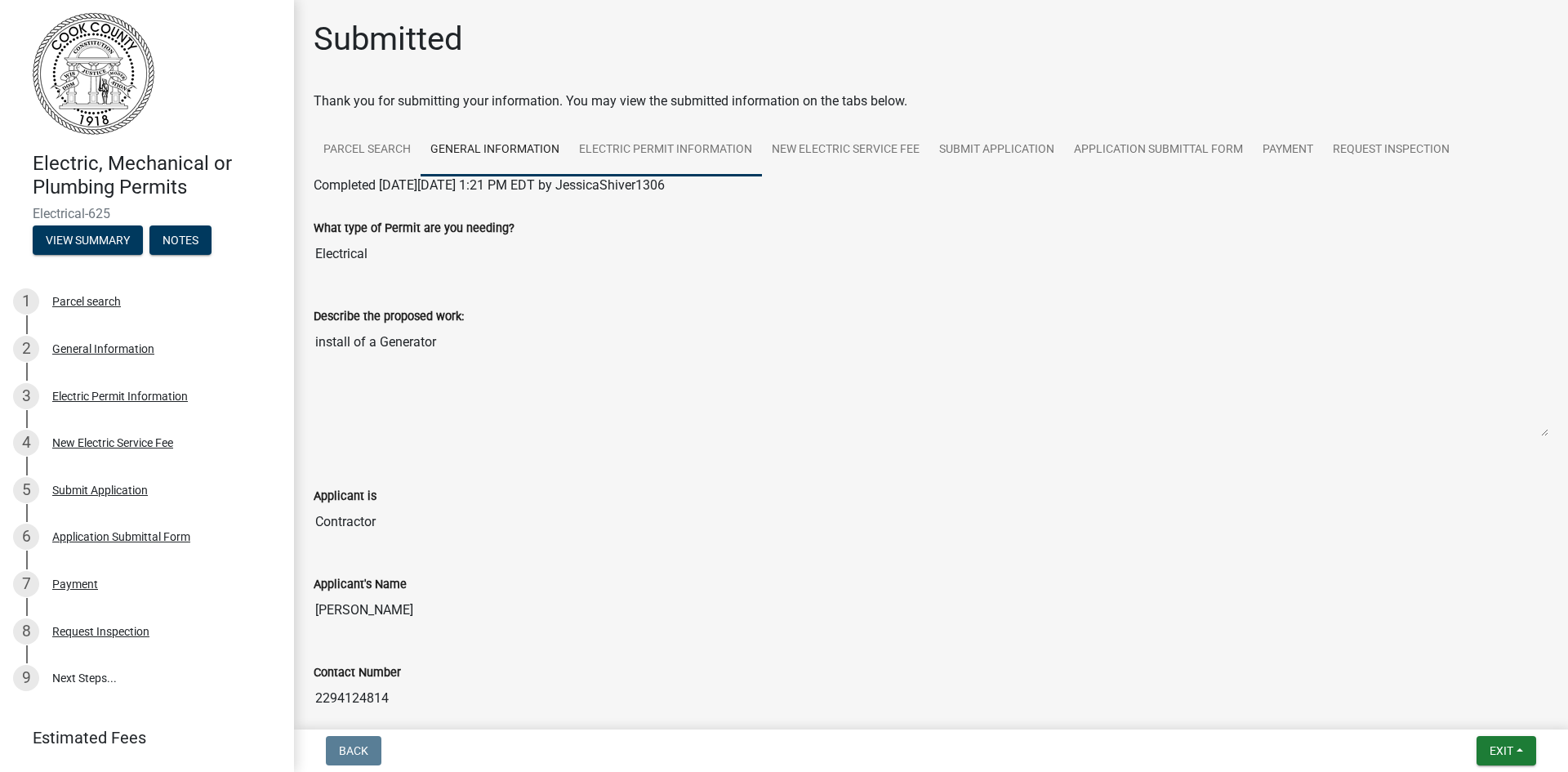
click at [597, 150] on link "Electric Permit Information" at bounding box center [665, 150] width 192 height 52
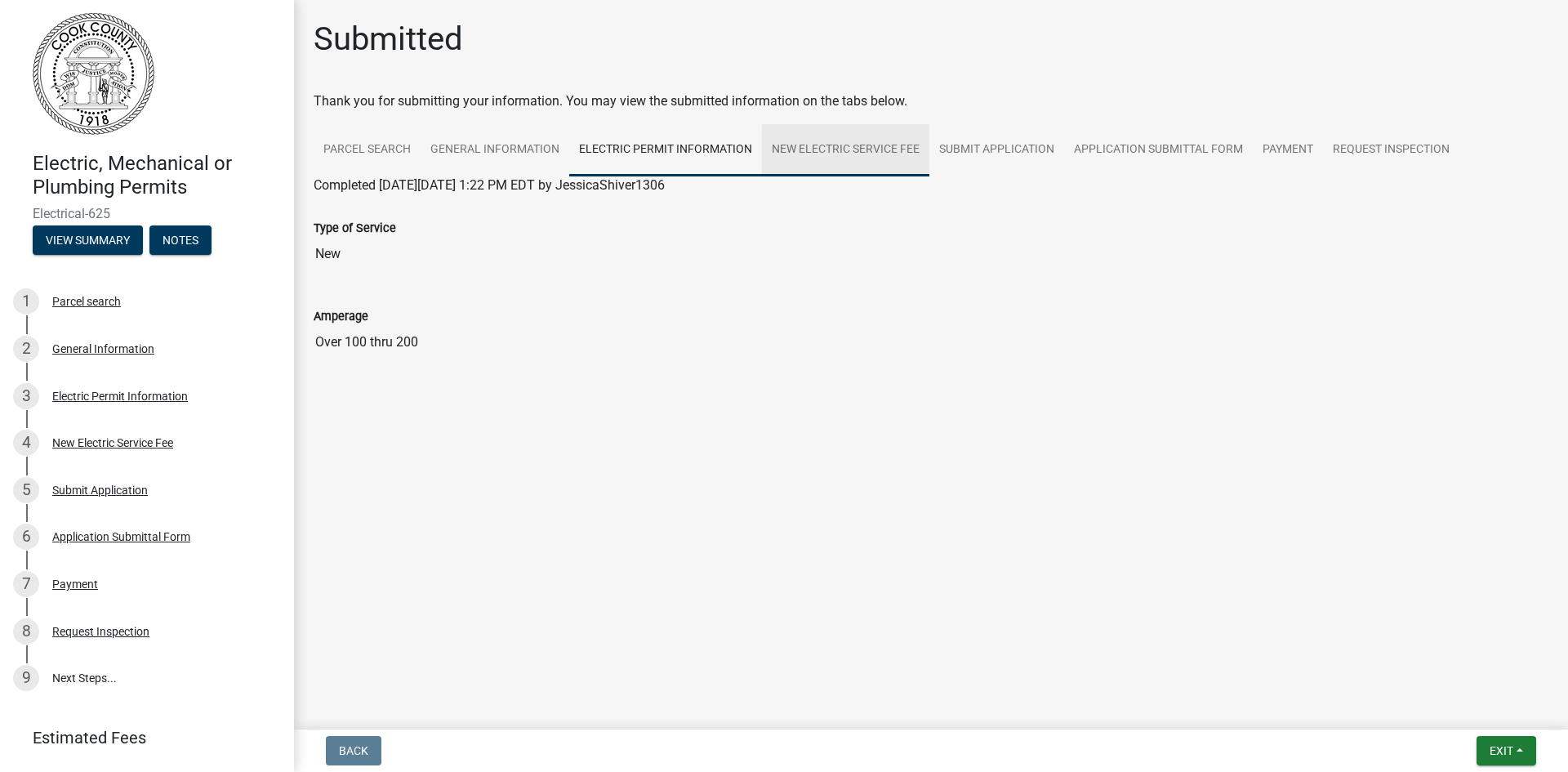
click at [813, 149] on link "New Electric Service Fee" at bounding box center [846, 150] width 168 height 52
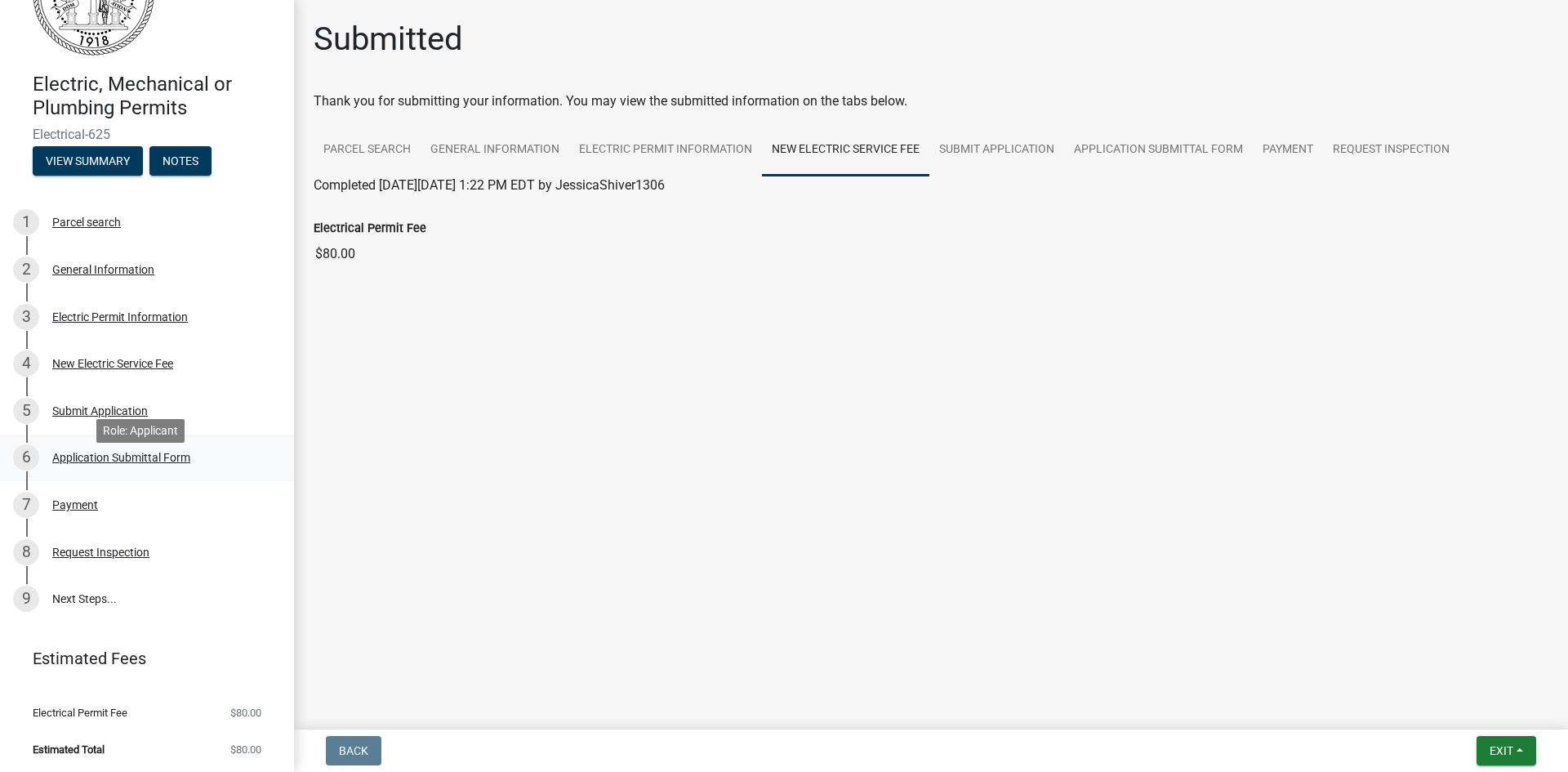
scroll to position [87, 0]
click at [58, 504] on div "Payment" at bounding box center [75, 502] width 45 height 12
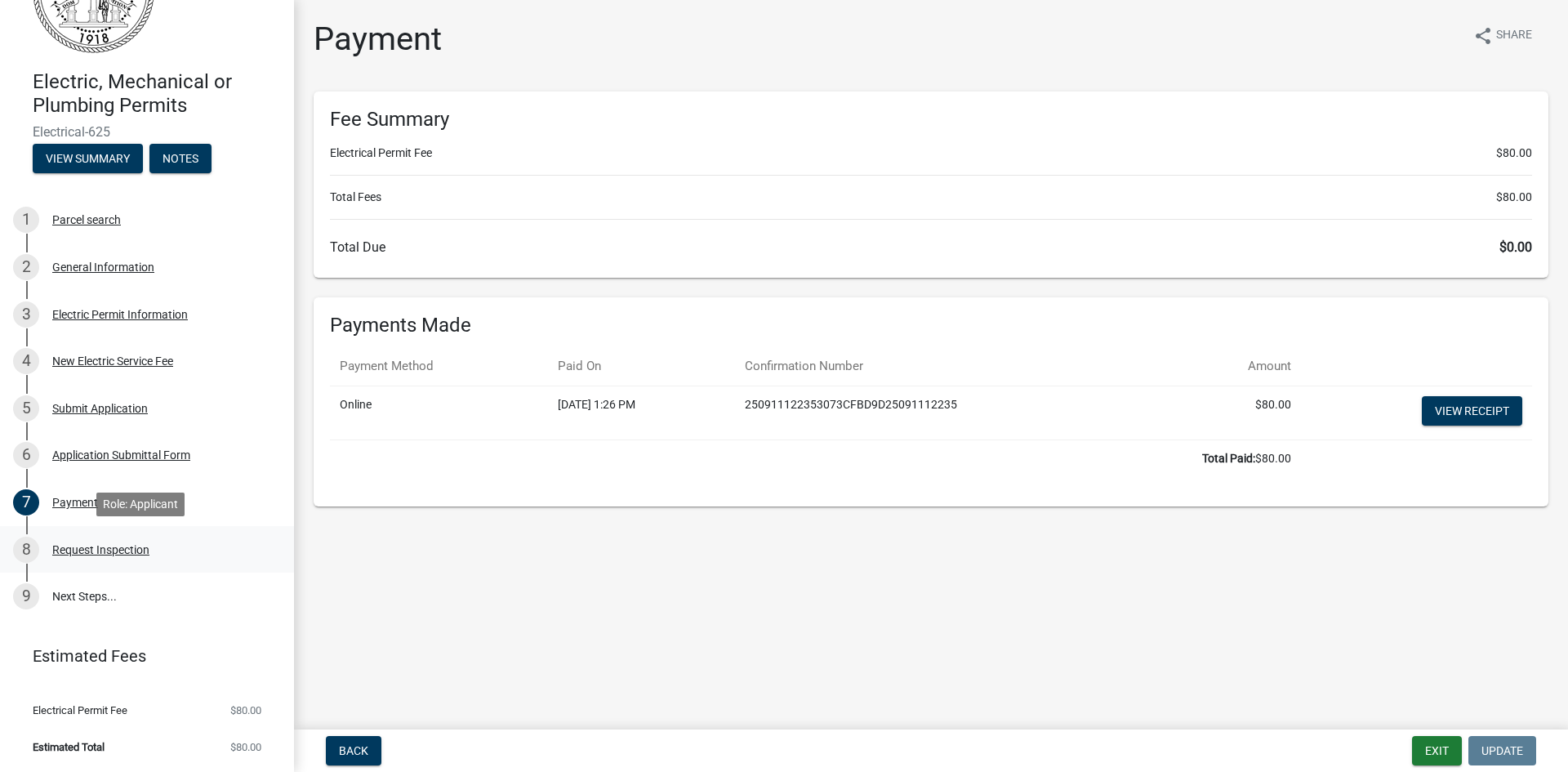
click at [102, 551] on div "Request Inspection" at bounding box center [101, 550] width 98 height 12
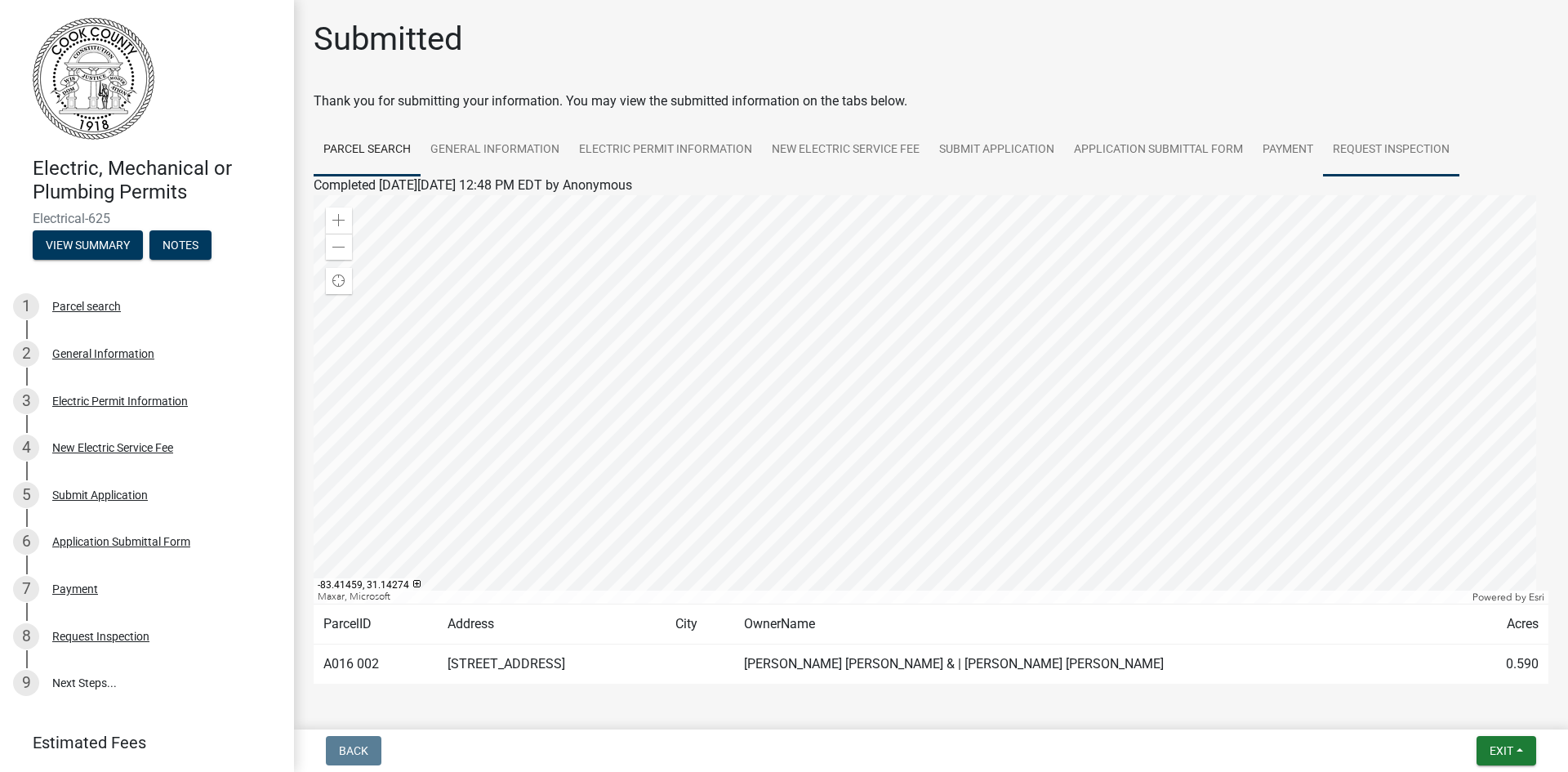
click at [1390, 150] on link "Request Inspection" at bounding box center [1391, 150] width 136 height 52
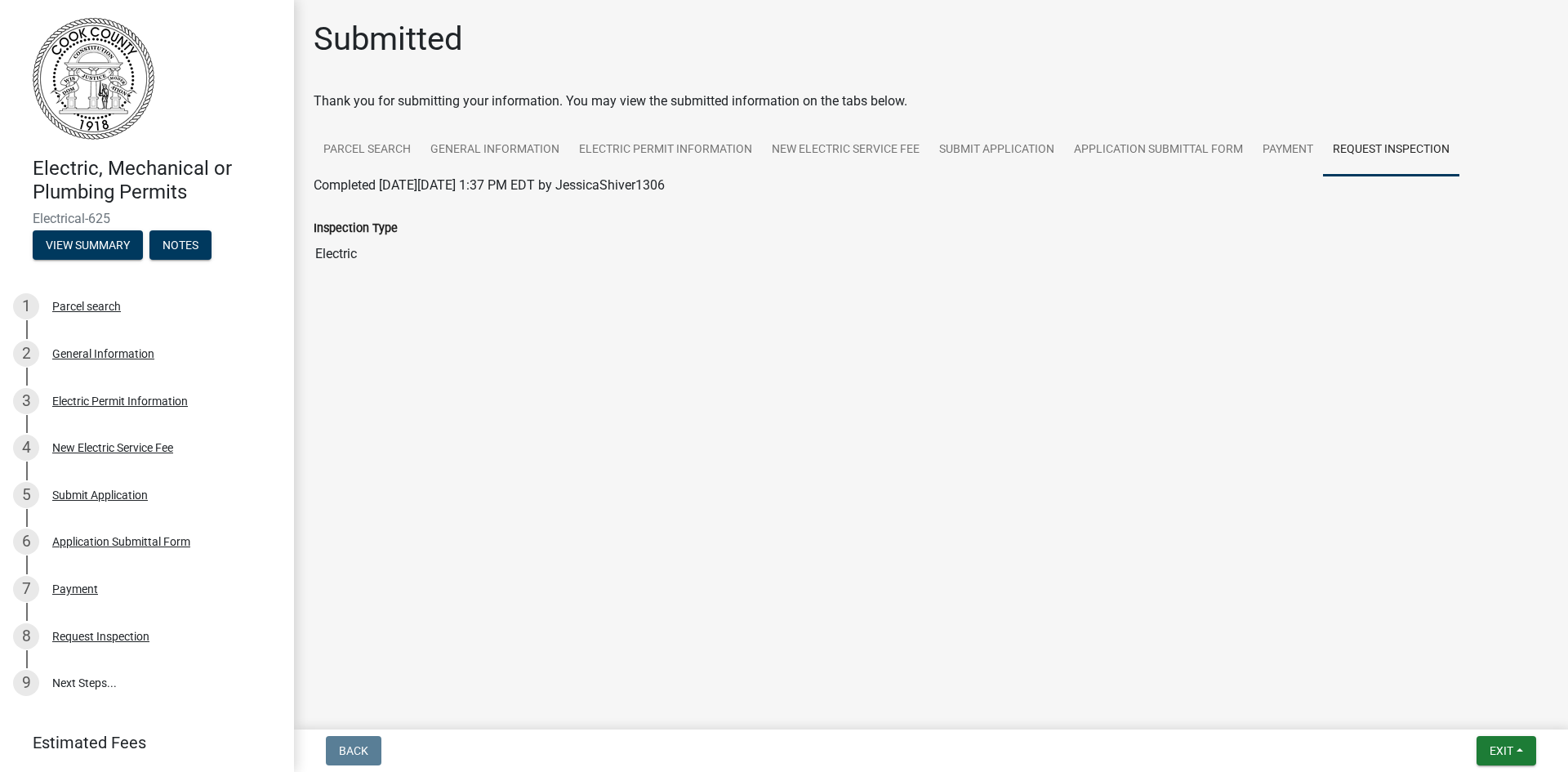
click at [1002, 406] on main "Submitted Thank you for submitting your information. You may view the submitted…" at bounding box center [931, 361] width 1274 height 724
drag, startPoint x: 348, startPoint y: 273, endPoint x: 368, endPoint y: 268, distance: 20.6
click at [468, 265] on div "Inspection Type Electric" at bounding box center [931, 239] width 1259 height 88
click at [665, 180] on span "Completed [DATE][DATE] 1:37 PM EDT by JessicaShiver1306" at bounding box center [489, 186] width 351 height 16
drag, startPoint x: 794, startPoint y: 202, endPoint x: 809, endPoint y: 211, distance: 17.5
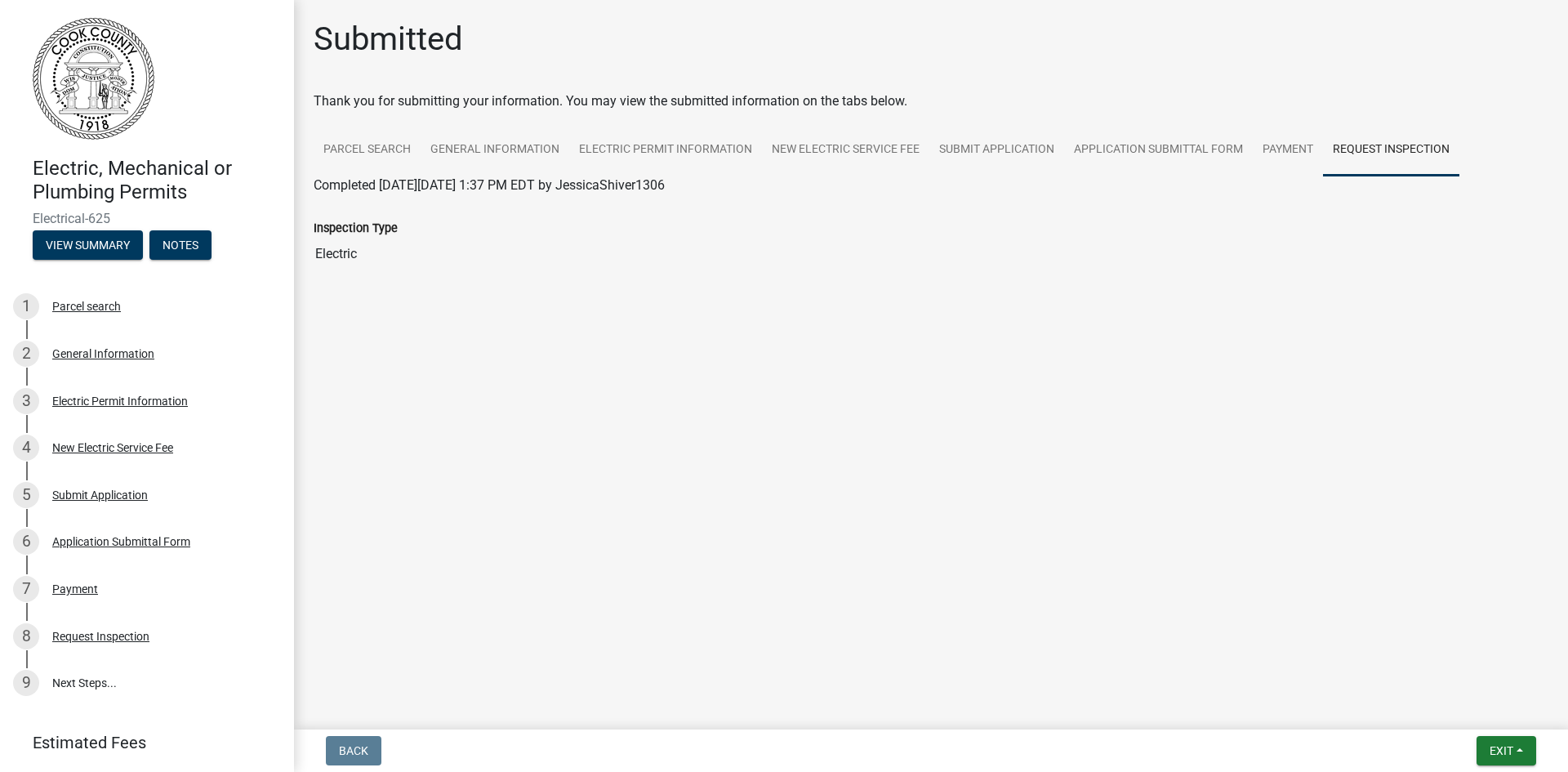
click at [808, 211] on div "Inspection Type Electric" at bounding box center [932, 233] width 1235 height 75
click at [1207, 231] on div "Inspection Type" at bounding box center [932, 228] width 1235 height 20
click at [1397, 156] on link "Request Inspection" at bounding box center [1391, 150] width 136 height 52
click at [1305, 310] on div "Submitted Thank you for submitting your information. You may view the submitted…" at bounding box center [931, 169] width 1259 height 298
click at [469, 471] on main "Submitted Thank you for submitting your information. You may view the submitted…" at bounding box center [931, 361] width 1274 height 724
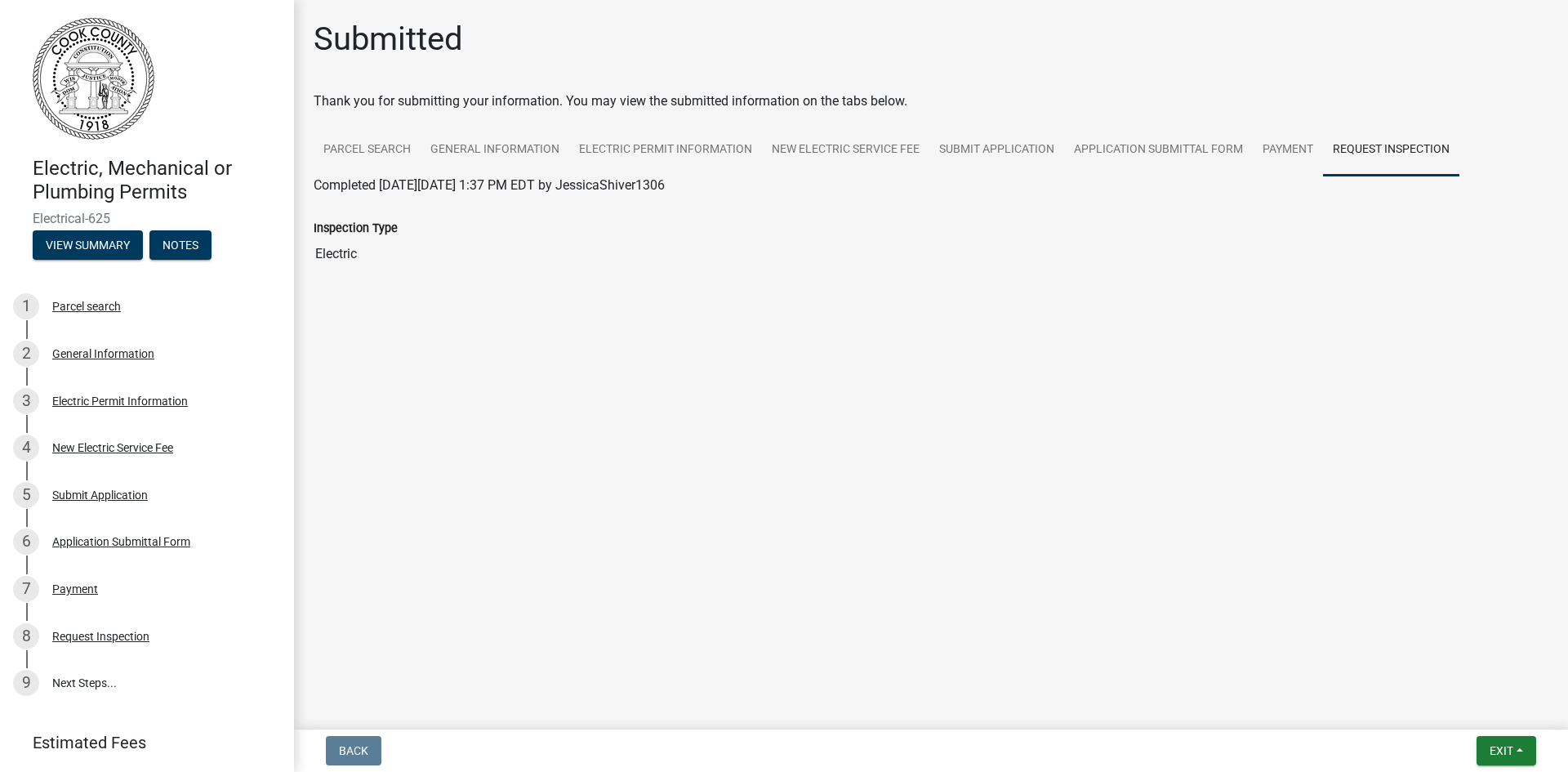
click at [524, 378] on main "Submitted Thank you for submitting your information. You may view the submitted…" at bounding box center [931, 361] width 1274 height 724
click at [520, 366] on main "Submitted Thank you for submitting your information. You may view the submitted…" at bounding box center [931, 361] width 1274 height 724
click at [1355, 153] on link "Request Inspection" at bounding box center [1391, 150] width 136 height 52
click at [384, 155] on link "Parcel search" at bounding box center [367, 150] width 107 height 52
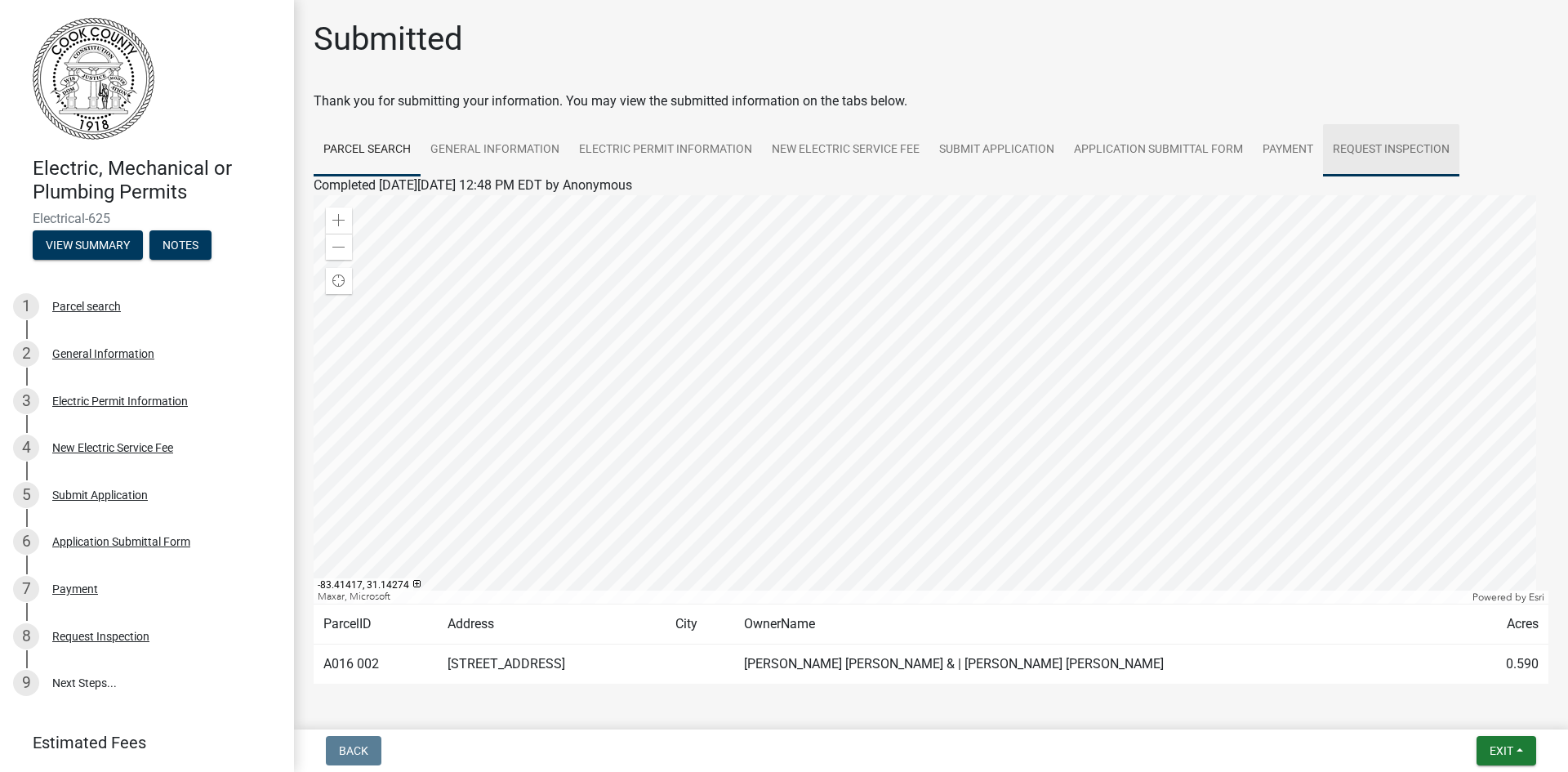
click at [1437, 159] on link "Request Inspection" at bounding box center [1391, 150] width 136 height 52
